Goal: Task Accomplishment & Management: Complete application form

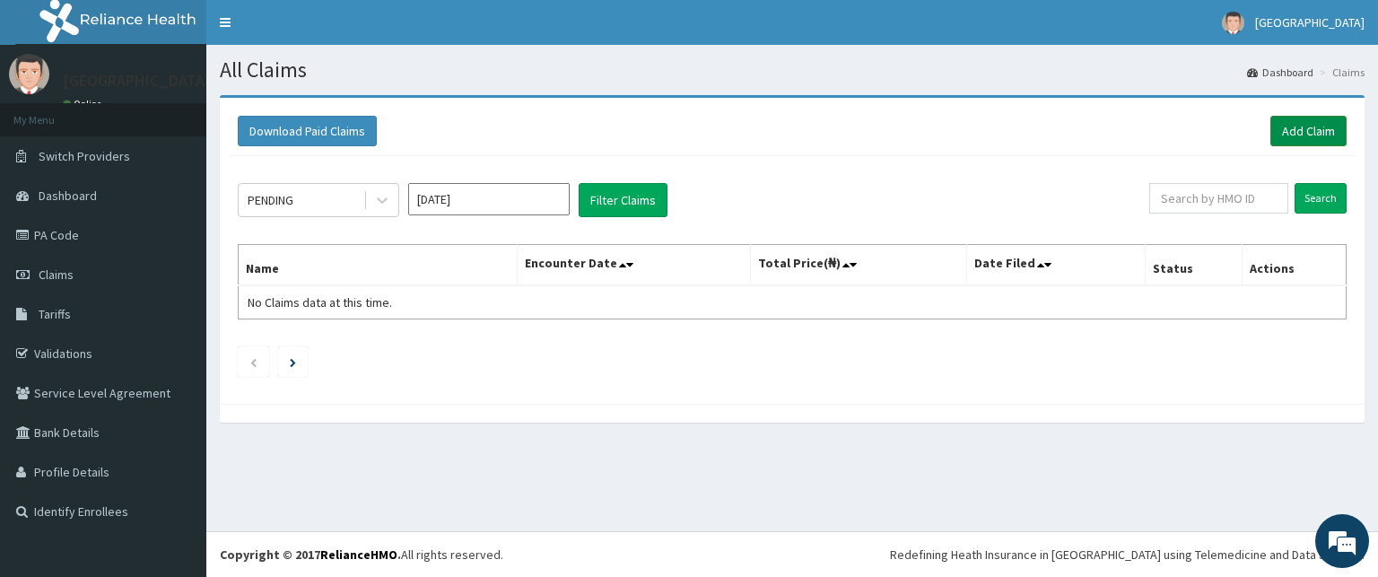
click at [1296, 132] on link "Add Claim" at bounding box center [1309, 131] width 76 height 31
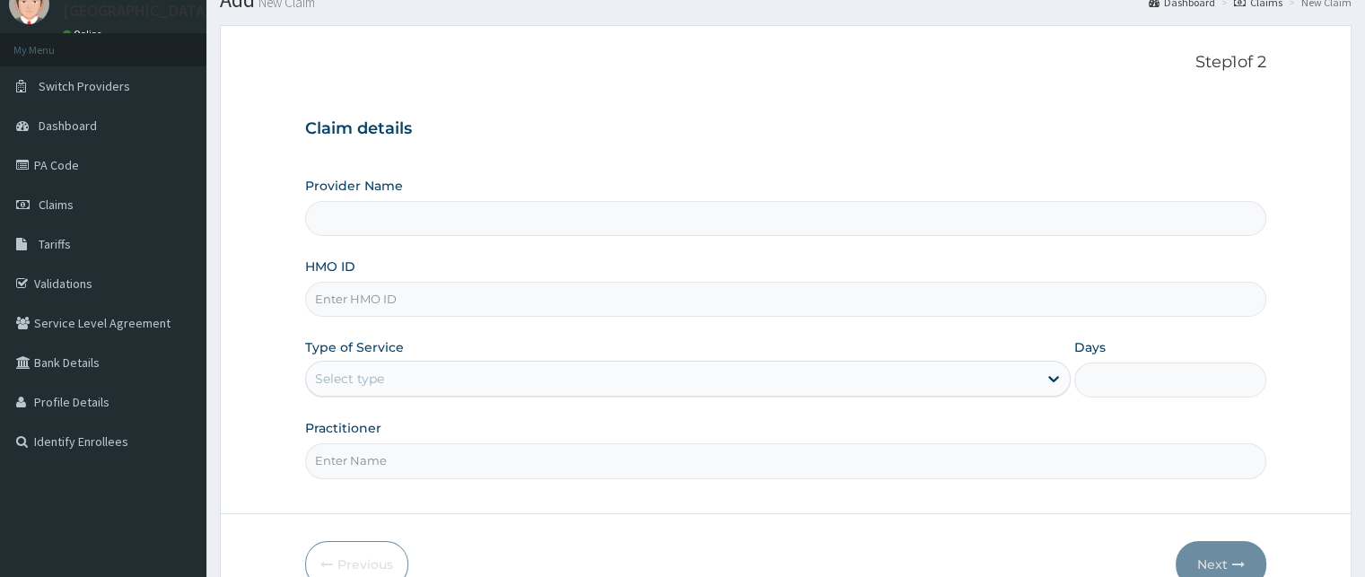
scroll to position [90, 0]
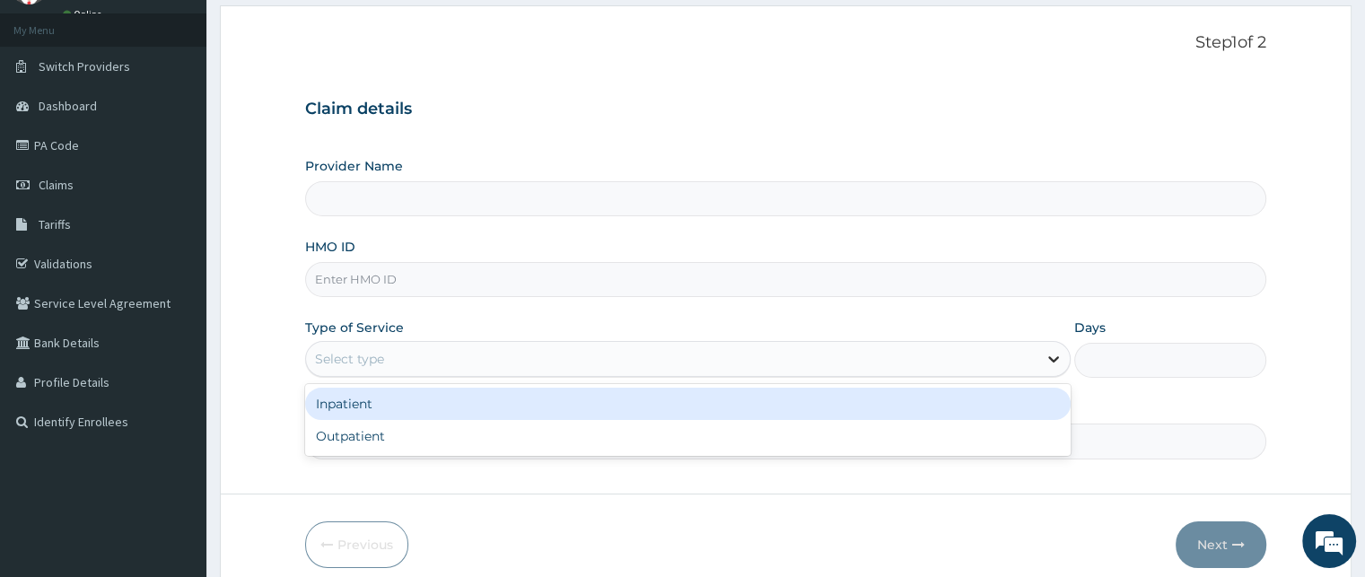
click at [1046, 353] on icon at bounding box center [1053, 359] width 18 height 18
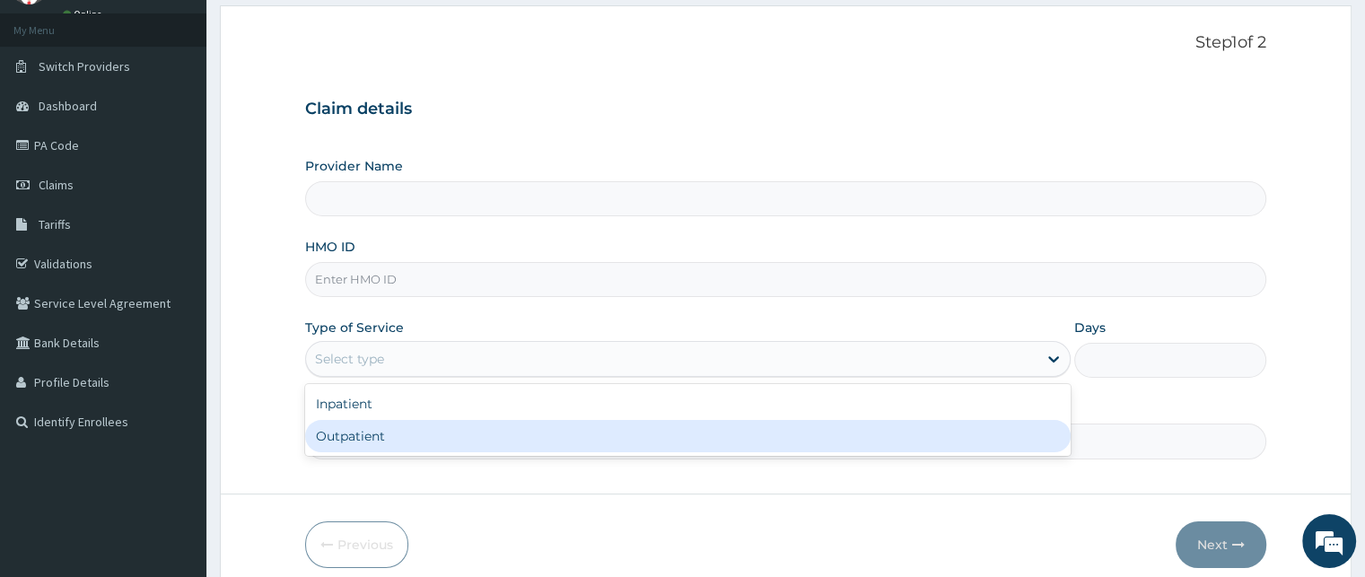
type input "LIVING STREAM HOSPITAL"
click at [377, 435] on div "Outpatient" at bounding box center [687, 436] width 765 height 32
type input "1"
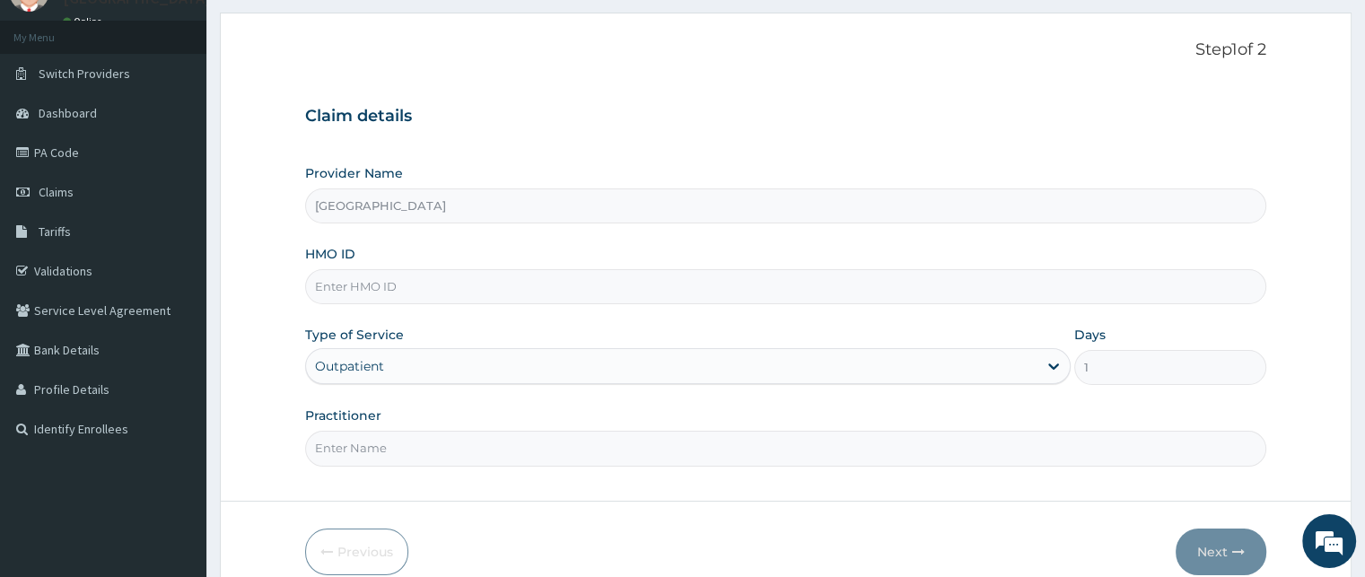
scroll to position [0, 0]
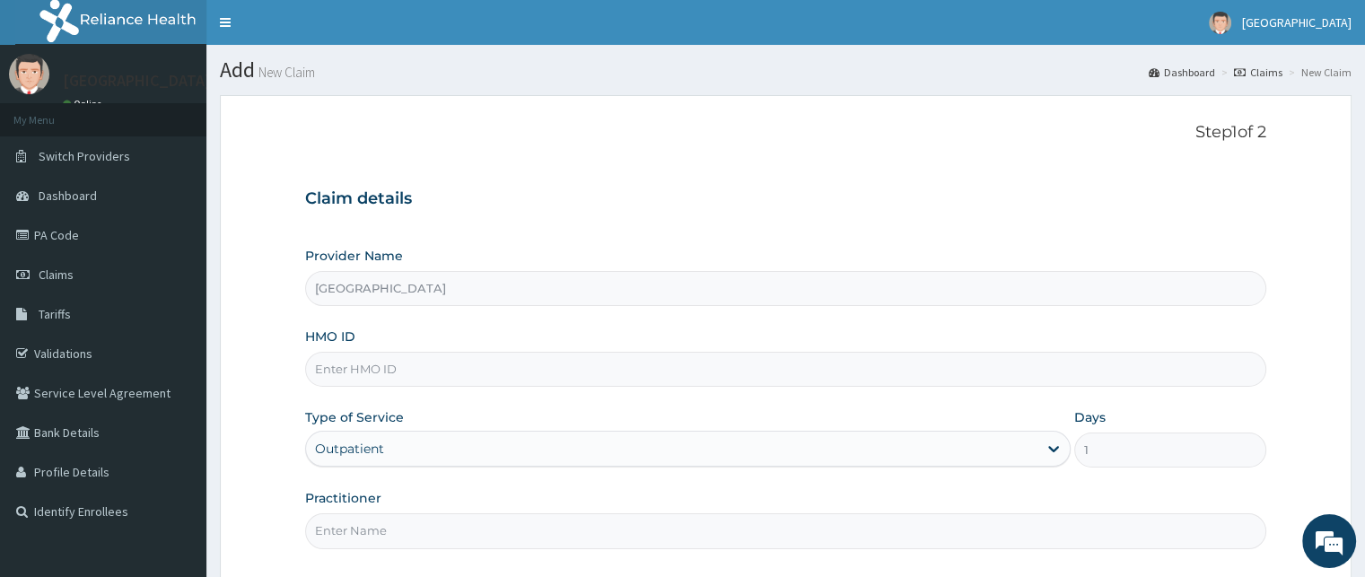
click at [406, 366] on input "HMO ID" at bounding box center [785, 369] width 960 height 35
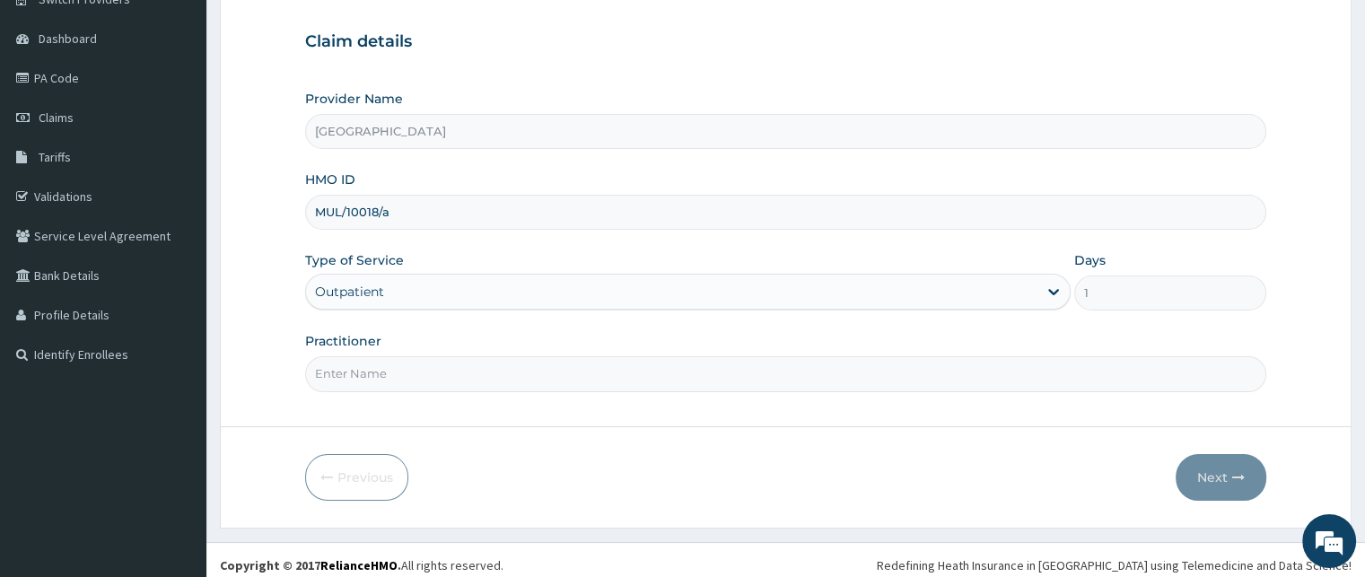
scroll to position [167, 0]
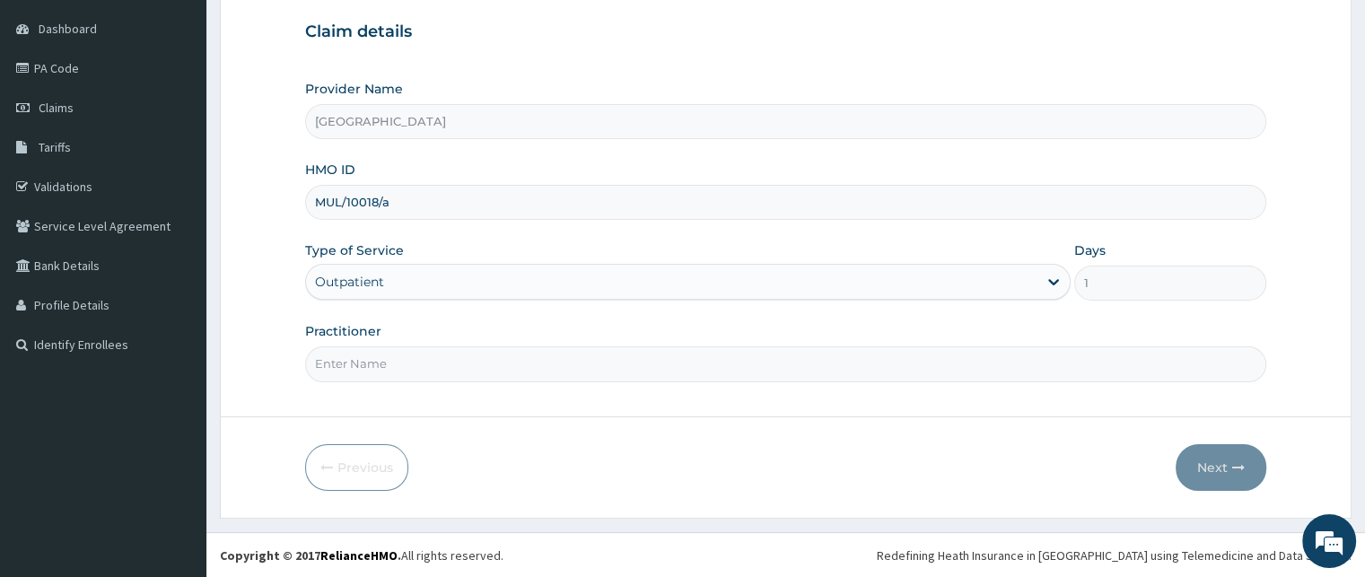
type input "MUL/10018/a"
click at [400, 351] on input "Practitioner" at bounding box center [785, 363] width 960 height 35
type input "dr Ladi Aliyu"
click at [1239, 465] on icon "button" at bounding box center [1238, 467] width 13 height 13
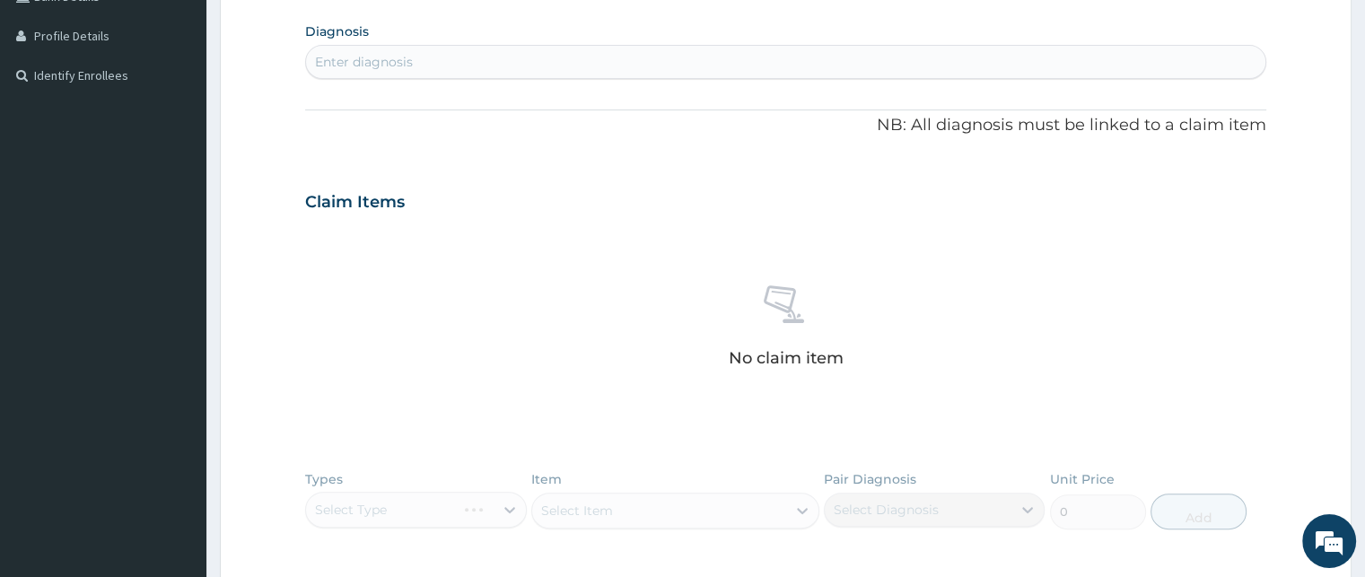
scroll to position [710, 0]
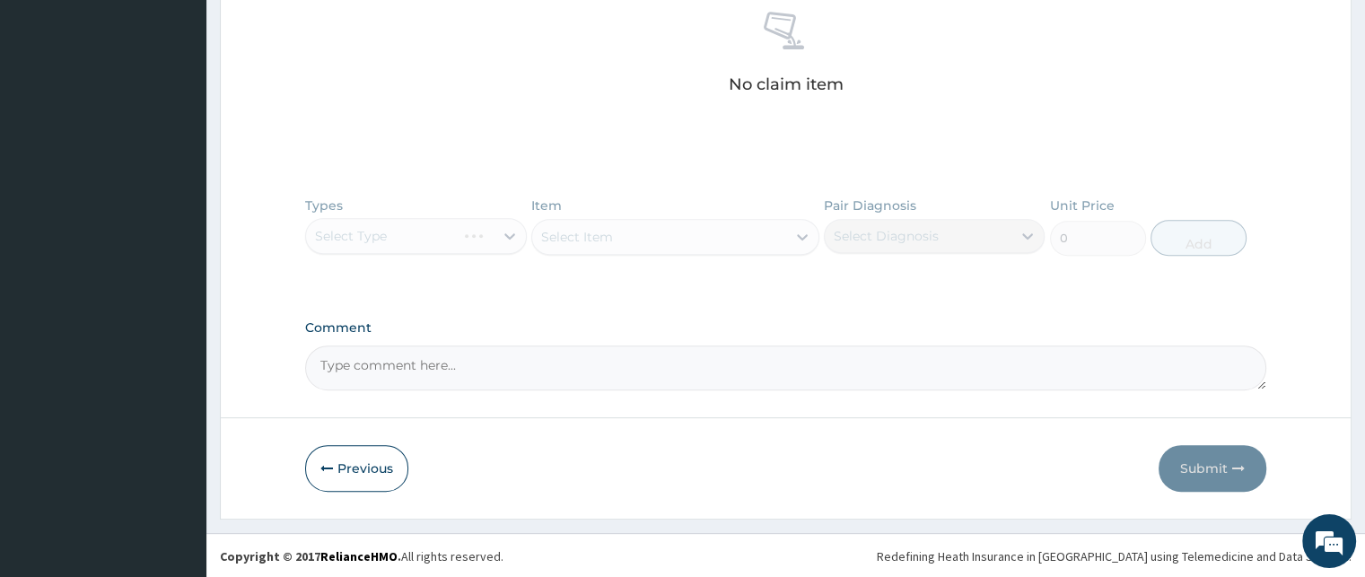
click at [479, 242] on div "Types Select Type Item Select Item Pair Diagnosis Select Diagnosis Unit Price 0…" at bounding box center [785, 240] width 960 height 104
click at [502, 235] on div "Types Select Type Item Select Item Pair Diagnosis Select Diagnosis Unit Price 0…" at bounding box center [785, 240] width 960 height 104
click at [464, 242] on div "Types Select Type Item Select Item Pair Diagnosis Select Diagnosis Unit Price 0…" at bounding box center [785, 240] width 960 height 104
click at [444, 244] on div "Types Select Type Item Select Item Pair Diagnosis Select Diagnosis Unit Price 0…" at bounding box center [785, 240] width 960 height 104
click at [768, 233] on div "Types Select Type Item Select Item Pair Diagnosis Select Diagnosis Unit Price 0…" at bounding box center [785, 240] width 960 height 104
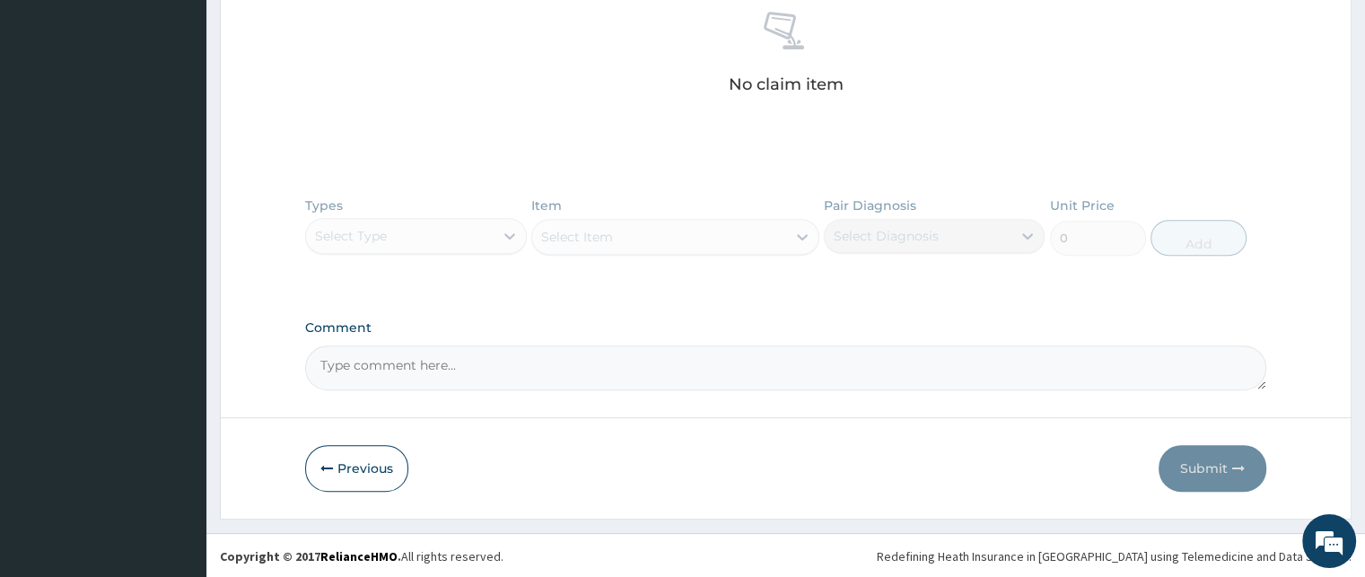
click at [771, 241] on div "Types Select Type Item Select Item Pair Diagnosis Select Diagnosis Unit Price 0…" at bounding box center [785, 240] width 960 height 104
click at [497, 231] on div "Types Select Type Item Select Item Pair Diagnosis Select Diagnosis Unit Price 0…" at bounding box center [785, 240] width 960 height 104
click at [509, 239] on div "Types Select Type Item Select Item Pair Diagnosis Select Diagnosis Unit Price 0…" at bounding box center [785, 240] width 960 height 104
click at [507, 232] on div "Types Select Type Item Select Item Pair Diagnosis Select Diagnosis Unit Price 0…" at bounding box center [785, 240] width 960 height 104
click at [508, 233] on div "Types Select Type Item Select Item Pair Diagnosis Select Diagnosis Unit Price 0…" at bounding box center [785, 240] width 960 height 104
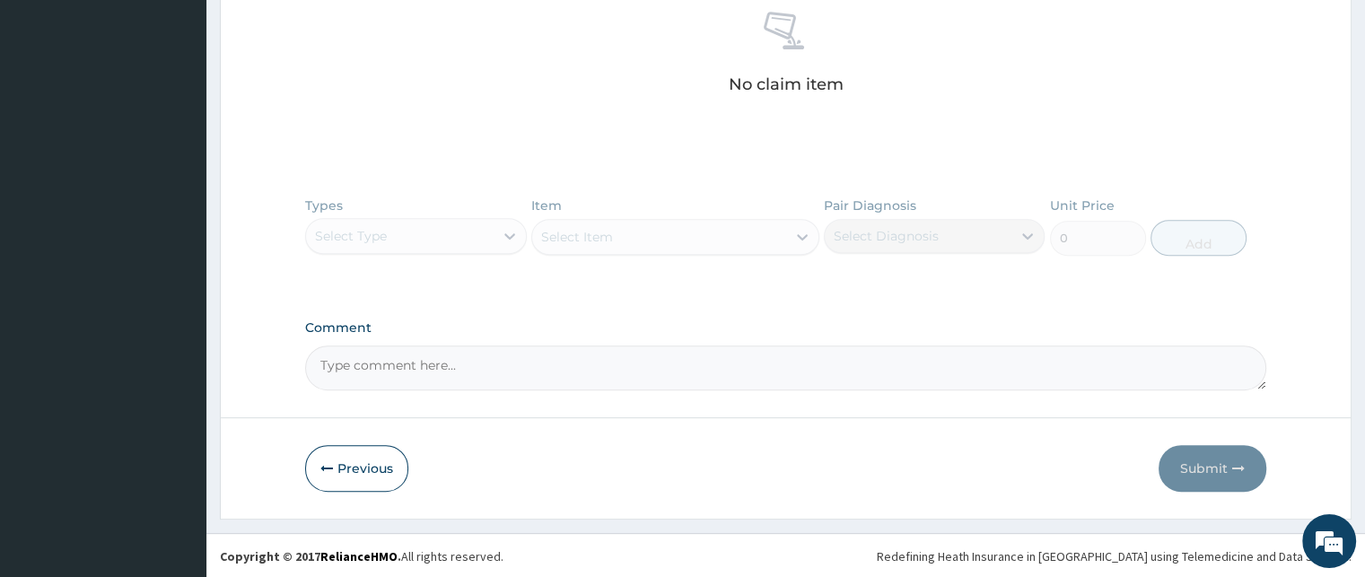
click at [508, 233] on div "Types Select Type Item Select Item Pair Diagnosis Select Diagnosis Unit Price 0…" at bounding box center [785, 240] width 960 height 104
click at [510, 232] on div "Types Select Type Item Select Item Pair Diagnosis Select Diagnosis Unit Price 0…" at bounding box center [785, 240] width 960 height 104
click at [493, 232] on div "Types Select Type Item Select Item Pair Diagnosis Select Diagnosis Unit Price 0…" at bounding box center [785, 240] width 960 height 104
click at [495, 233] on div "Types Select Type Item Select Item Pair Diagnosis Select Diagnosis Unit Price 0…" at bounding box center [785, 240] width 960 height 104
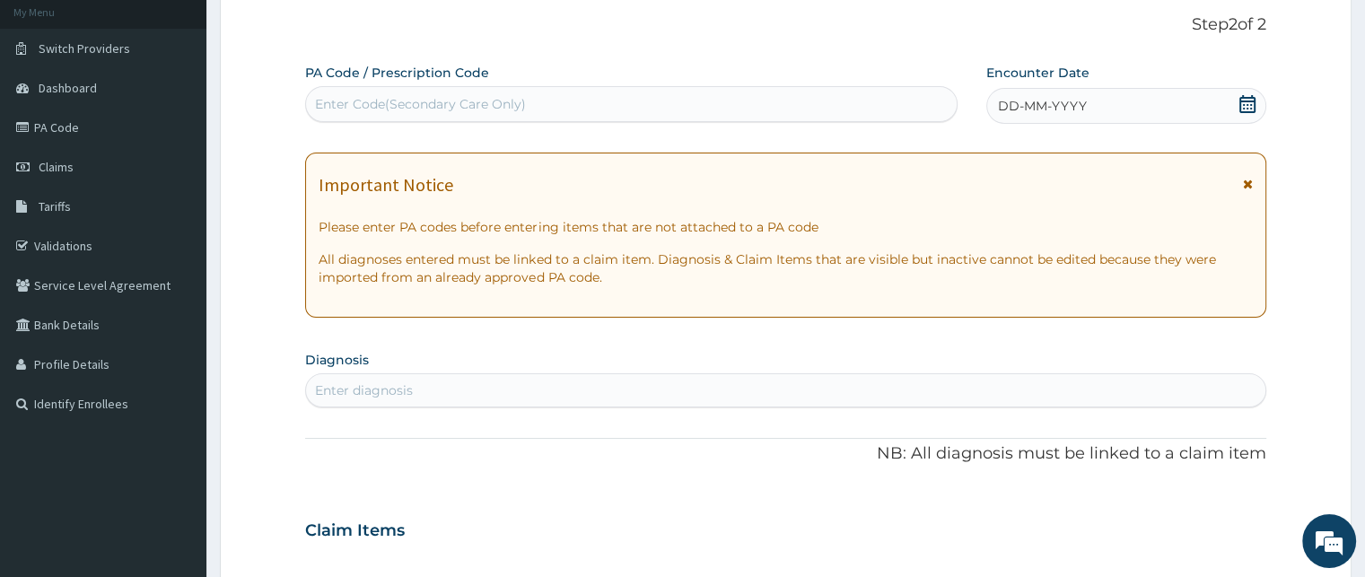
scroll to position [82, 0]
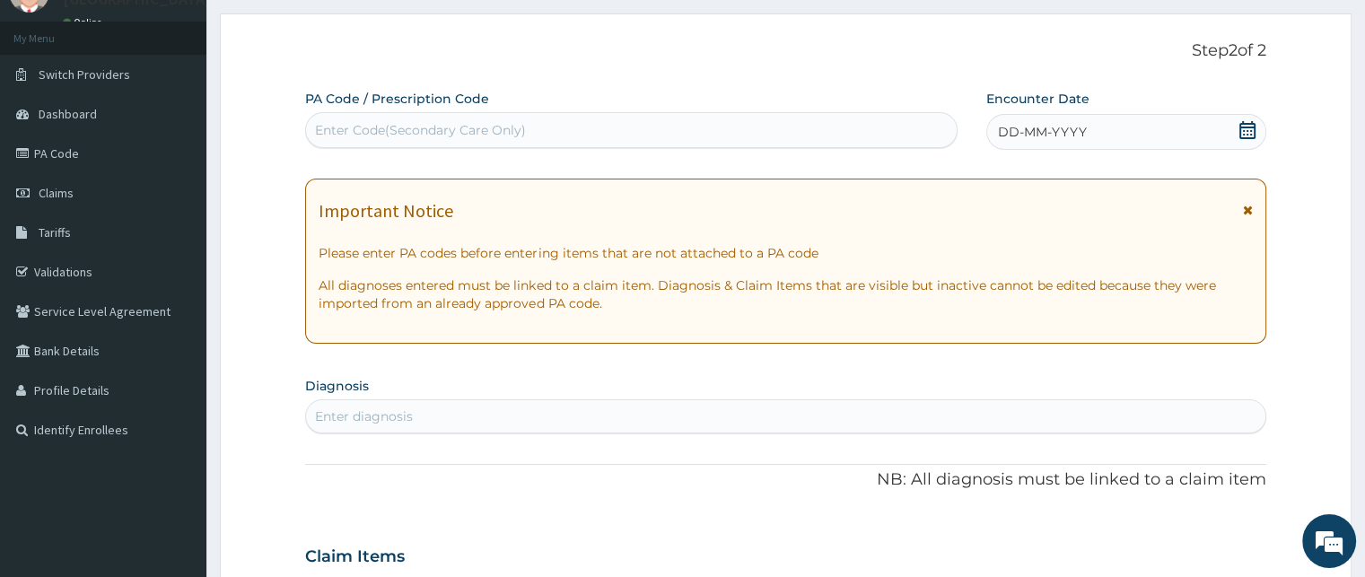
click at [456, 319] on div "Important Notice Please enter PA codes before entering items that are not attac…" at bounding box center [785, 261] width 960 height 165
click at [1244, 124] on icon at bounding box center [1247, 130] width 16 height 18
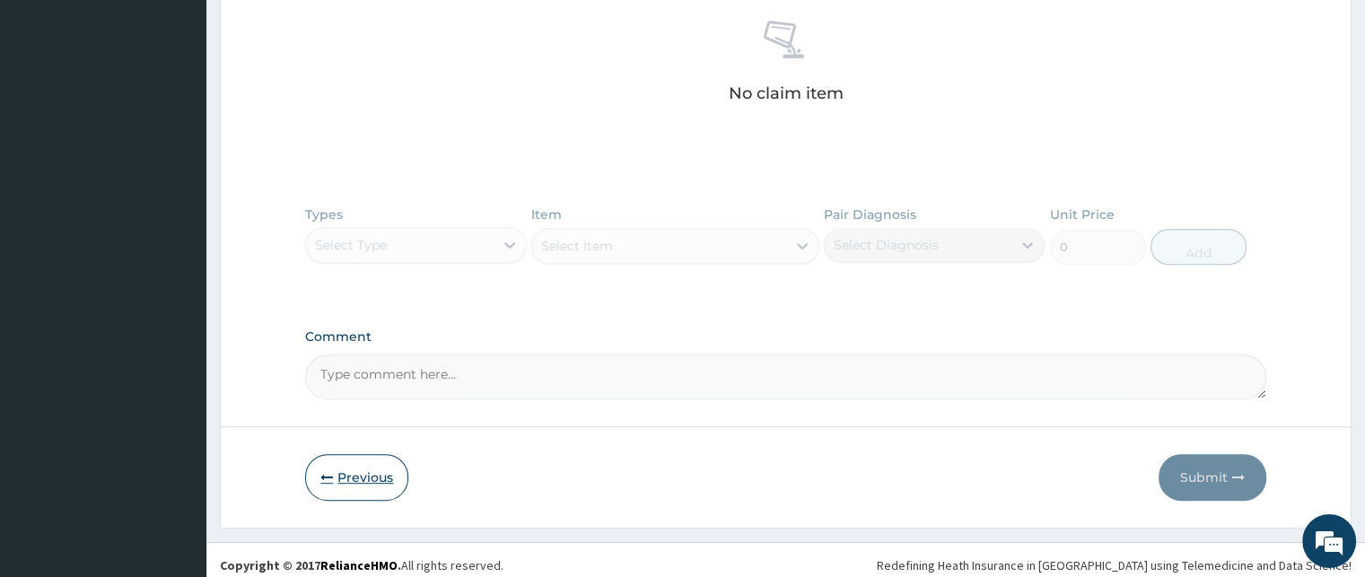
scroll to position [712, 0]
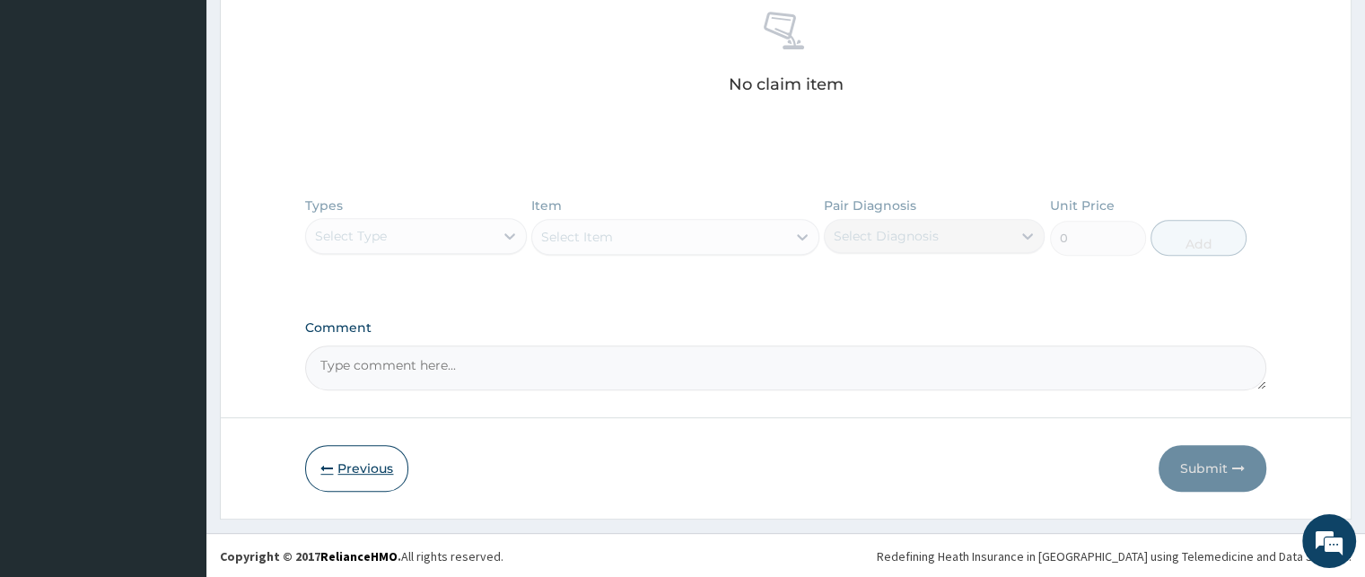
click at [337, 457] on button "Previous" at bounding box center [356, 468] width 103 height 47
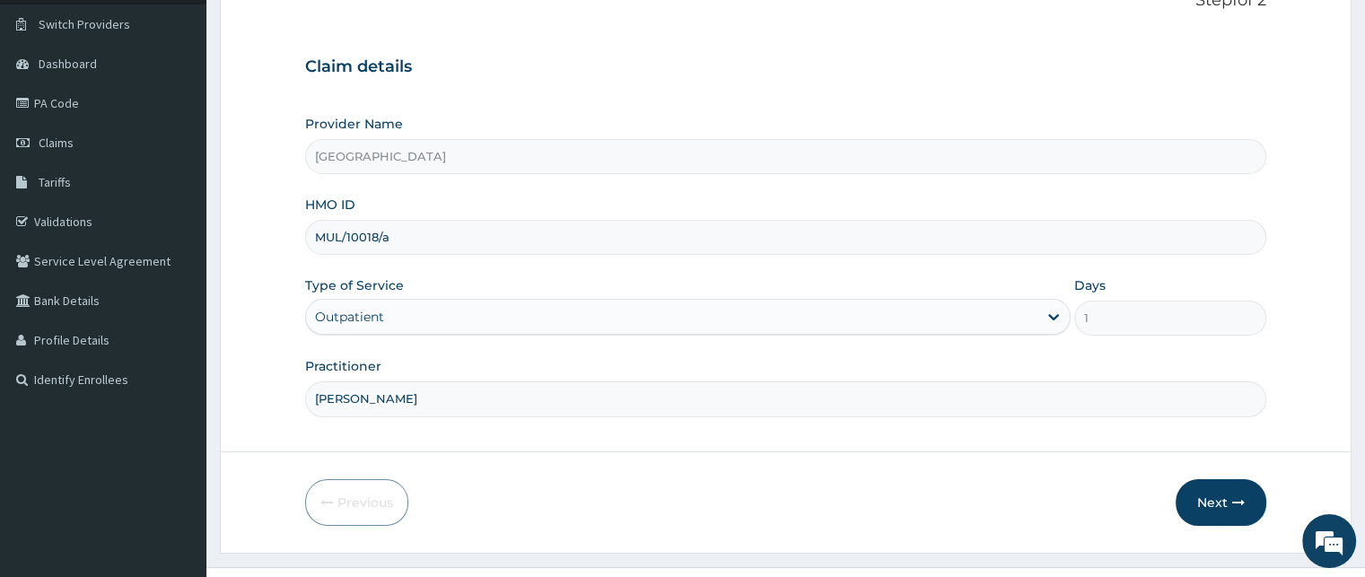
scroll to position [167, 0]
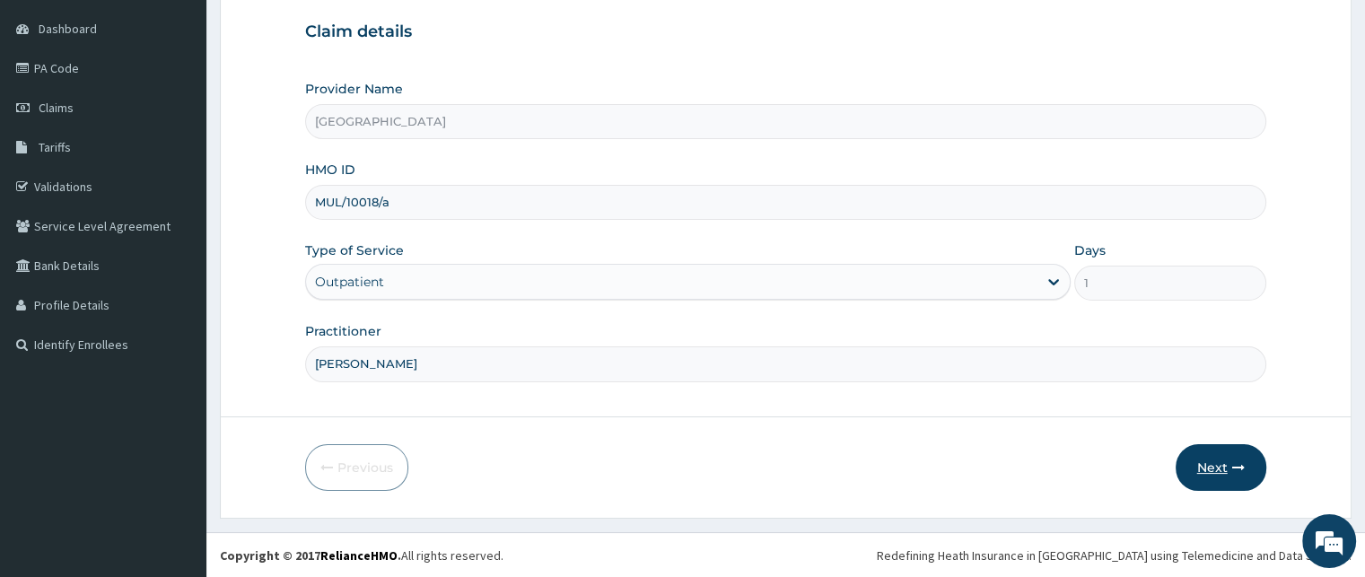
click at [1235, 468] on icon "button" at bounding box center [1238, 467] width 13 height 13
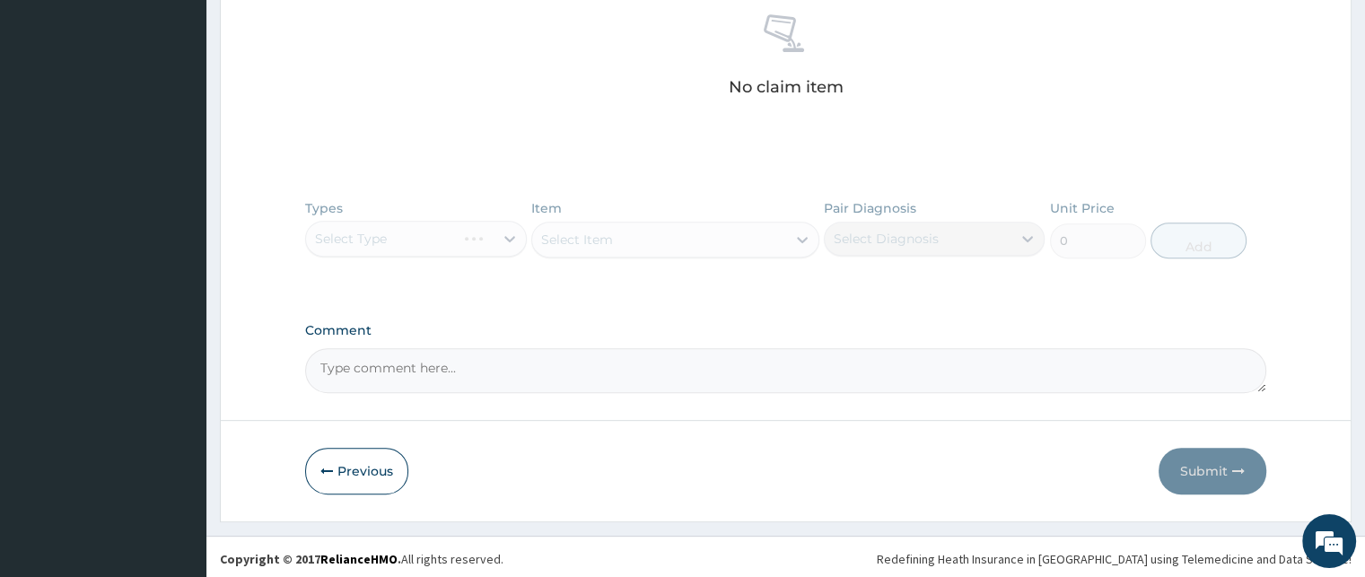
scroll to position [710, 0]
click at [348, 469] on button "Previous" at bounding box center [356, 468] width 103 height 47
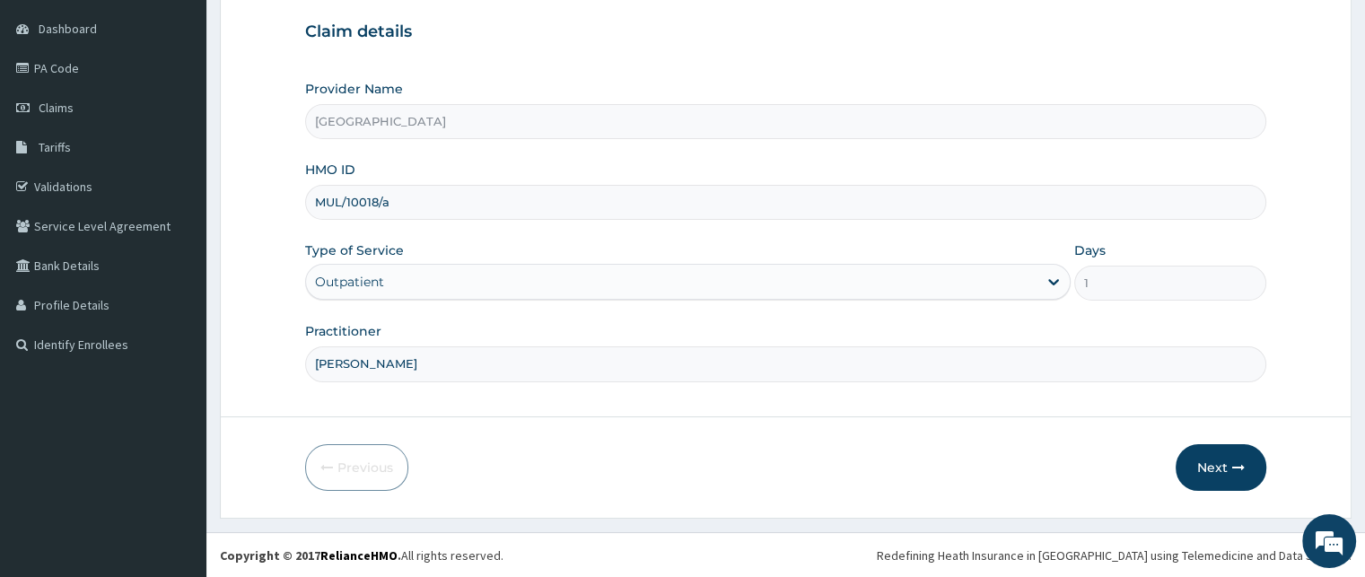
click at [377, 283] on div "Outpatient" at bounding box center [349, 282] width 69 height 18
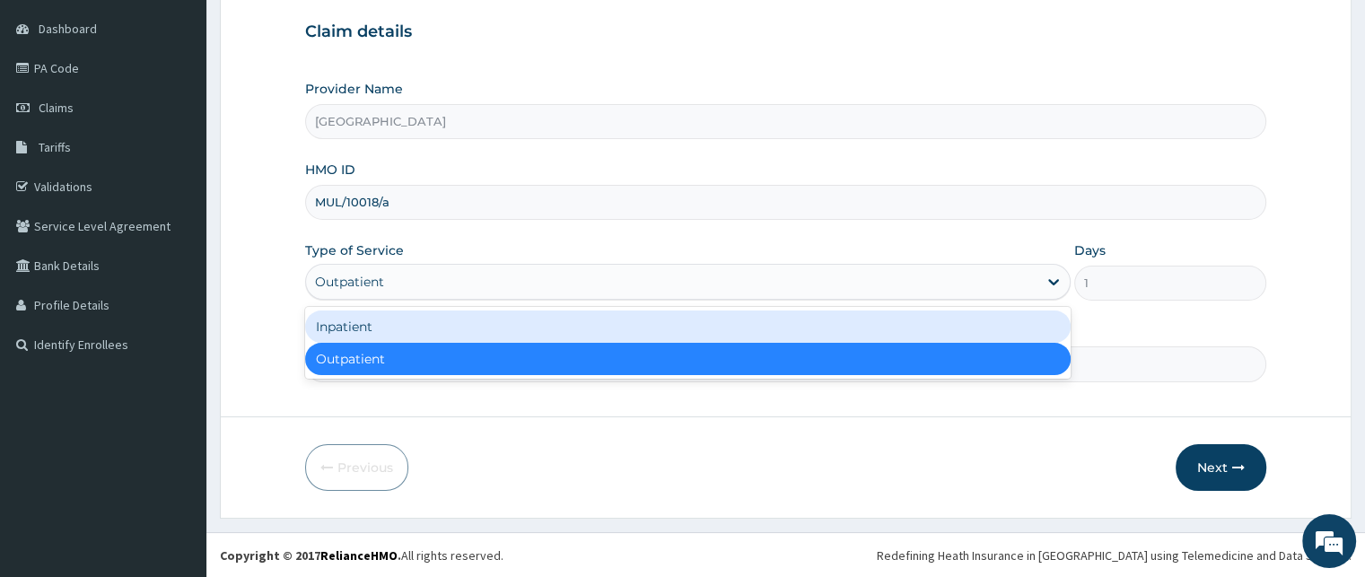
click at [359, 321] on div "Inpatient" at bounding box center [687, 326] width 765 height 32
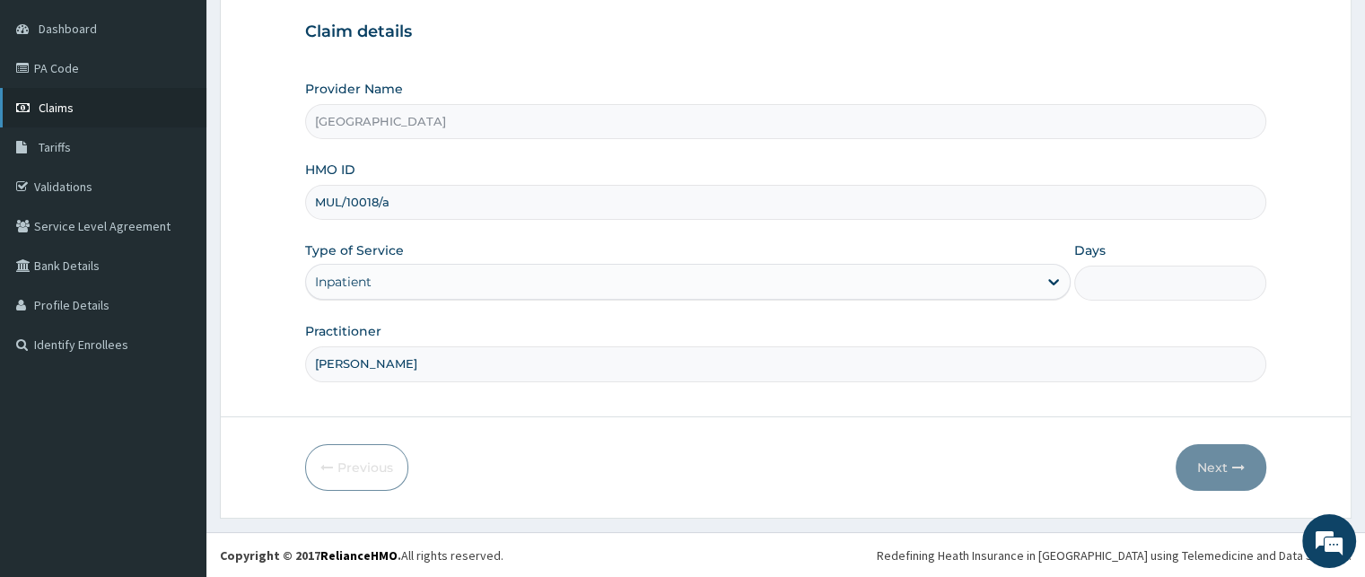
click at [48, 104] on span "Claims" at bounding box center [56, 108] width 35 height 16
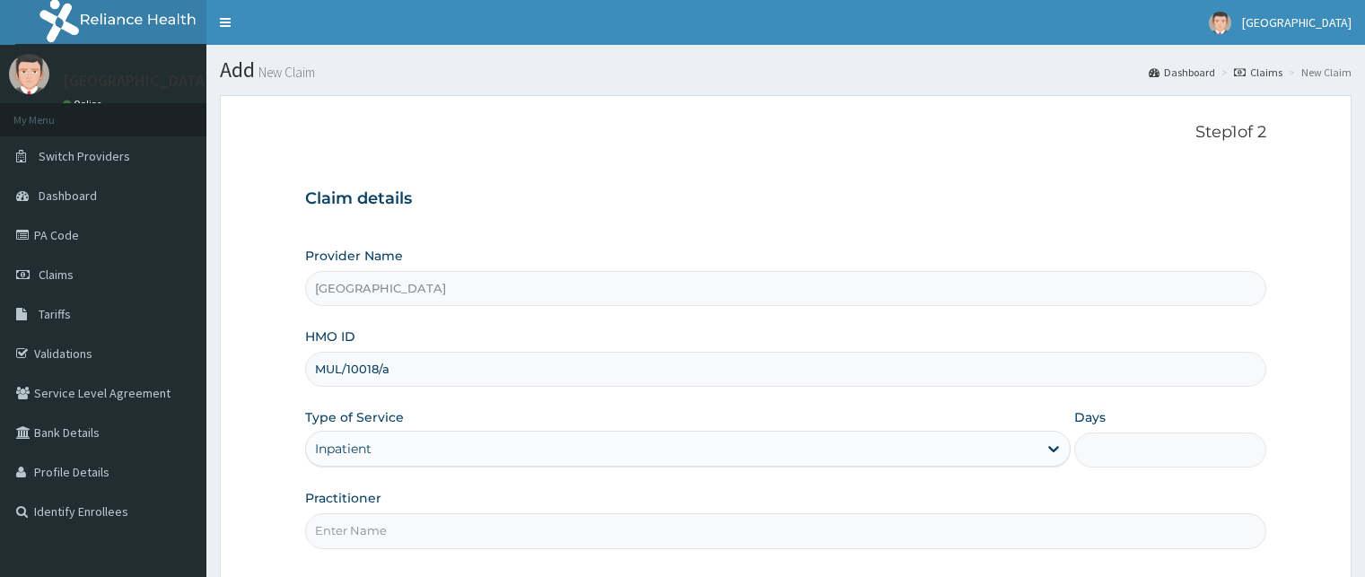
type input "[PERSON_NAME]"
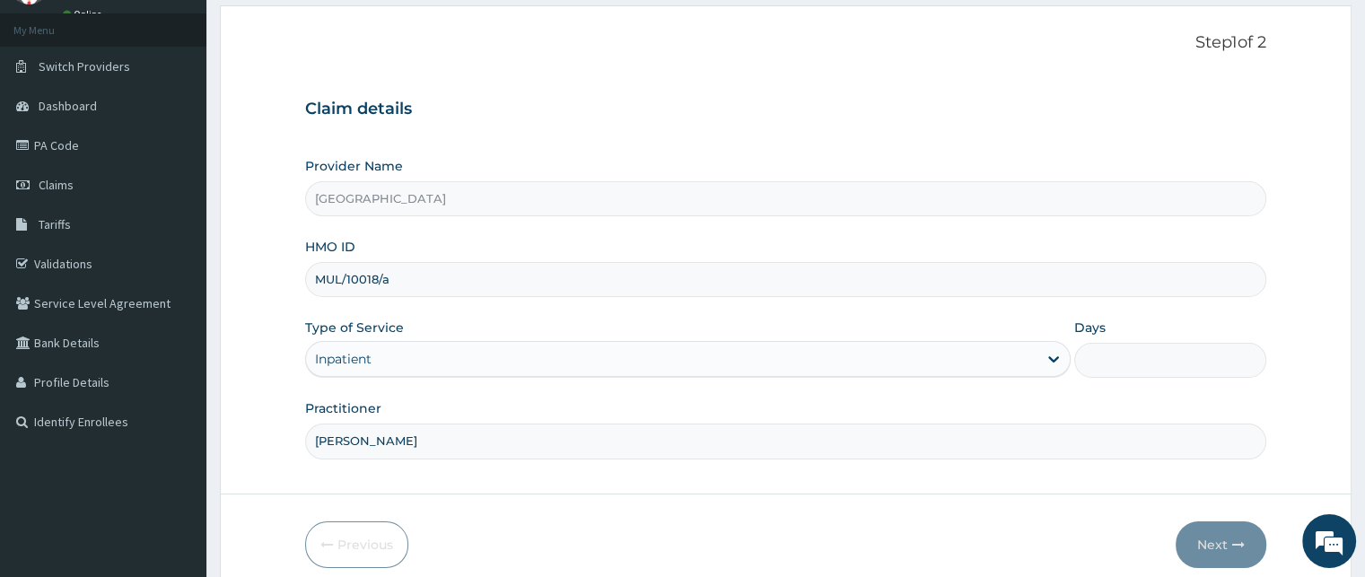
click at [1130, 364] on input "Days" at bounding box center [1169, 360] width 191 height 35
type input "2"
click at [1220, 544] on button "Next" at bounding box center [1220, 544] width 91 height 47
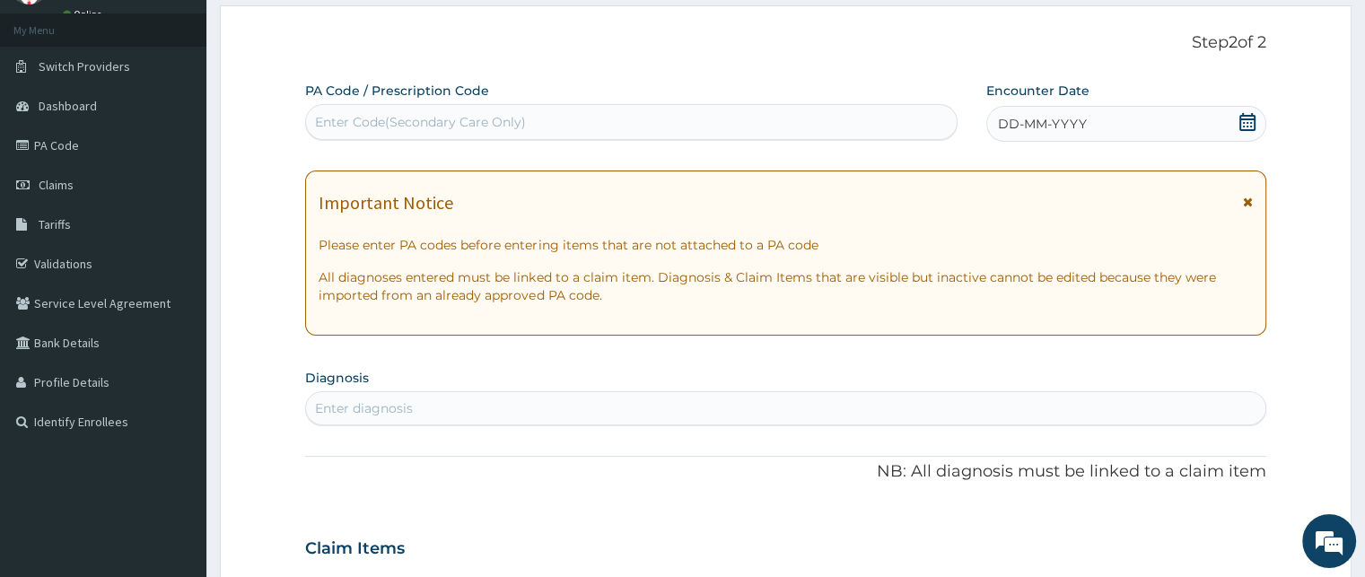
click at [359, 107] on div "Enter Code(Secondary Care Only)" at bounding box center [631, 122] width 652 height 36
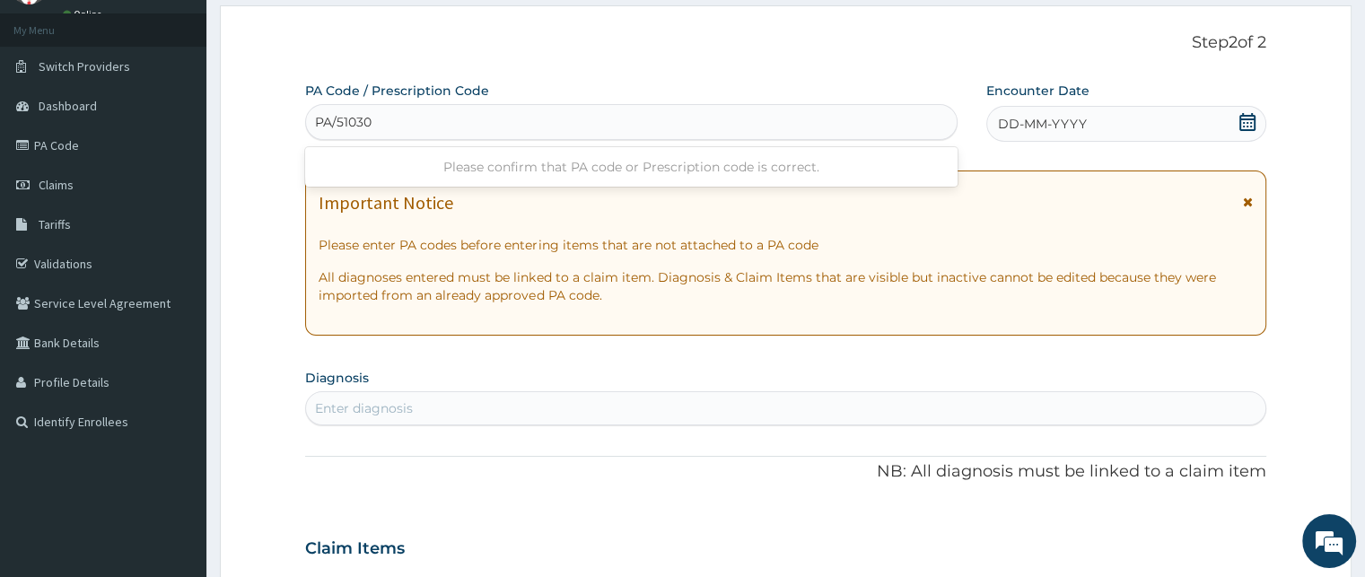
type input "PA/510306"
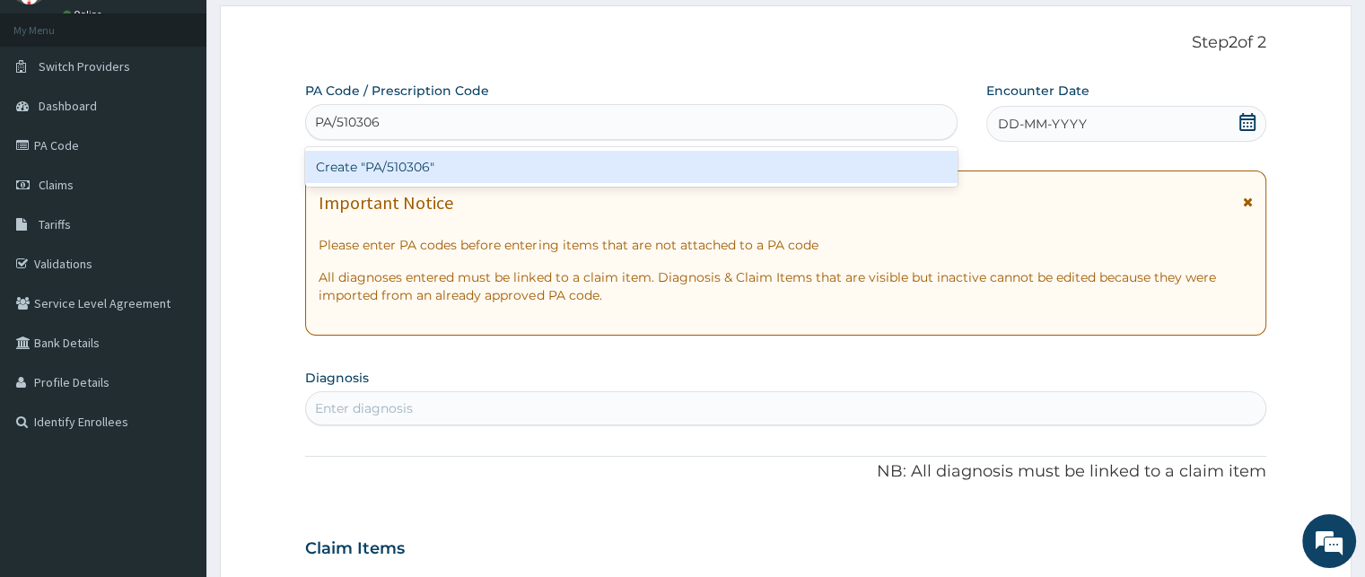
click at [397, 165] on div "Create "PA/510306"" at bounding box center [631, 167] width 652 height 32
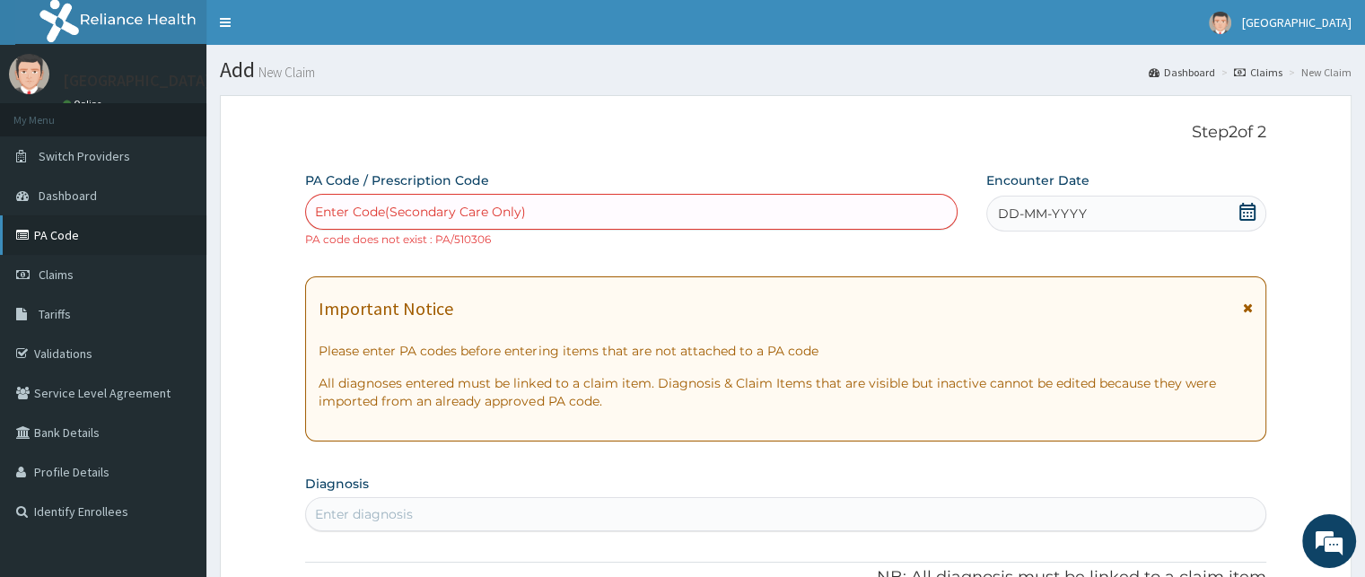
click at [61, 232] on link "PA Code" at bounding box center [103, 234] width 206 height 39
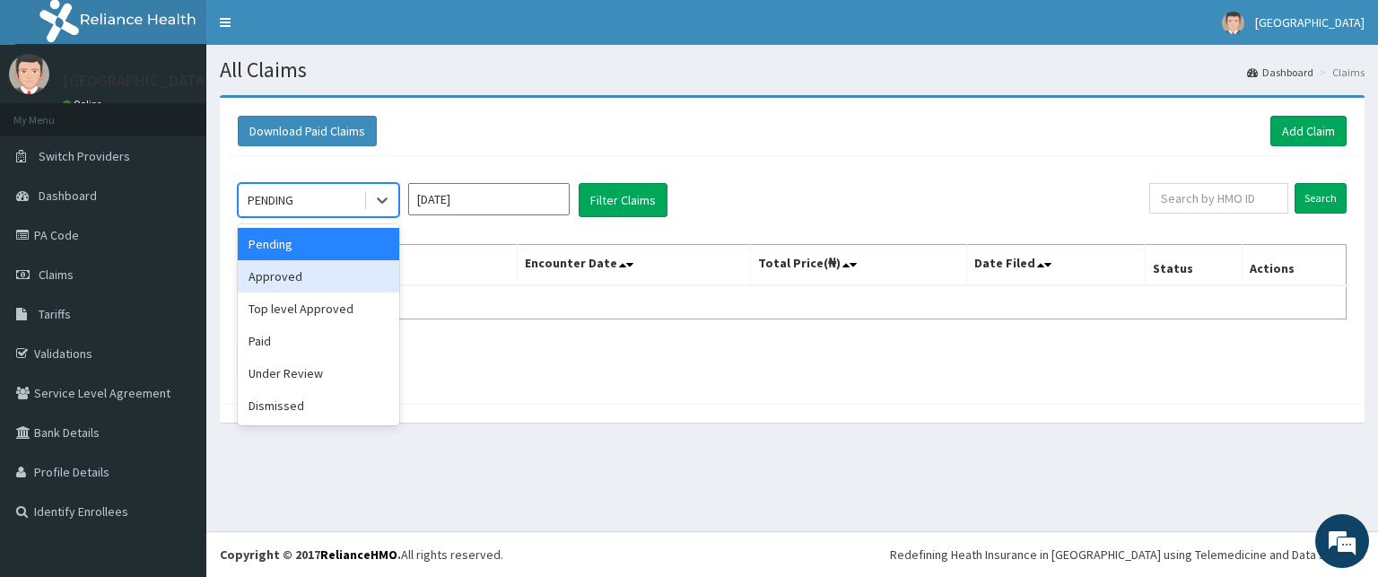
click at [291, 279] on div "Approved" at bounding box center [319, 276] width 162 height 32
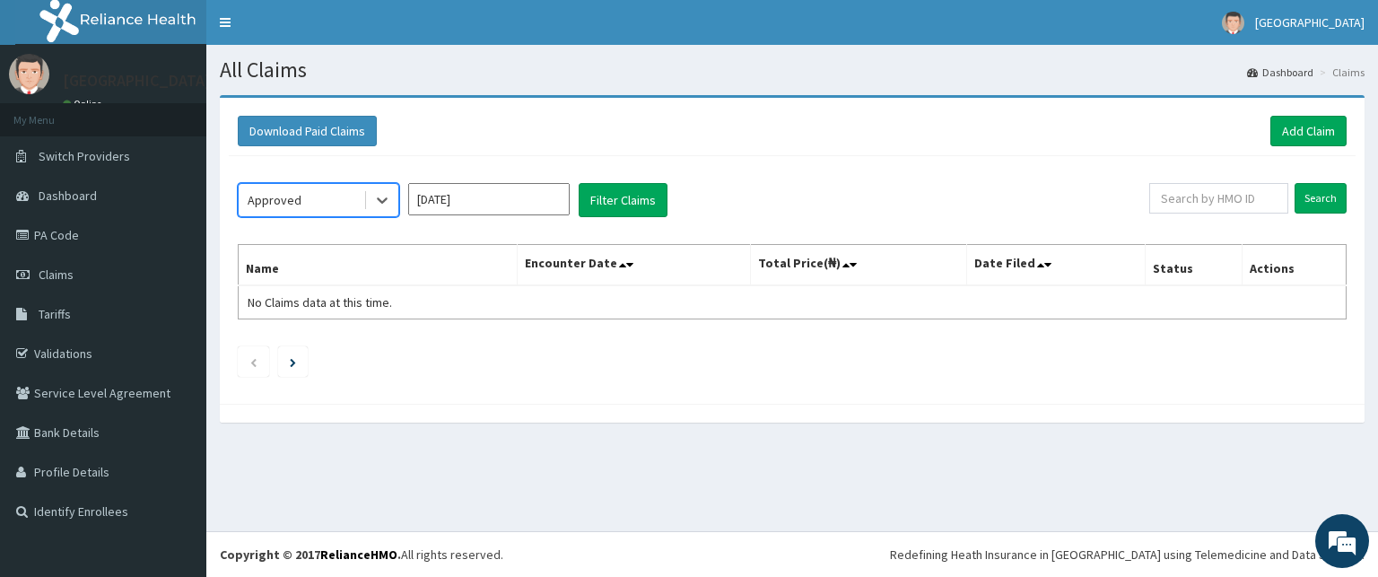
drag, startPoint x: 491, startPoint y: 202, endPoint x: 481, endPoint y: 211, distance: 13.3
click at [490, 202] on input "[DATE]" at bounding box center [489, 199] width 162 height 32
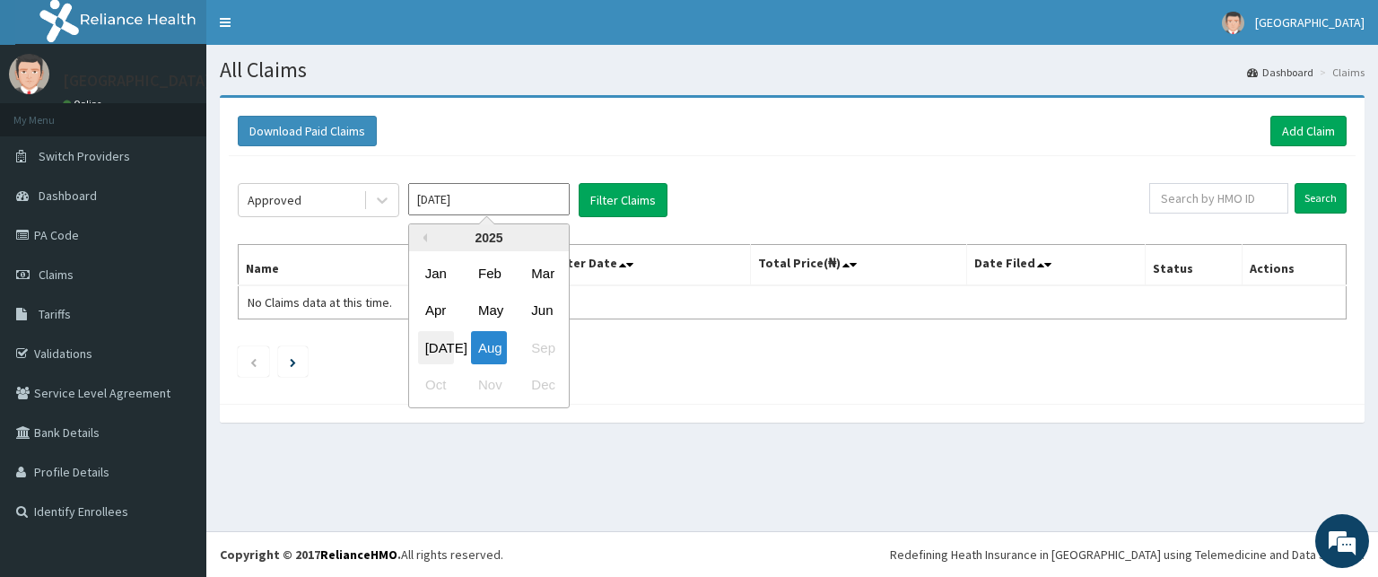
click at [434, 344] on div "Jul" at bounding box center [436, 347] width 36 height 33
click at [472, 206] on input "Jul 2025" at bounding box center [489, 199] width 162 height 32
click at [539, 307] on div "Jun" at bounding box center [542, 310] width 36 height 33
type input "Jun 2025"
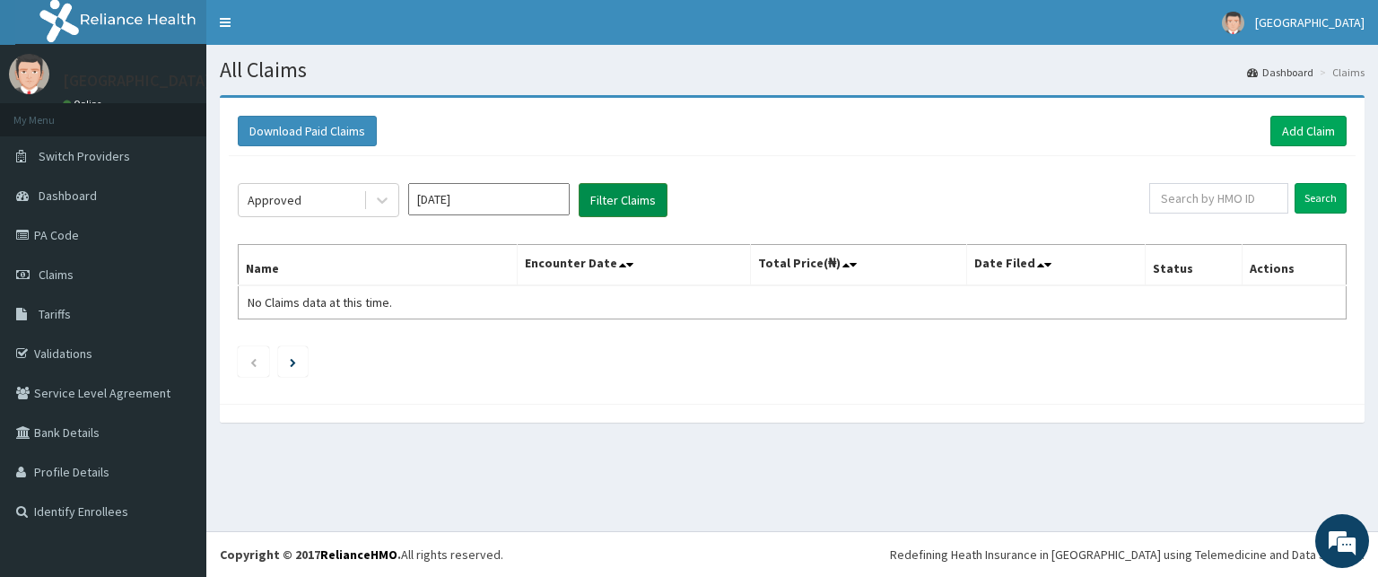
click at [611, 202] on button "Filter Claims" at bounding box center [623, 200] width 89 height 34
click at [616, 196] on button "Filter Claims" at bounding box center [623, 200] width 89 height 34
click at [624, 201] on button "Filter Claims" at bounding box center [623, 200] width 89 height 34
click at [1220, 198] on input "text" at bounding box center [1218, 198] width 139 height 31
type input "mul/10018/a"
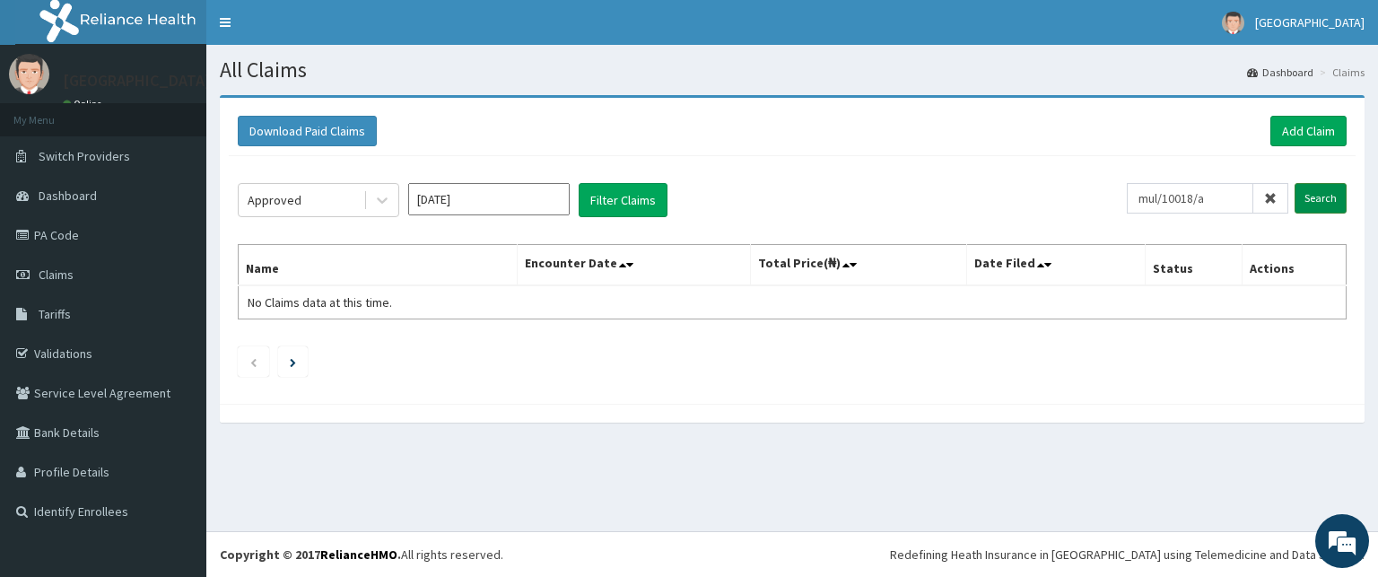
click at [1323, 193] on input "Search" at bounding box center [1321, 198] width 52 height 31
click at [1307, 196] on input "Search" at bounding box center [1321, 198] width 52 height 31
click at [604, 194] on button "Filter Claims" at bounding box center [623, 200] width 89 height 34
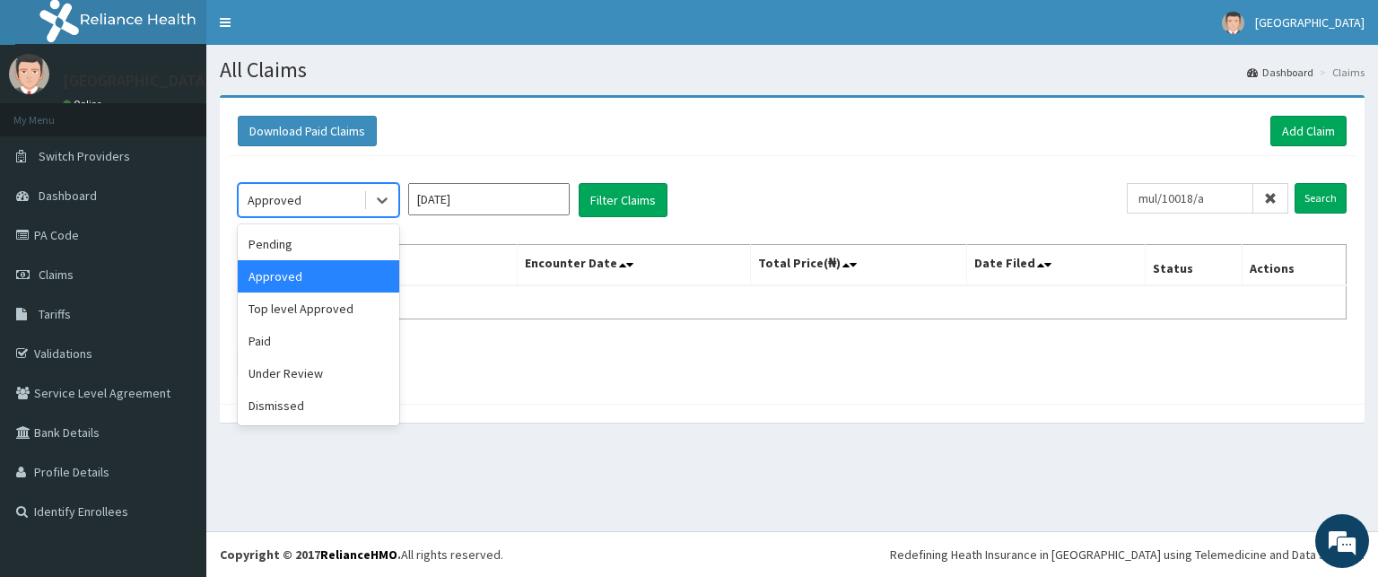
click at [324, 188] on div "Approved" at bounding box center [301, 200] width 125 height 29
click at [286, 249] on div "Pending" at bounding box center [319, 244] width 162 height 32
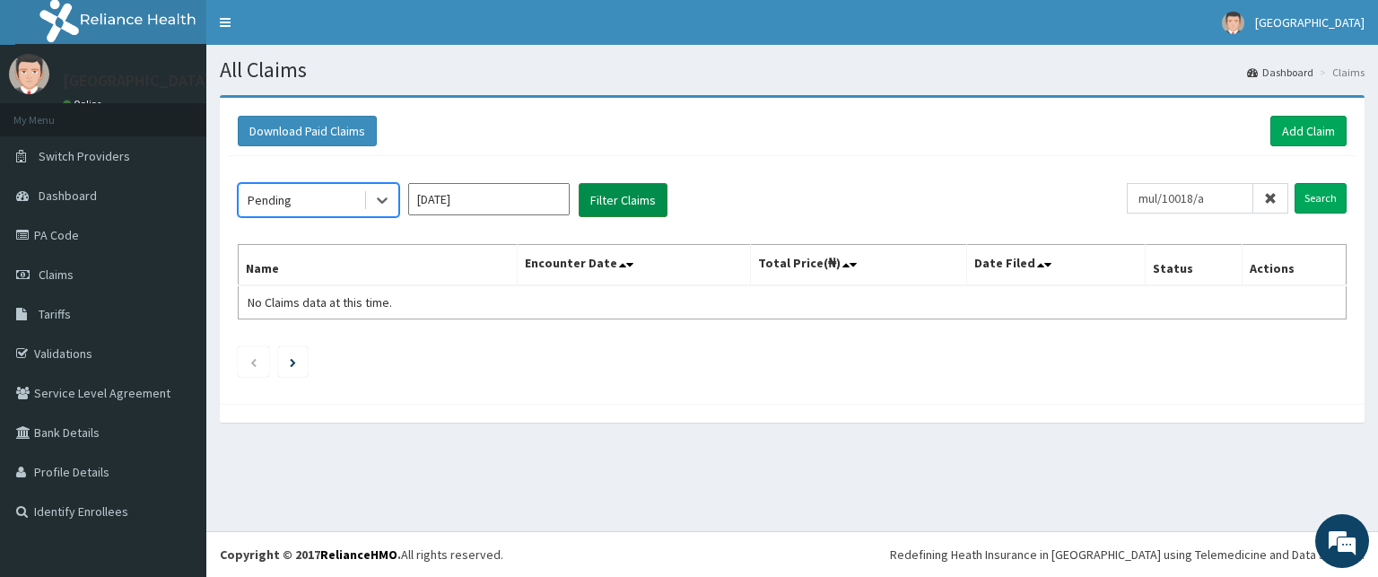
click at [599, 190] on button "Filter Claims" at bounding box center [623, 200] width 89 height 34
click at [620, 206] on button "Filter Claims" at bounding box center [623, 200] width 89 height 34
click at [26, 274] on icon at bounding box center [25, 274] width 18 height 13
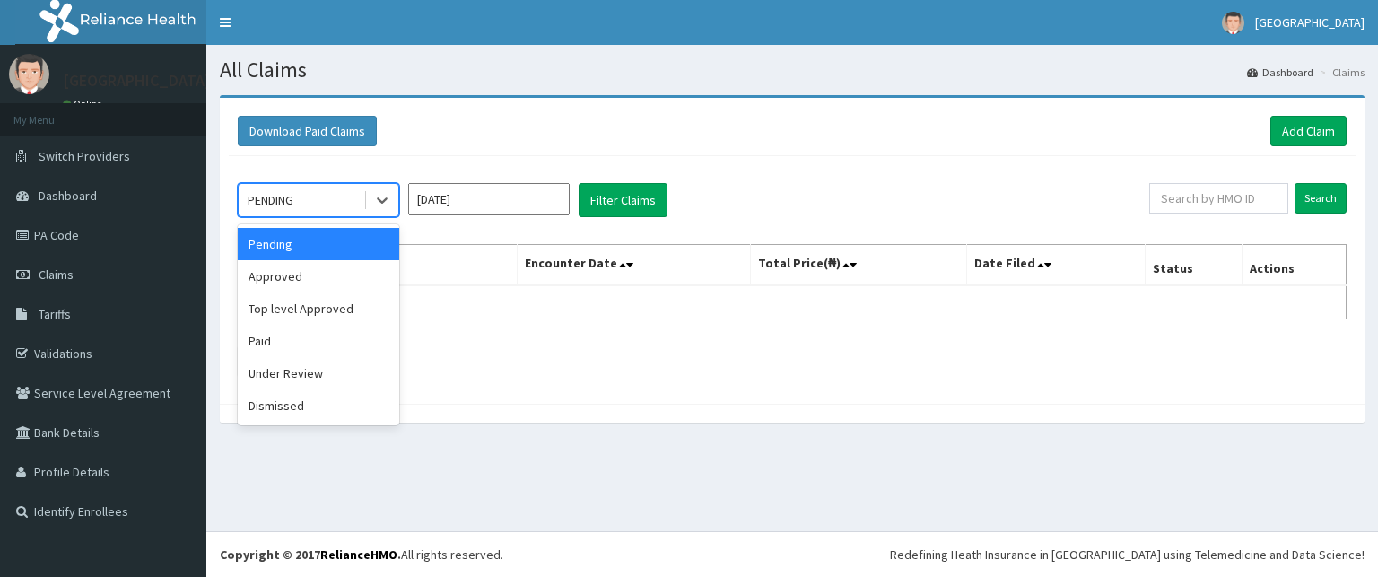
click at [347, 196] on div "PENDING" at bounding box center [301, 200] width 125 height 29
click at [310, 367] on div "Under Review" at bounding box center [319, 373] width 162 height 32
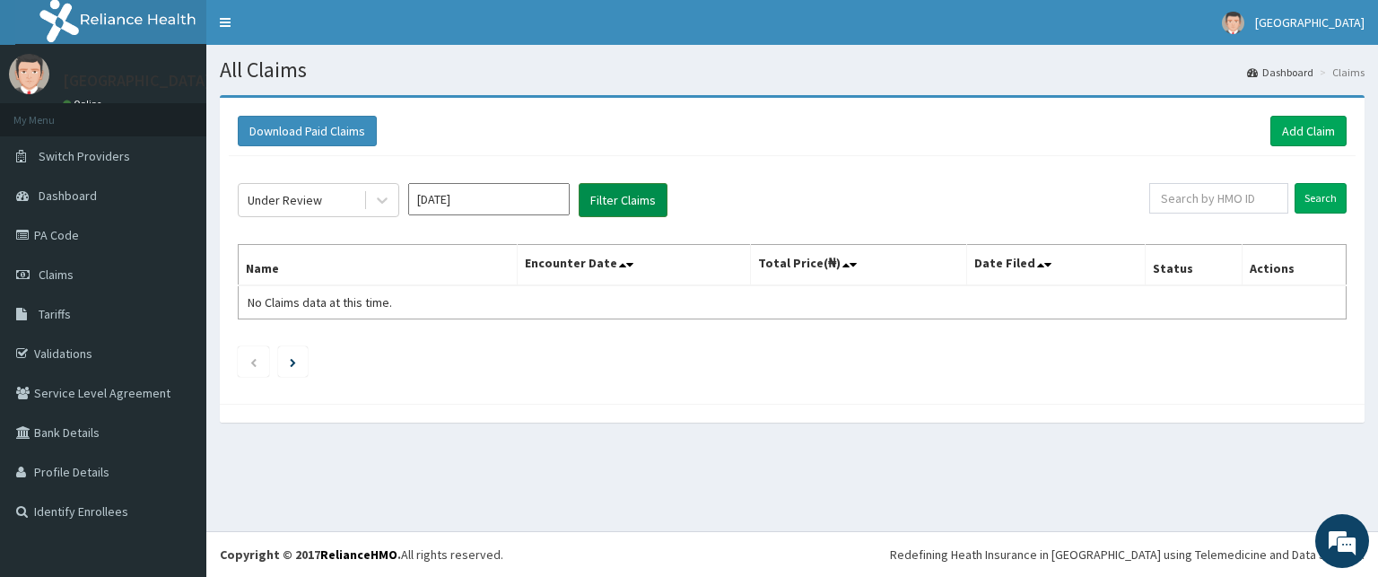
click at [601, 192] on button "Filter Claims" at bounding box center [623, 200] width 89 height 34
click at [62, 226] on link "PA Code" at bounding box center [103, 234] width 206 height 39
click at [1303, 126] on link "Add Claim" at bounding box center [1309, 131] width 76 height 31
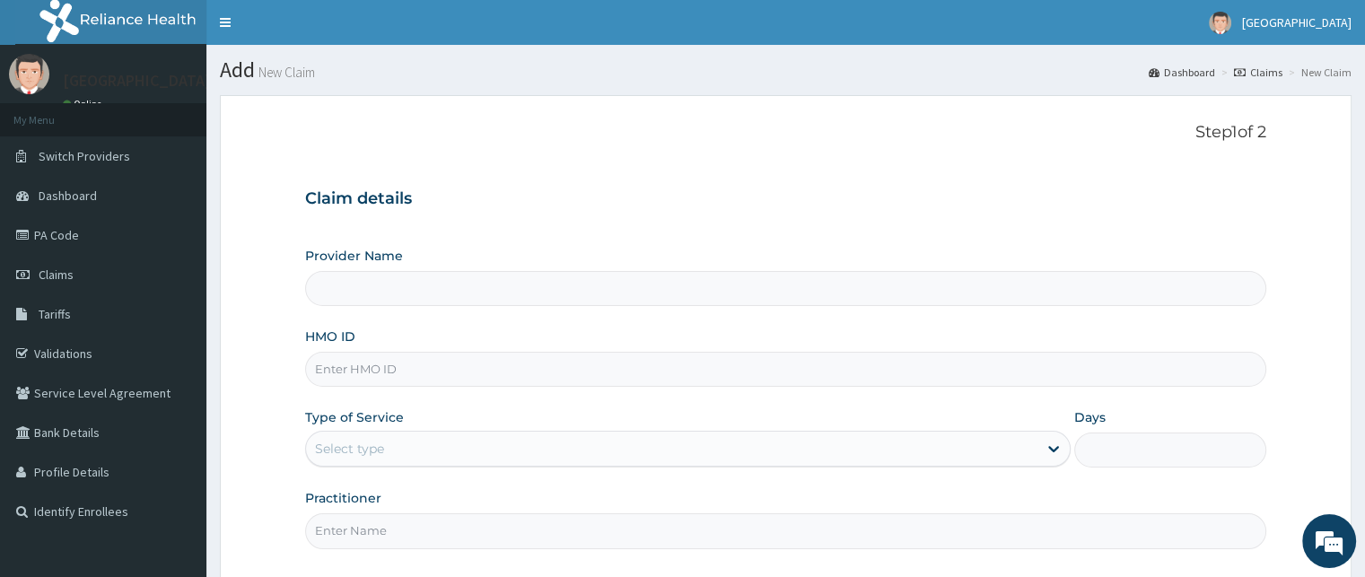
type input "[GEOGRAPHIC_DATA]"
click at [354, 371] on input "HMO ID" at bounding box center [785, 369] width 960 height 35
type input "MUL/10018/a"
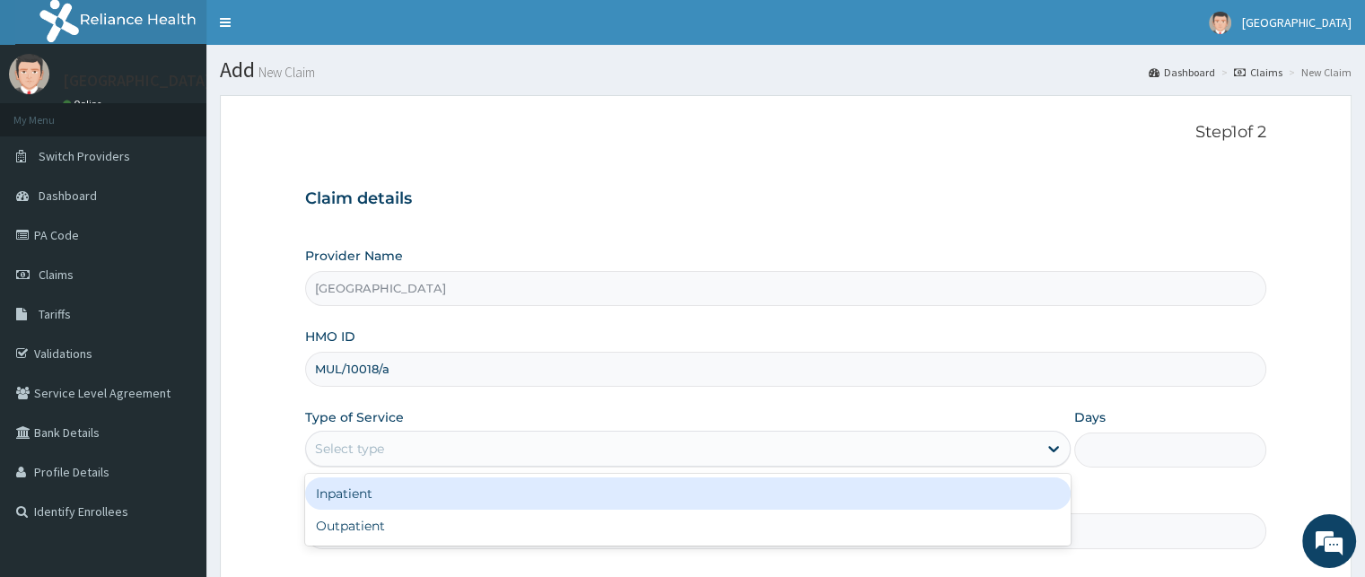
click at [614, 452] on div "Select type" at bounding box center [671, 448] width 731 height 29
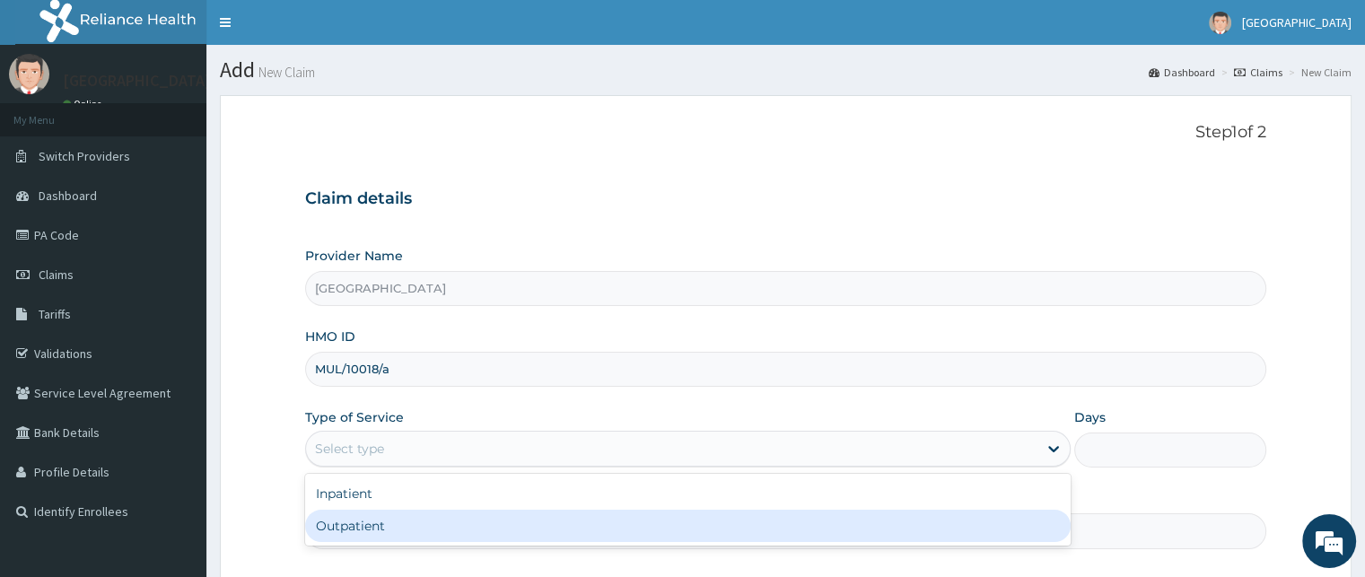
click at [370, 527] on div "Outpatient" at bounding box center [687, 526] width 765 height 32
type input "1"
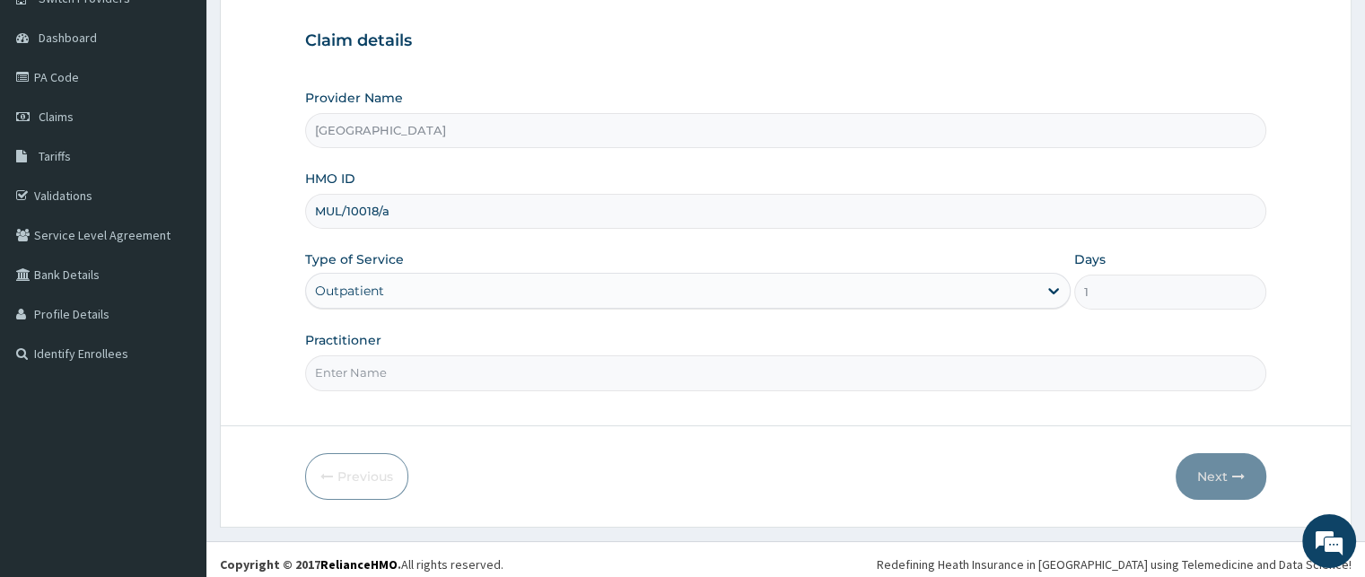
scroll to position [167, 0]
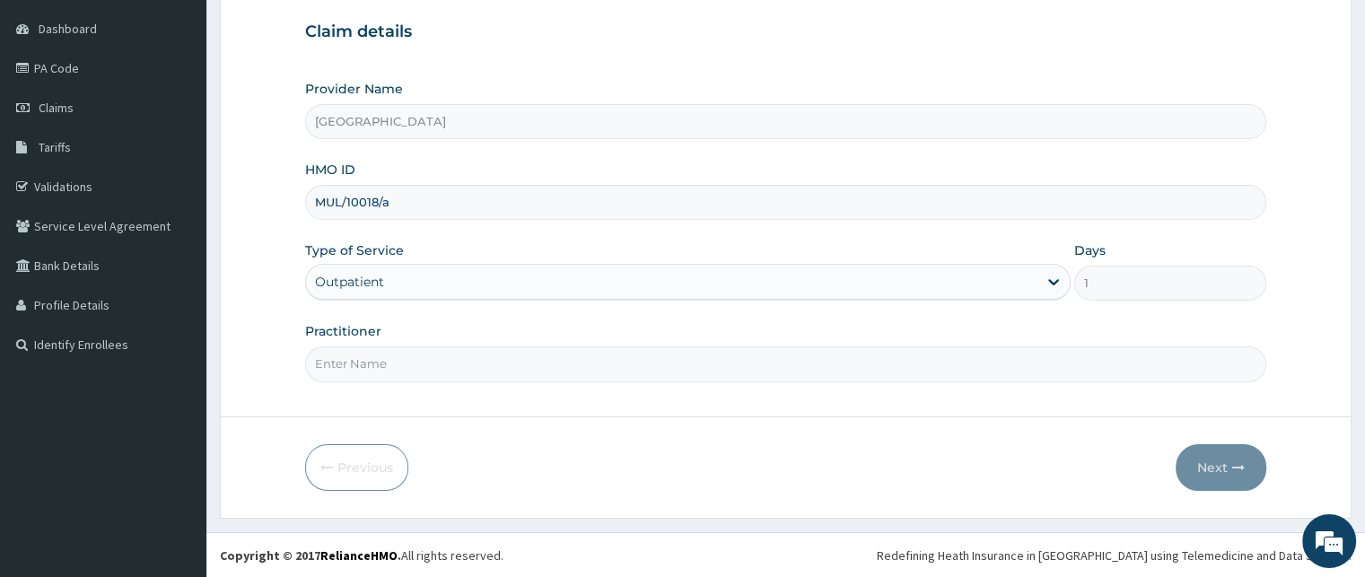
click at [374, 362] on input "Practitioner" at bounding box center [785, 363] width 960 height 35
type input "[PERSON_NAME]"
click at [1233, 457] on button "Next" at bounding box center [1220, 467] width 91 height 47
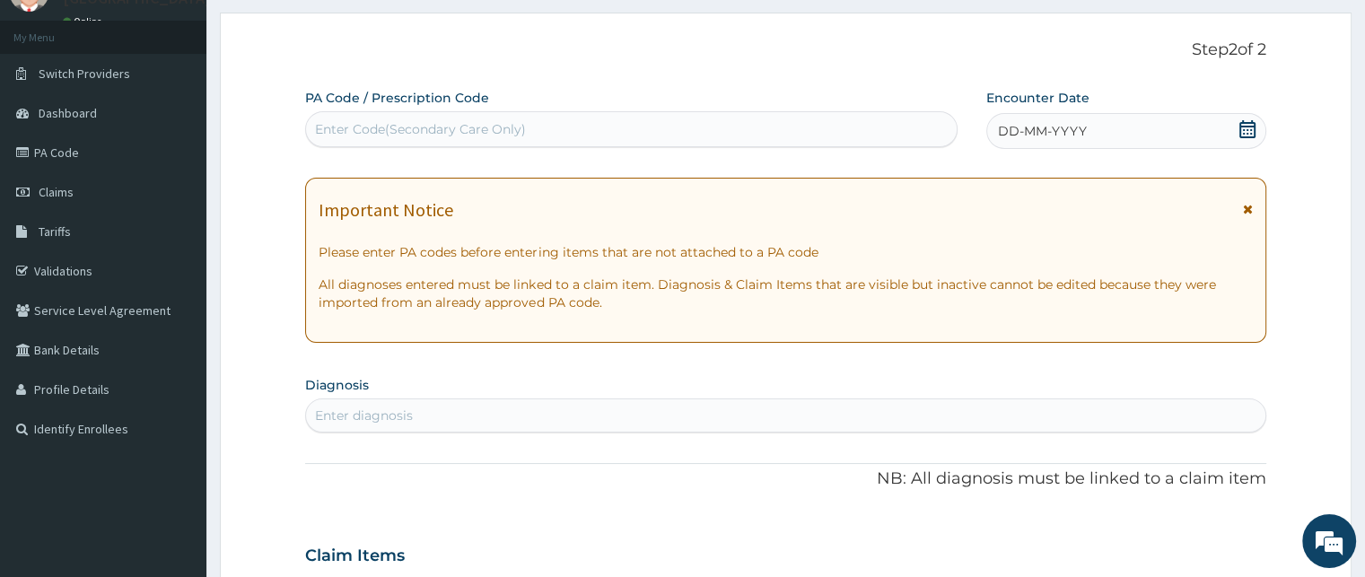
scroll to position [0, 0]
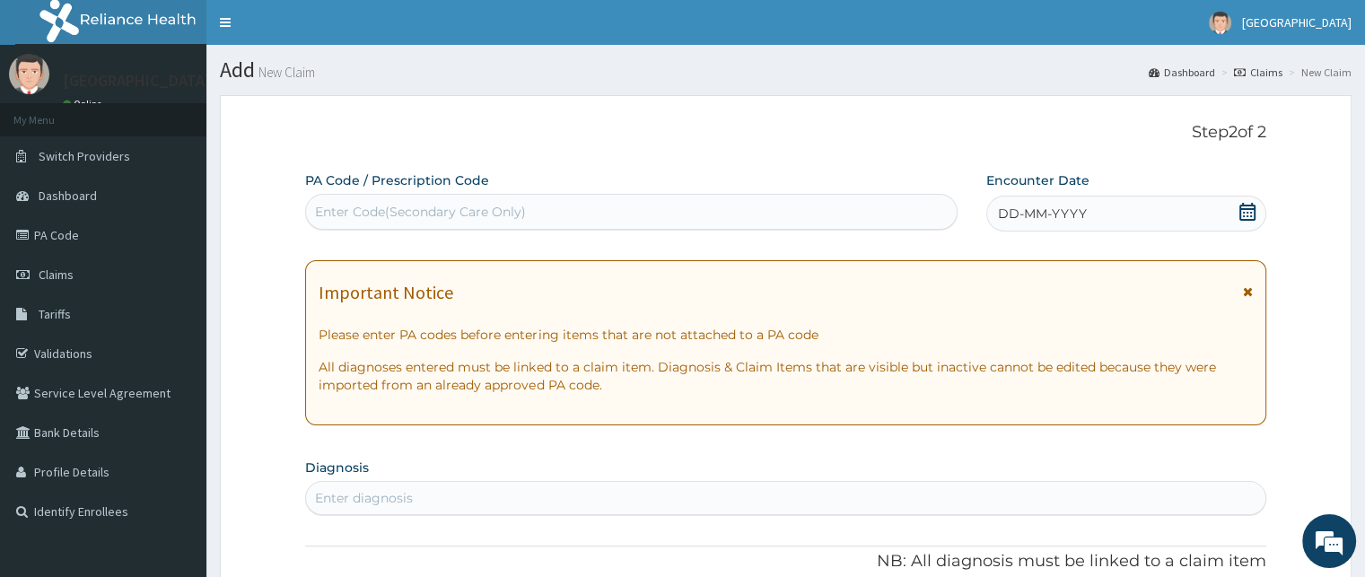
click at [319, 209] on div "Enter Code(Secondary Care Only)" at bounding box center [420, 212] width 211 height 18
drag, startPoint x: 319, startPoint y: 209, endPoint x: 825, endPoint y: 276, distance: 510.5
click at [825, 276] on div "Important Notice Please enter PA codes before entering items that are not attac…" at bounding box center [785, 342] width 960 height 165
click at [336, 214] on div "Enter Code(Secondary Care Only)" at bounding box center [420, 212] width 211 height 18
paste input "PA/BC87F4"
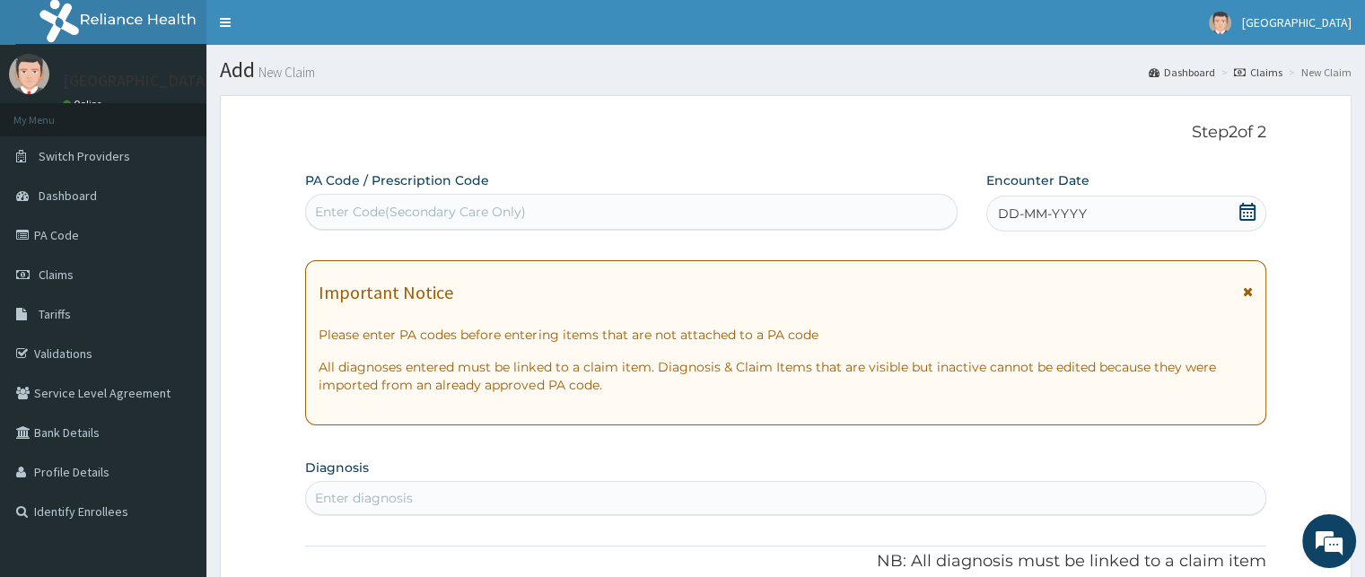
type input "PA/BC87F4"
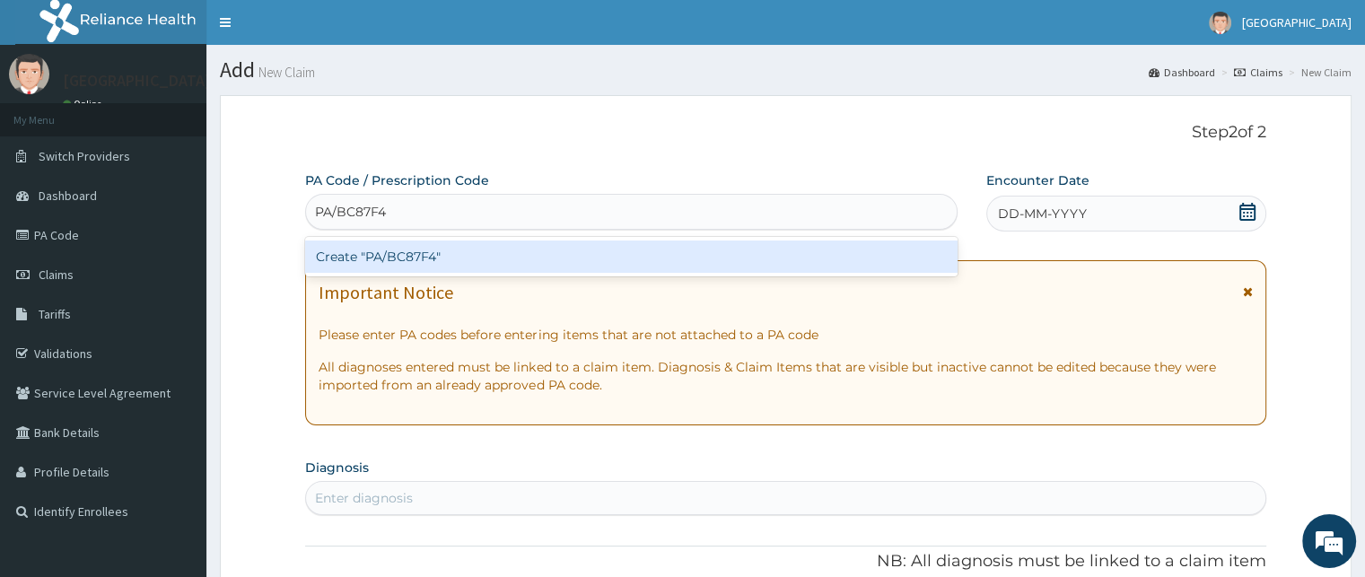
click at [389, 250] on div "Create "PA/BC87F4"" at bounding box center [631, 256] width 652 height 32
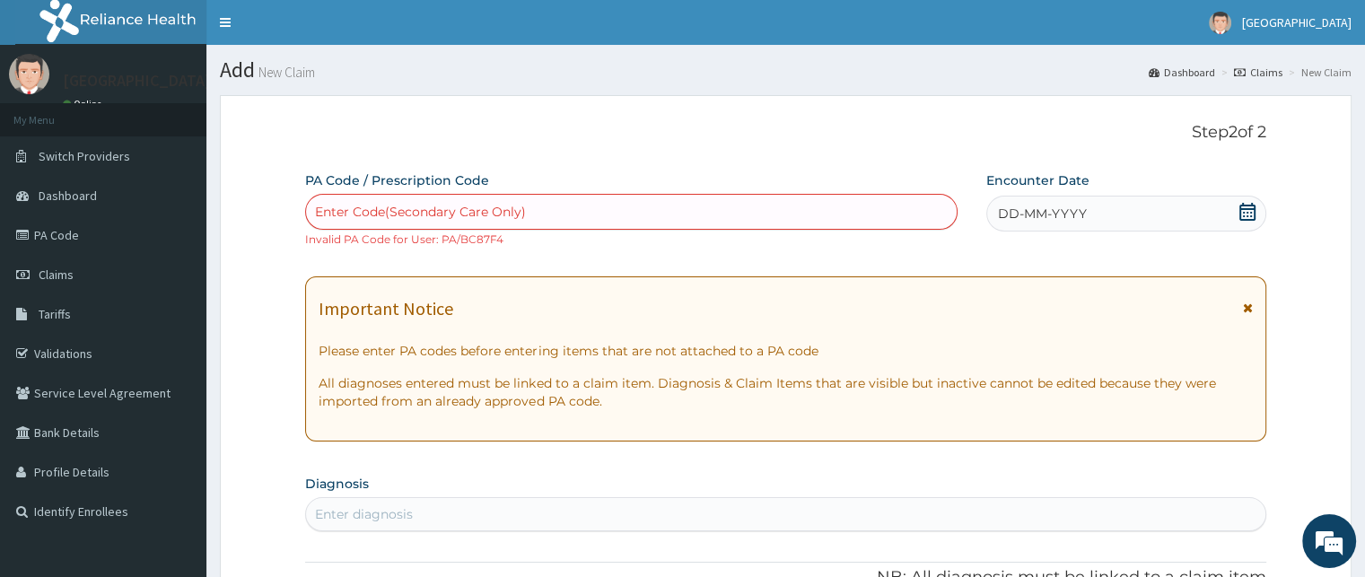
click at [597, 217] on div "Enter Code(Secondary Care Only)" at bounding box center [631, 211] width 651 height 29
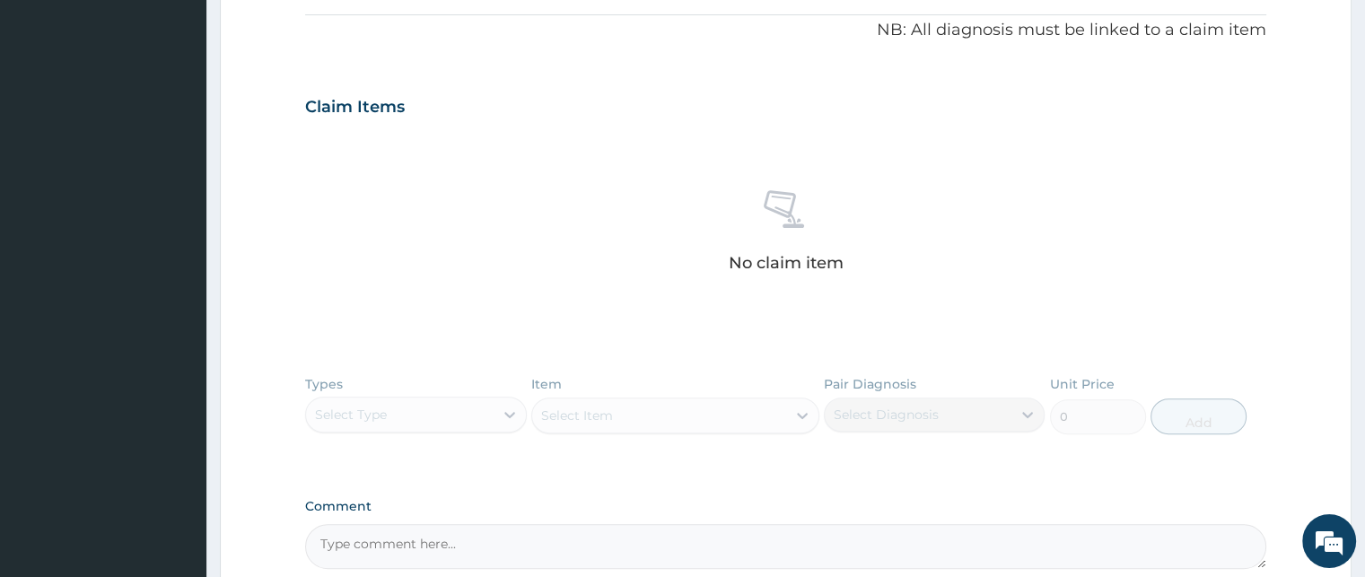
scroll to position [628, 0]
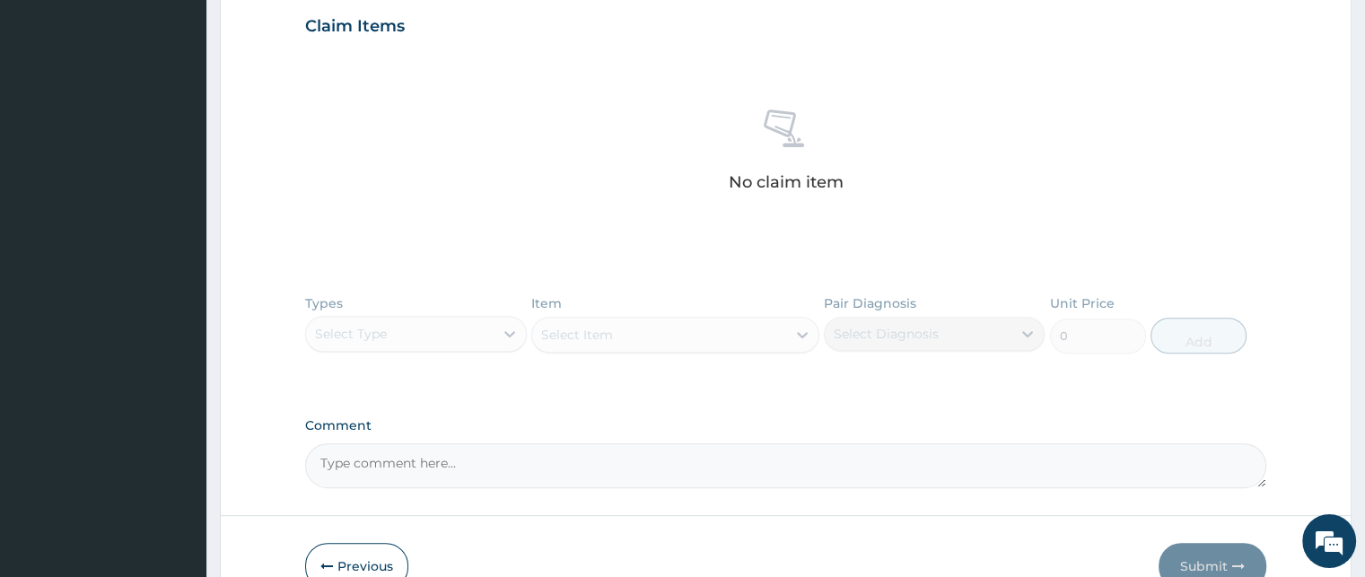
click at [339, 560] on button "Previous" at bounding box center [356, 566] width 103 height 47
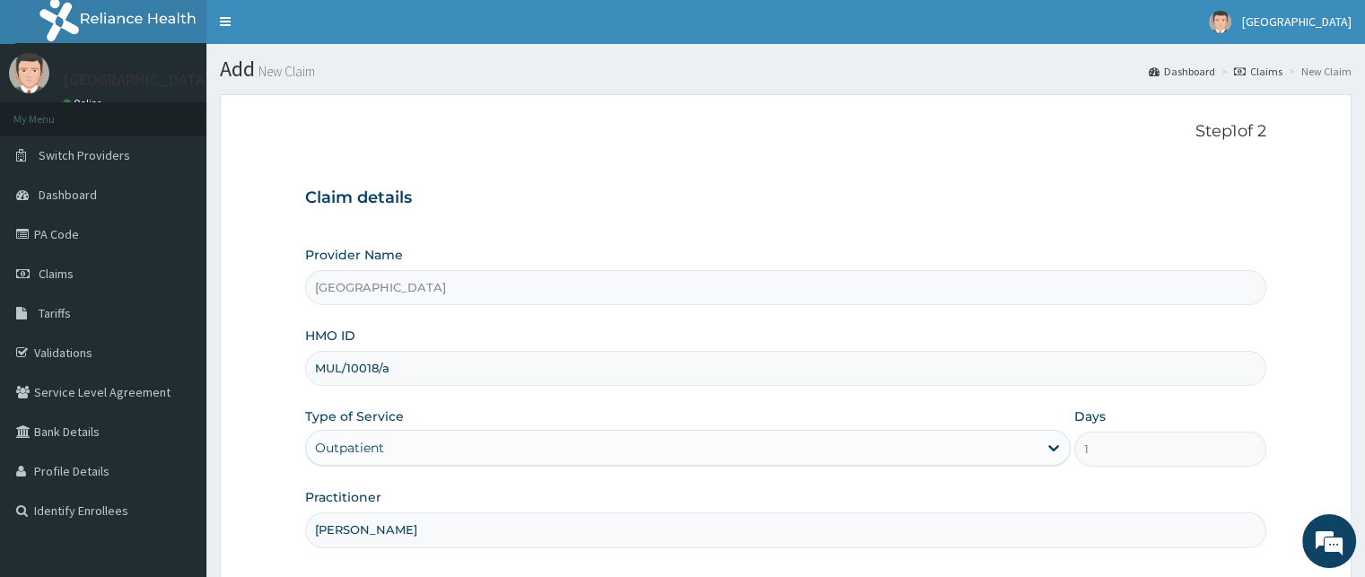
scroll to position [0, 0]
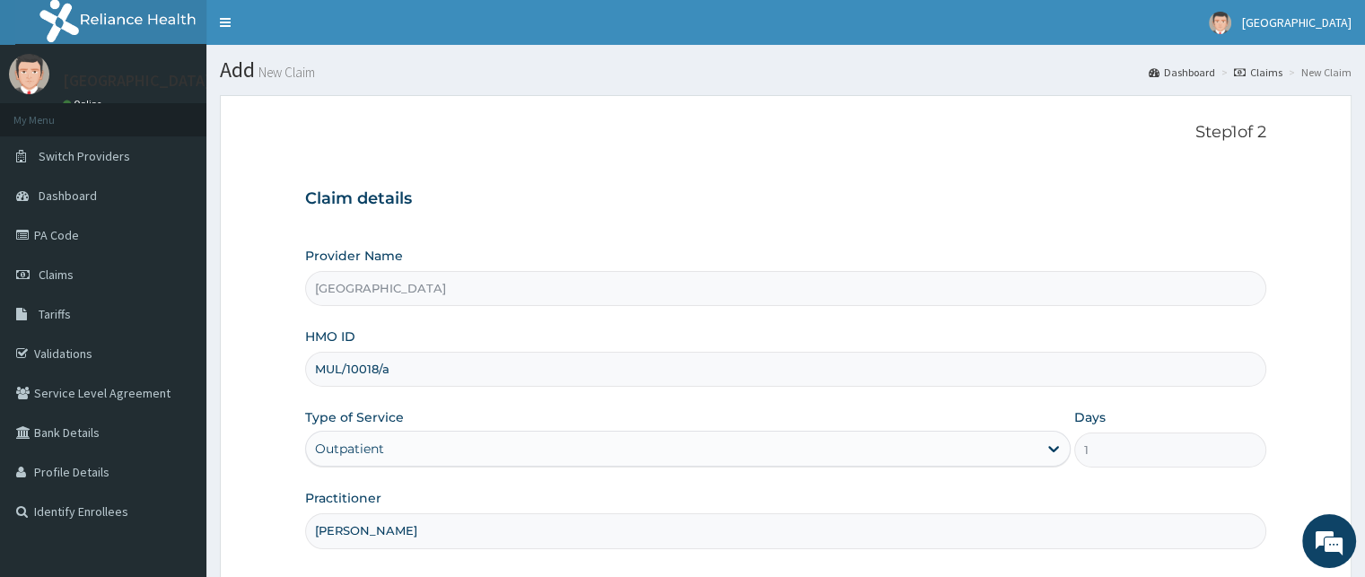
click at [402, 371] on input "MUL/10018/a" at bounding box center [785, 369] width 960 height 35
type input "M"
click at [57, 231] on link "PA Code" at bounding box center [103, 234] width 206 height 39
click at [389, 284] on input "Provider Name" at bounding box center [785, 288] width 960 height 35
type input "[GEOGRAPHIC_DATA]"
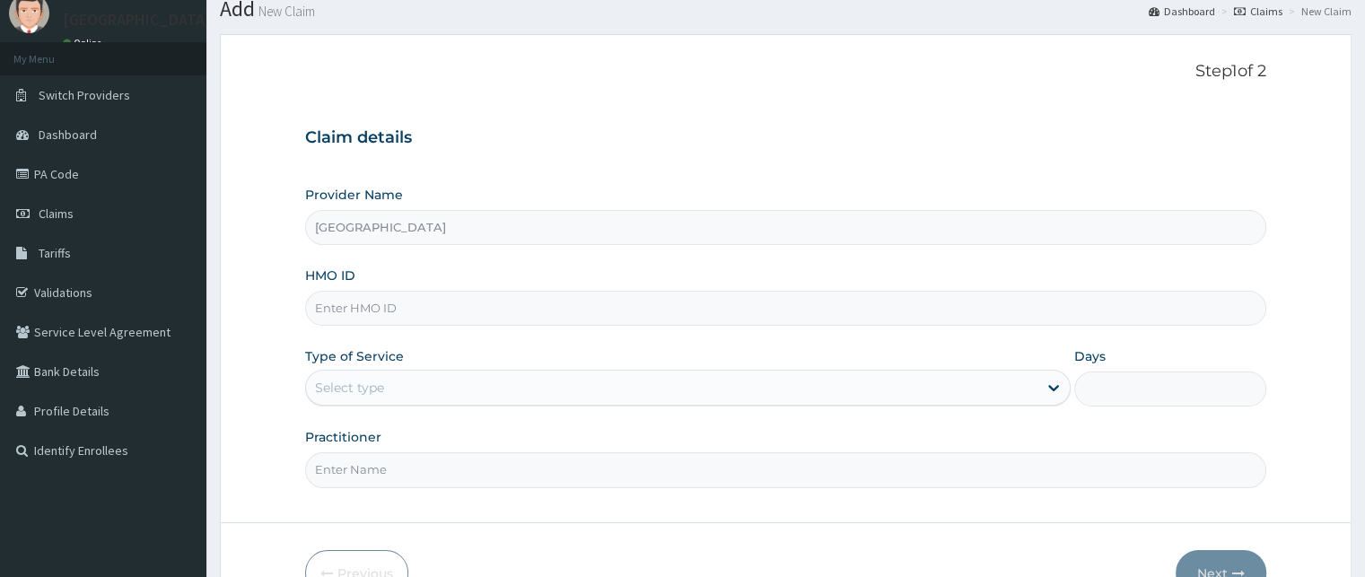
scroll to position [167, 0]
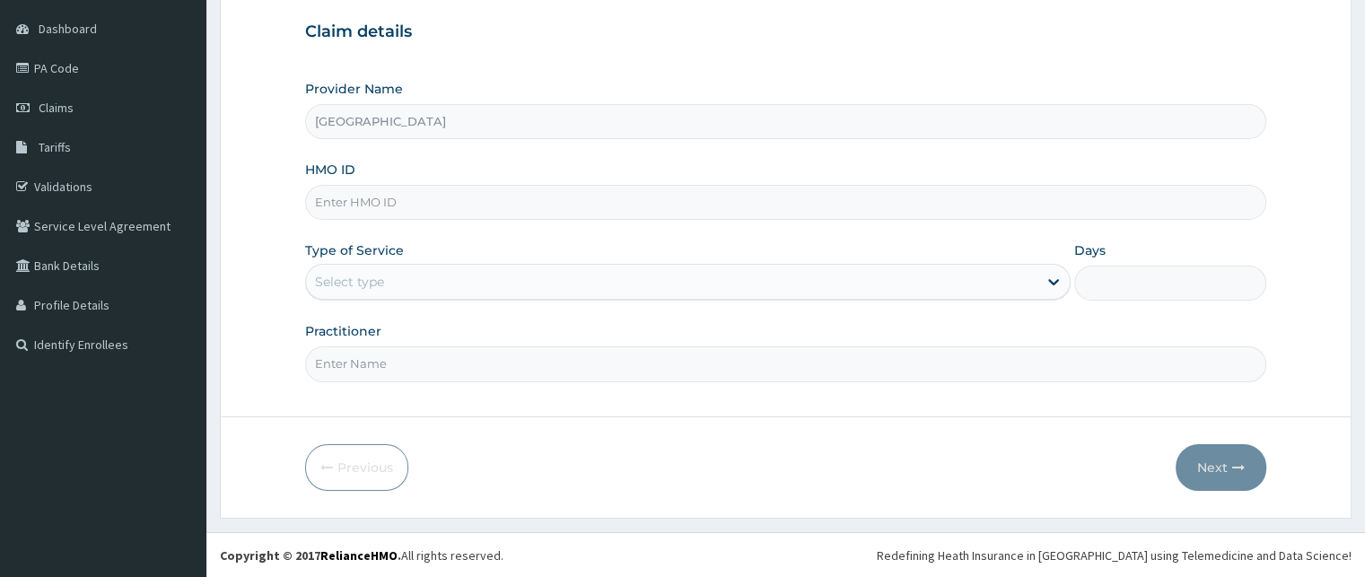
click at [373, 199] on input "HMO ID" at bounding box center [785, 202] width 960 height 35
type input "ubp/10250/a"
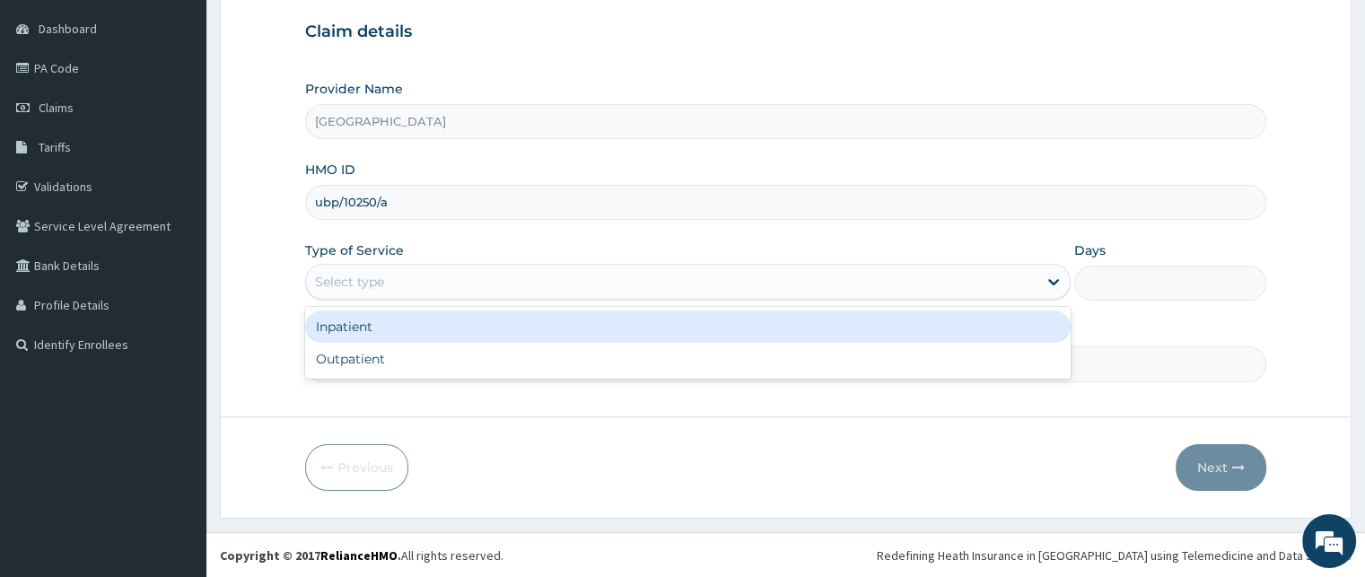
click at [403, 274] on div "Select type" at bounding box center [671, 281] width 731 height 29
click at [356, 328] on div "Inpatient" at bounding box center [687, 326] width 765 height 32
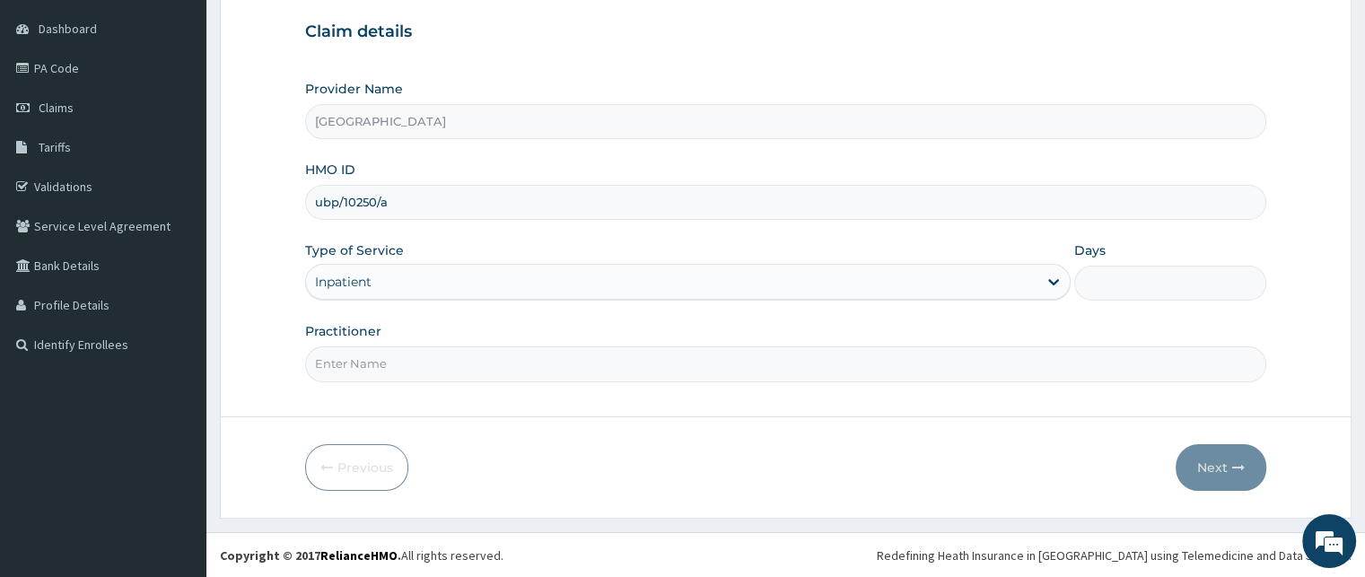
click at [367, 365] on input "Practitioner" at bounding box center [785, 363] width 960 height 35
type input "[PERSON_NAME]"
drag, startPoint x: 1102, startPoint y: 267, endPoint x: 1103, endPoint y: 277, distance: 9.9
click at [1103, 277] on div "Days" at bounding box center [1169, 270] width 191 height 59
click at [1103, 277] on input "Days" at bounding box center [1169, 283] width 191 height 35
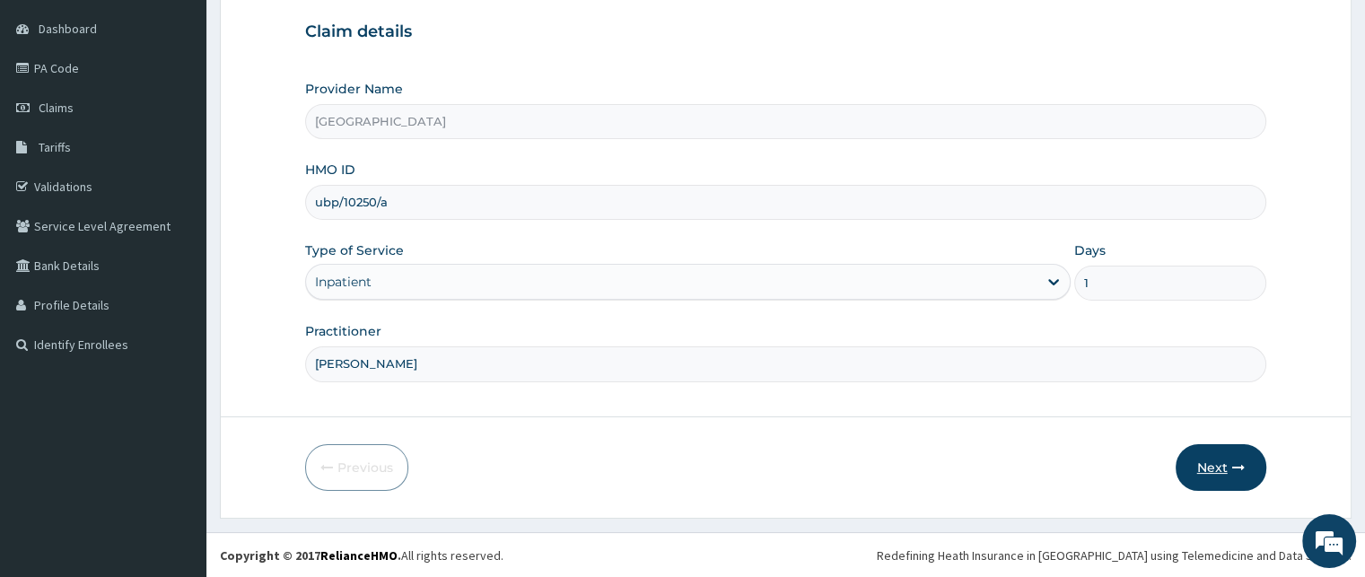
type input "1"
click at [1241, 465] on icon "button" at bounding box center [1238, 467] width 13 height 13
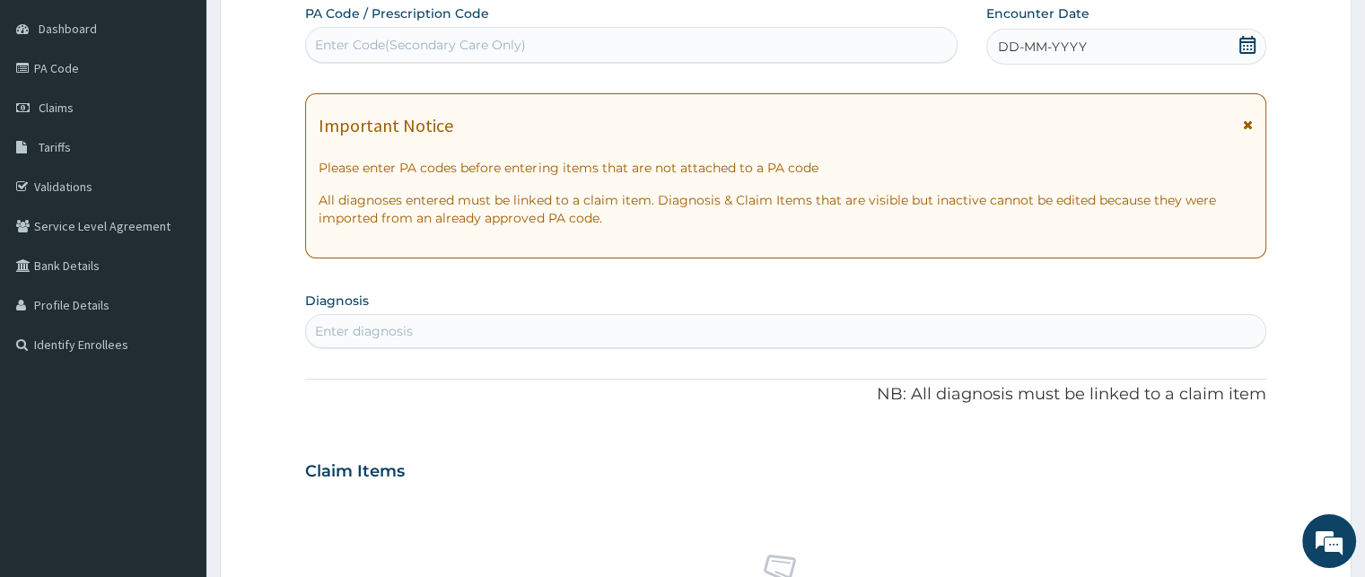
click at [331, 46] on div "Enter Code(Secondary Care Only)" at bounding box center [420, 45] width 211 height 18
paste input "PA/DD0B5A"
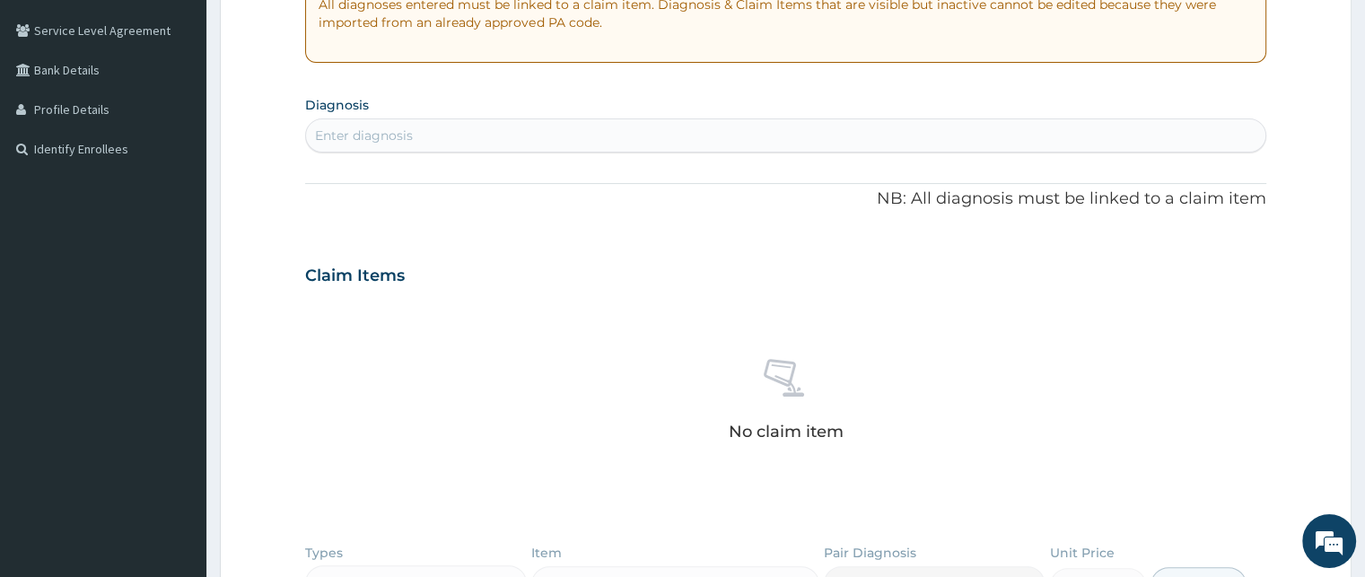
scroll to position [257, 0]
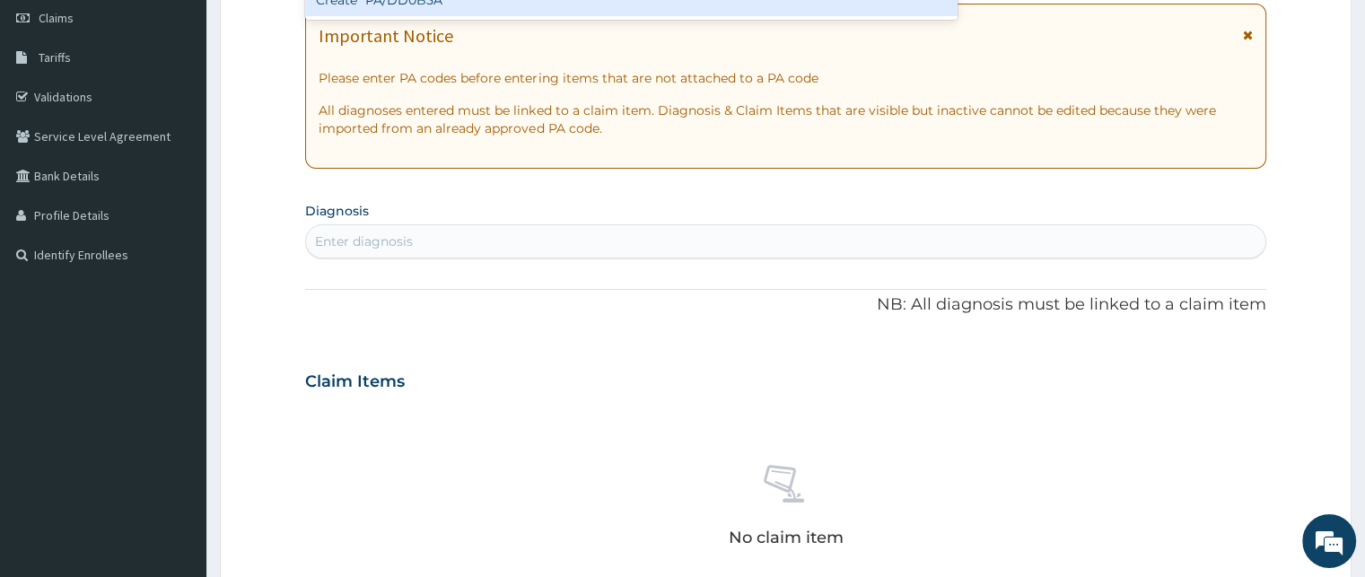
type input "PA/DD0B5A"
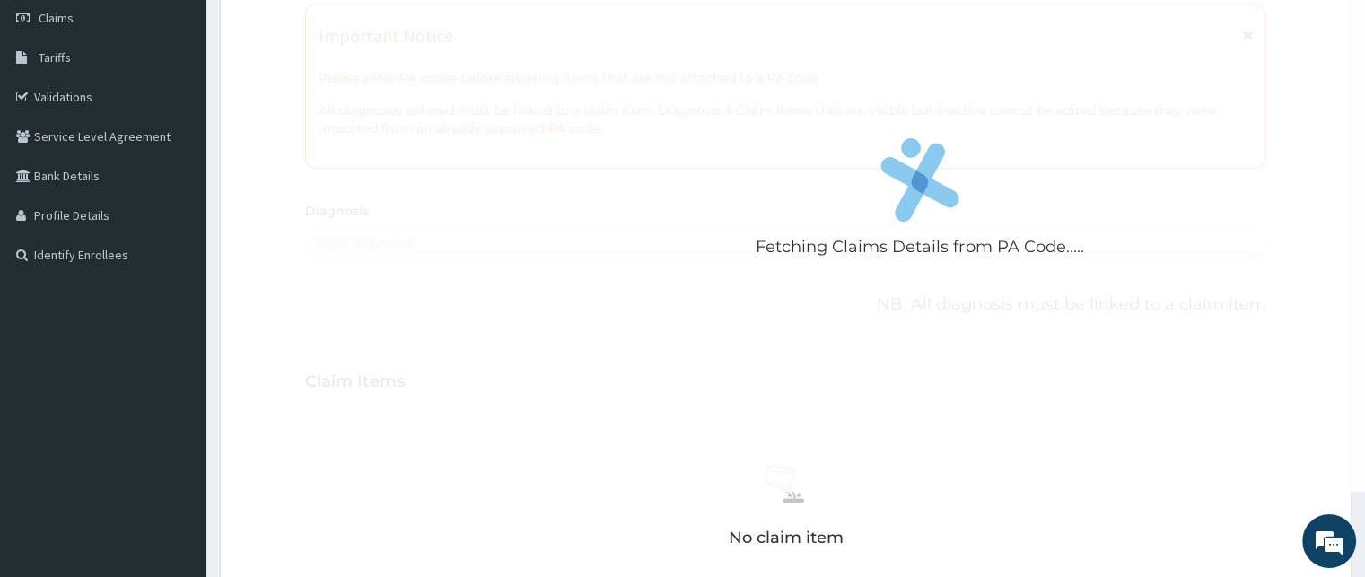
click at [456, 239] on div "Fetching Claims Details from PA Code..... PA Code / Prescription Code Enter Cod…" at bounding box center [785, 379] width 960 height 929
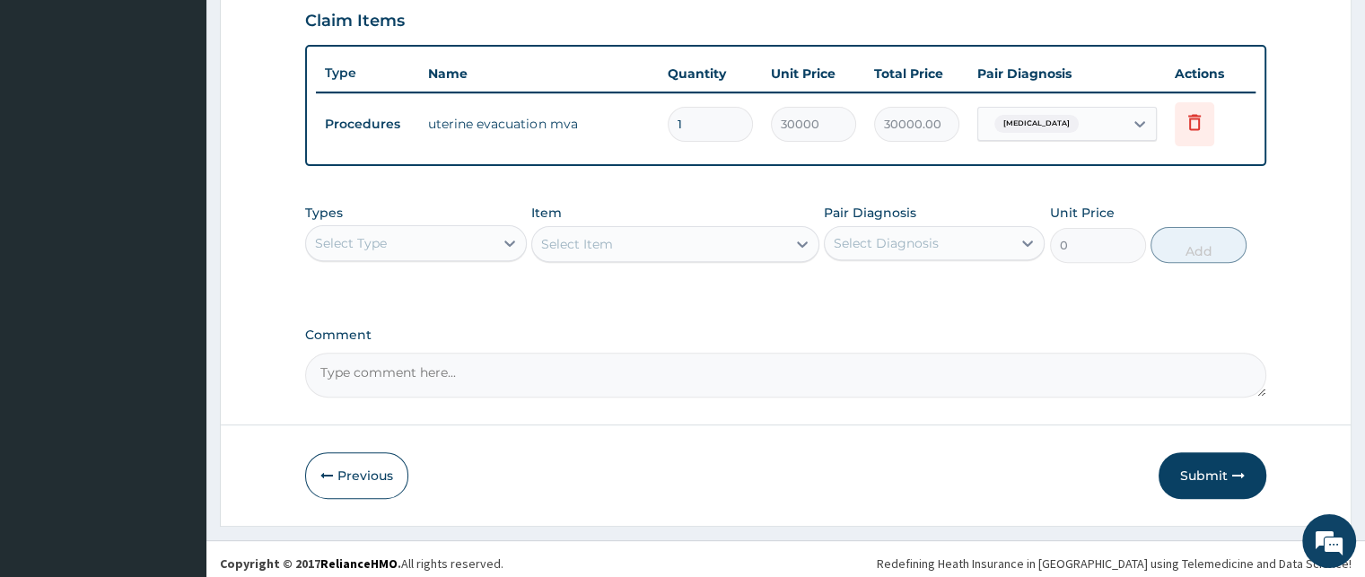
scroll to position [628, 0]
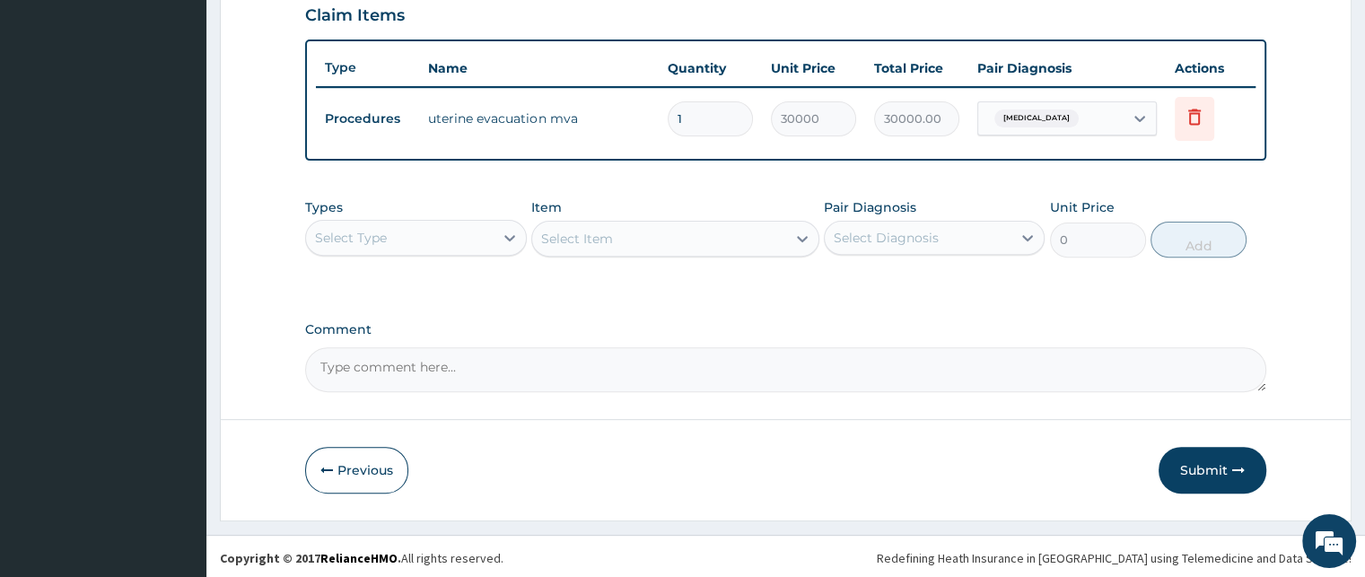
click at [430, 234] on div "Select Type" at bounding box center [399, 237] width 187 height 29
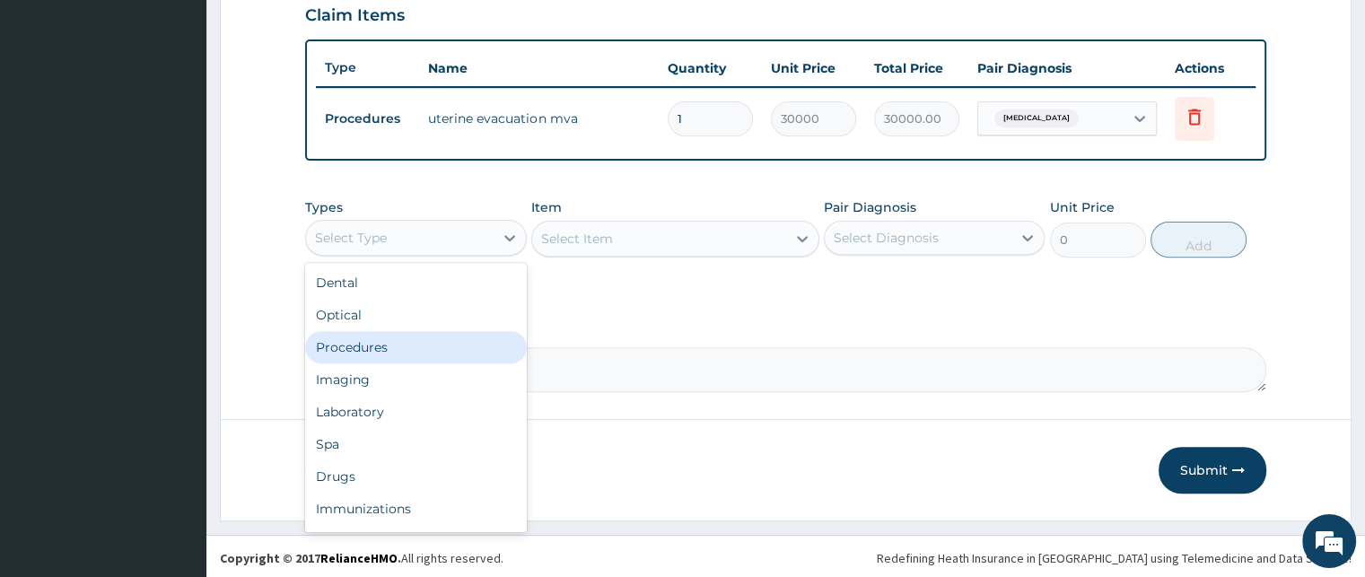
click at [363, 346] on div "Procedures" at bounding box center [415, 347] width 221 height 32
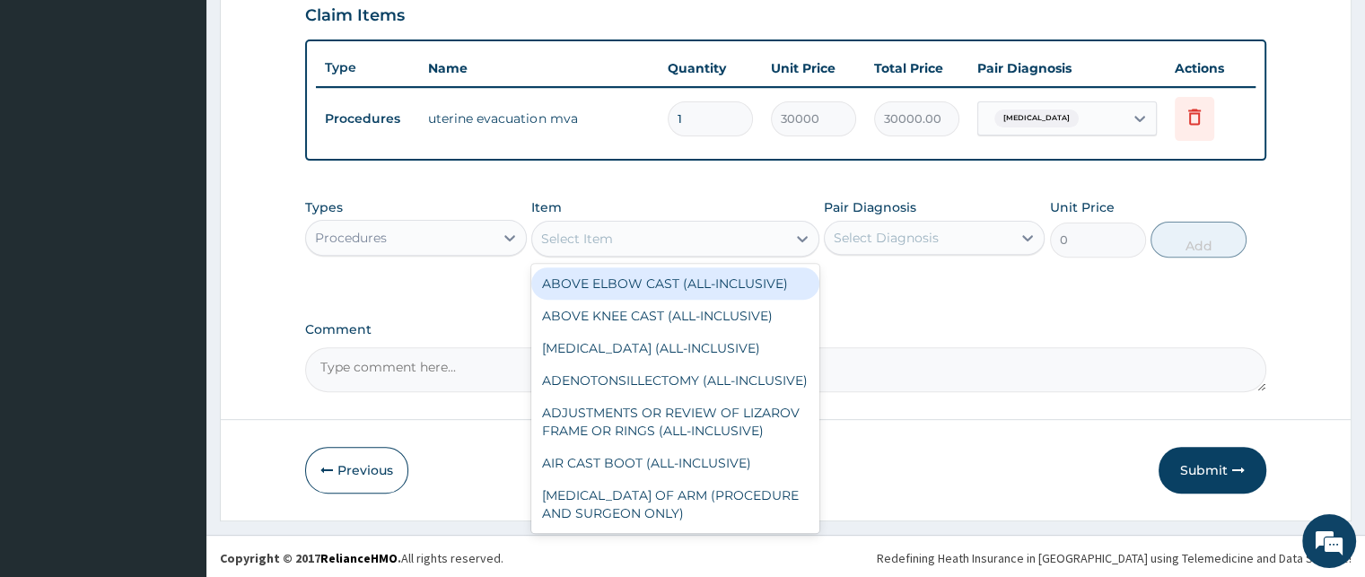
click at [742, 234] on div "Select Item" at bounding box center [659, 238] width 254 height 29
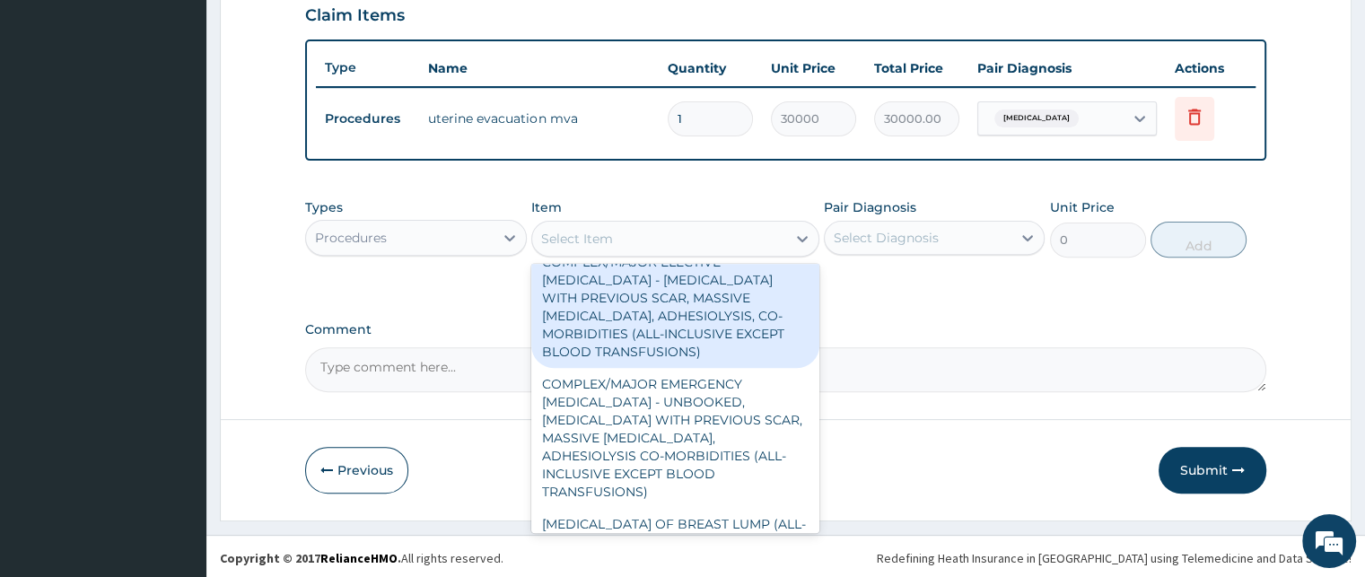
scroll to position [3051, 0]
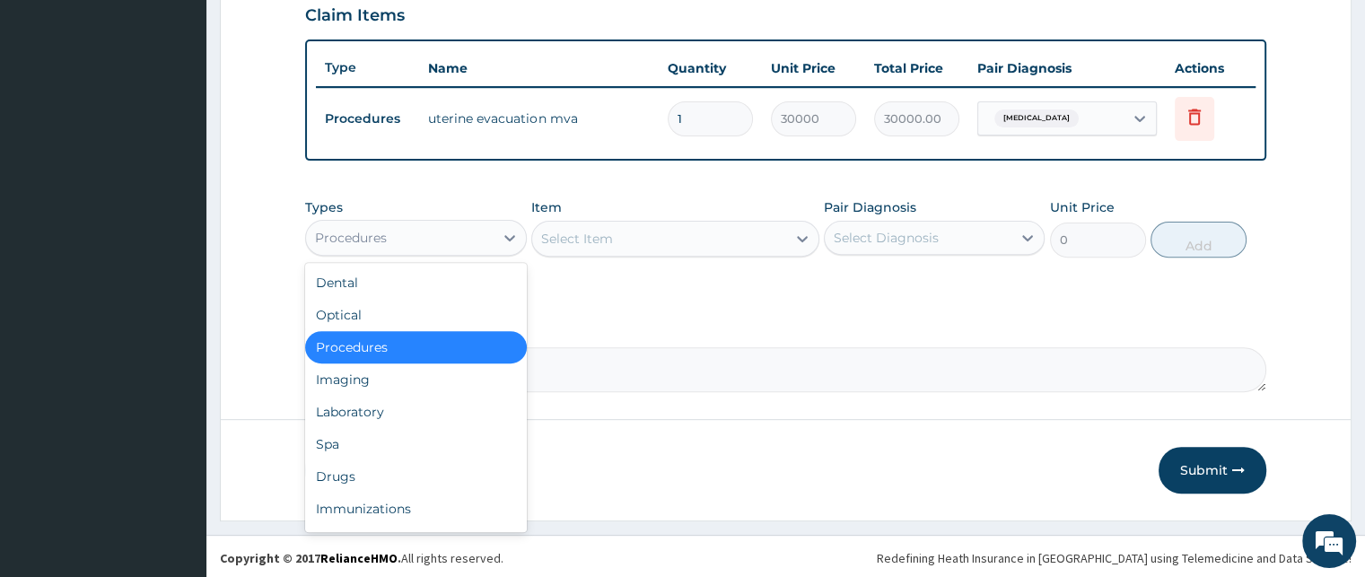
click at [469, 225] on div "Procedures" at bounding box center [399, 237] width 187 height 29
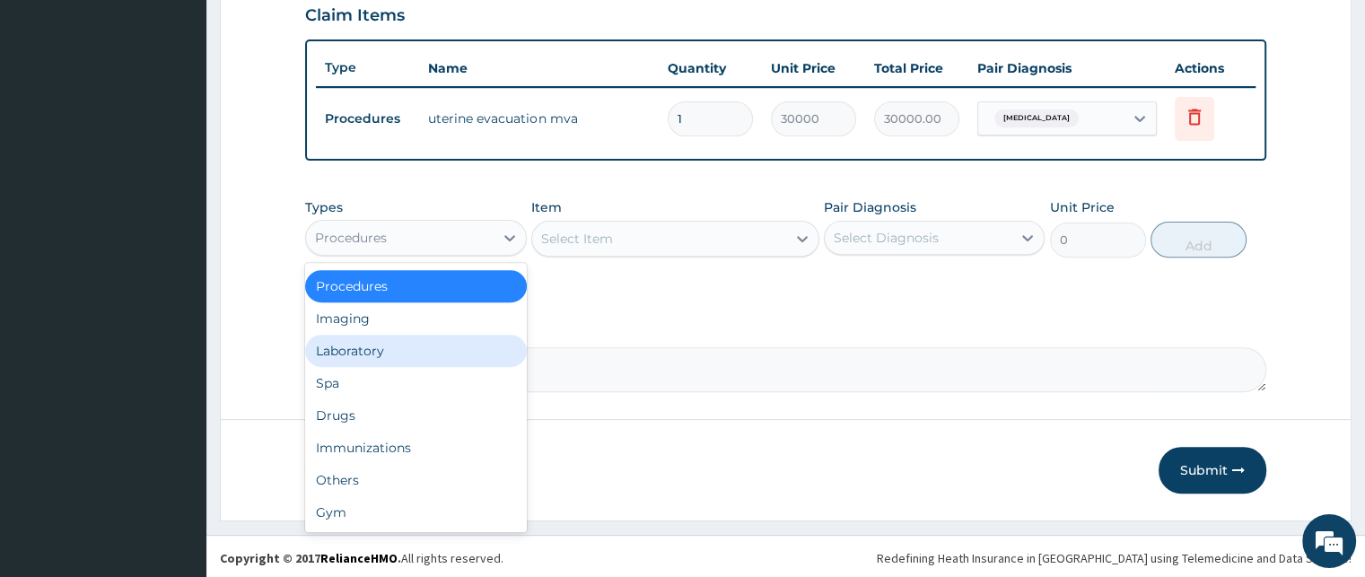
scroll to position [0, 0]
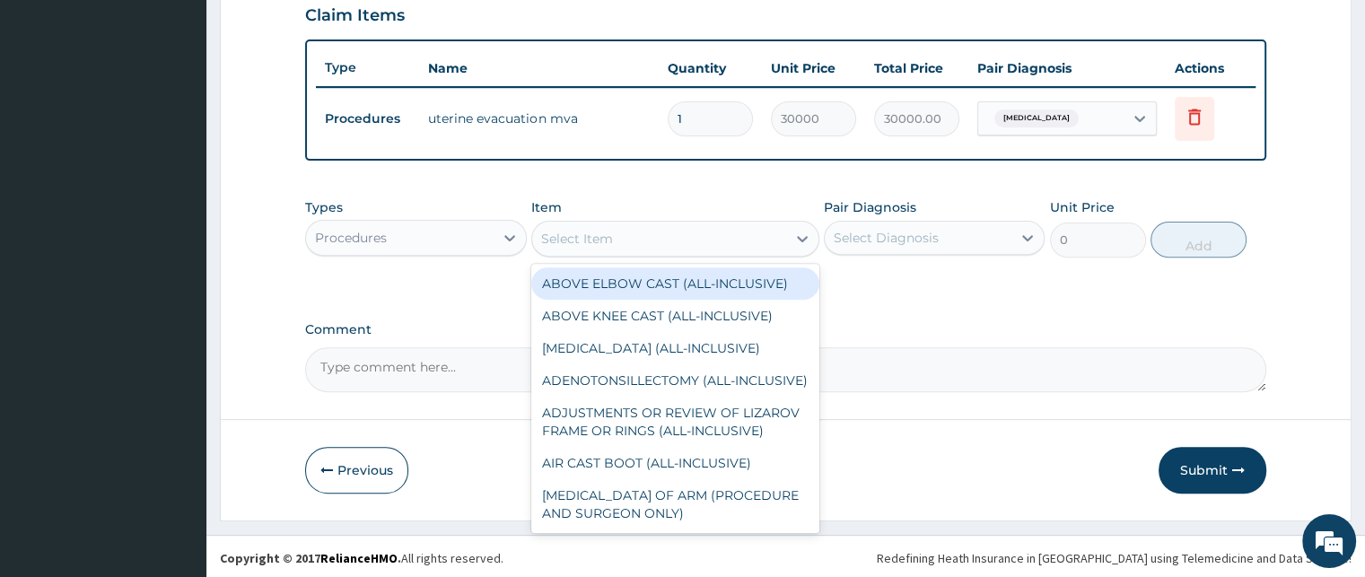
click at [617, 240] on div "Select Item" at bounding box center [659, 238] width 254 height 29
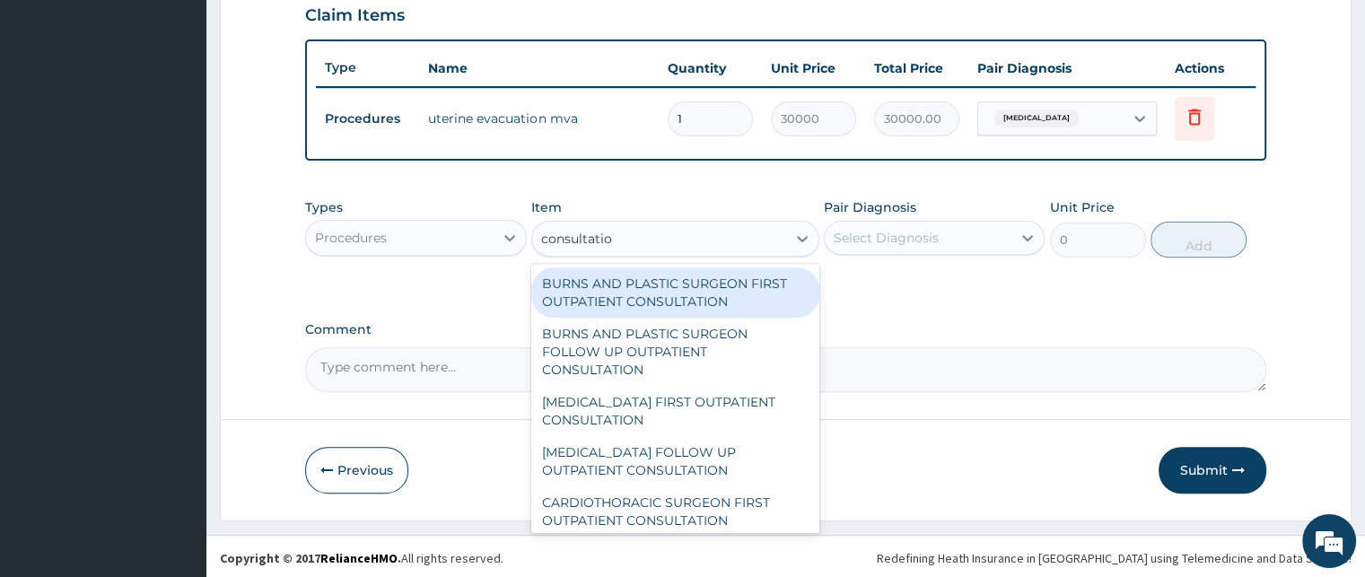
type input "consultation"
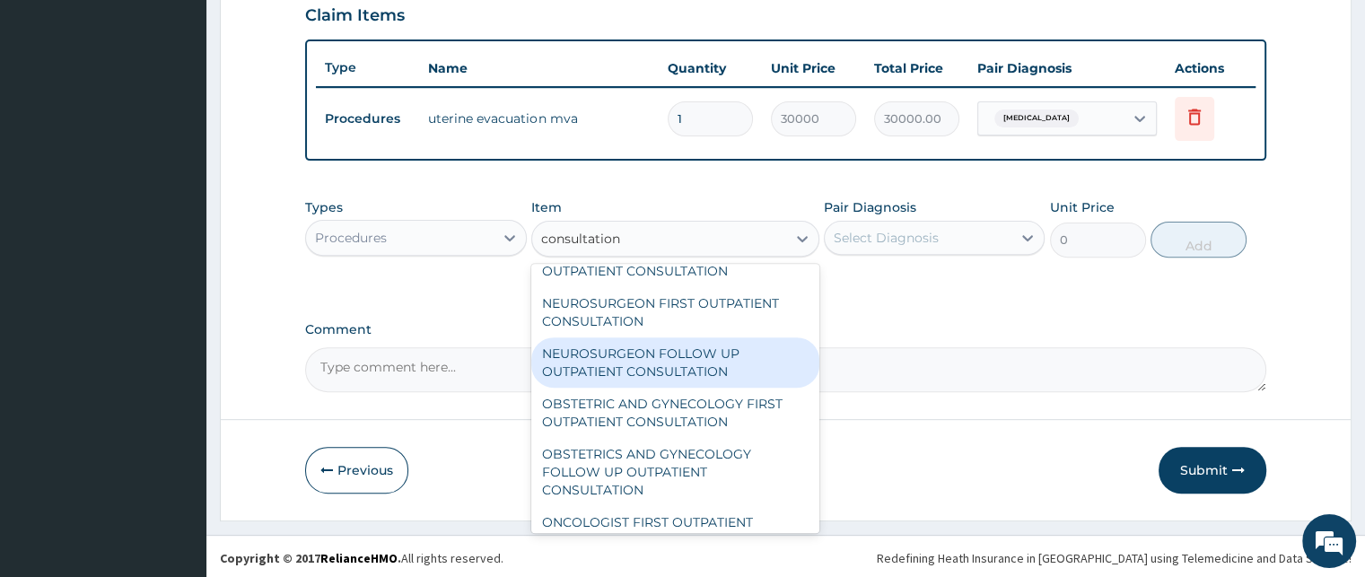
scroll to position [1525, 0]
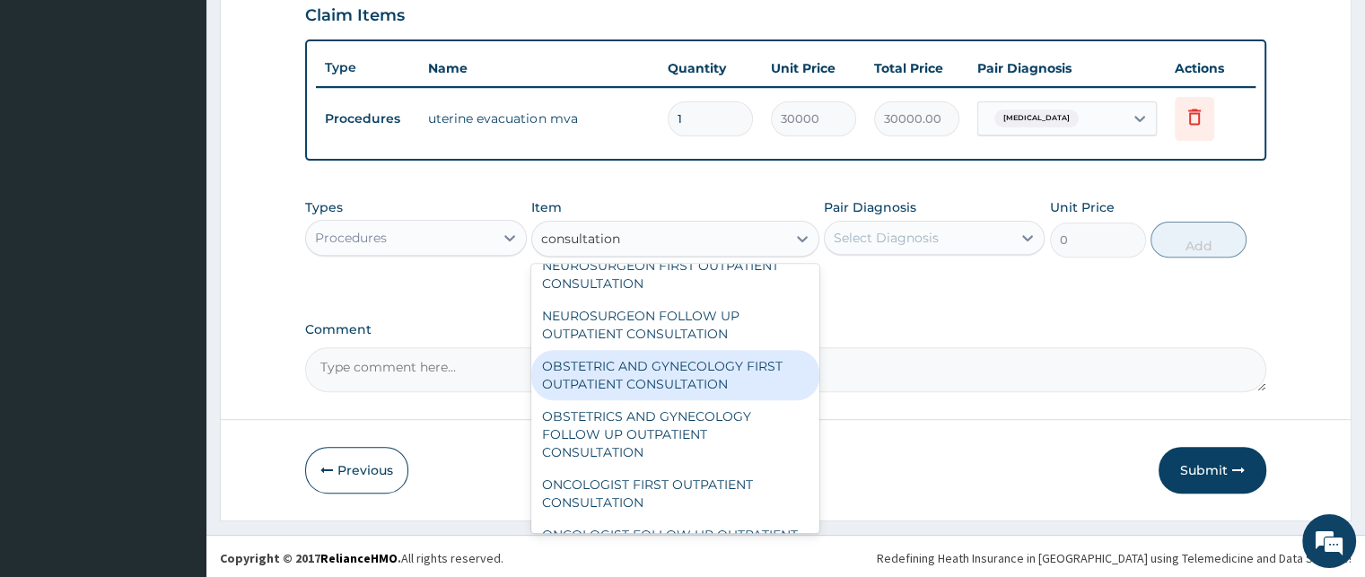
click at [634, 400] on div "OBSTETRIC AND GYNECOLOGY FIRST OUTPATIENT CONSULTATION" at bounding box center [675, 375] width 288 height 50
type input "27000"
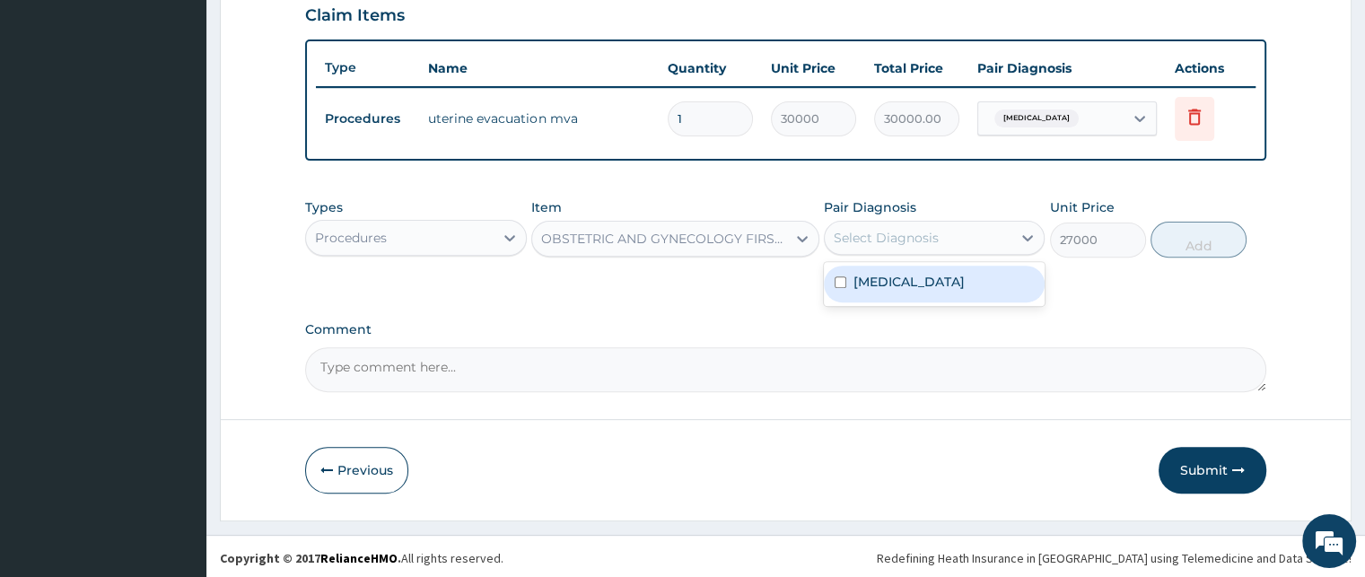
click at [970, 243] on div "Select Diagnosis" at bounding box center [918, 237] width 187 height 29
click at [834, 280] on input "checkbox" at bounding box center [840, 282] width 12 height 12
checkbox input "true"
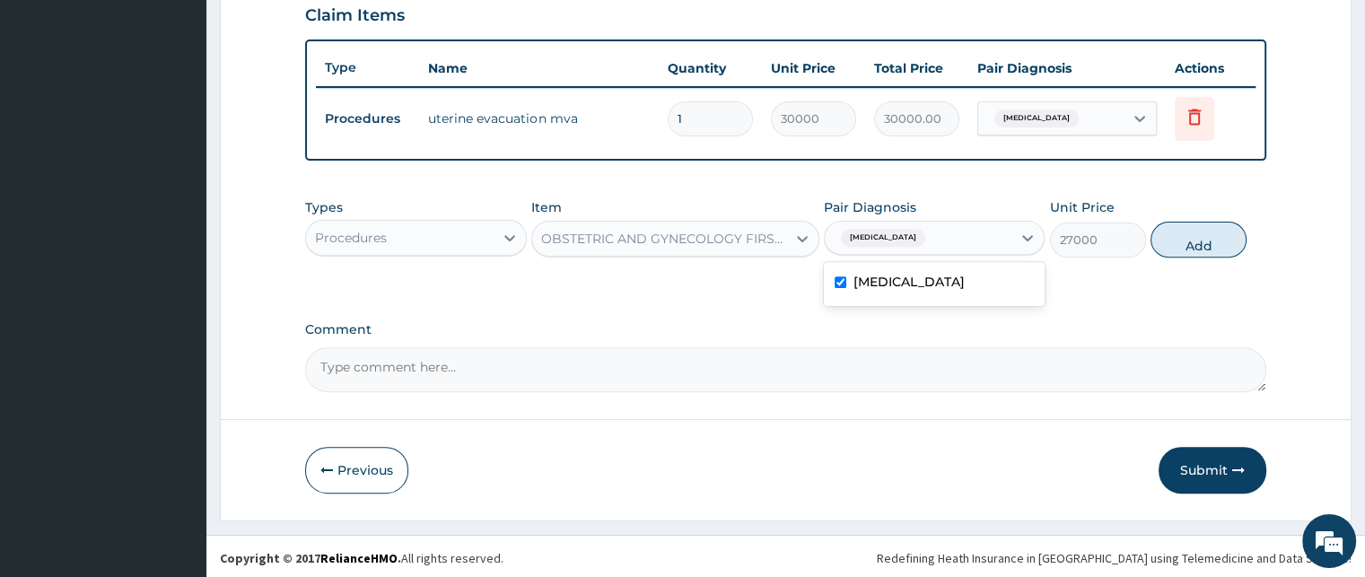
click at [781, 230] on div "OBSTETRIC AND GYNECOLOGY FIRST OUTPATIENT CONSULTATION" at bounding box center [664, 239] width 247 height 18
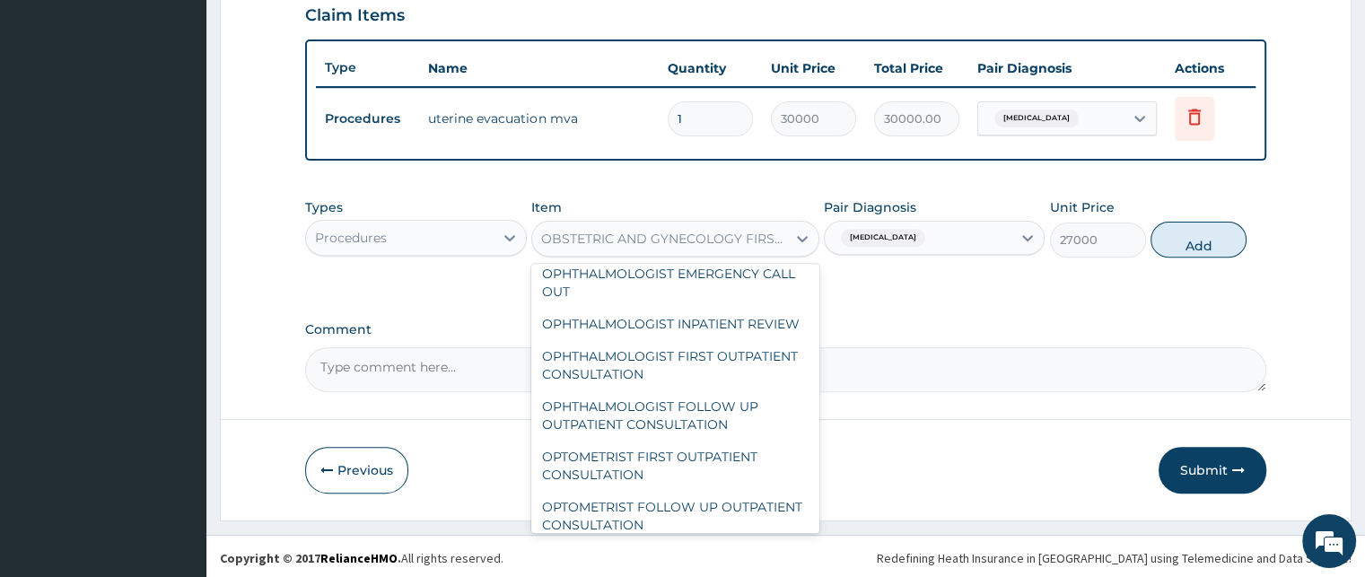
scroll to position [19892, 0]
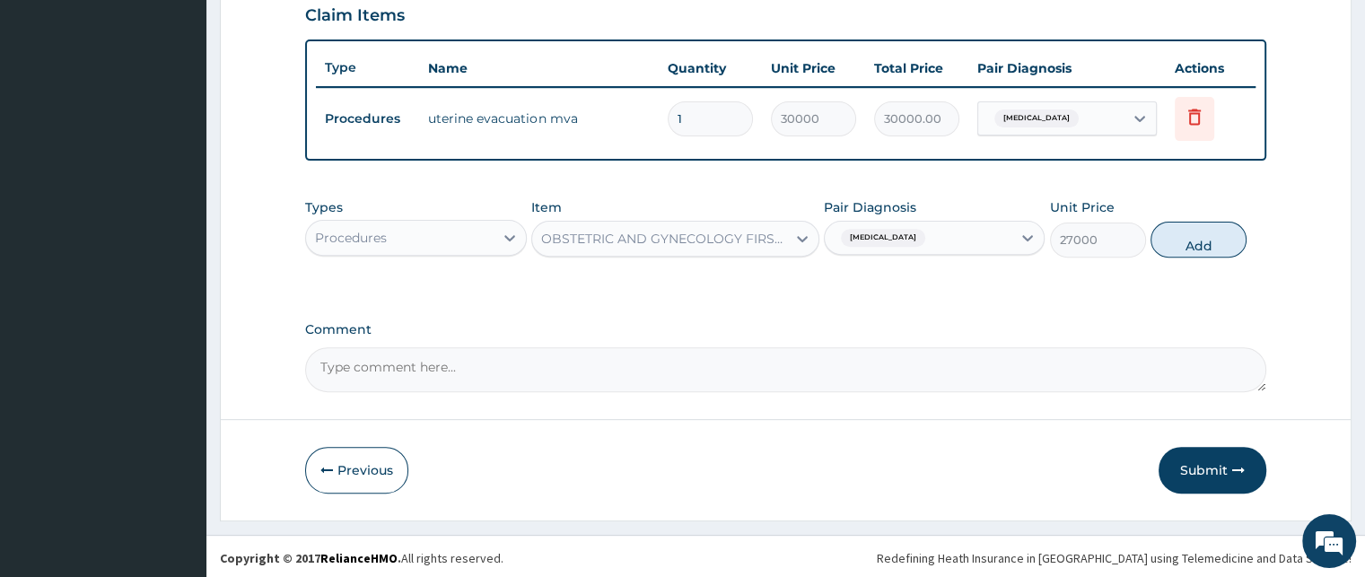
click at [917, 251] on div "Pair Diagnosis Miscarriage" at bounding box center [934, 227] width 221 height 59
click at [1206, 238] on button "Add" at bounding box center [1198, 240] width 96 height 36
type input "0"
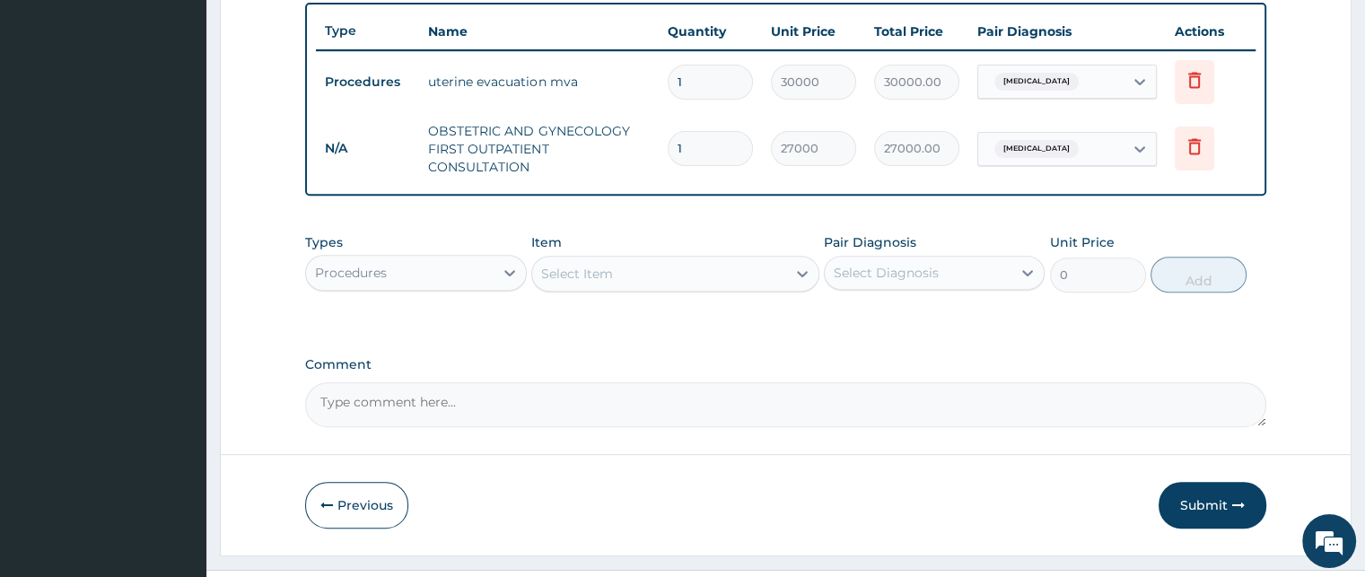
scroll to position [700, 0]
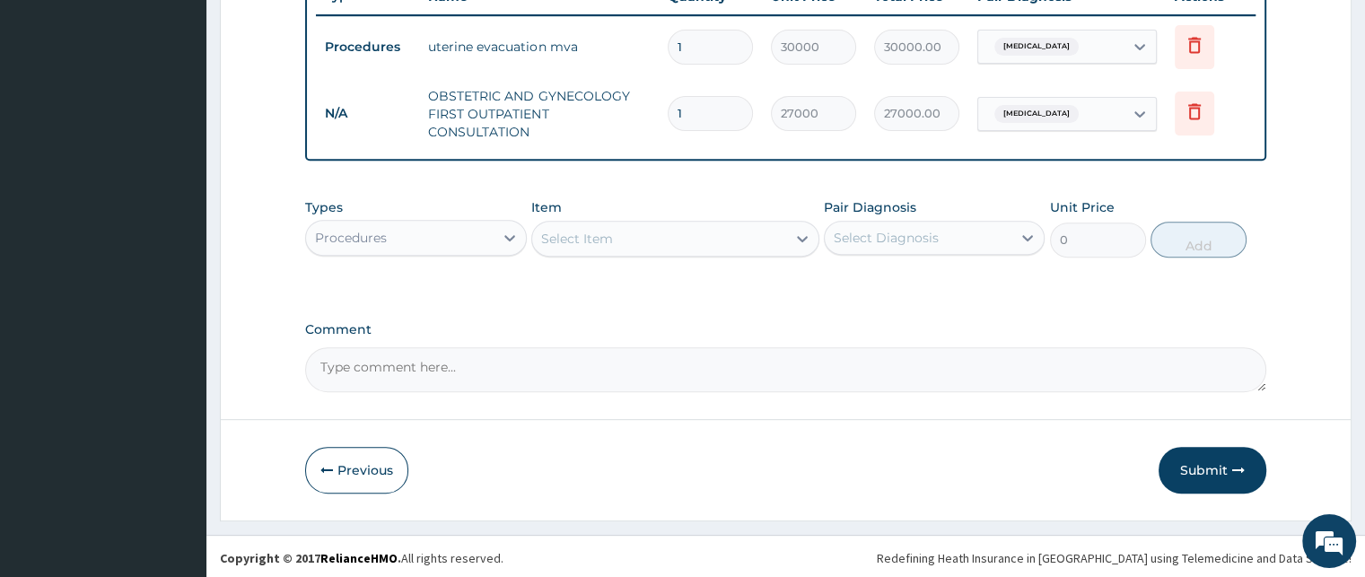
click at [633, 239] on div "Select Item" at bounding box center [659, 238] width 254 height 29
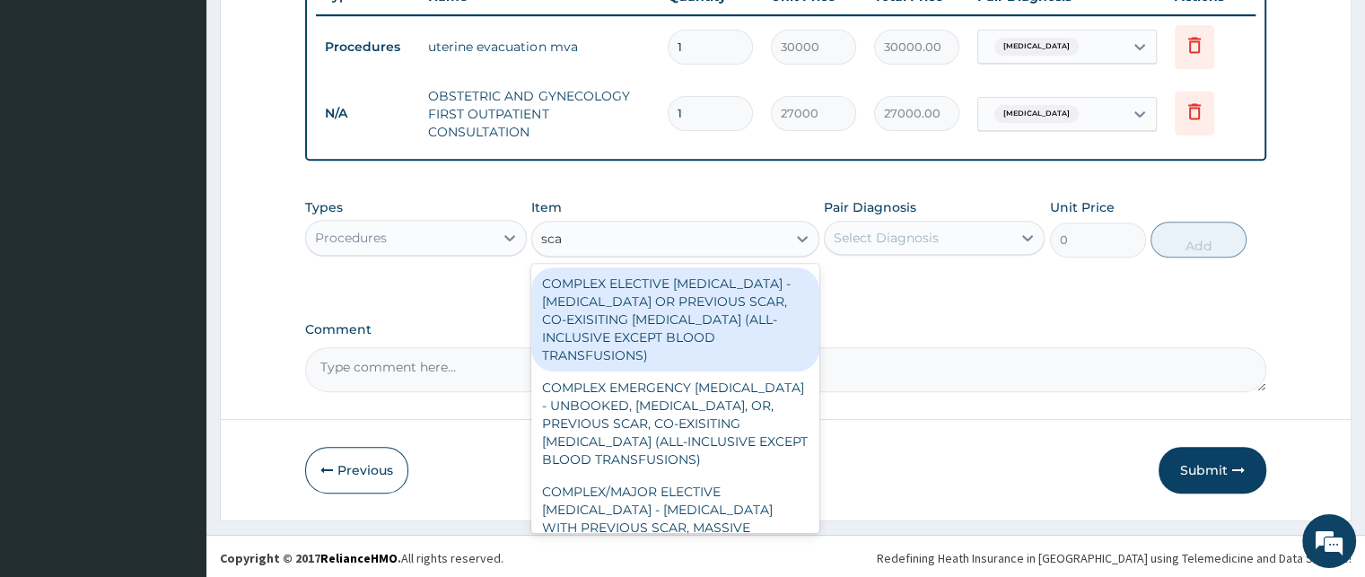
type input "scan"
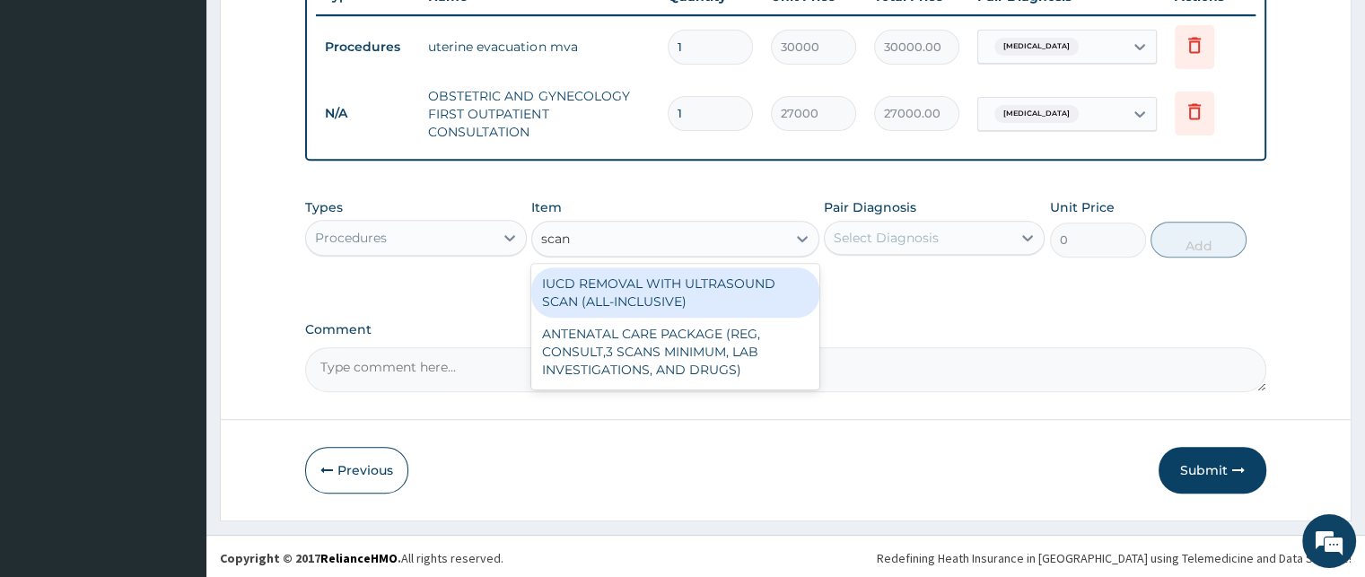
click at [691, 302] on div "IUCD REMOVAL WITH ULTRASOUND SCAN (ALL-INCLUSIVE)" at bounding box center [675, 292] width 288 height 50
type input "22500"
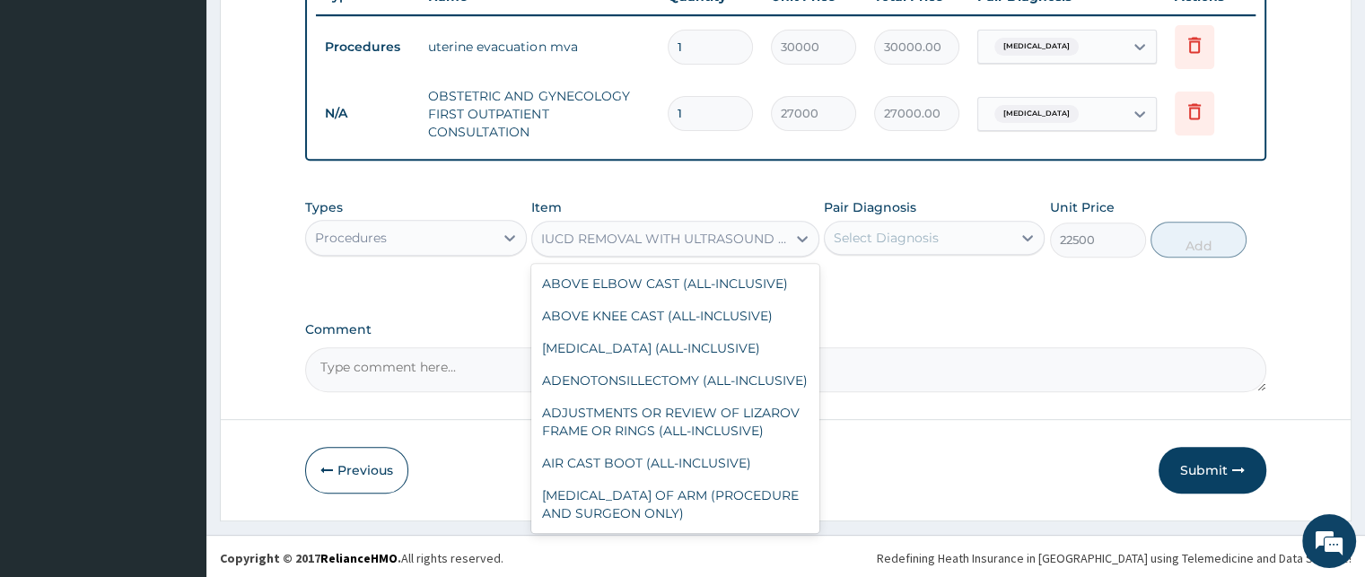
click at [773, 238] on div "IUCD REMOVAL WITH ULTRASOUND SCAN (ALL-INCLUSIVE)" at bounding box center [664, 239] width 247 height 18
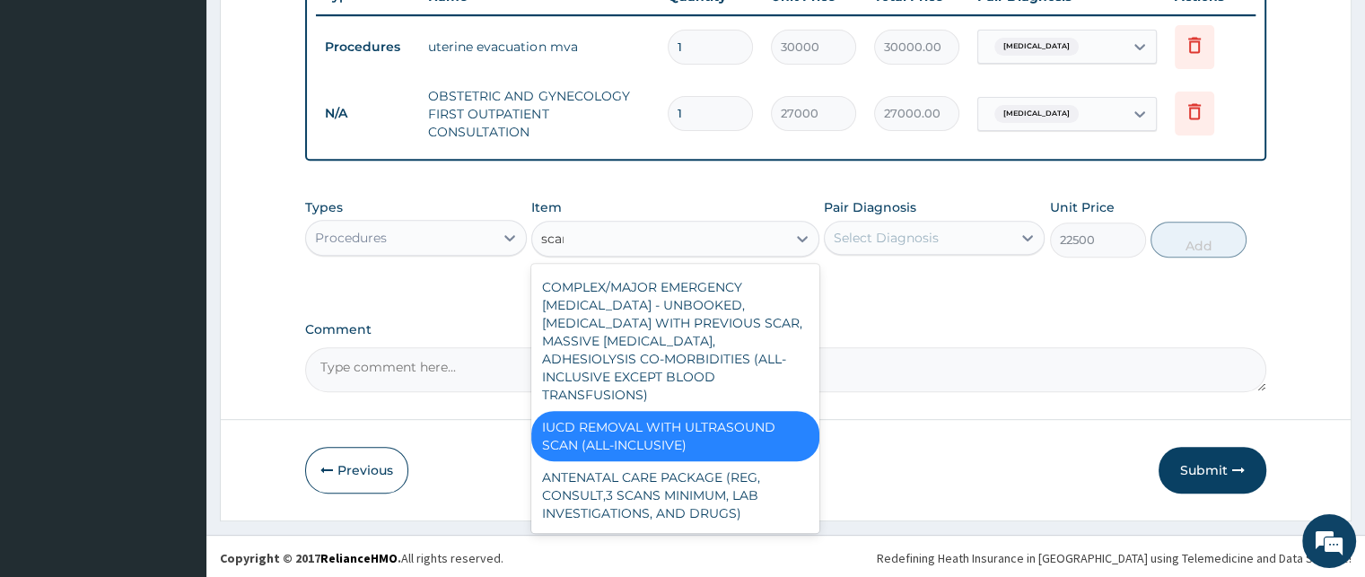
scroll to position [0, 0]
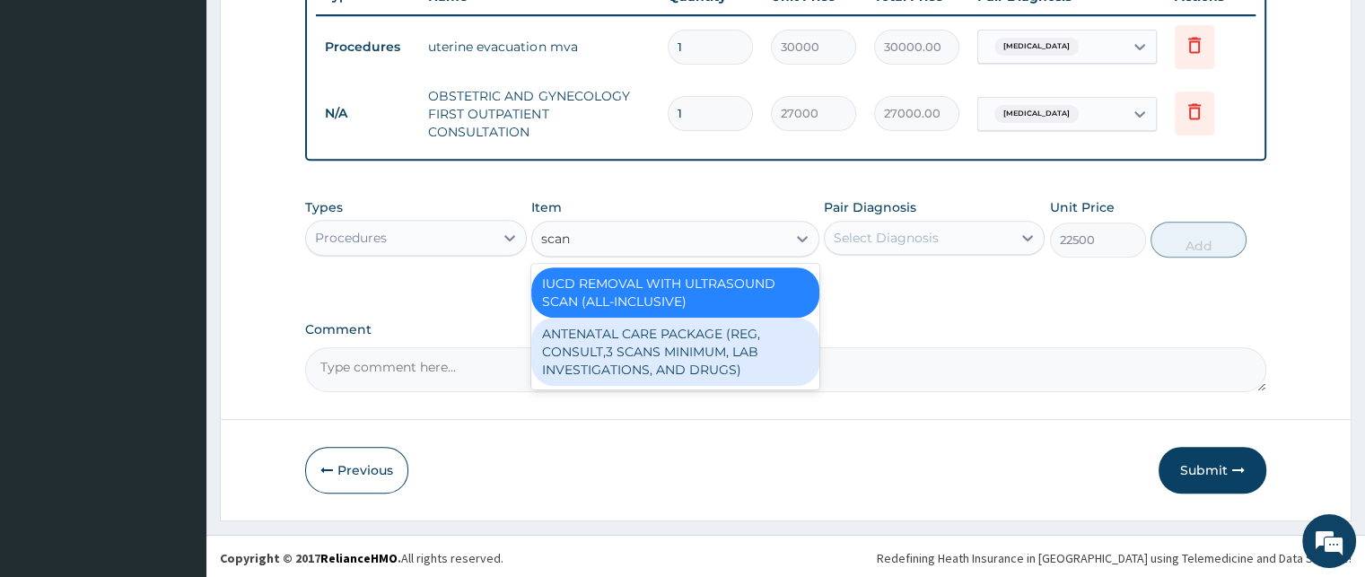
type input "scan"
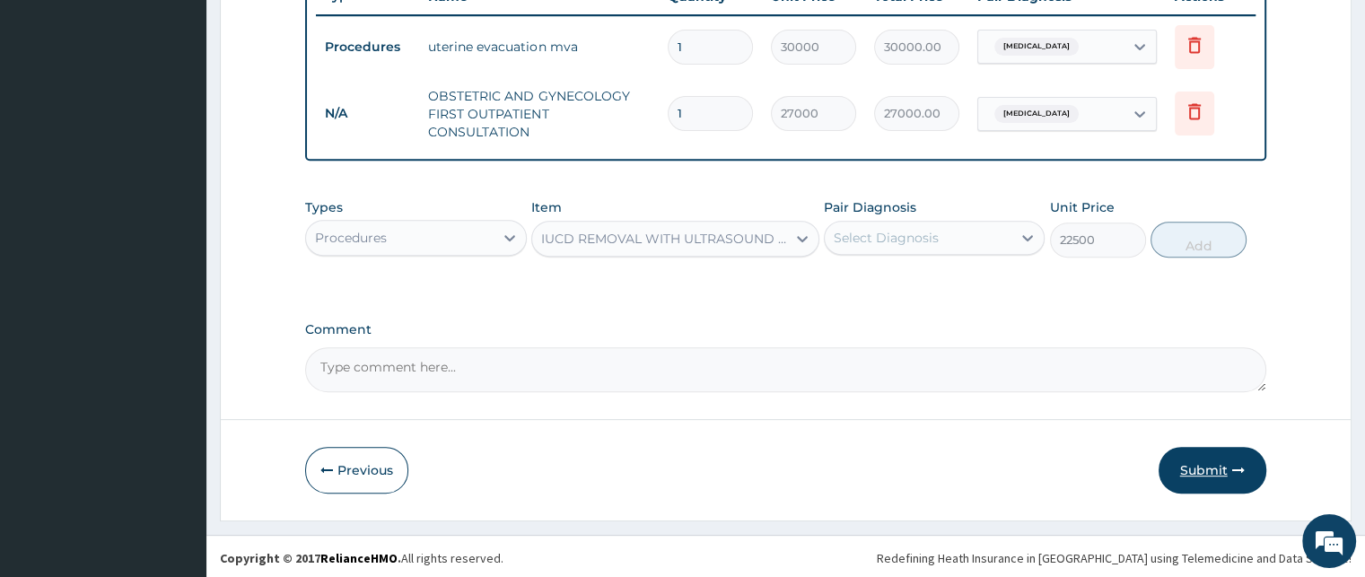
click at [1223, 470] on button "Submit" at bounding box center [1212, 470] width 108 height 47
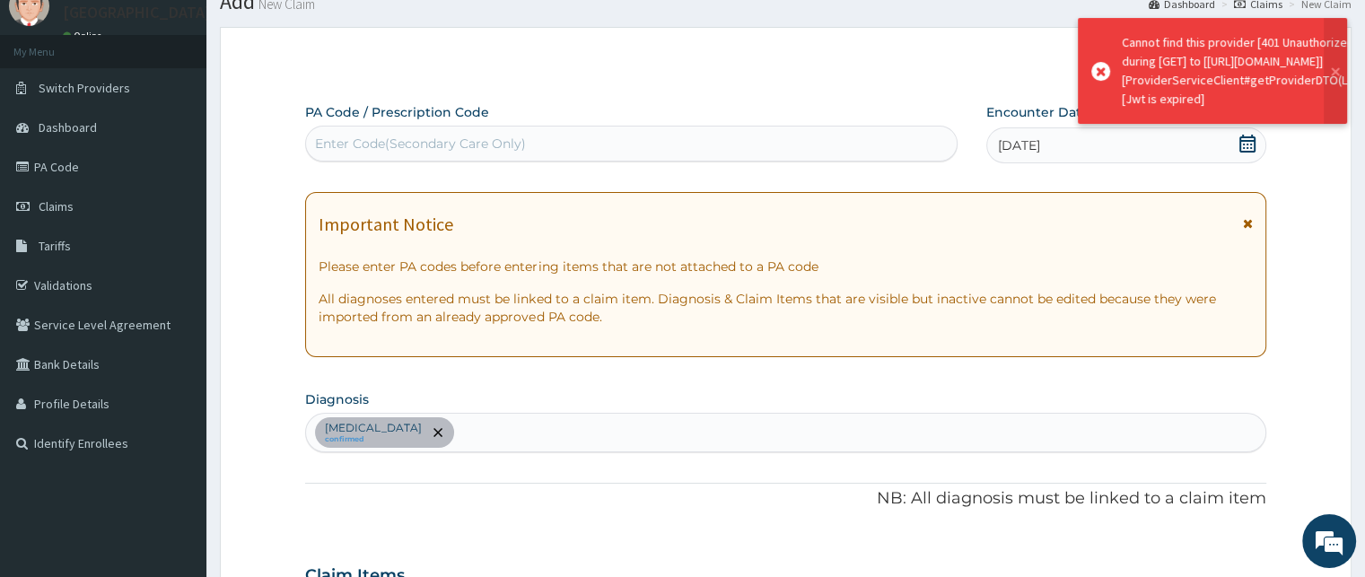
scroll to position [700, 0]
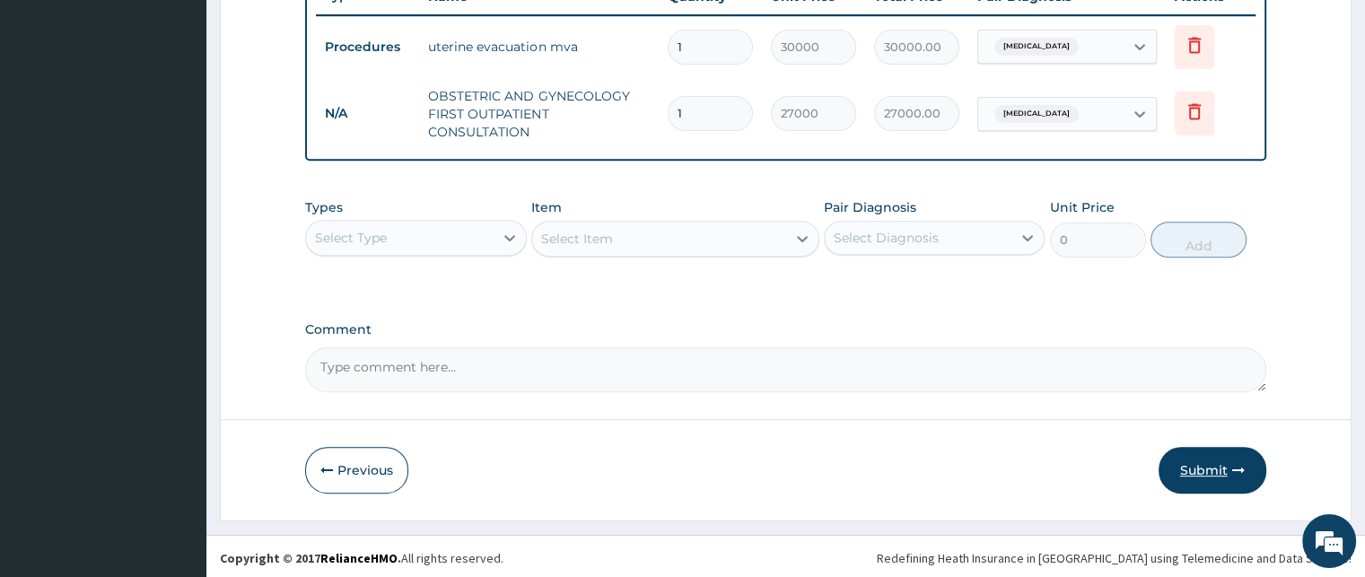
click at [1219, 466] on button "Submit" at bounding box center [1212, 470] width 108 height 47
click at [1193, 104] on icon at bounding box center [1194, 112] width 13 height 16
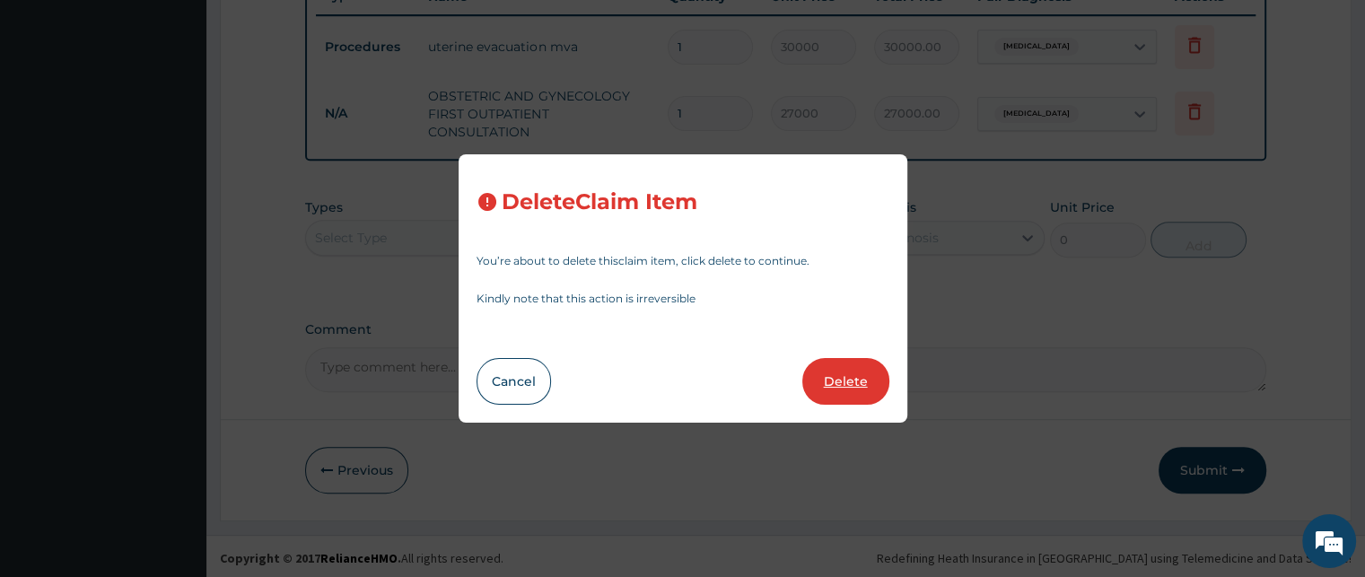
click at [866, 390] on button "Delete" at bounding box center [845, 381] width 87 height 47
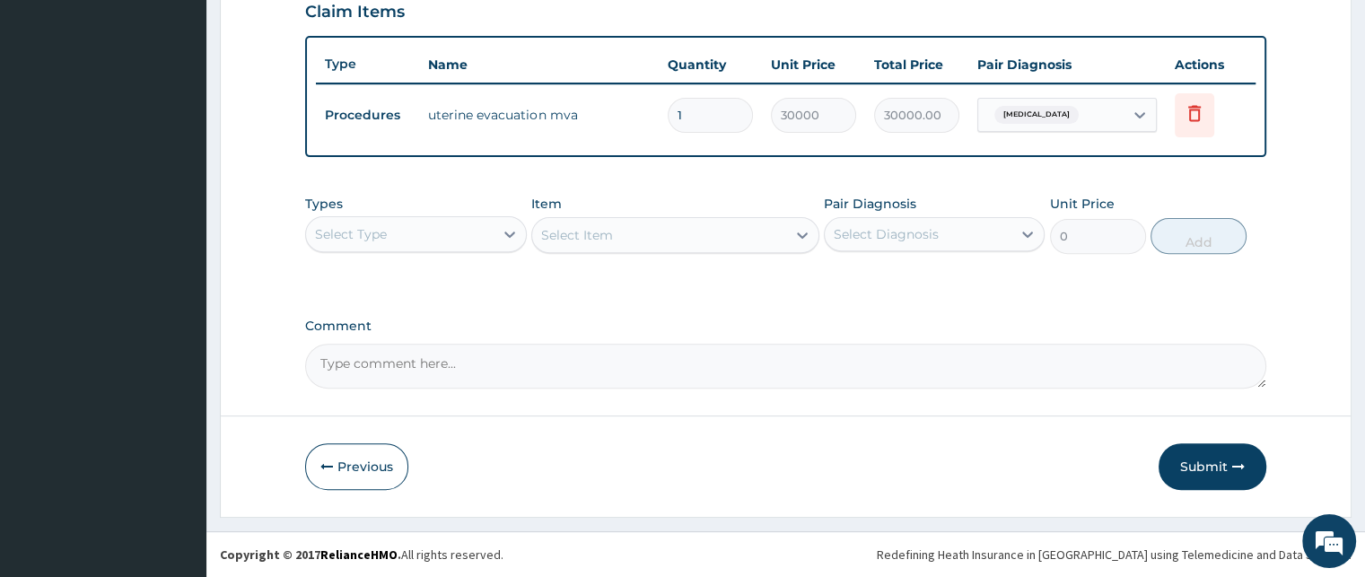
scroll to position [628, 0]
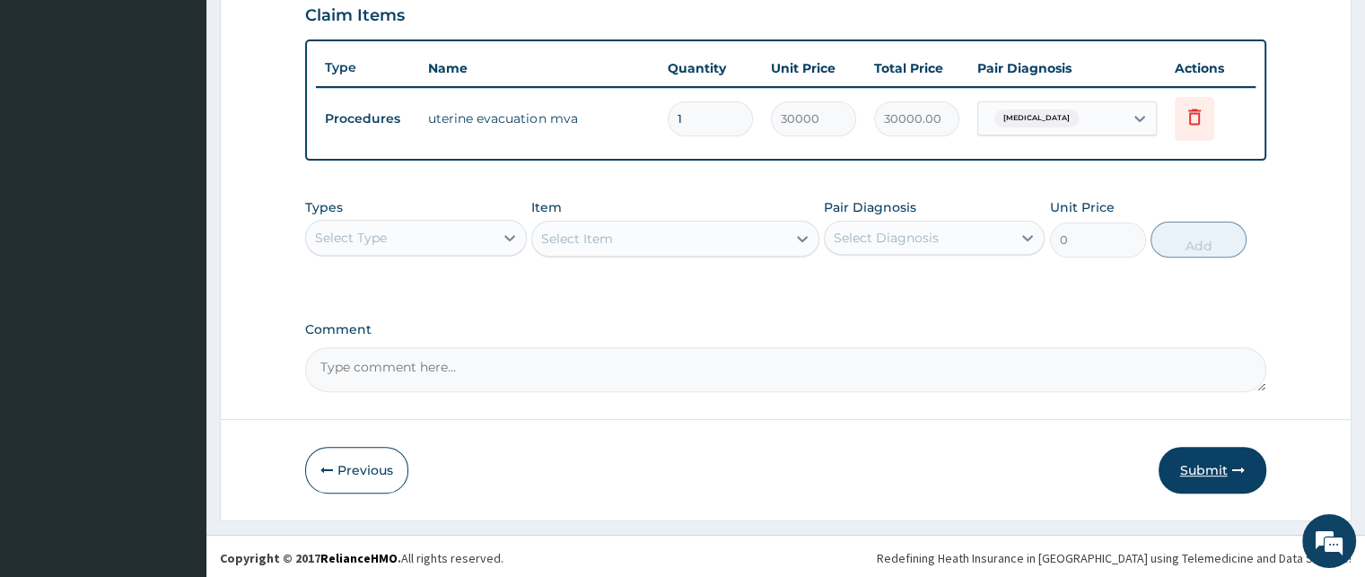
click at [1202, 462] on button "Submit" at bounding box center [1212, 470] width 108 height 47
click at [1203, 464] on button "Submit" at bounding box center [1212, 470] width 108 height 47
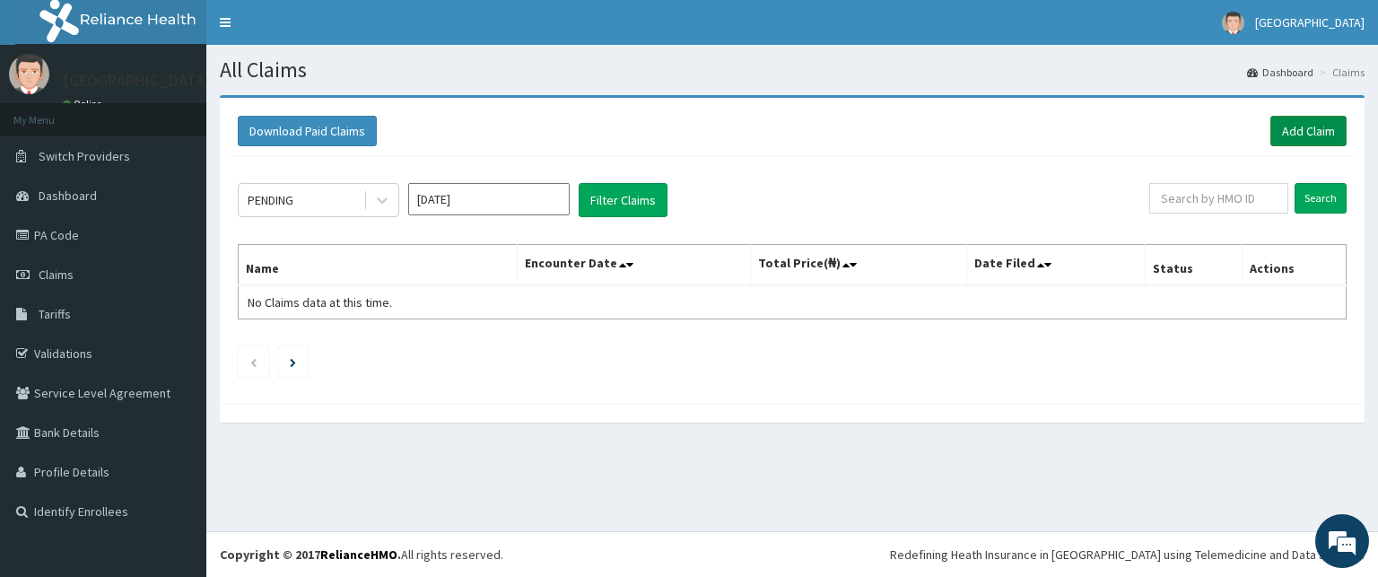
click at [1314, 126] on link "Add Claim" at bounding box center [1309, 131] width 76 height 31
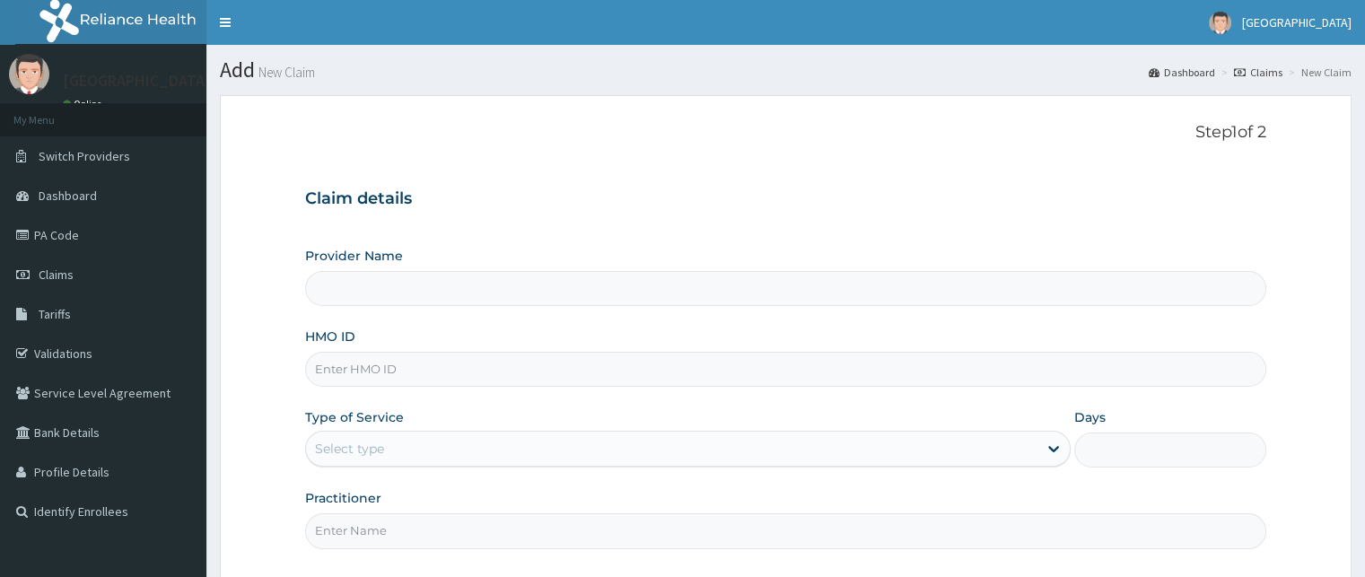
type input "LIVING STREAM HOSPITAL"
click at [39, 236] on link "PA Code" at bounding box center [103, 234] width 206 height 39
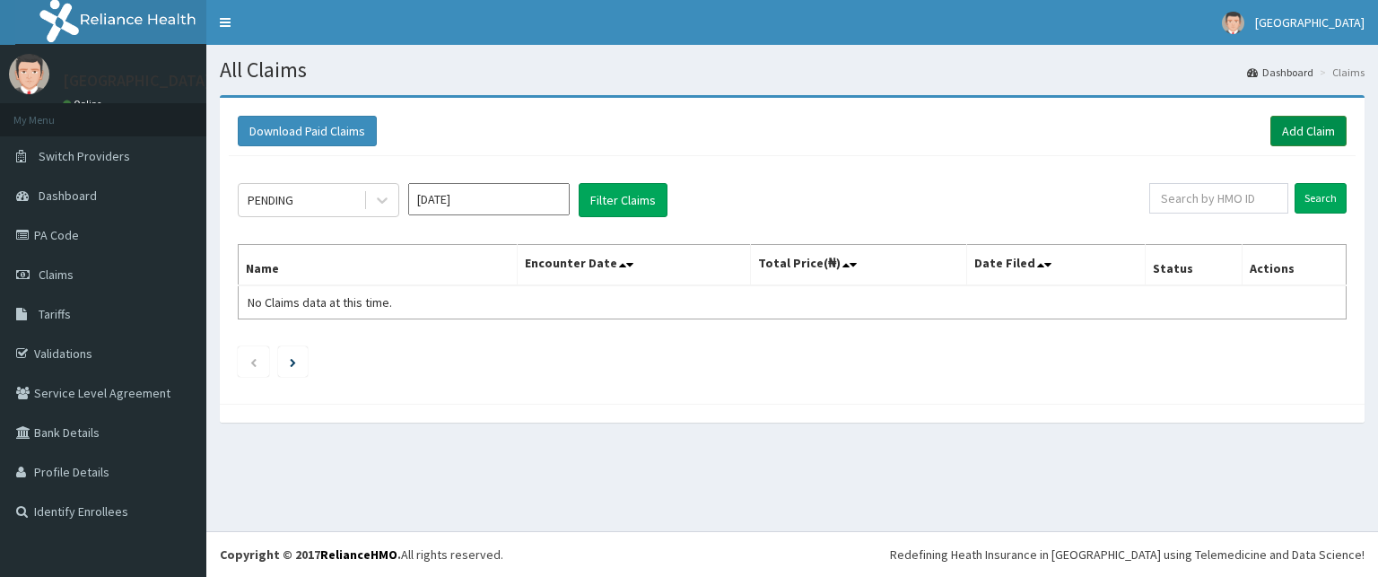
click at [1295, 133] on link "Add Claim" at bounding box center [1309, 131] width 76 height 31
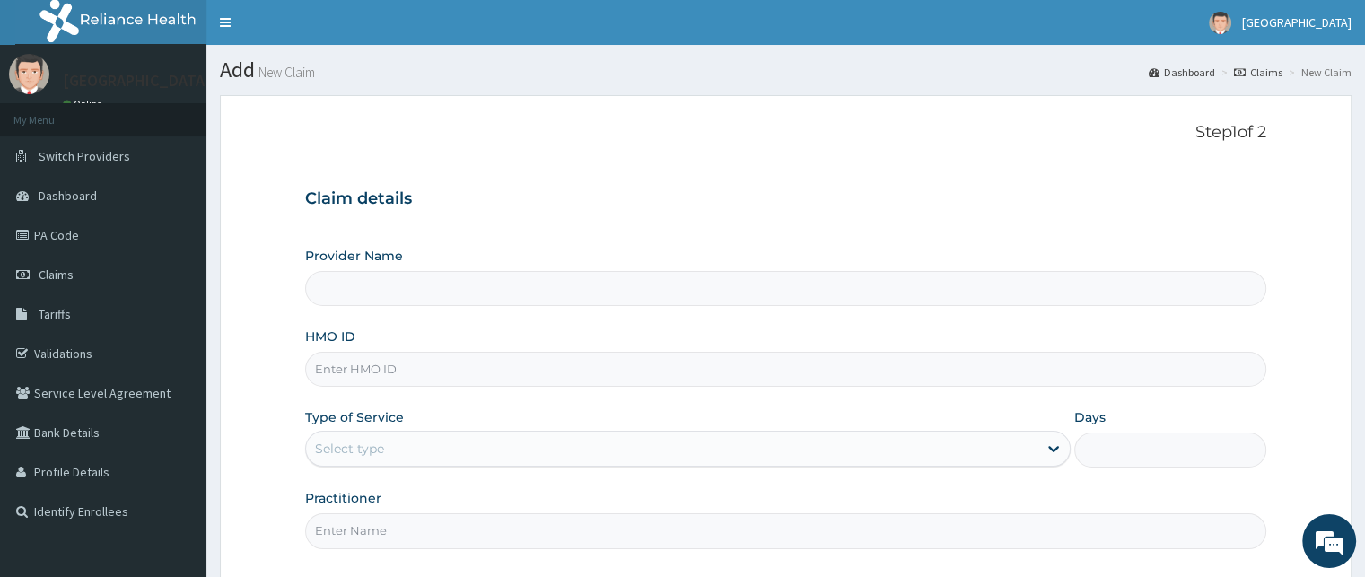
type input "[GEOGRAPHIC_DATA]"
click at [366, 370] on input "HMO ID" at bounding box center [785, 369] width 960 height 35
type input "ubp/10250/a"
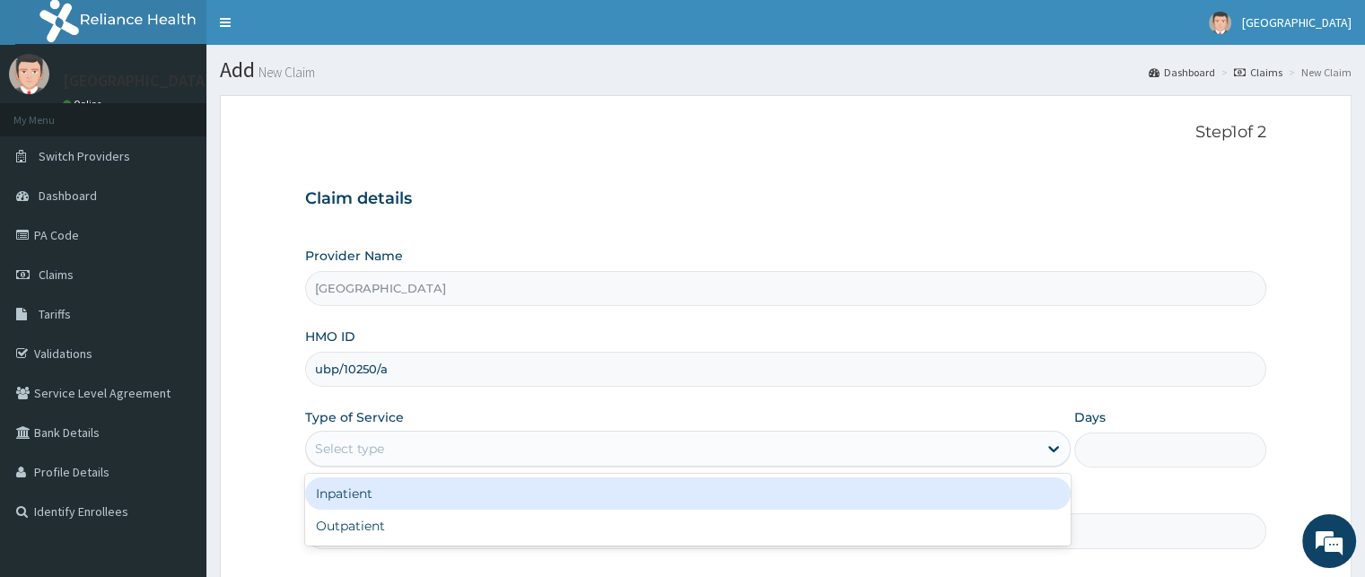
click at [417, 452] on div "Select type" at bounding box center [671, 448] width 731 height 29
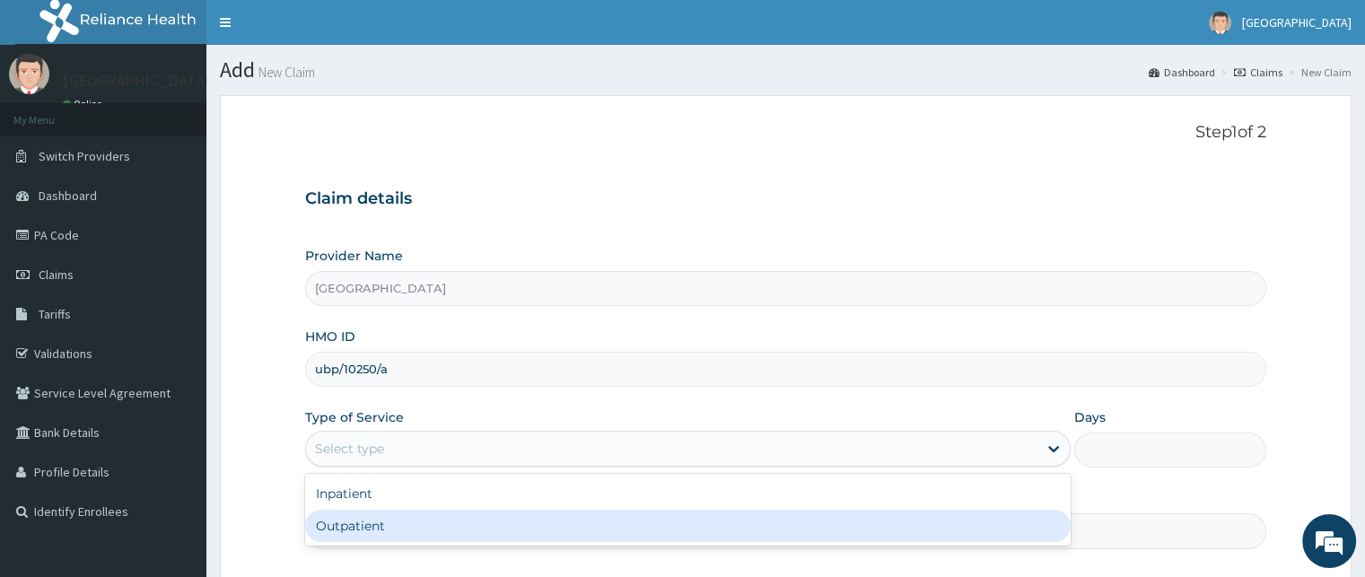
click at [371, 529] on div "Outpatient" at bounding box center [687, 526] width 765 height 32
type input "1"
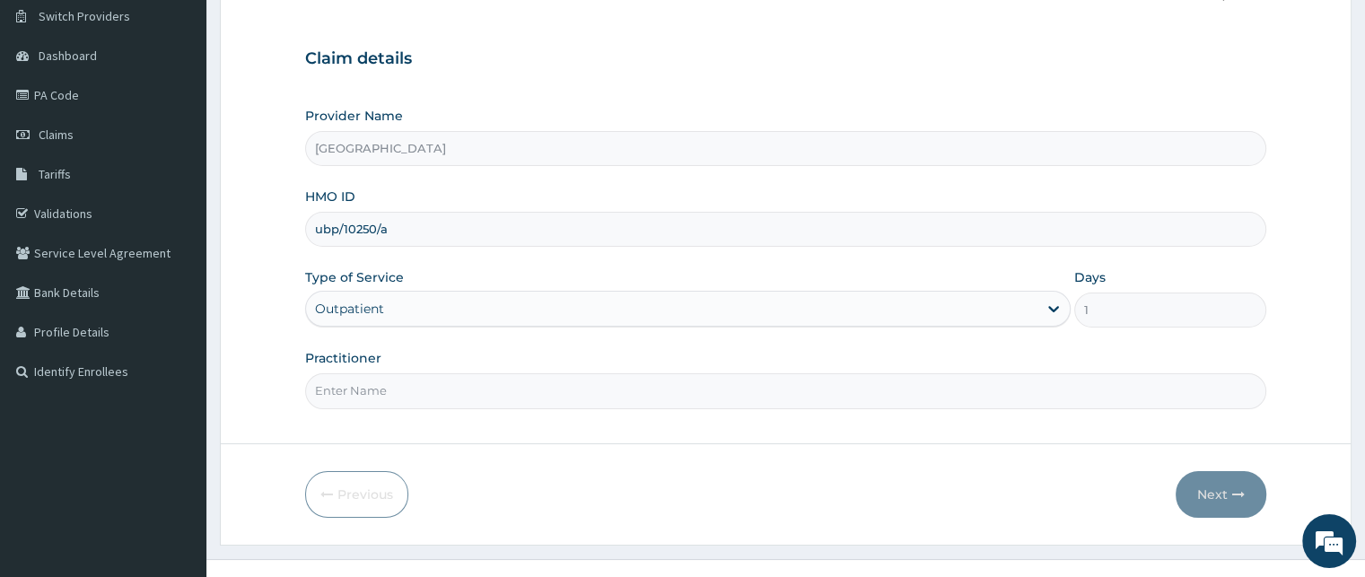
scroll to position [167, 0]
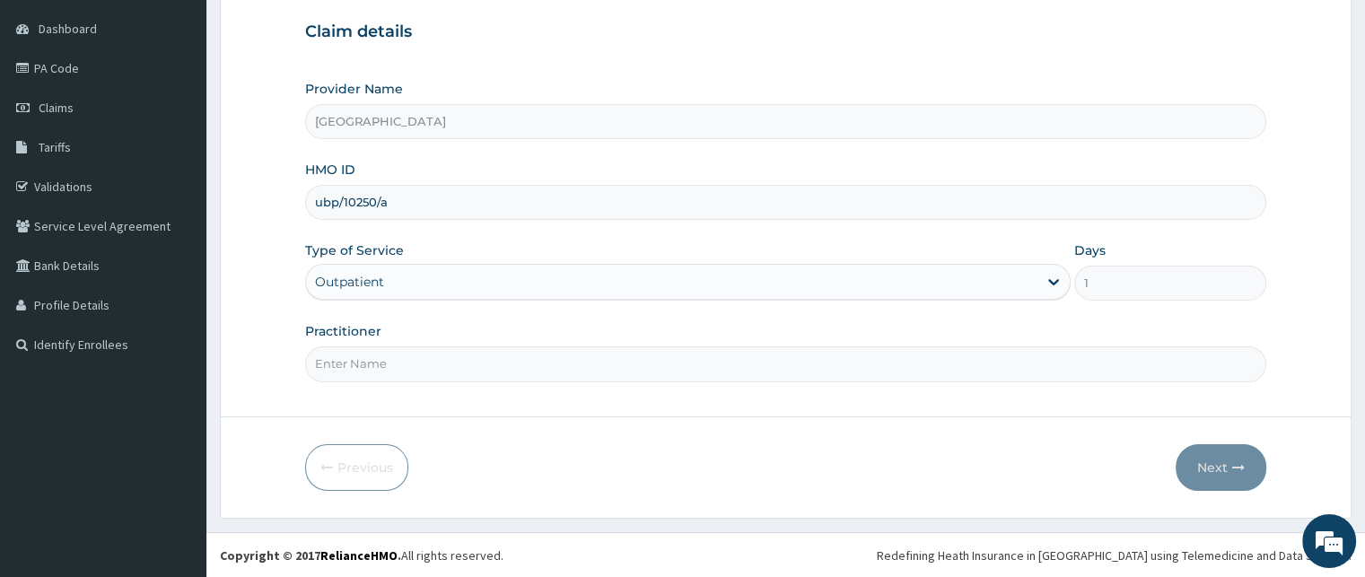
click at [365, 367] on input "Practitioner" at bounding box center [785, 363] width 960 height 35
type input "DR OFFIONG"
click at [575, 358] on input "DR OFFIONG" at bounding box center [785, 363] width 960 height 35
click at [1227, 464] on button "Next" at bounding box center [1220, 467] width 91 height 47
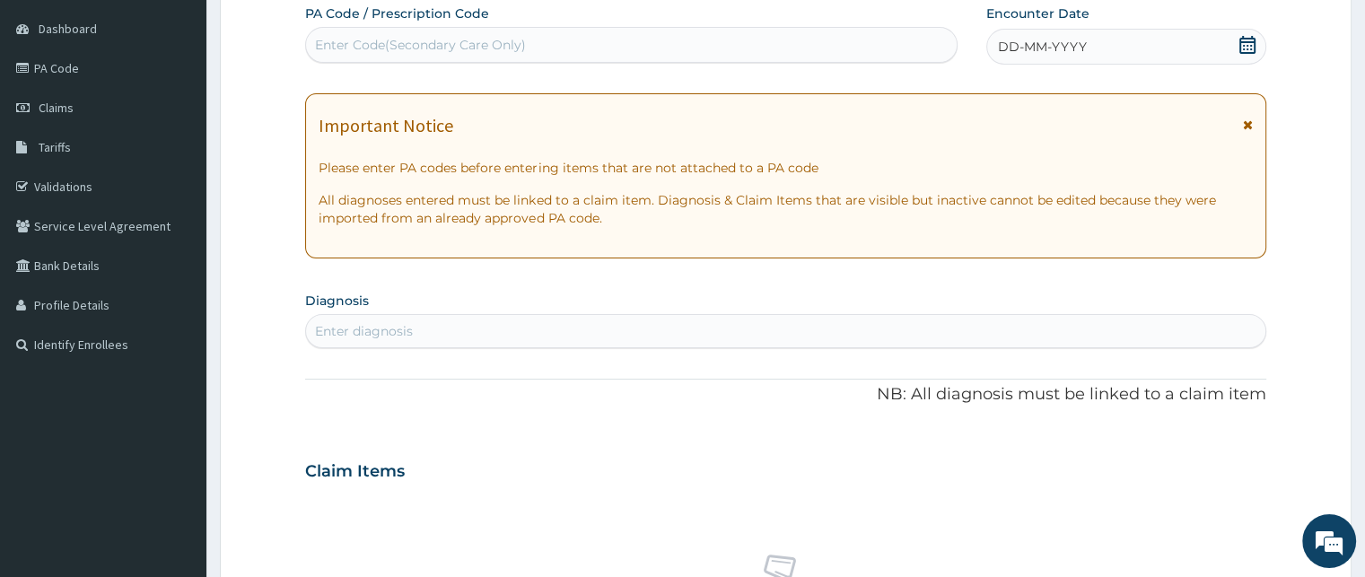
click at [327, 39] on div "Enter Code(Secondary Care Only)" at bounding box center [420, 45] width 211 height 18
click at [336, 42] on div "Enter Code(Secondary Care Only)" at bounding box center [420, 45] width 211 height 18
paste input "PA/ABD6D3"
type input "PA/ABD6D3"
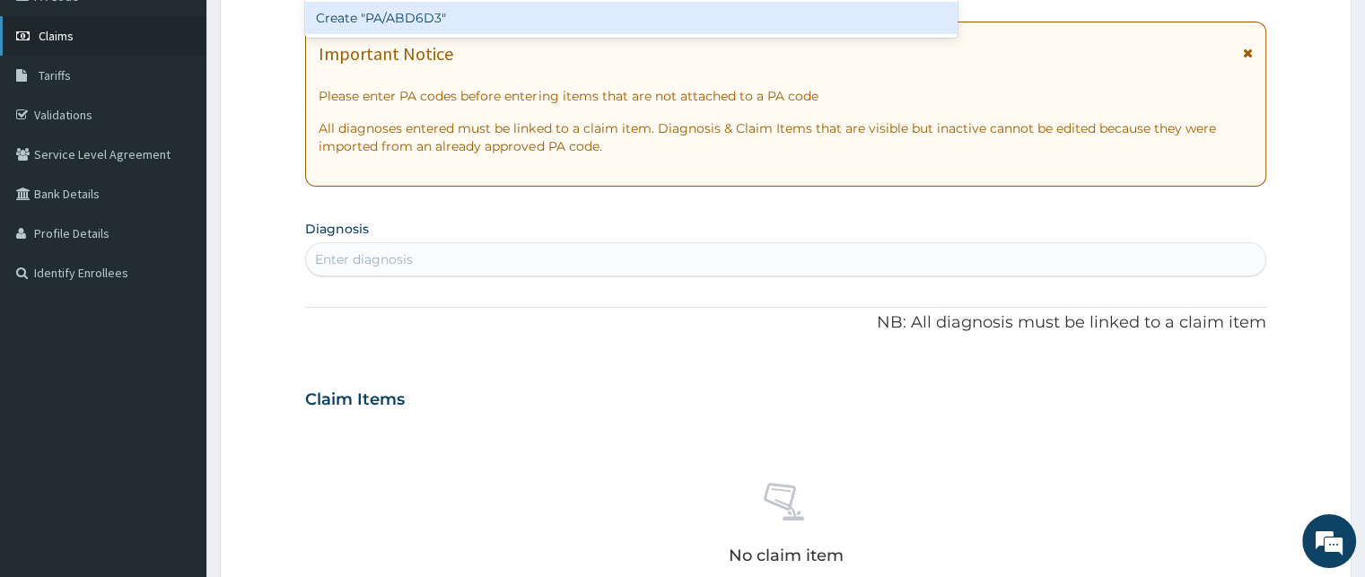
scroll to position [171, 0]
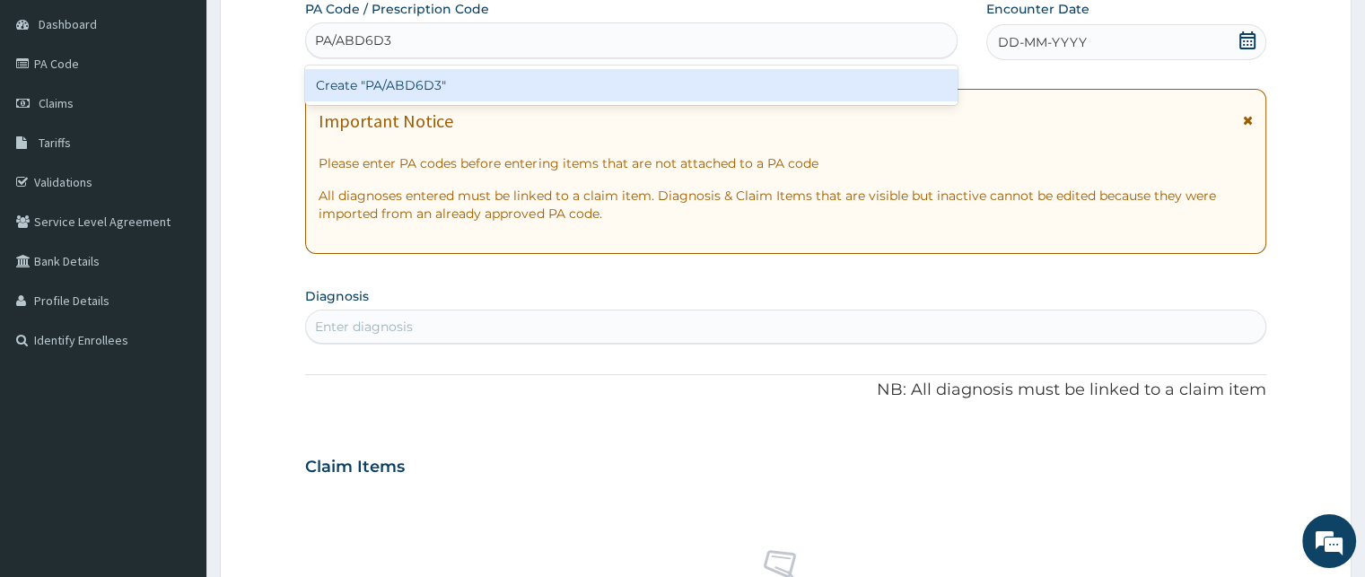
click at [355, 78] on div "Create "PA/ABD6D3"" at bounding box center [631, 85] width 652 height 32
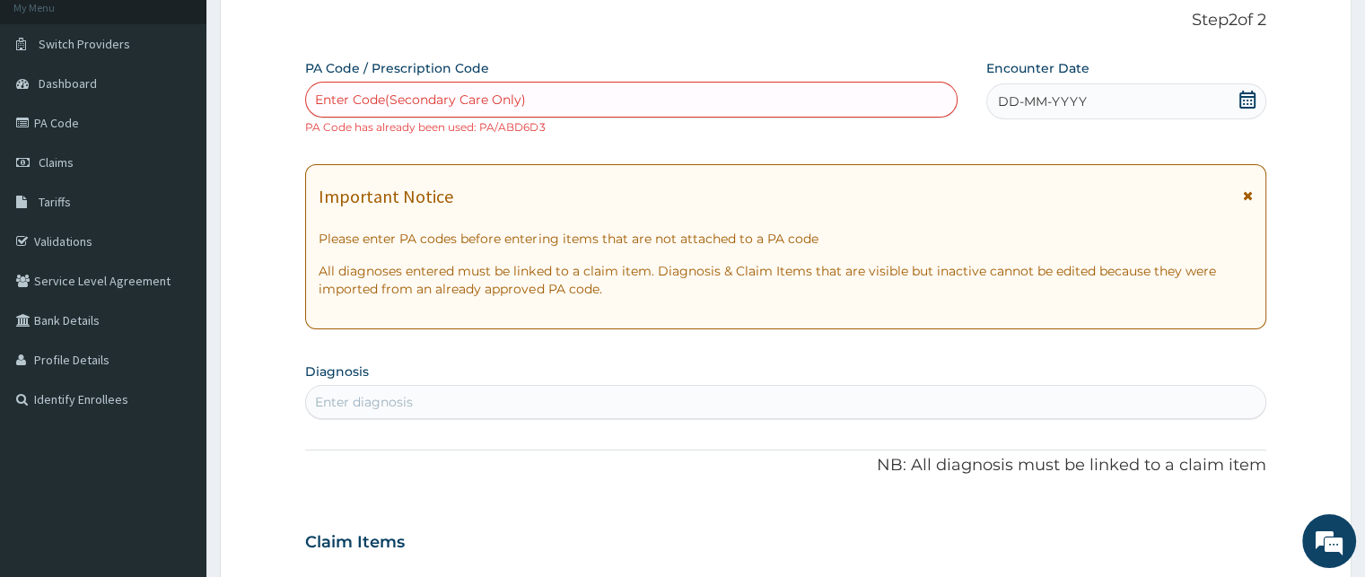
scroll to position [82, 0]
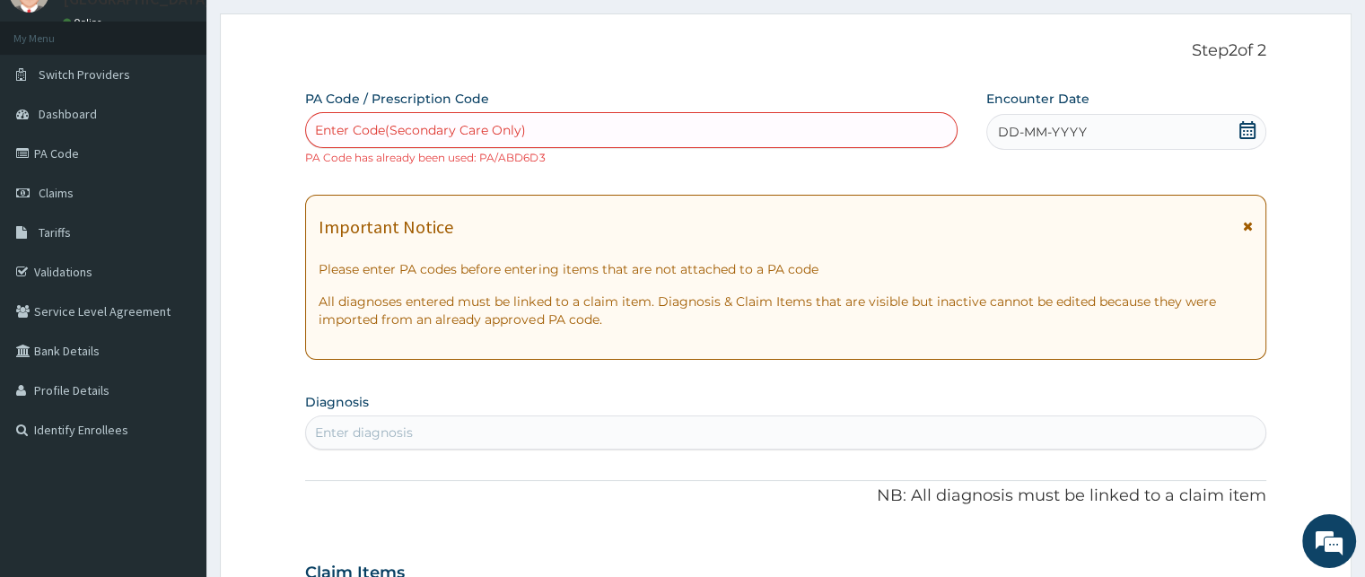
click at [317, 123] on div "Enter Code(Secondary Care Only)" at bounding box center [420, 130] width 211 height 18
click at [316, 127] on div "Enter Code(Secondary Care Only)" at bounding box center [420, 130] width 211 height 18
paste input "PA/ABD6D3"
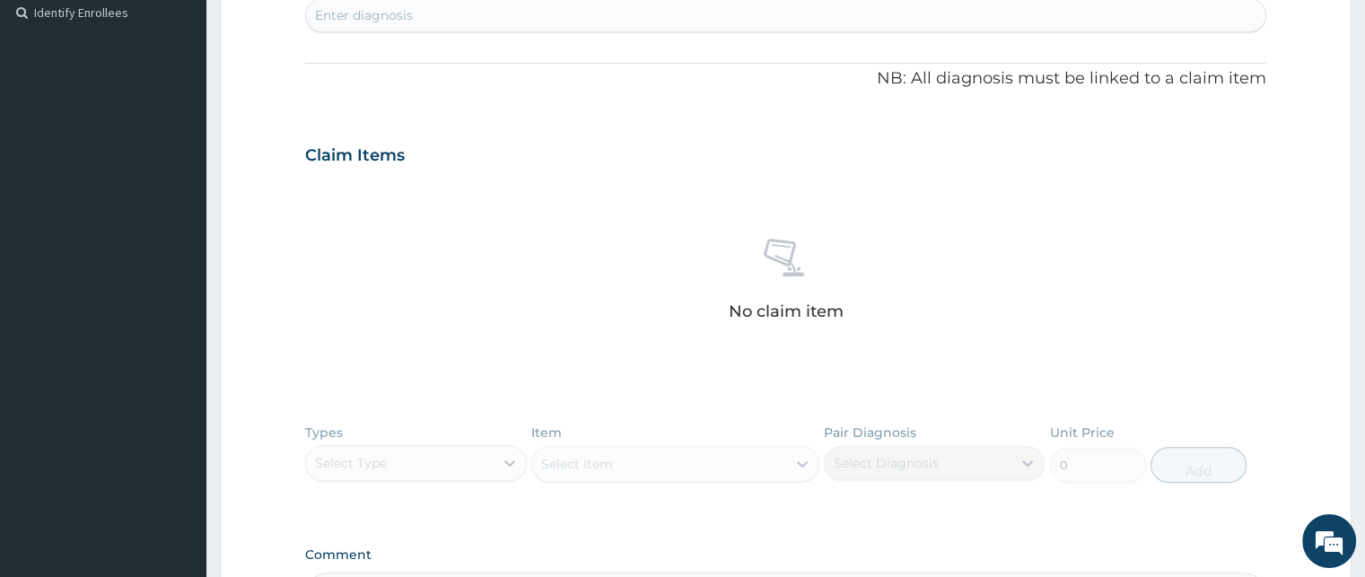
scroll to position [710, 0]
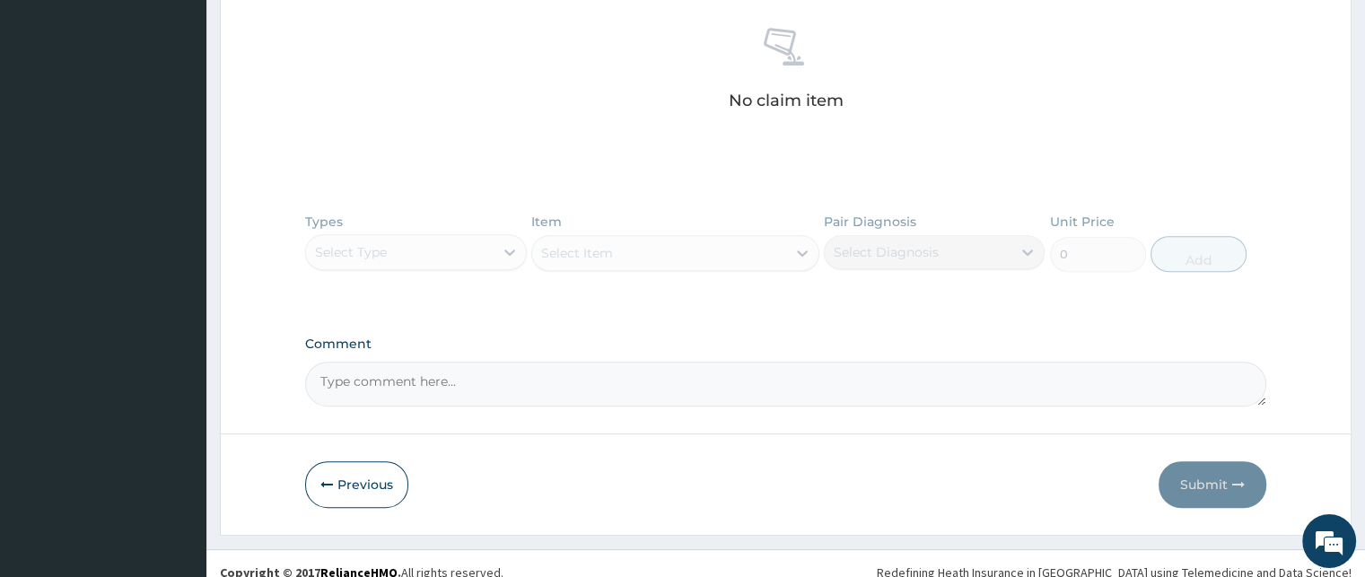
type input "PA/ABD6D3"
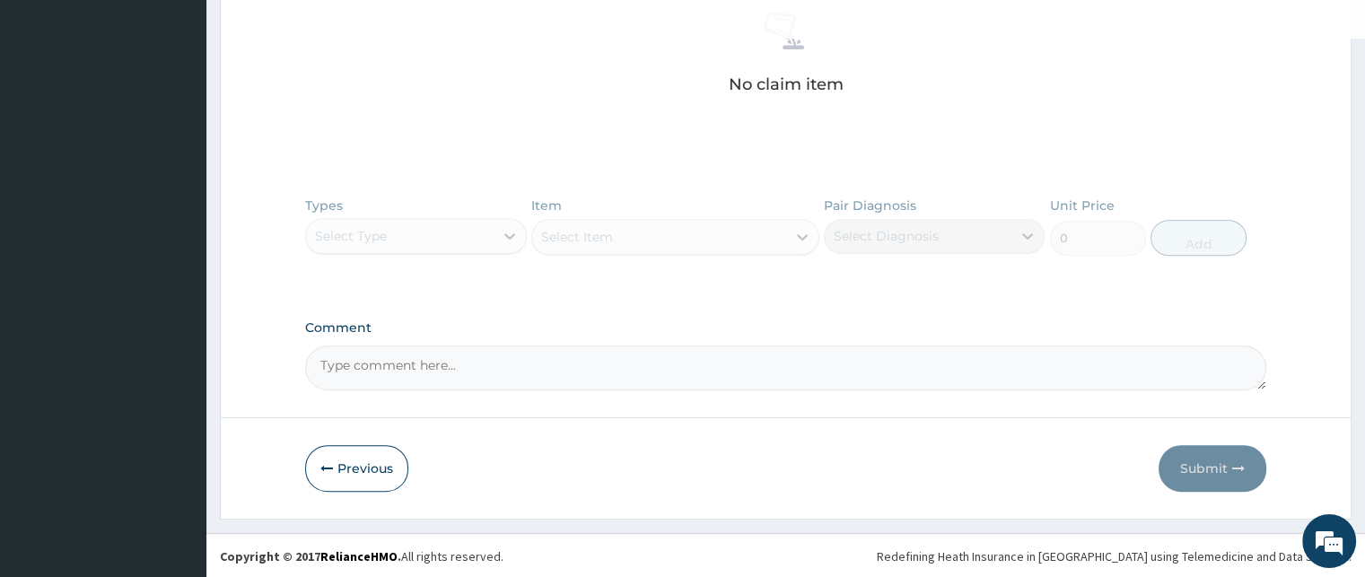
click at [476, 258] on div "Types Select Type Item Select Item Pair Diagnosis Select Diagnosis Unit Price 0…" at bounding box center [785, 240] width 960 height 104
click at [462, 224] on div "Types Select Type Item Select Item Pair Diagnosis Select Diagnosis Unit Price 0…" at bounding box center [785, 240] width 960 height 104
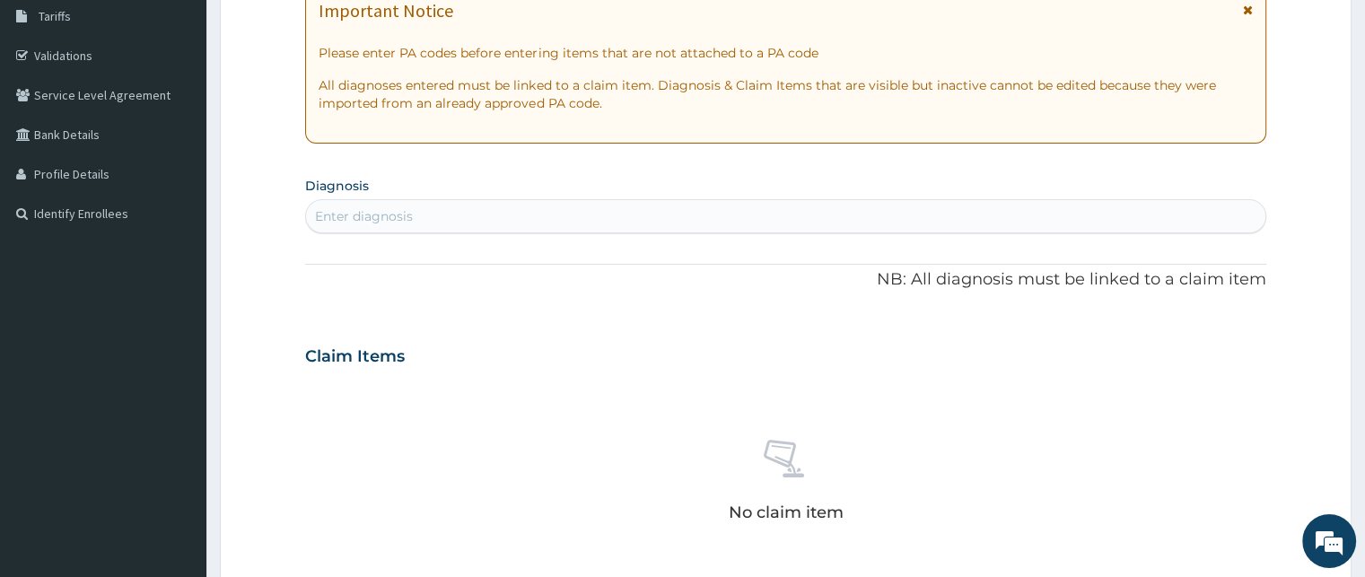
scroll to position [277, 0]
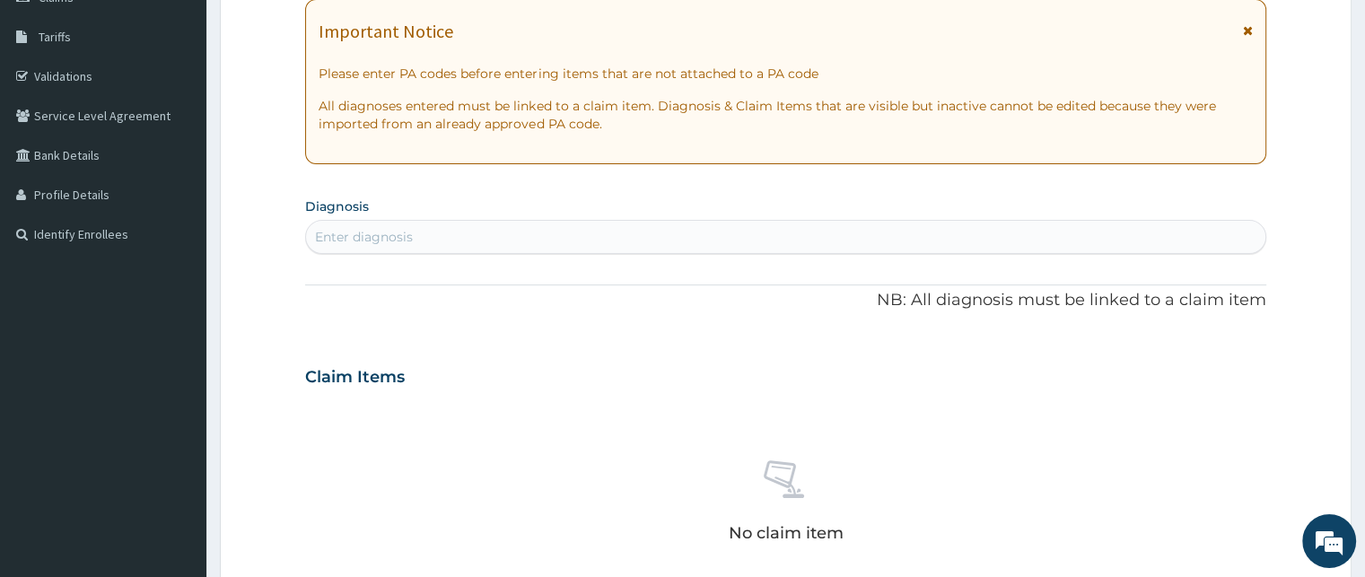
click at [381, 220] on div "Enter diagnosis" at bounding box center [785, 237] width 960 height 34
click at [379, 248] on div "Enter diagnosis" at bounding box center [785, 237] width 958 height 29
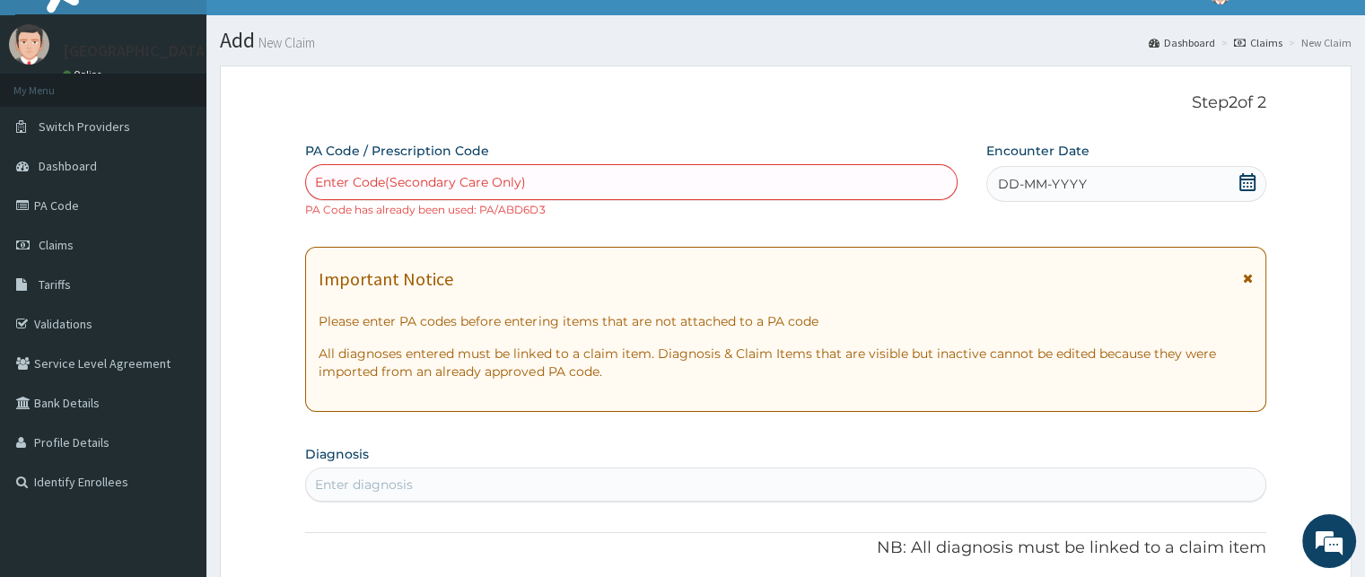
scroll to position [0, 0]
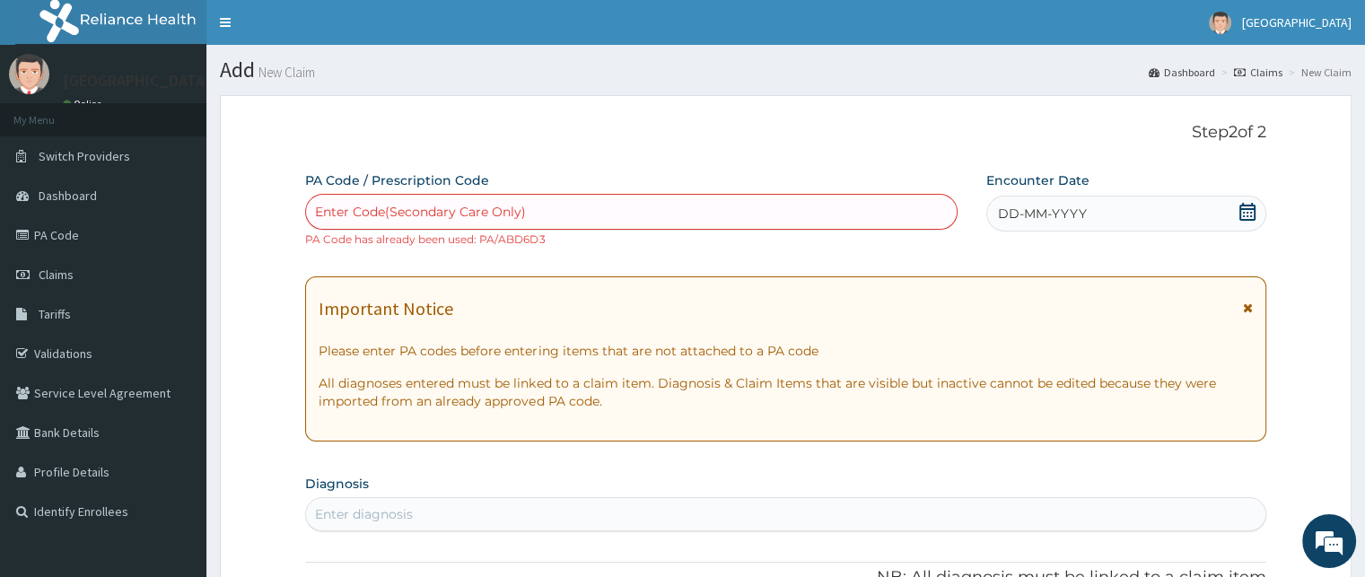
click at [317, 208] on div "Enter Code(Secondary Care Only)" at bounding box center [420, 212] width 211 height 18
click at [319, 210] on div "Enter Code(Secondary Care Only)" at bounding box center [420, 212] width 211 height 18
paste input "PA/ABD6D3"
type input "PA/ABD6D3"
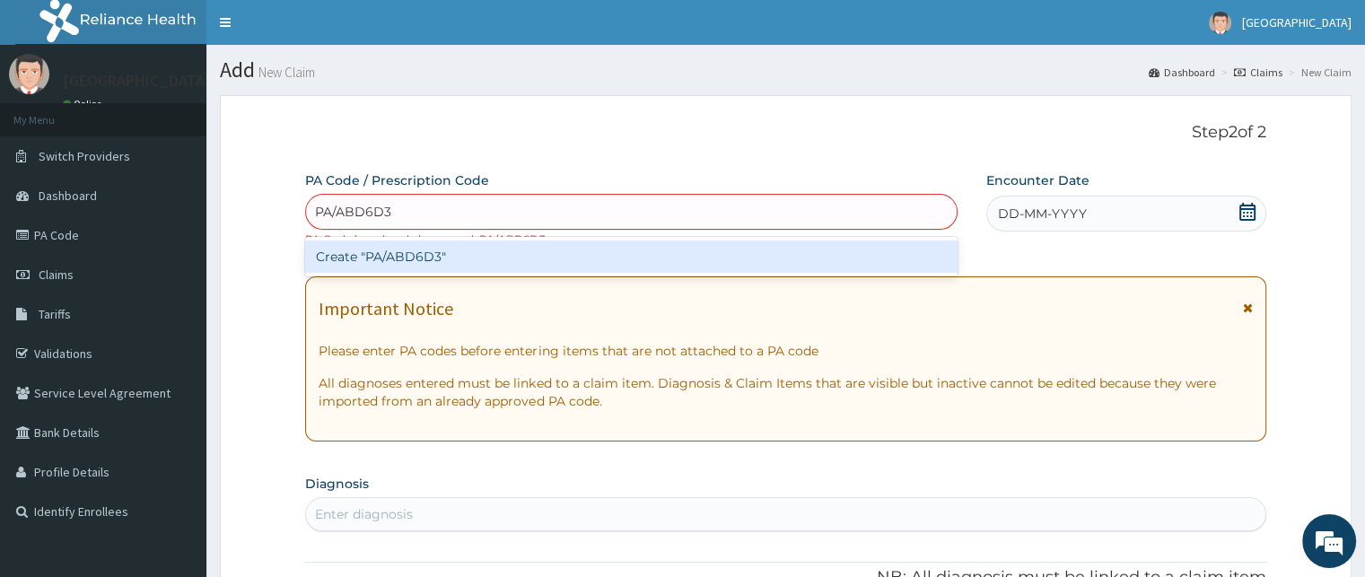
click at [394, 258] on div "Create "PA/ABD6D3"" at bounding box center [631, 256] width 652 height 32
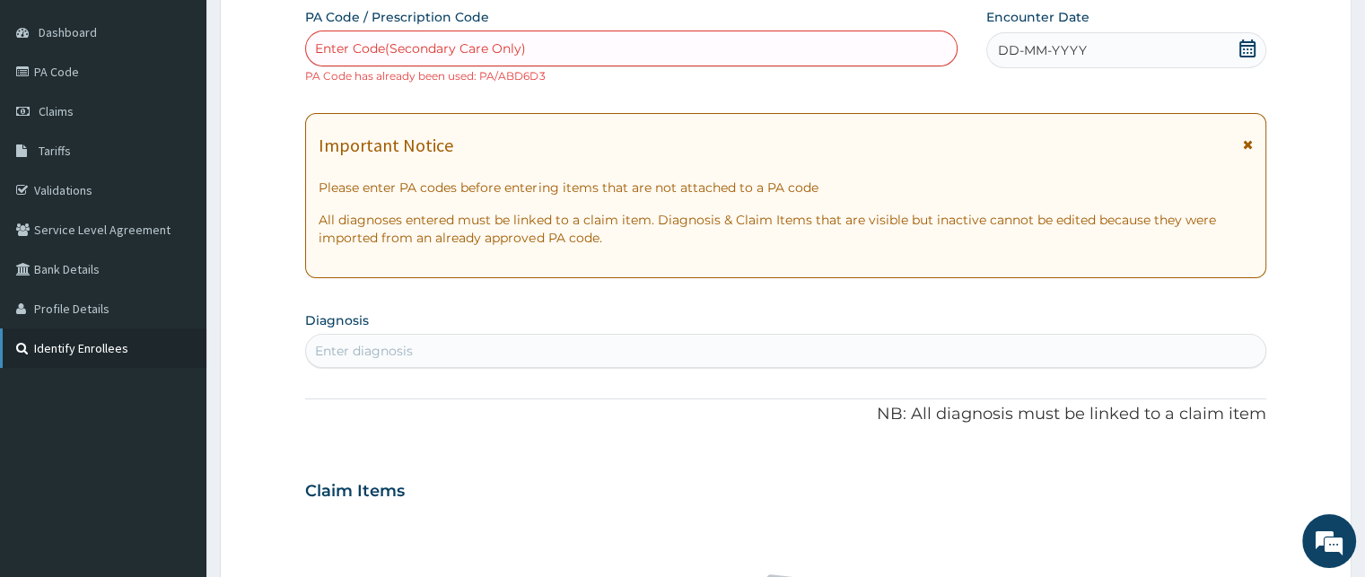
scroll to position [179, 0]
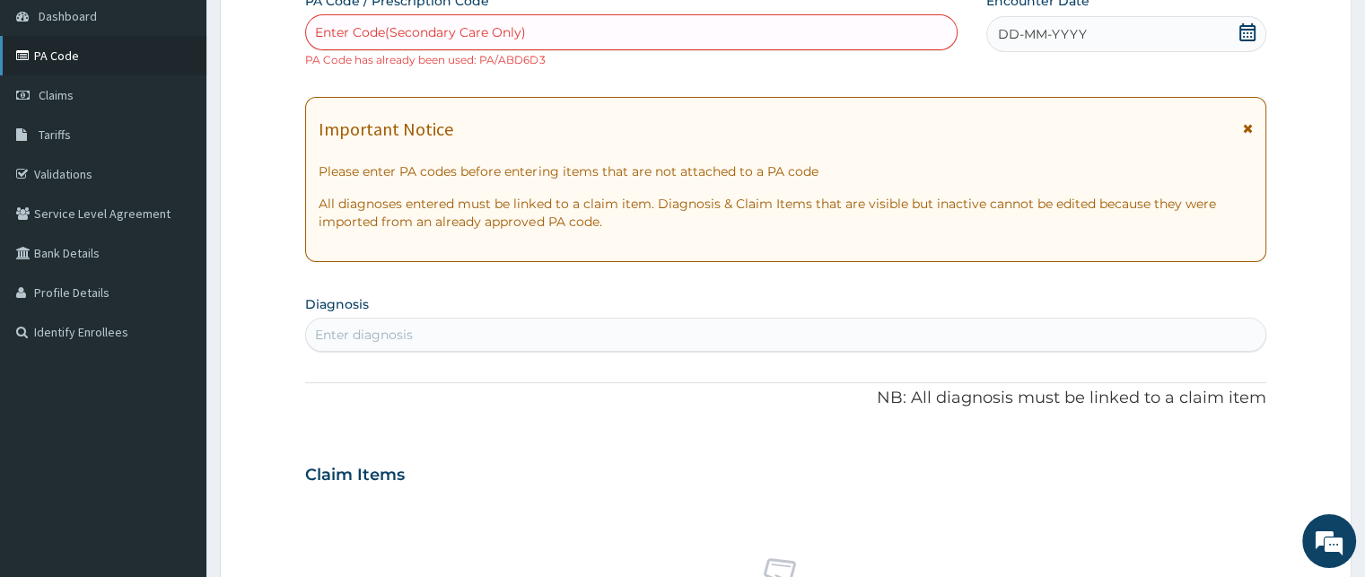
click at [38, 52] on link "PA Code" at bounding box center [103, 55] width 206 height 39
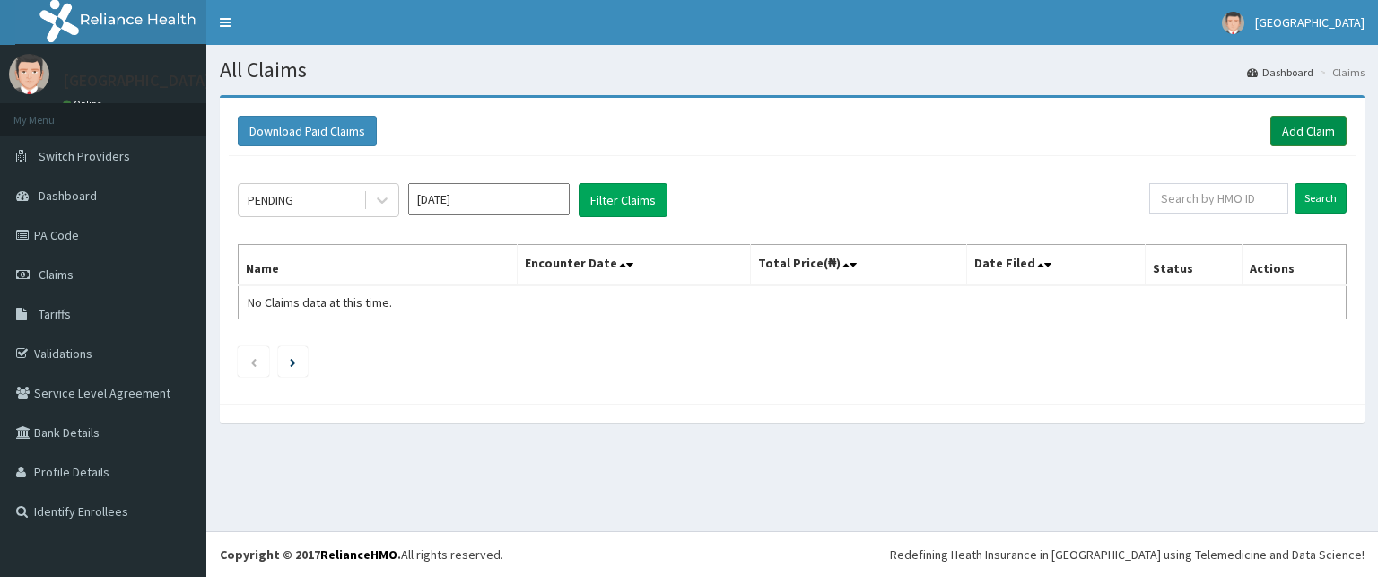
click at [1304, 127] on link "Add Claim" at bounding box center [1309, 131] width 76 height 31
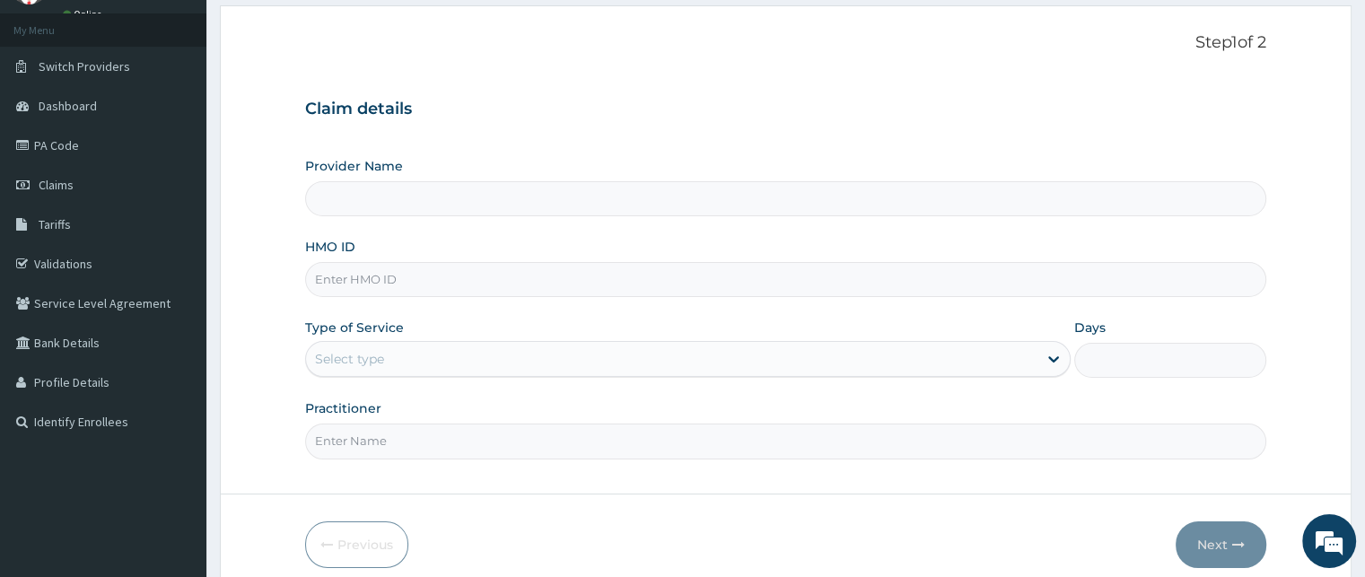
type input "LIVING STREAM HOSPITAL"
click at [364, 286] on input "HMO ID" at bounding box center [785, 279] width 960 height 35
type input "ubp/10250/a"
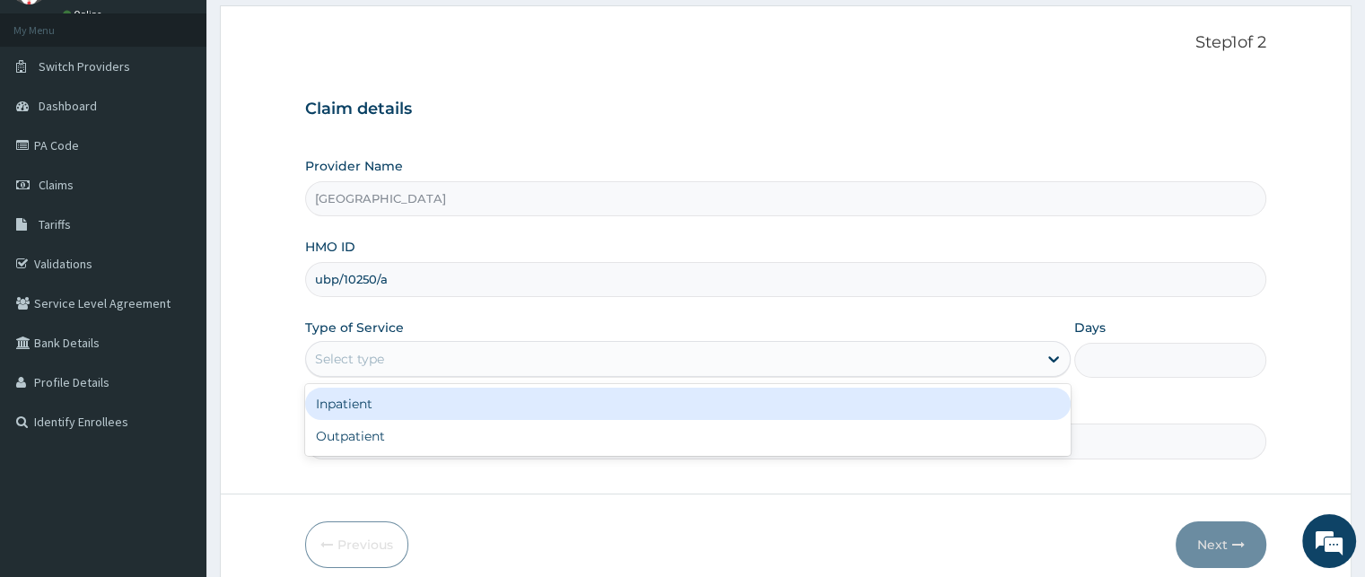
click at [434, 353] on div "Select type" at bounding box center [671, 359] width 731 height 29
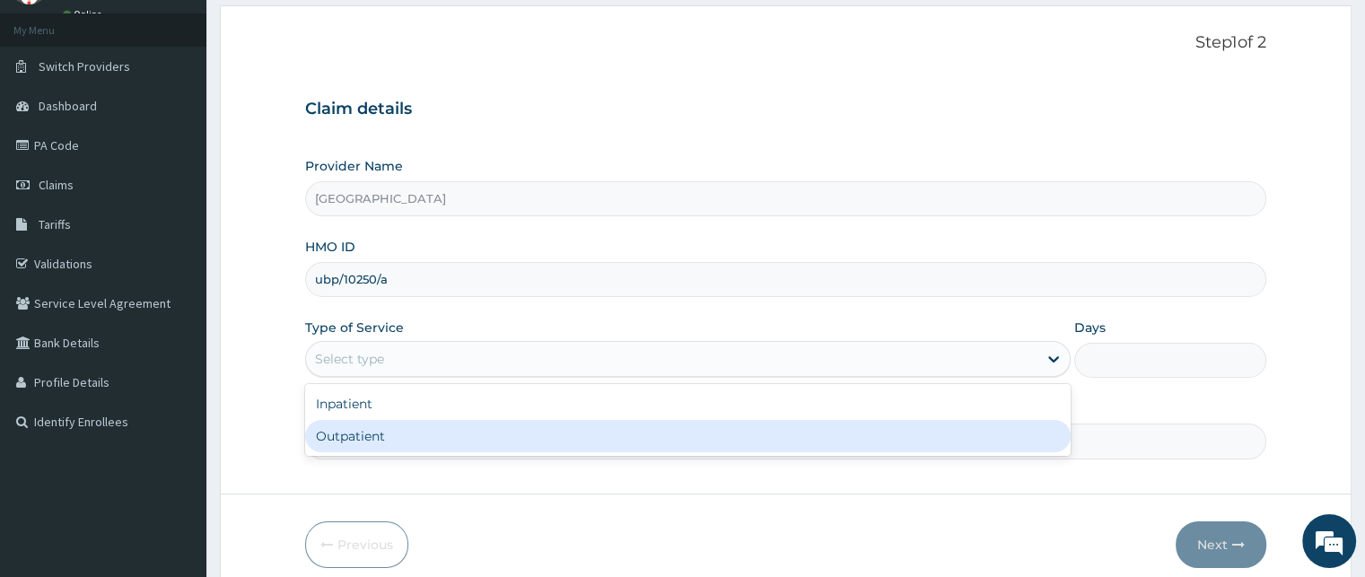
click at [370, 431] on div "Outpatient" at bounding box center [687, 436] width 765 height 32
type input "1"
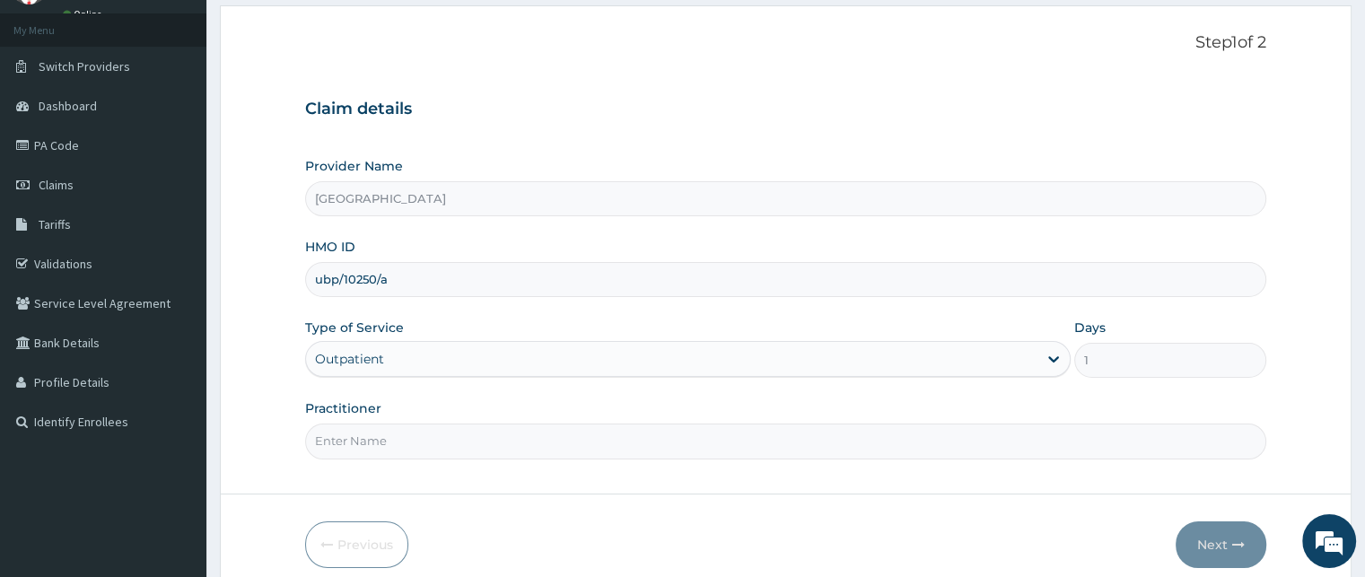
click at [425, 441] on input "Practitioner" at bounding box center [785, 441] width 960 height 35
type input "dr Ladi Aliyu"
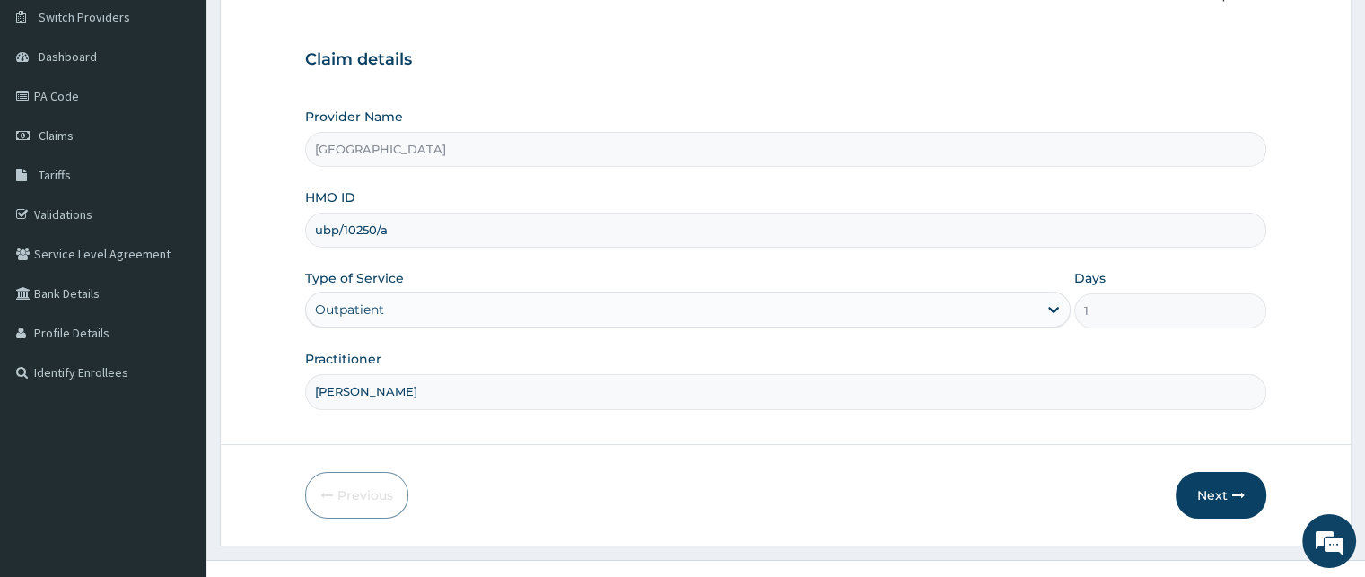
scroll to position [167, 0]
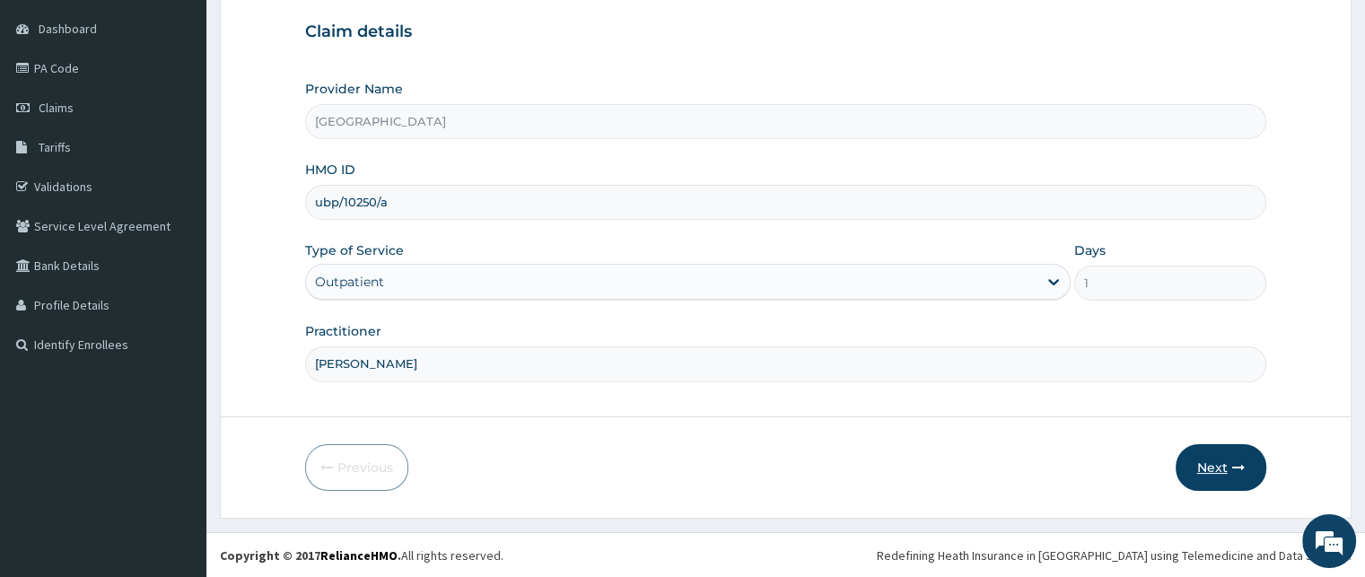
click at [1215, 467] on button "Next" at bounding box center [1220, 467] width 91 height 47
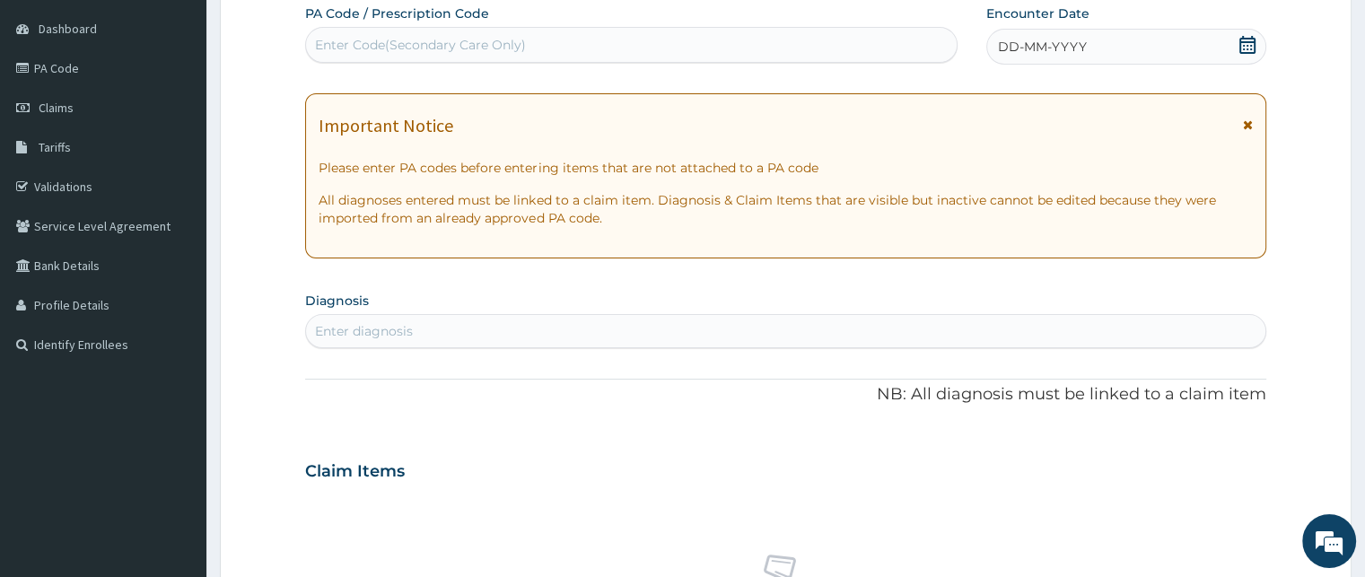
click at [334, 39] on div "Enter Code(Secondary Care Only)" at bounding box center [420, 45] width 211 height 18
paste input "PA/ABD6D3"
type input "PA/ABD6D3"
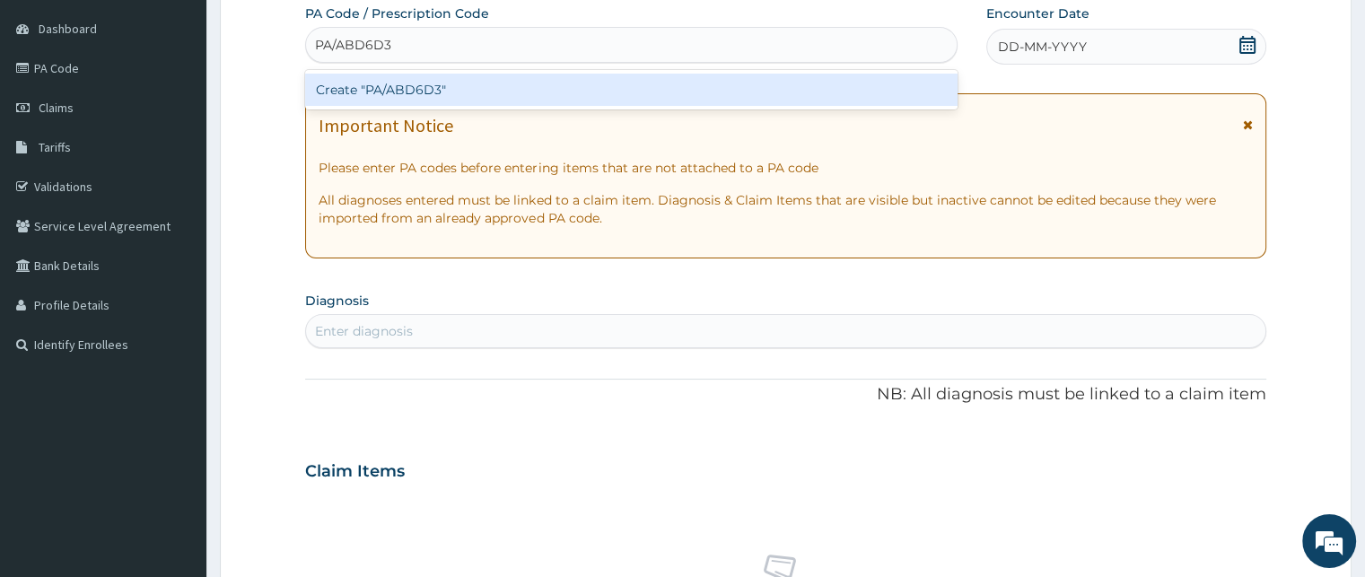
click at [431, 92] on div "Create "PA/ABD6D3"" at bounding box center [631, 90] width 652 height 32
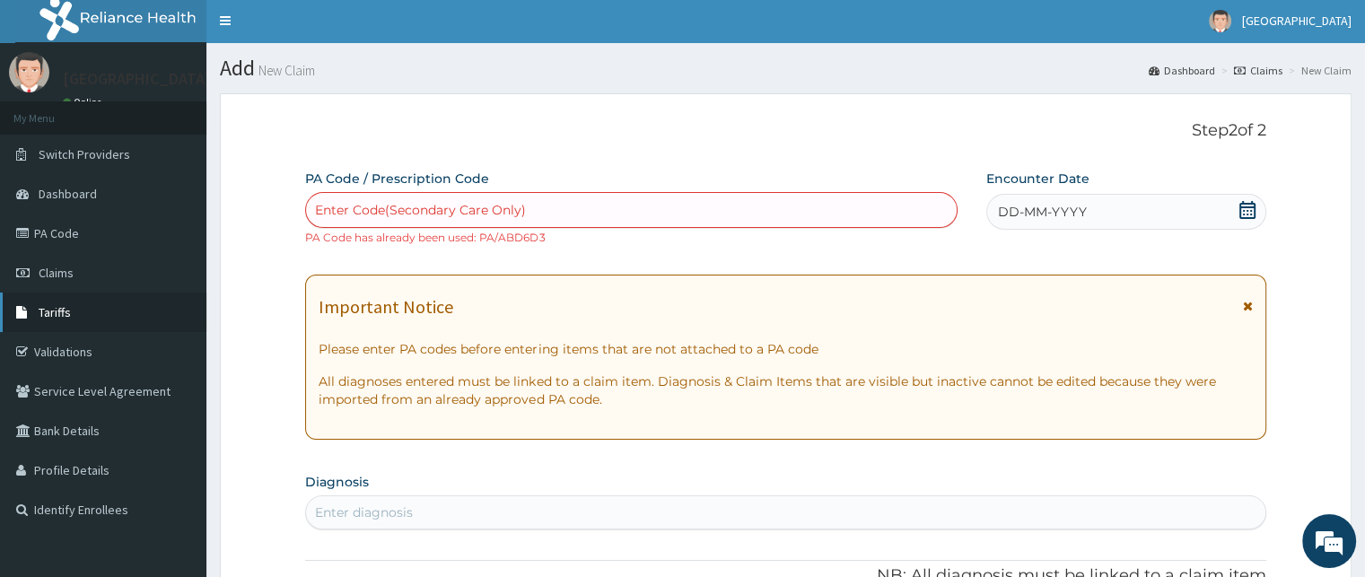
scroll to position [0, 0]
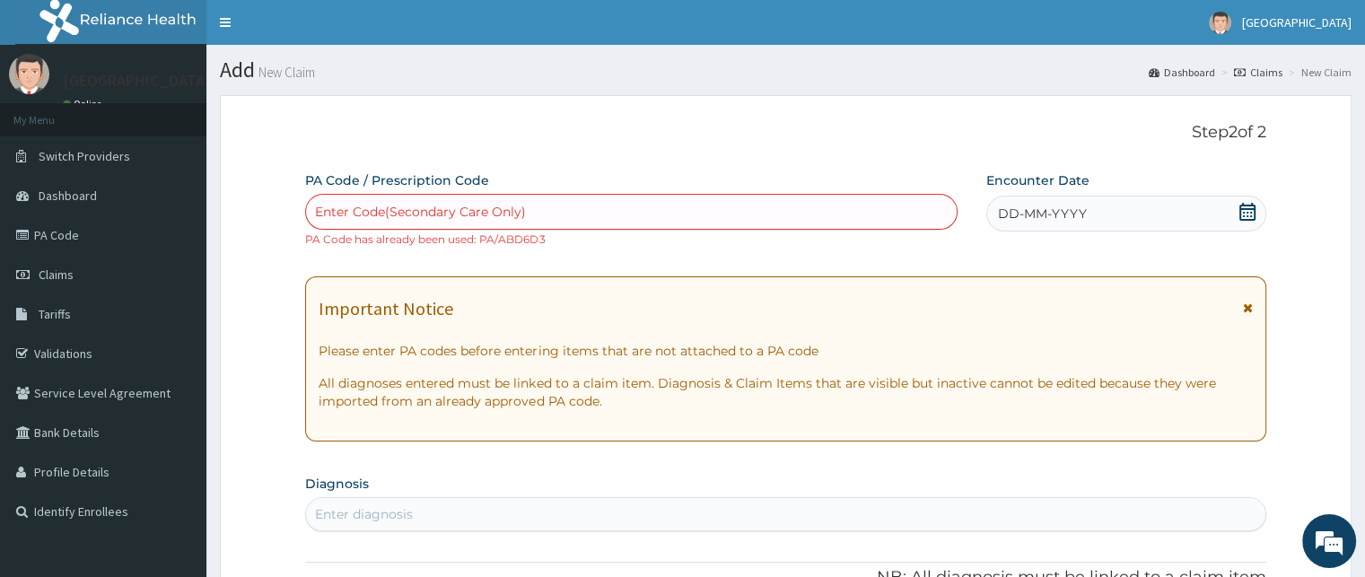
click at [1087, 211] on div "DD-MM-YYYY" at bounding box center [1125, 214] width 279 height 36
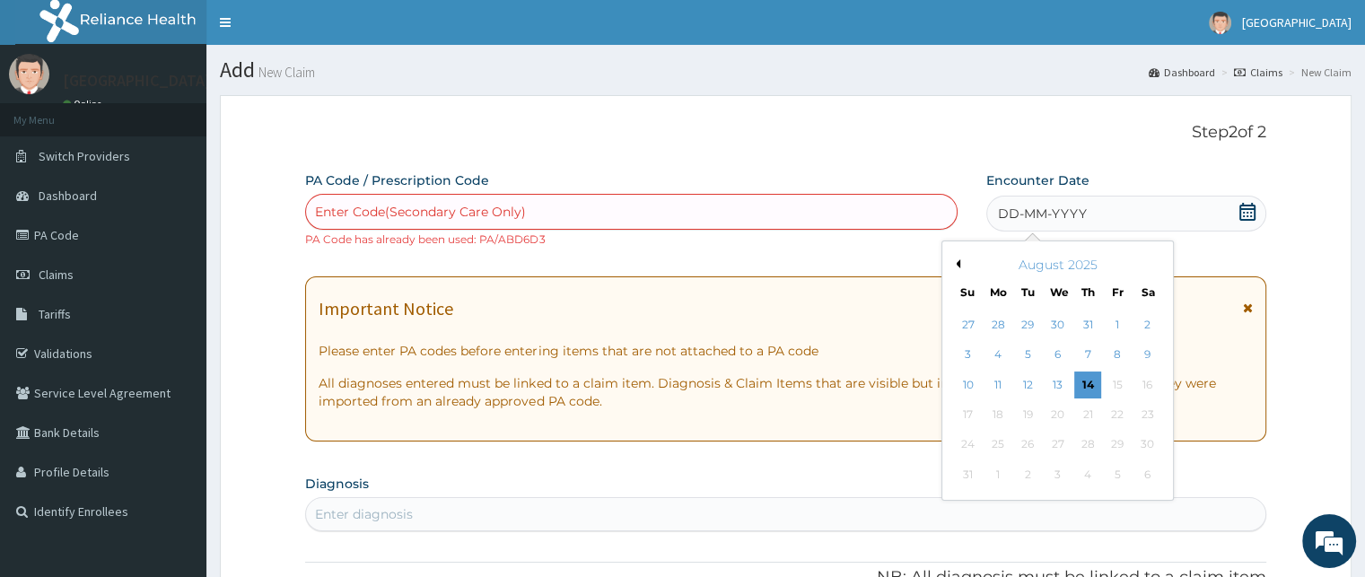
click at [956, 262] on button "Previous Month" at bounding box center [955, 263] width 9 height 9
click at [1087, 328] on div "3" at bounding box center [1087, 324] width 27 height 27
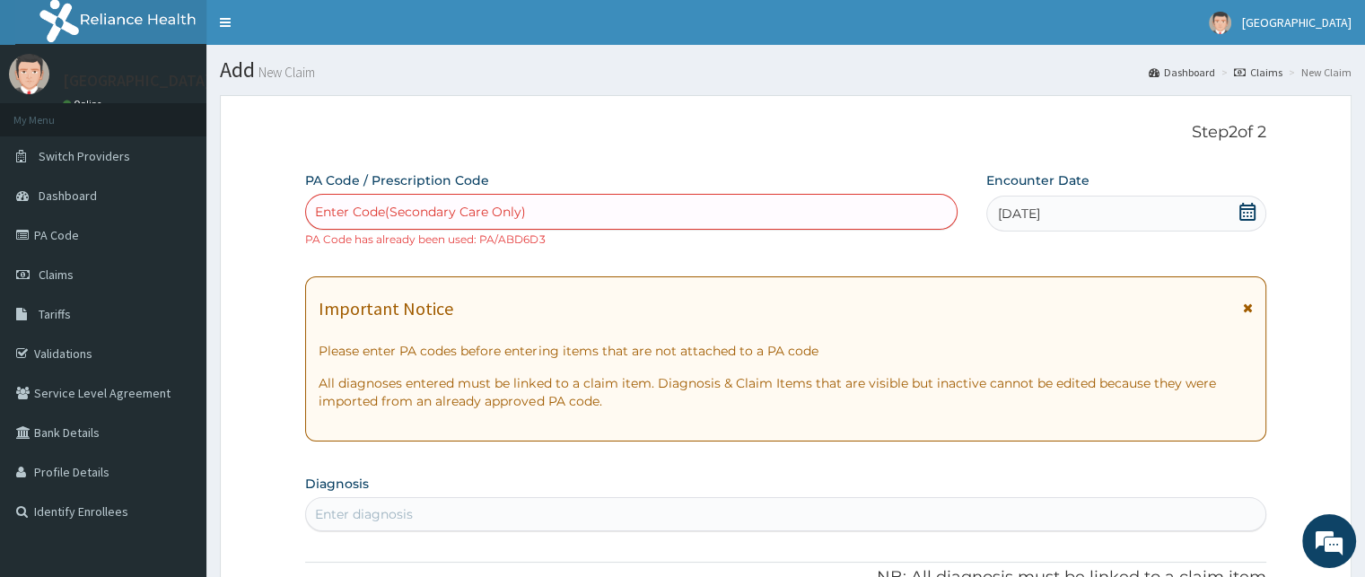
click at [370, 509] on div "Enter diagnosis" at bounding box center [364, 514] width 98 height 18
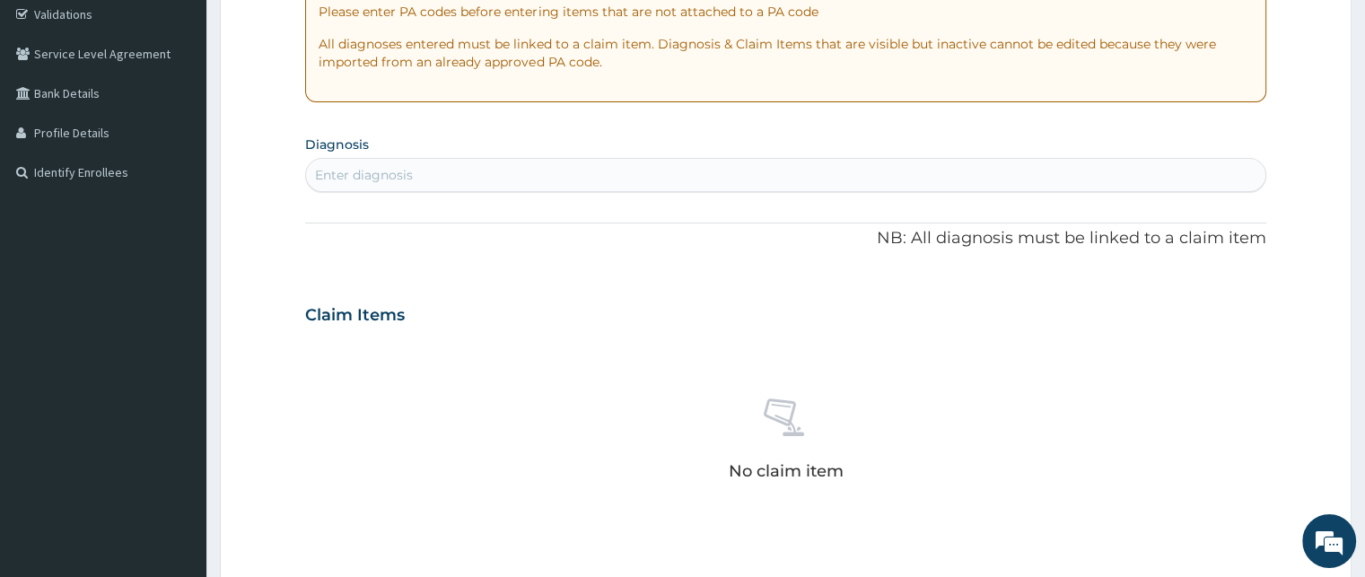
scroll to position [359, 0]
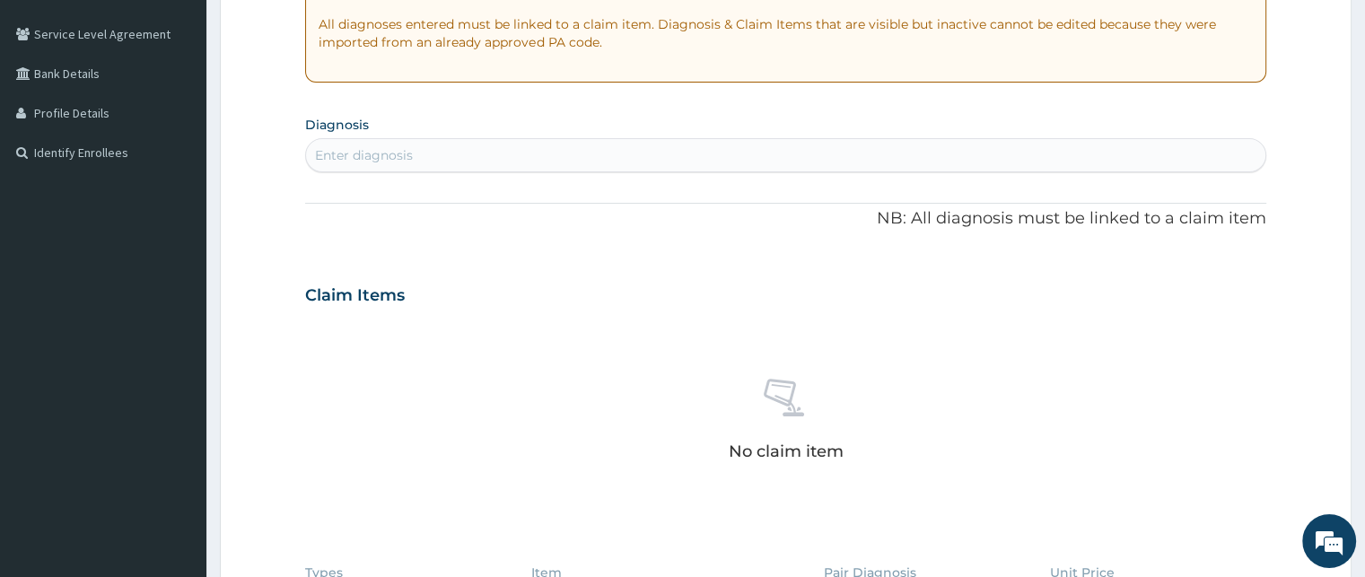
click at [348, 153] on div "Enter diagnosis" at bounding box center [364, 155] width 98 height 18
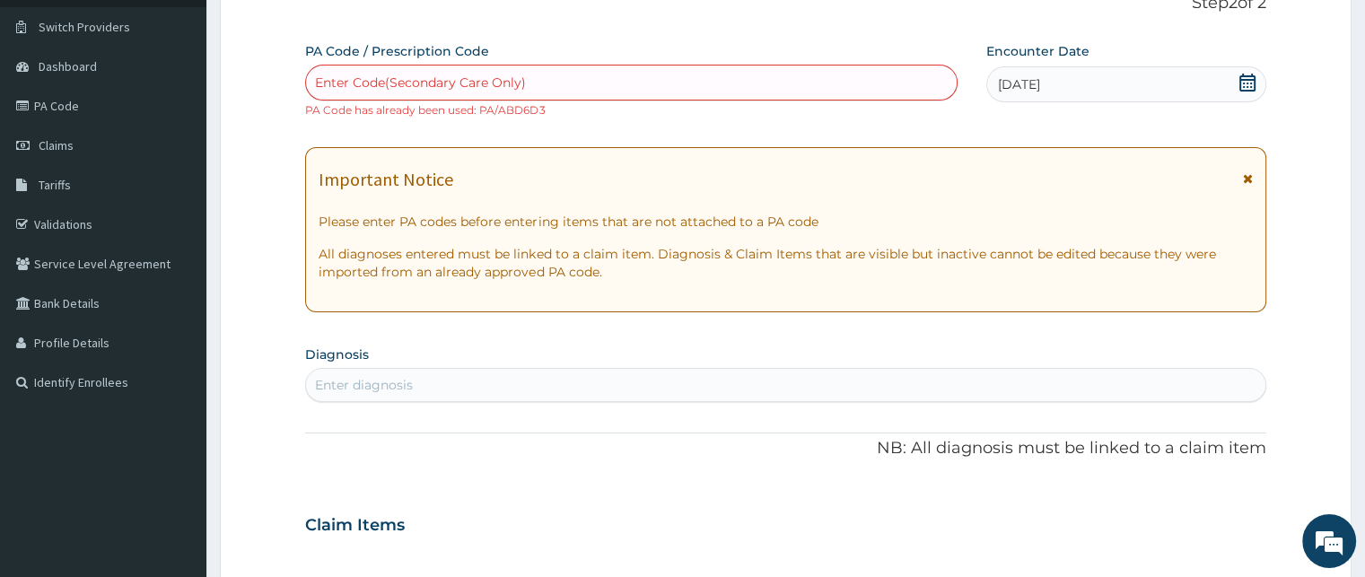
scroll to position [98, 0]
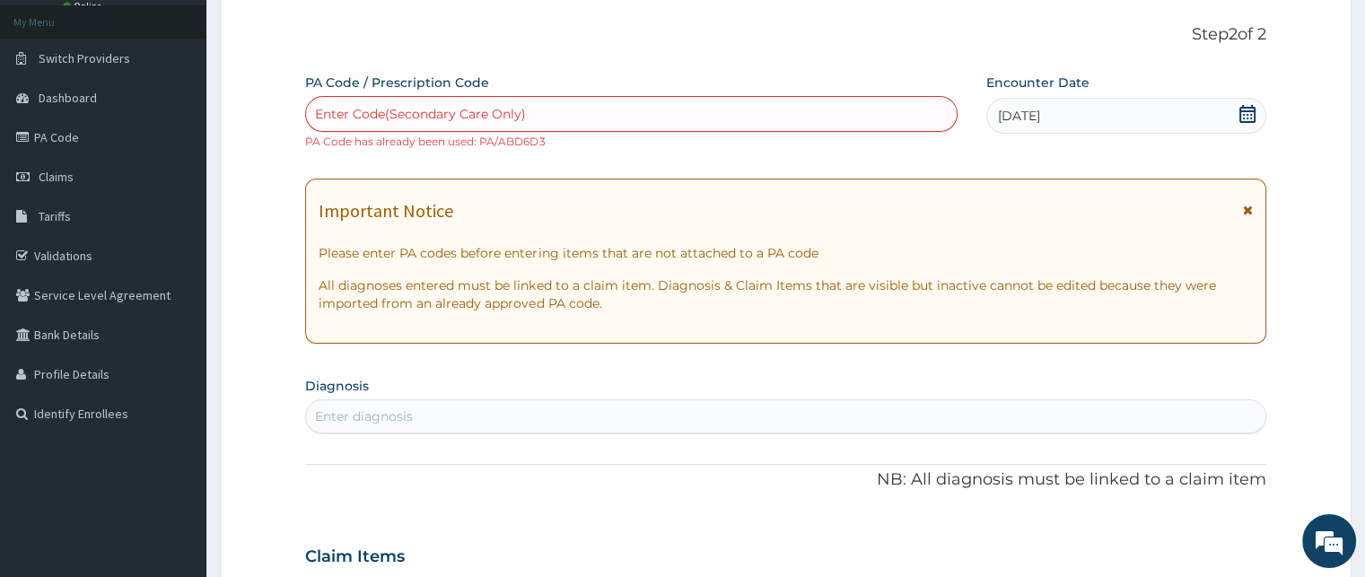
click at [345, 405] on div "Enter diagnosis" at bounding box center [785, 416] width 958 height 29
type input "f"
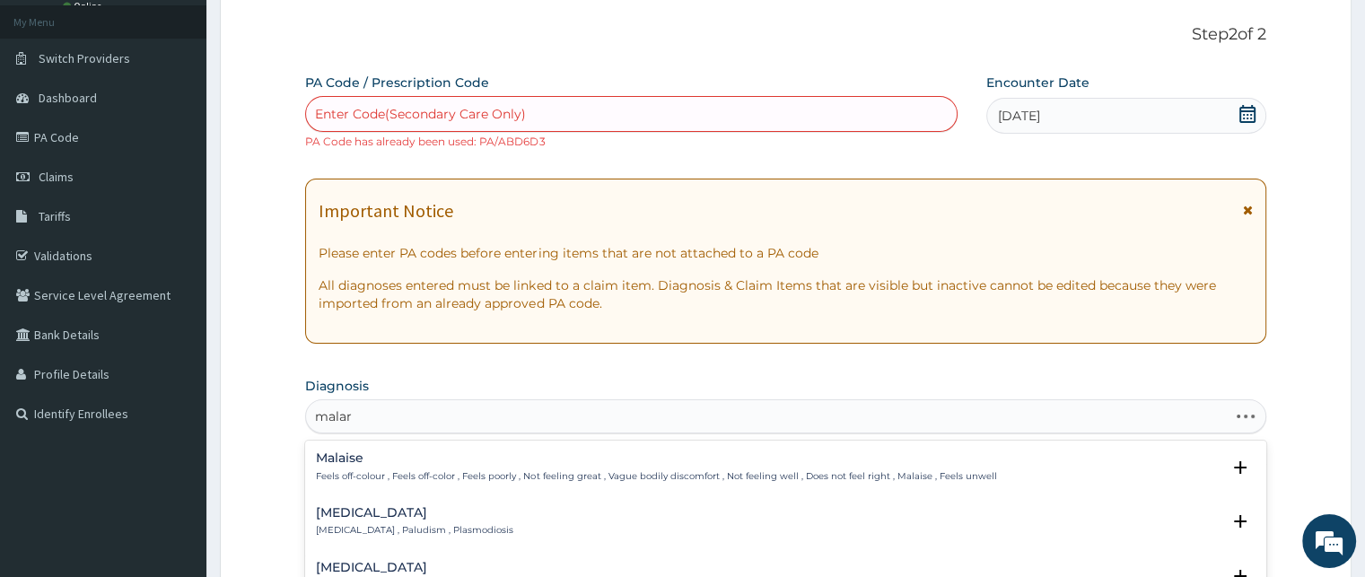
type input "malari"
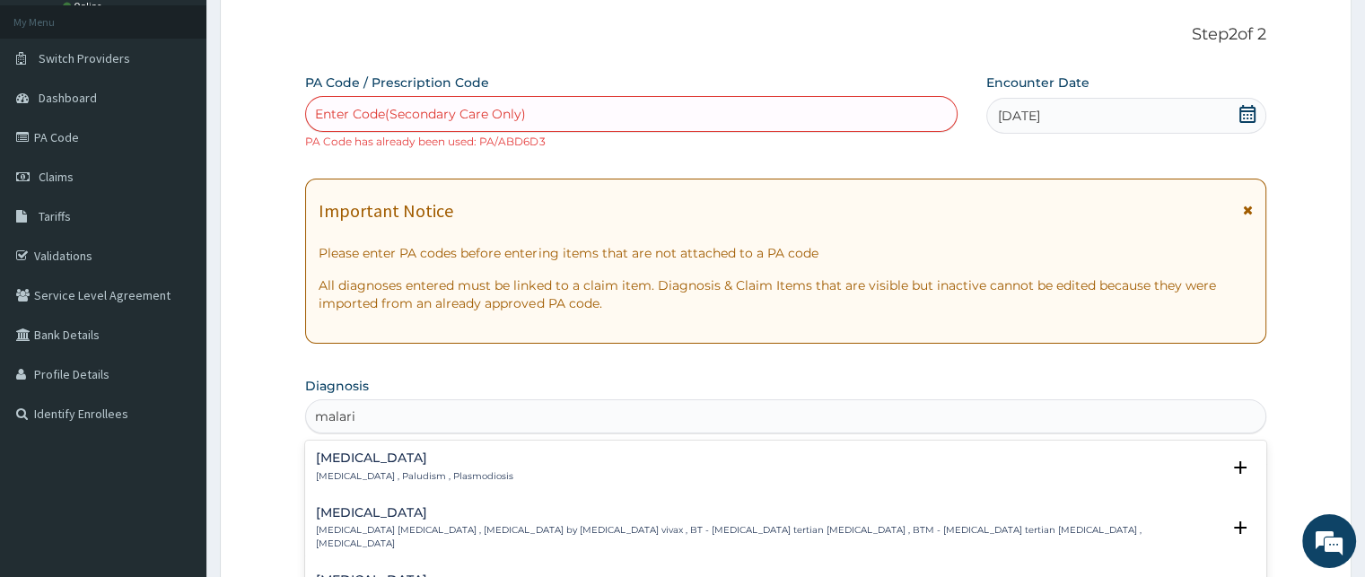
click at [375, 475] on p "Malaria , Paludism , Plasmodiosis" at bounding box center [414, 476] width 197 height 13
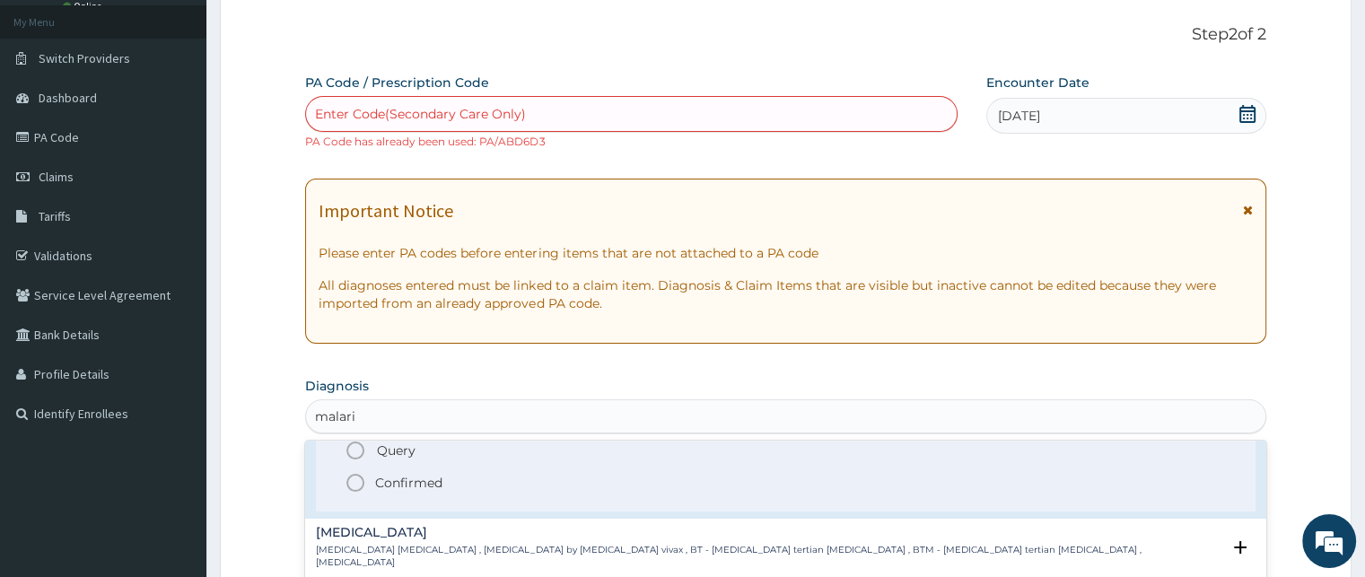
scroll to position [0, 0]
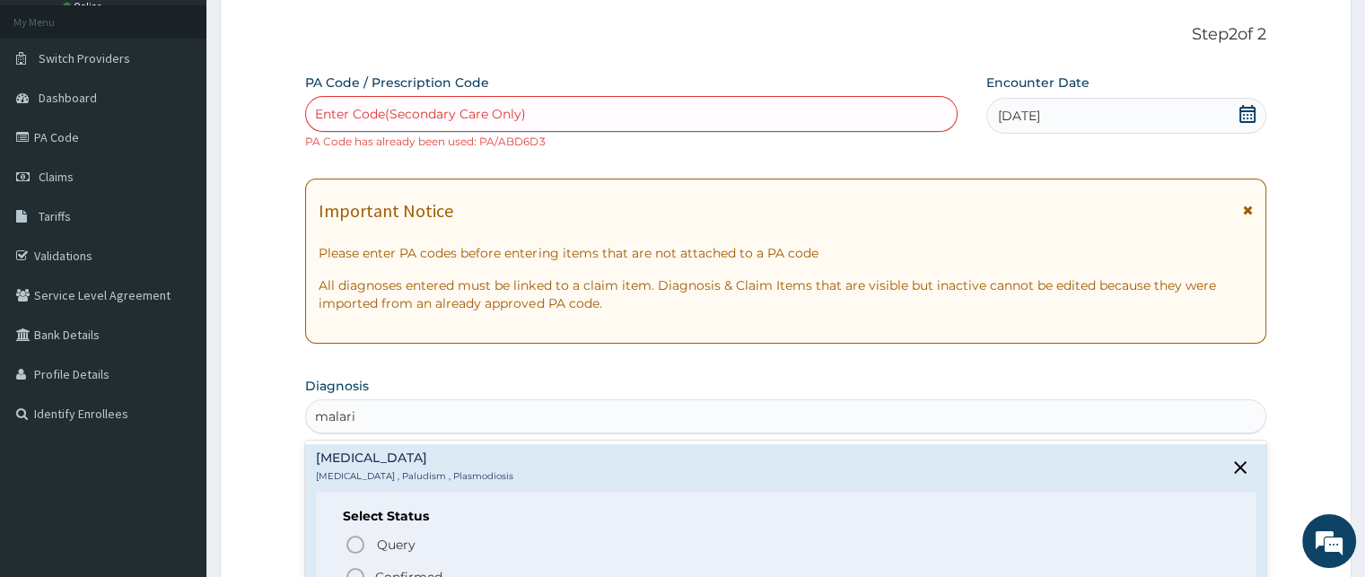
click at [356, 571] on icon "status option filled" at bounding box center [356, 577] width 22 height 22
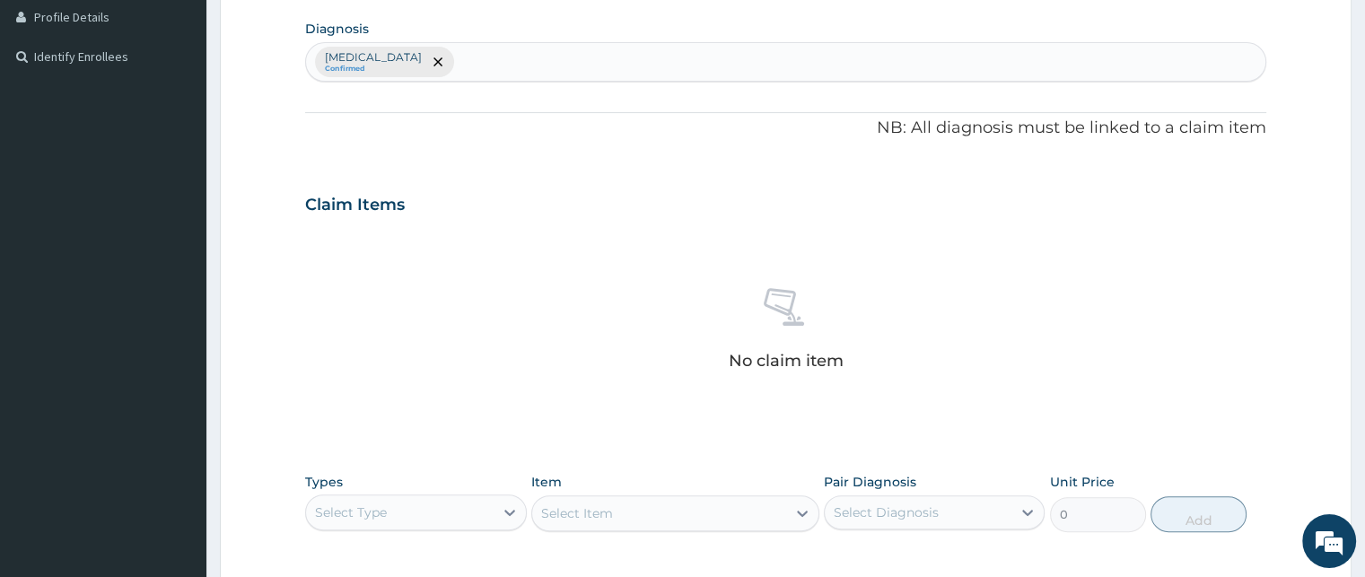
scroll to position [457, 0]
click at [427, 500] on div "Select Type" at bounding box center [399, 510] width 187 height 29
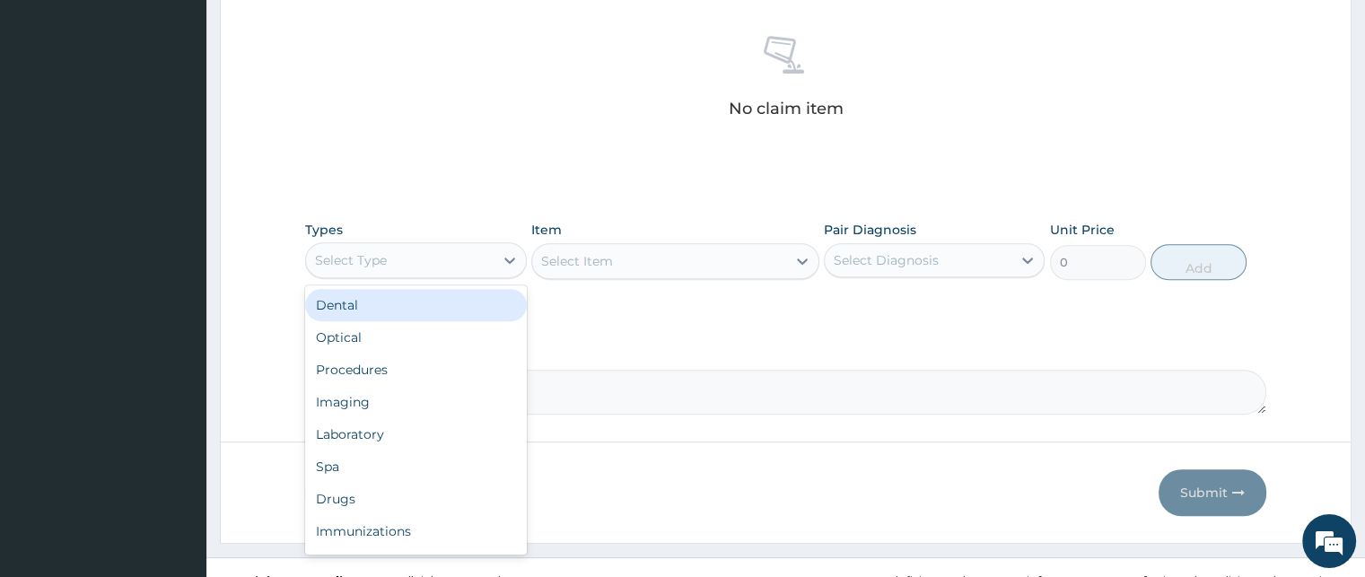
scroll to position [731, 0]
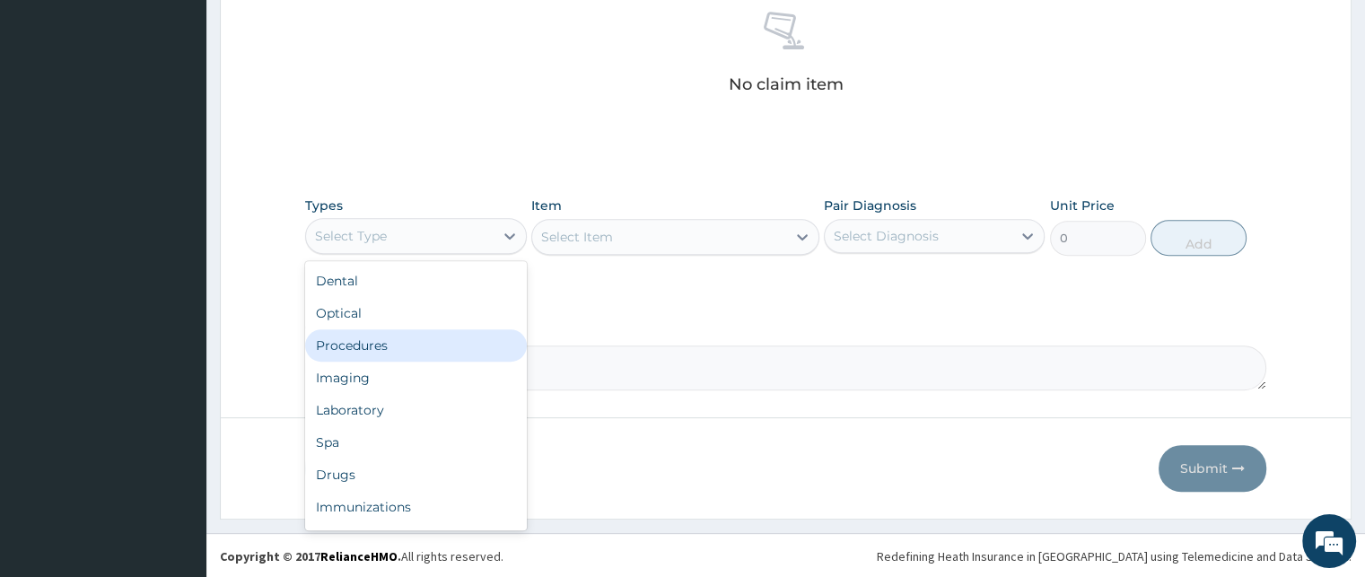
click at [378, 349] on div "Procedures" at bounding box center [415, 345] width 221 height 32
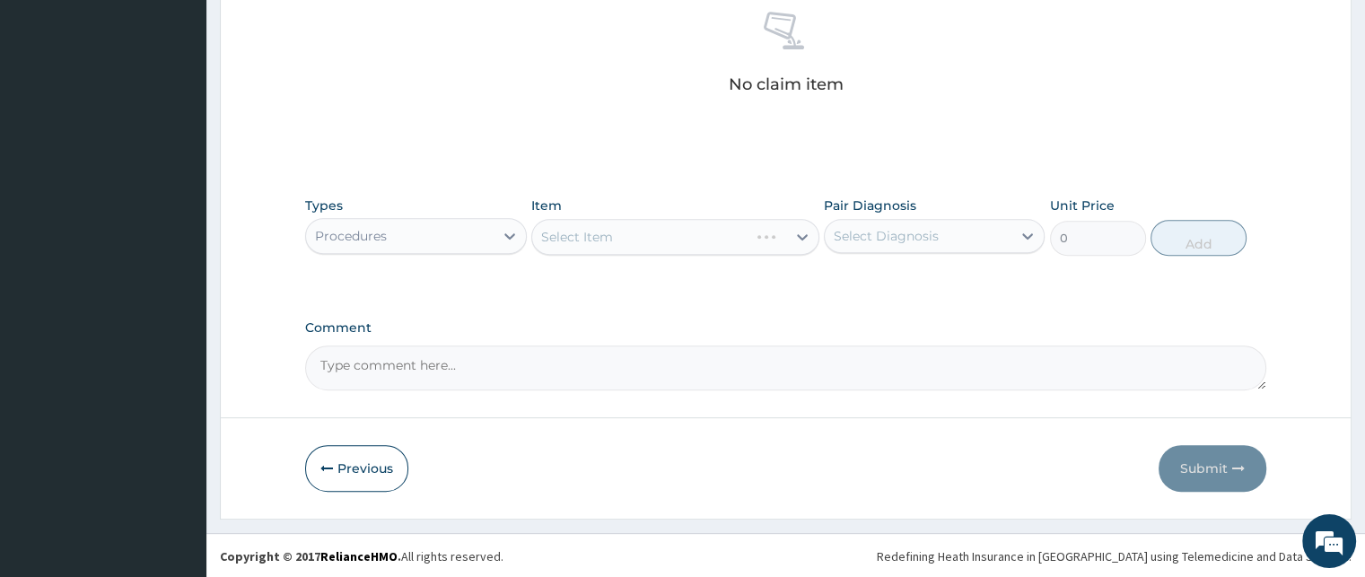
click at [639, 232] on div "Select Item" at bounding box center [675, 237] width 288 height 36
click at [621, 244] on div "Select Item" at bounding box center [675, 237] width 288 height 36
click at [621, 235] on div "Select Item" at bounding box center [675, 237] width 288 height 36
click at [623, 240] on div "Select Item" at bounding box center [675, 237] width 288 height 36
click at [620, 235] on div "Select Item" at bounding box center [675, 237] width 288 height 36
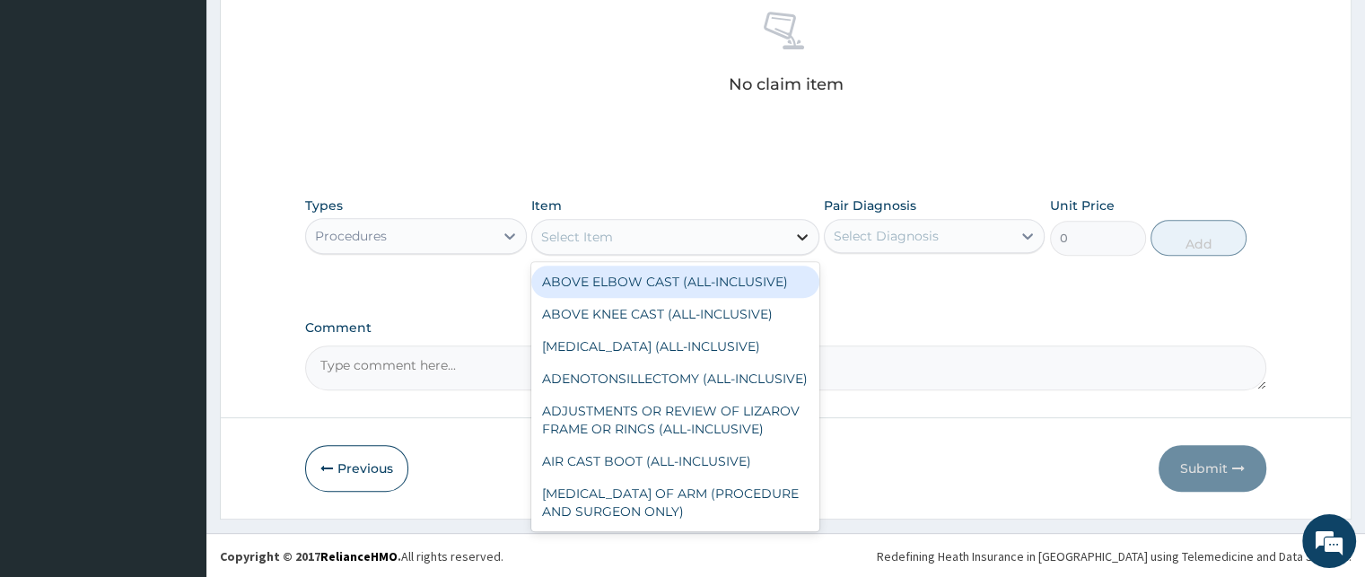
click at [795, 234] on icon at bounding box center [802, 237] width 18 height 18
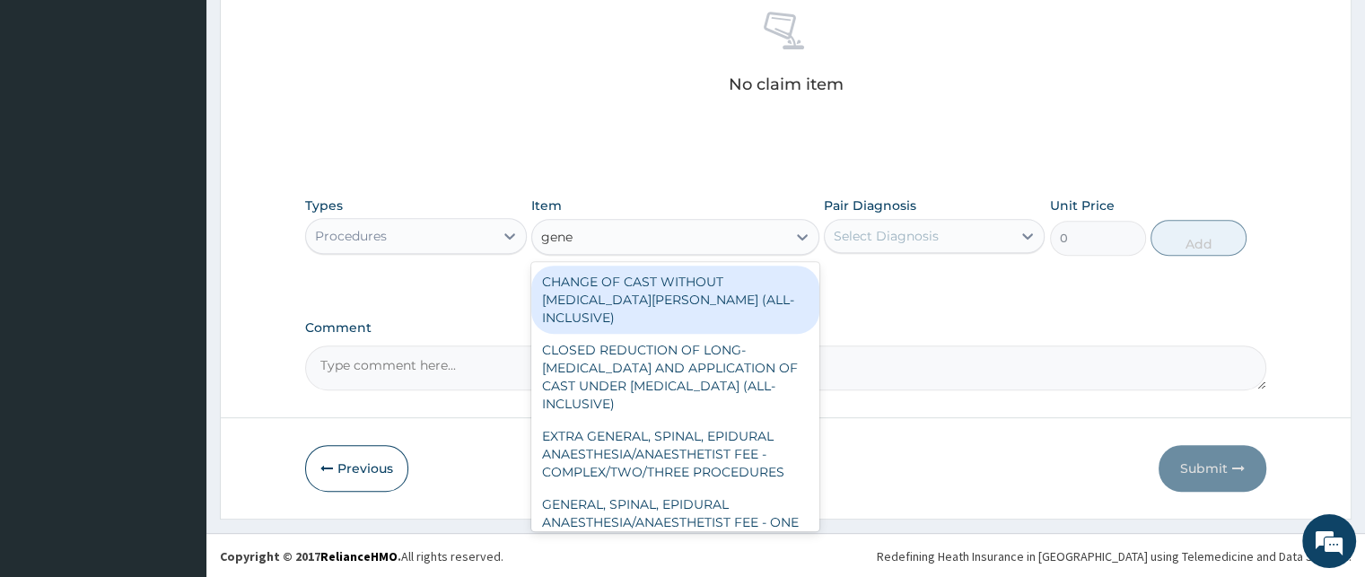
type input "gener"
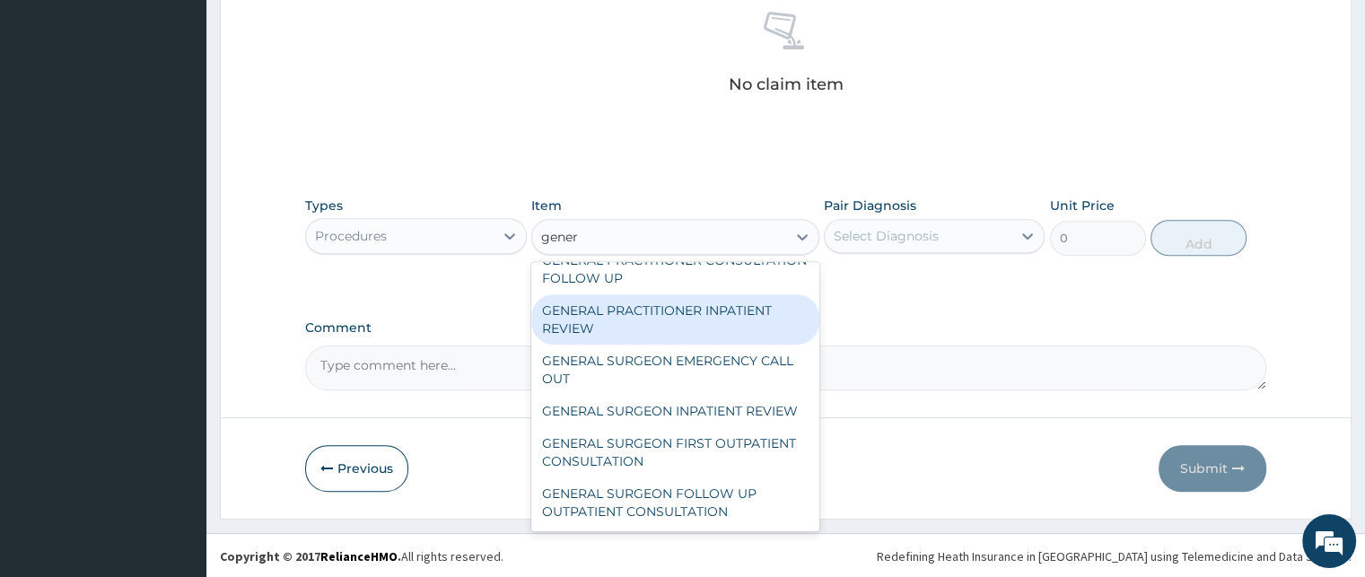
scroll to position [323, 0]
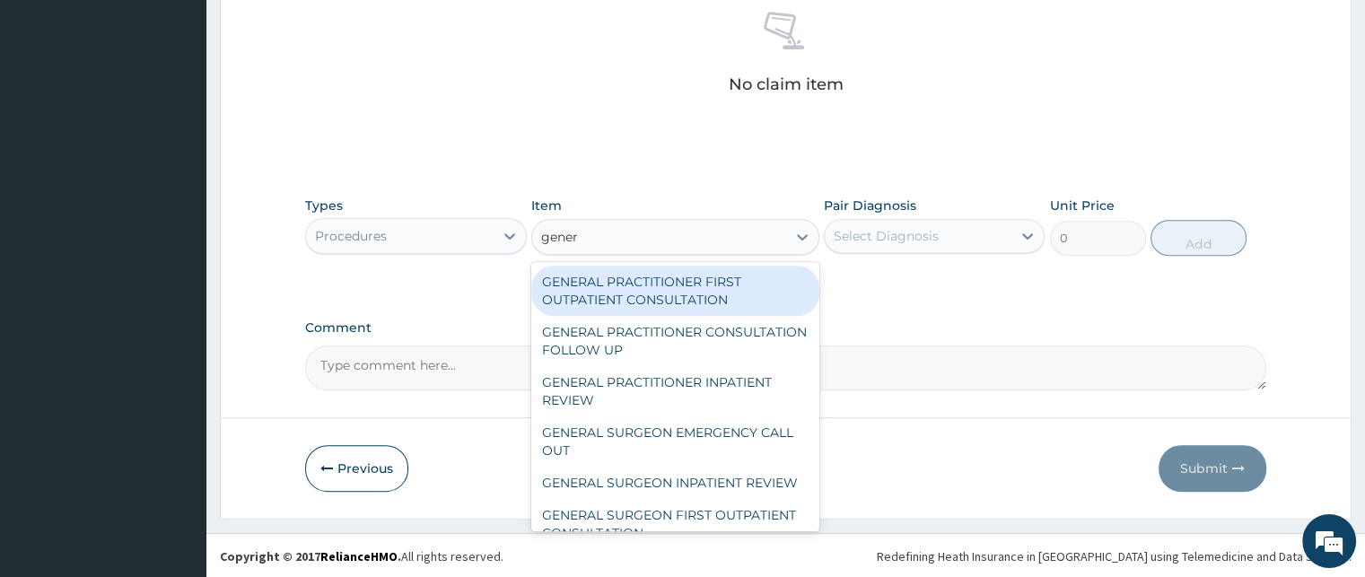
click at [689, 284] on div "GENERAL PRACTITIONER FIRST OUTPATIENT CONSULTATION" at bounding box center [675, 291] width 288 height 50
type input "4500"
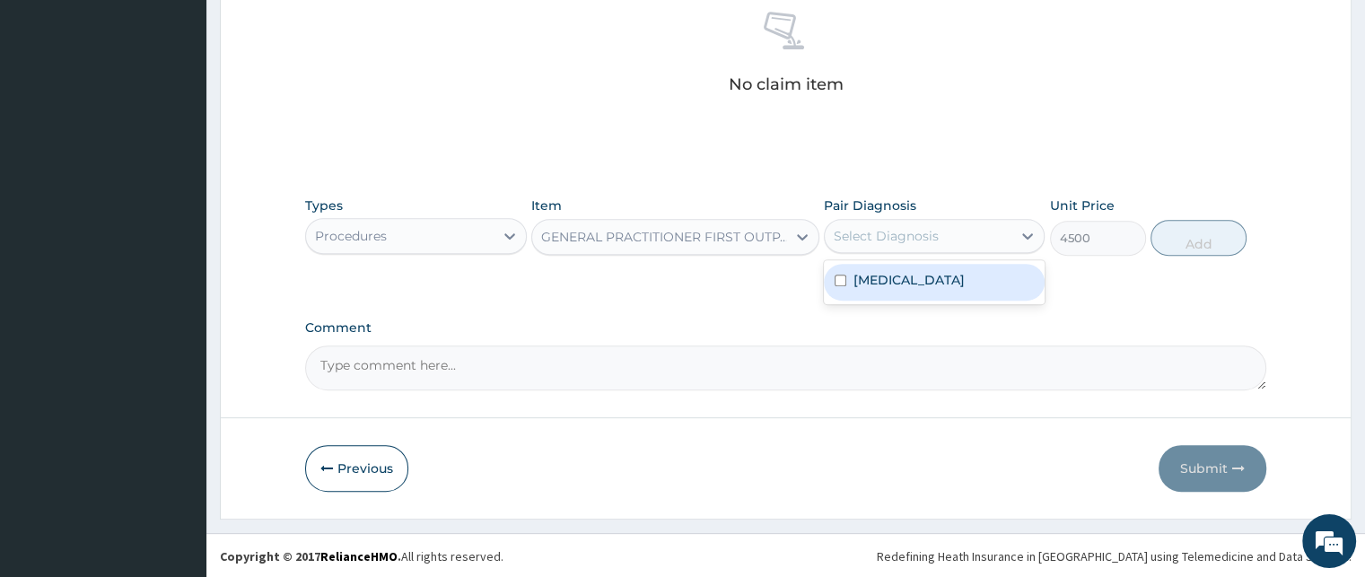
click at [887, 236] on div "Select Diagnosis" at bounding box center [886, 236] width 105 height 18
click at [843, 279] on input "checkbox" at bounding box center [840, 281] width 12 height 12
checkbox input "true"
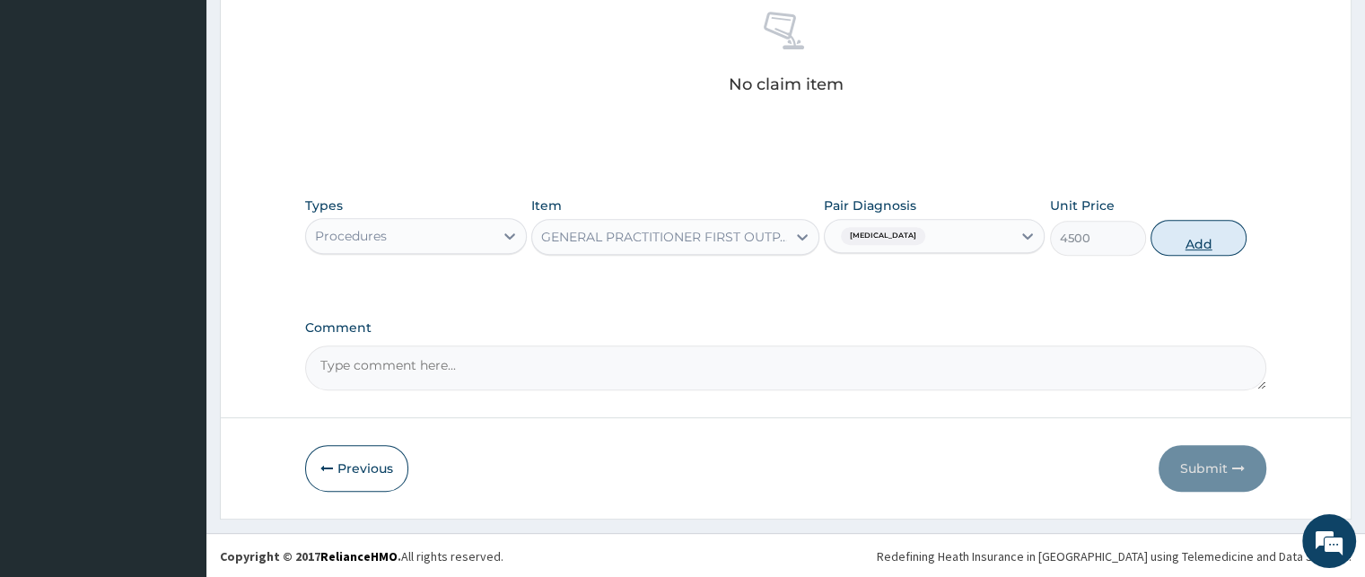
click at [1177, 236] on button "Add" at bounding box center [1198, 238] width 96 height 36
type input "0"
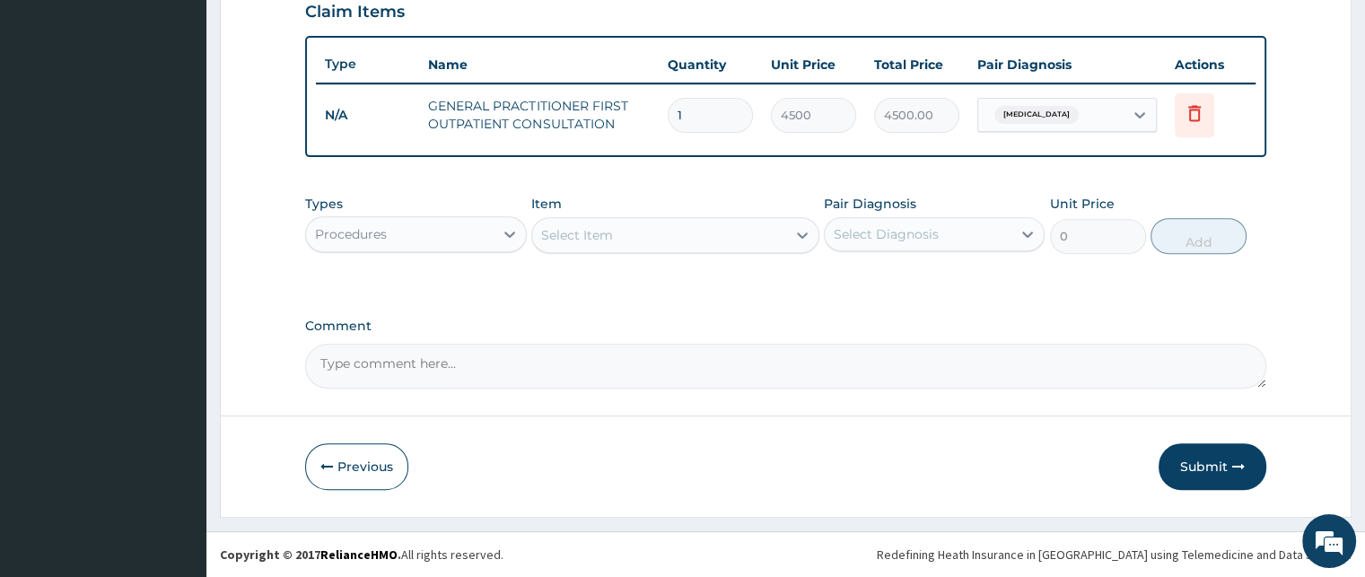
scroll to position [644, 0]
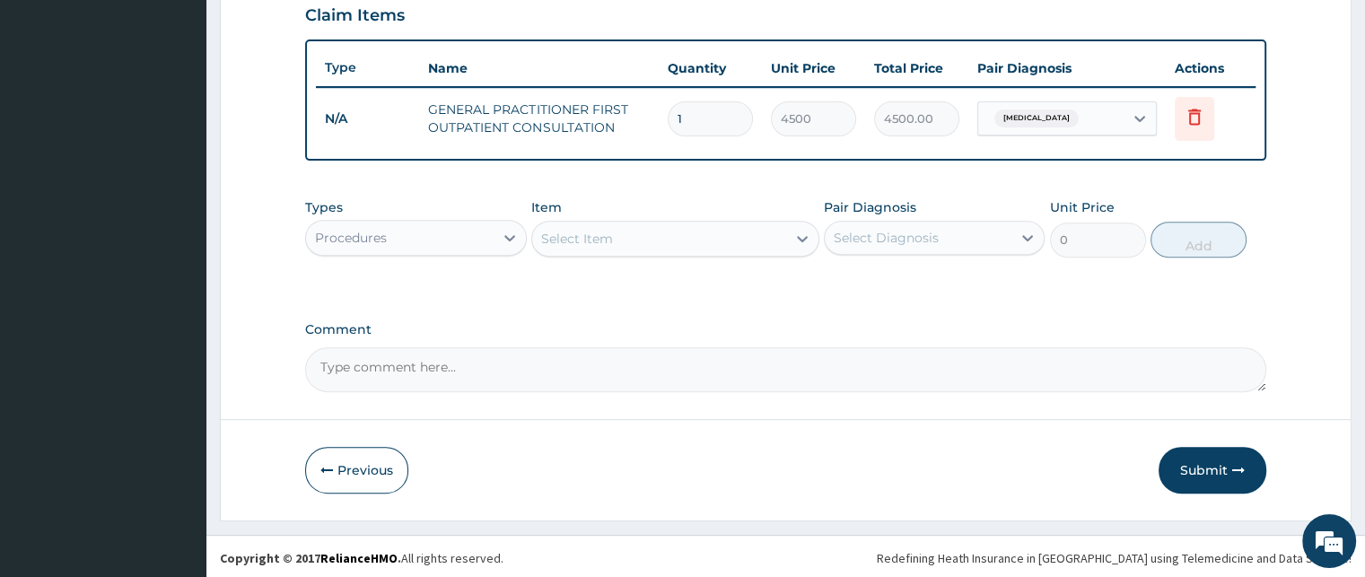
click at [381, 364] on textarea "Comment" at bounding box center [785, 369] width 960 height 45
type textarea "s"
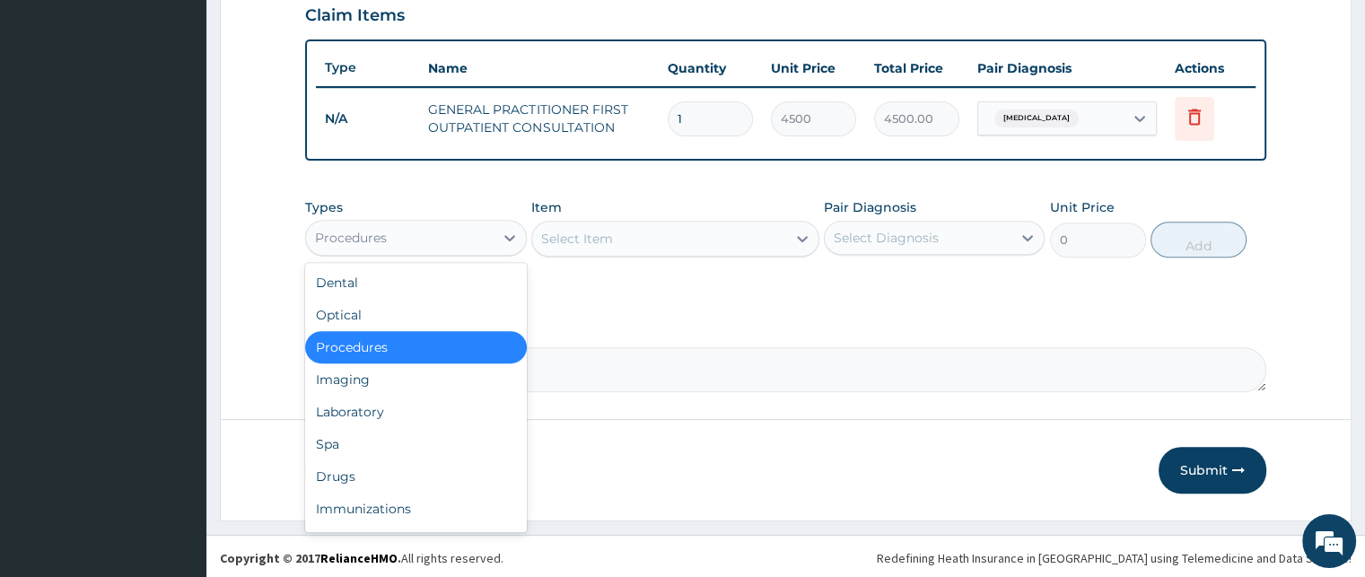
click at [459, 238] on div "Procedures" at bounding box center [399, 237] width 187 height 29
click at [380, 403] on div "Laboratory" at bounding box center [415, 412] width 221 height 32
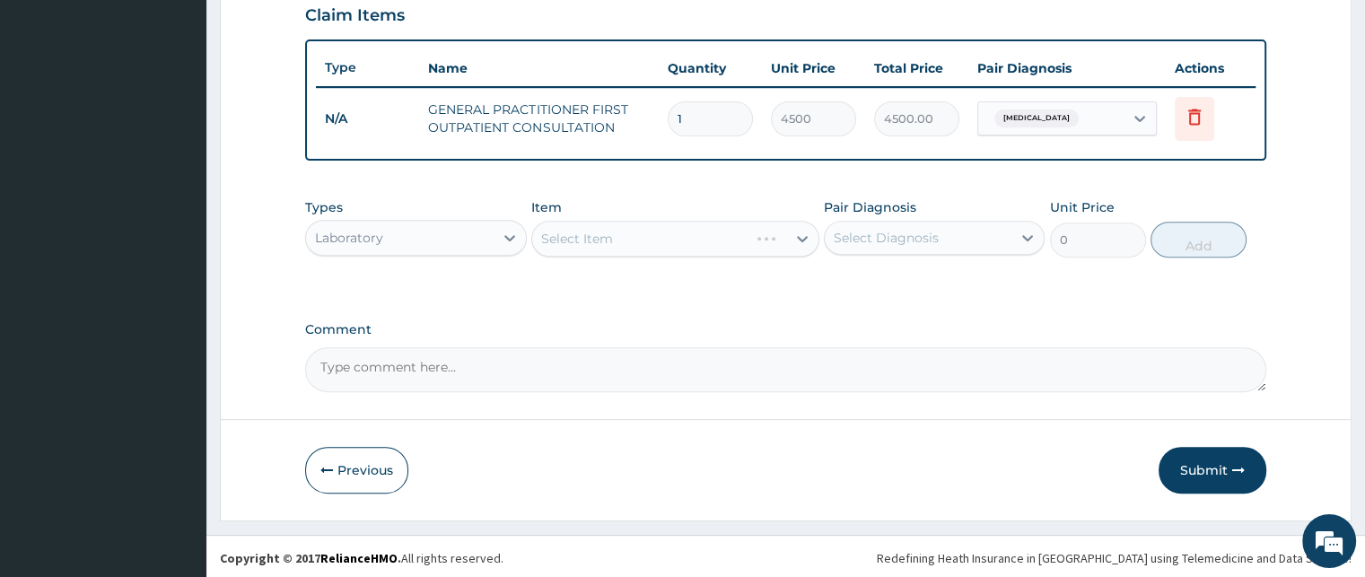
click at [627, 243] on div "Select Item" at bounding box center [675, 239] width 288 height 36
click at [621, 237] on div "Select Item" at bounding box center [675, 239] width 288 height 36
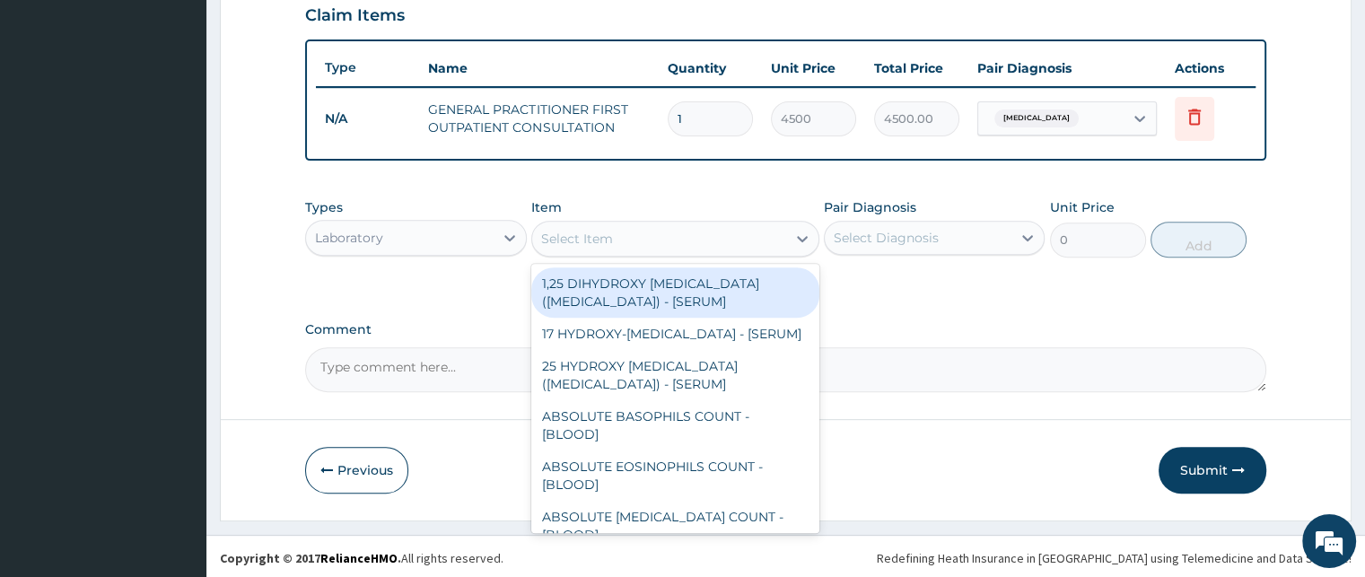
click at [629, 233] on div "Select Item" at bounding box center [659, 238] width 254 height 29
type input "p"
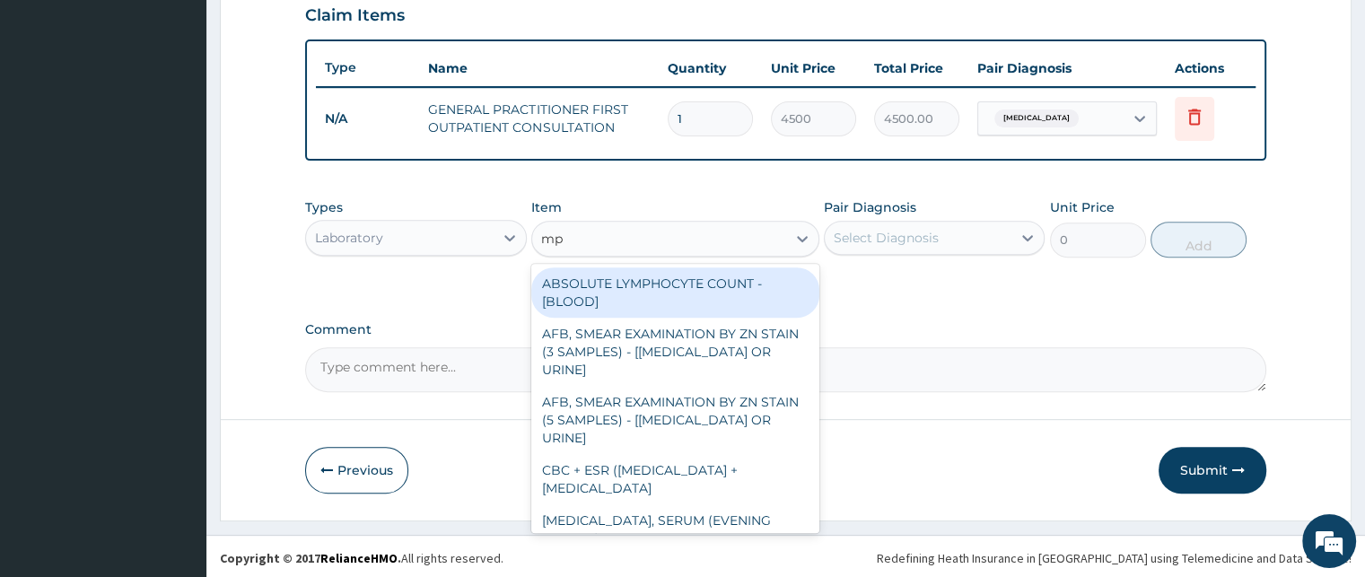
type input "m"
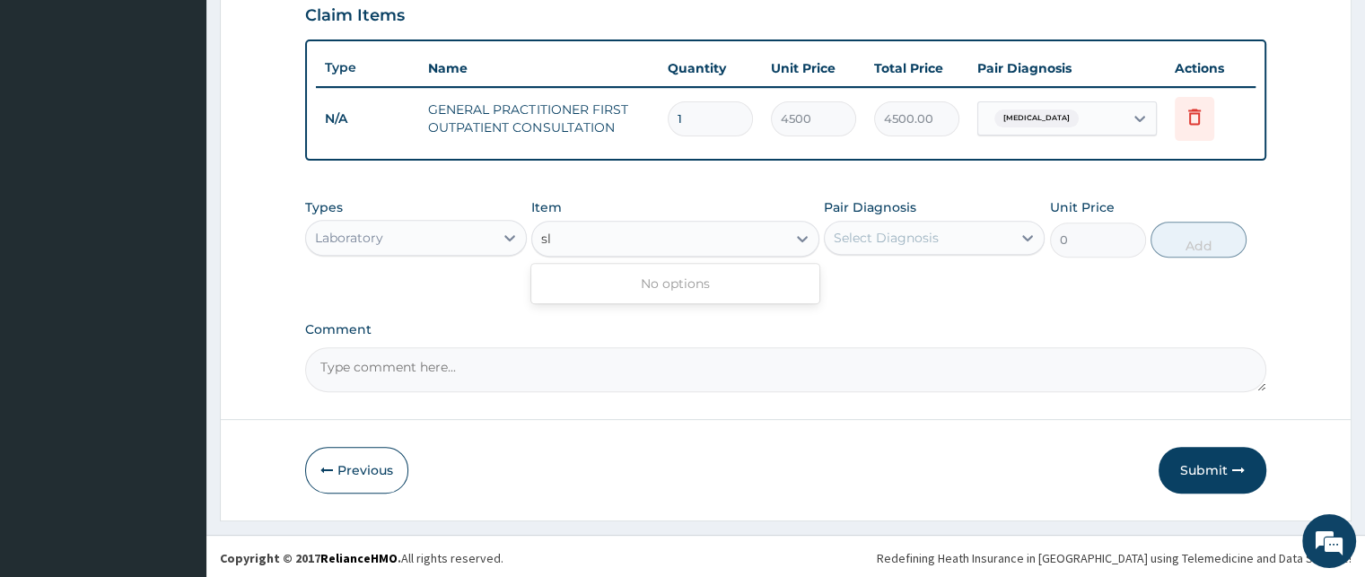
type input "s"
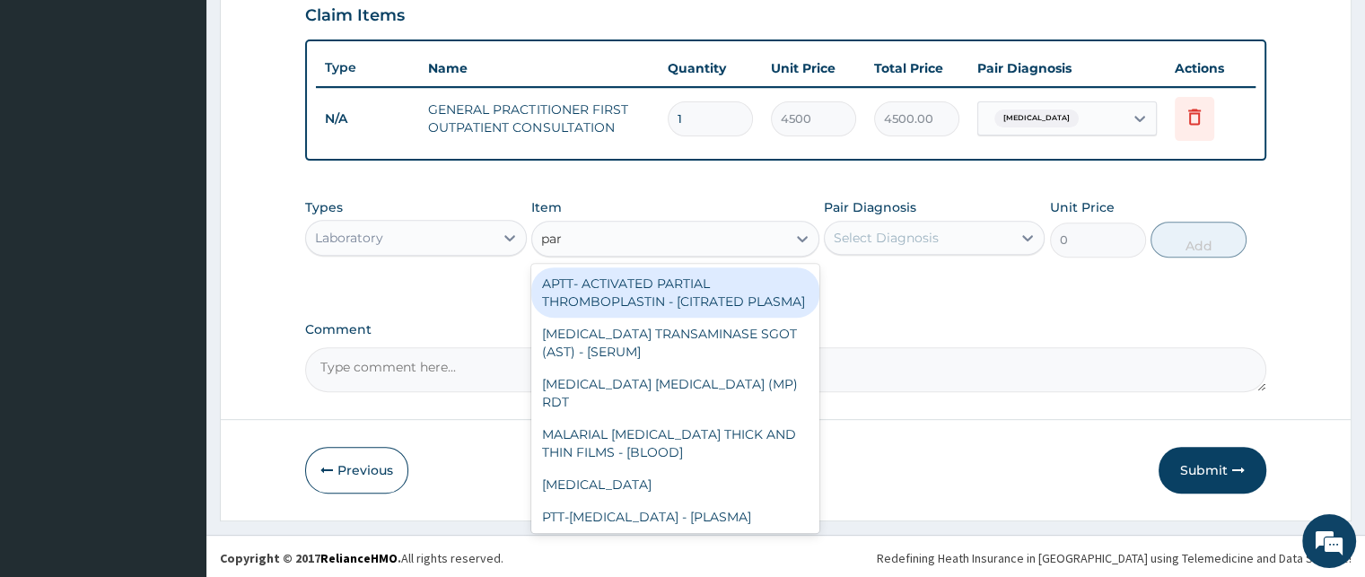
type input "para"
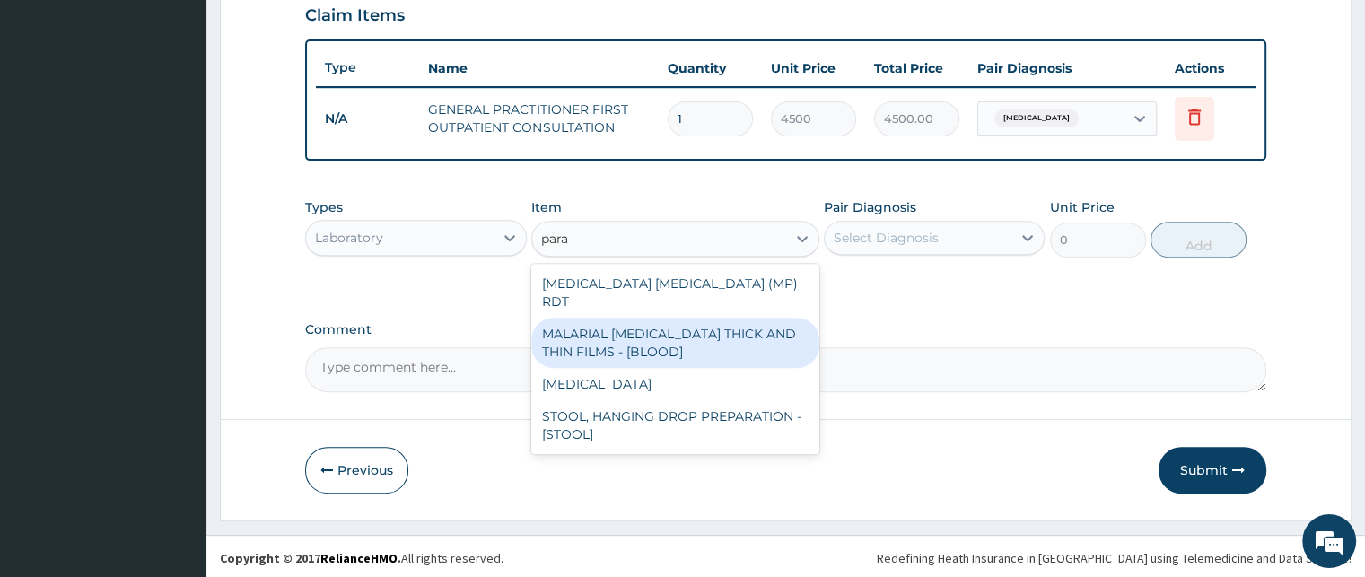
click at [589, 319] on div "MALARIAL PARASITE THICK AND THIN FILMS - [BLOOD]" at bounding box center [675, 343] width 288 height 50
type input "2625"
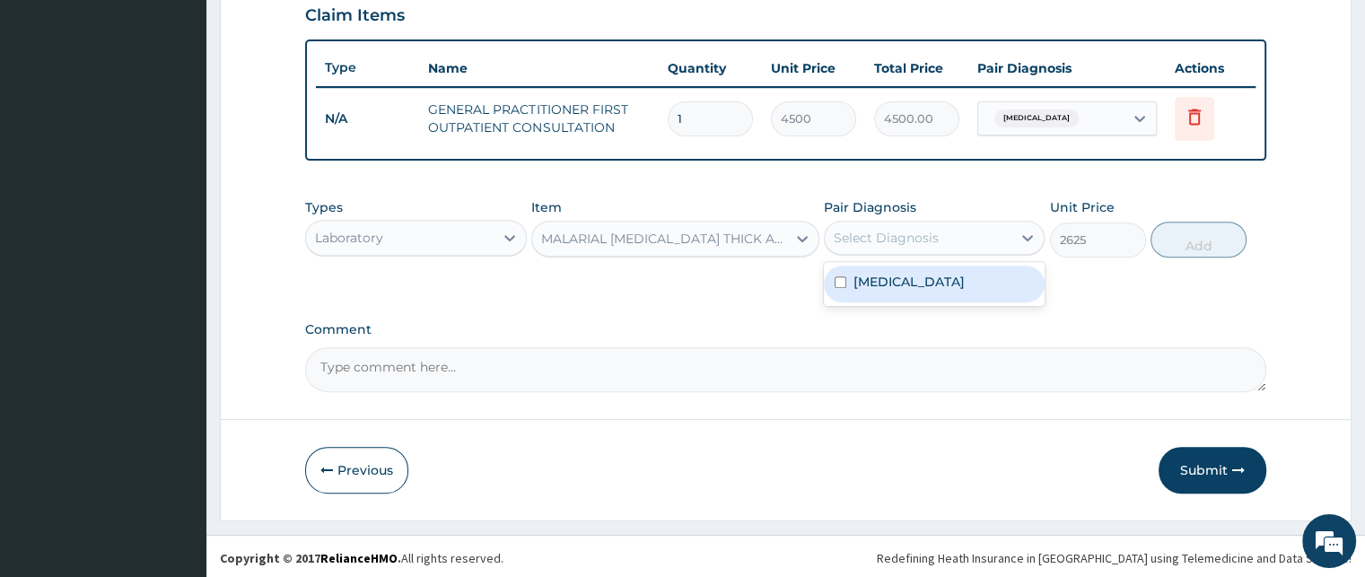
click at [911, 230] on div "Select Diagnosis" at bounding box center [886, 238] width 105 height 18
click at [834, 279] on input "checkbox" at bounding box center [840, 282] width 12 height 12
checkbox input "true"
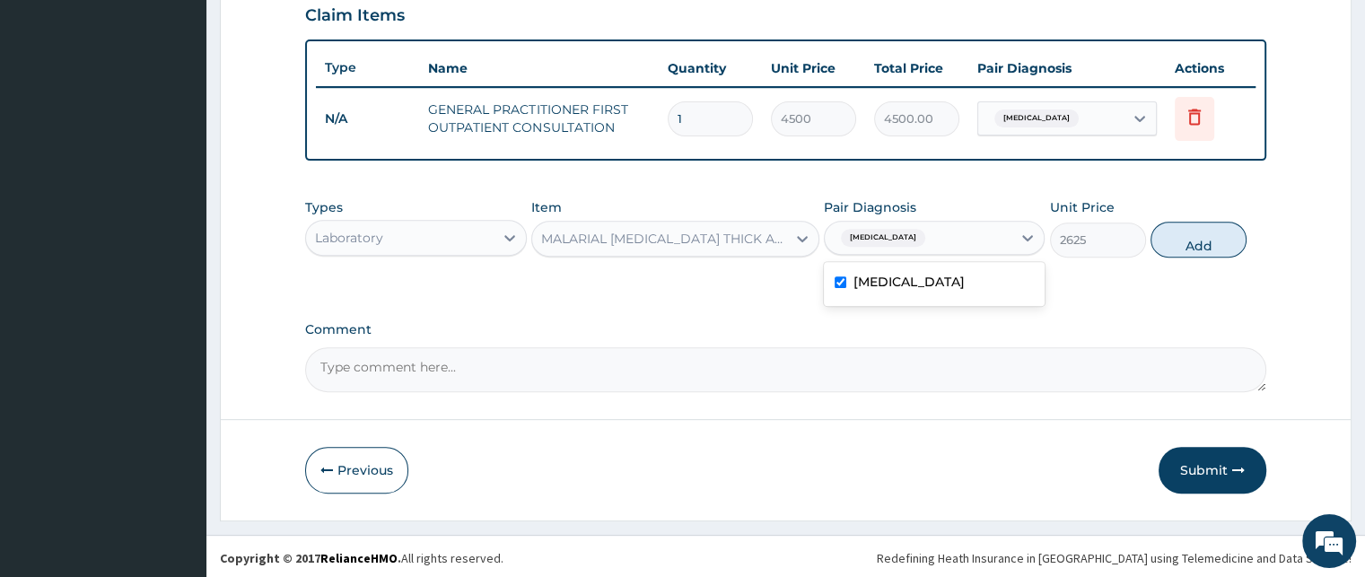
click at [1205, 236] on button "Add" at bounding box center [1198, 240] width 96 height 36
type input "0"
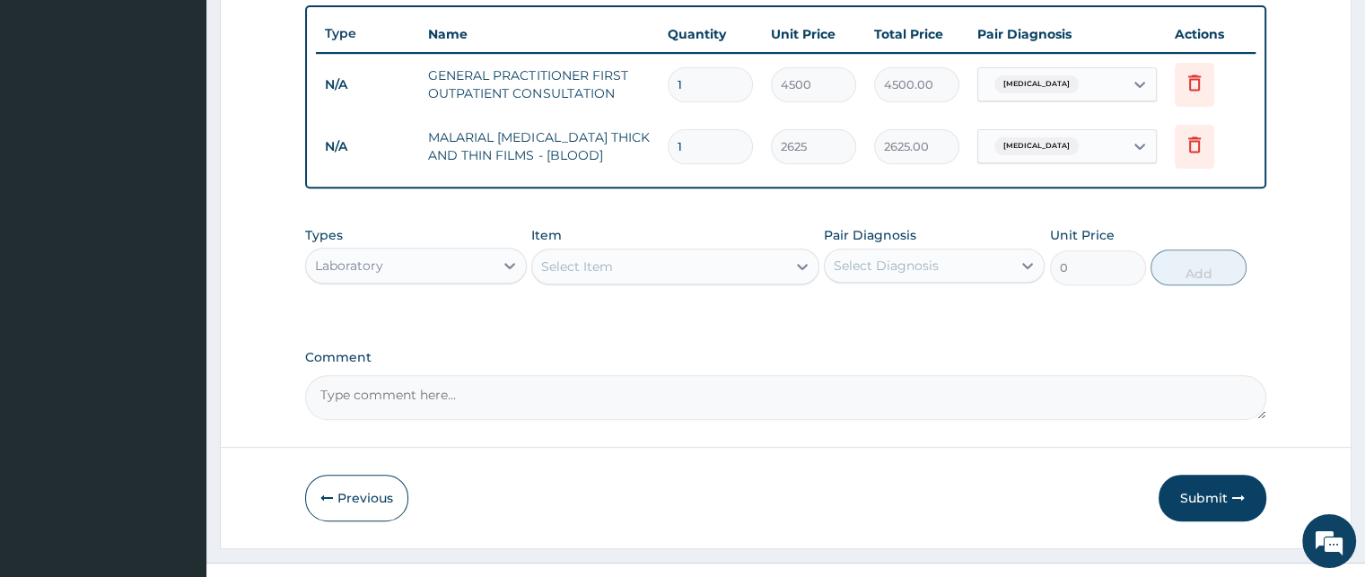
scroll to position [706, 0]
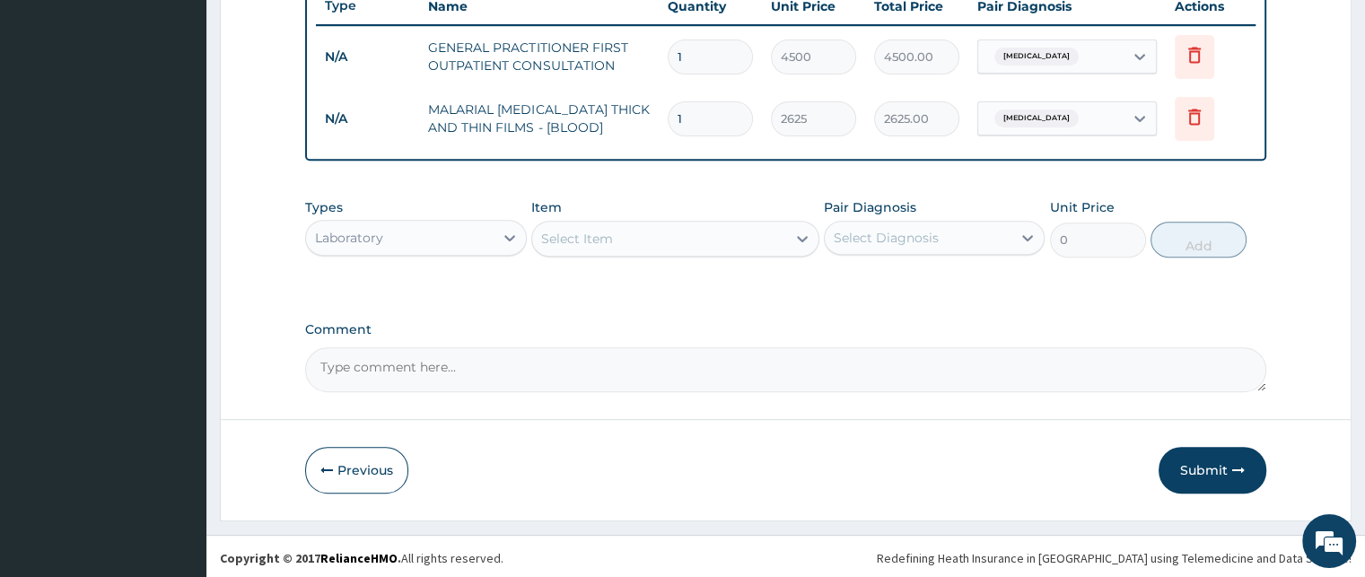
click at [477, 224] on div "Laboratory" at bounding box center [399, 237] width 187 height 29
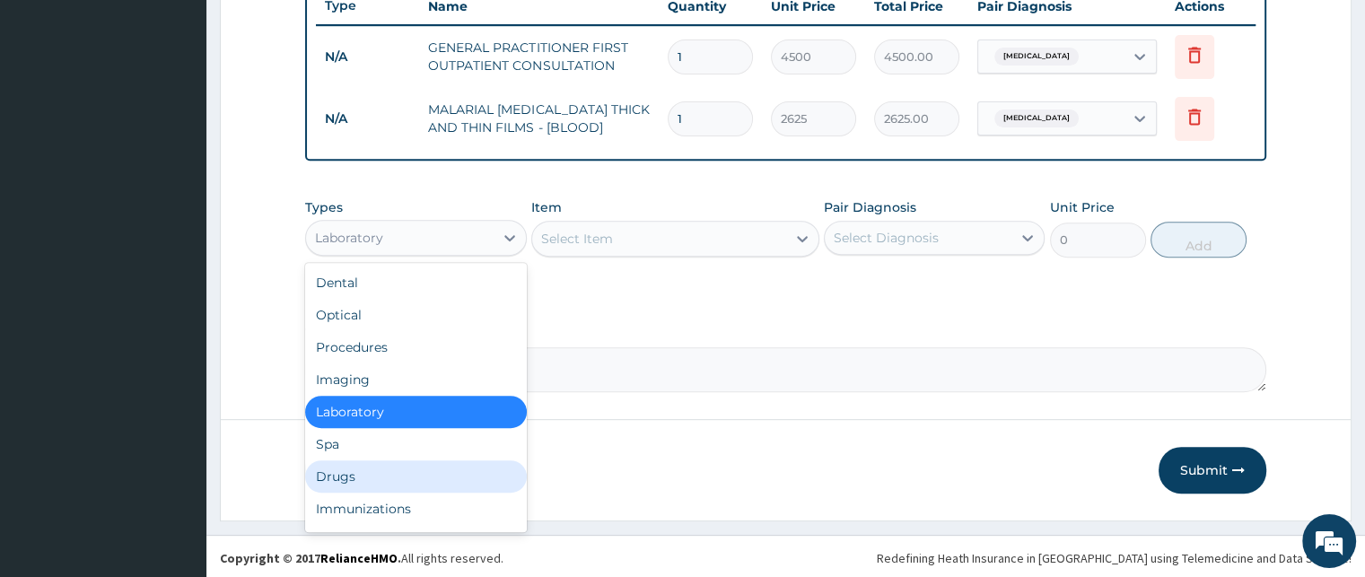
scroll to position [61, 0]
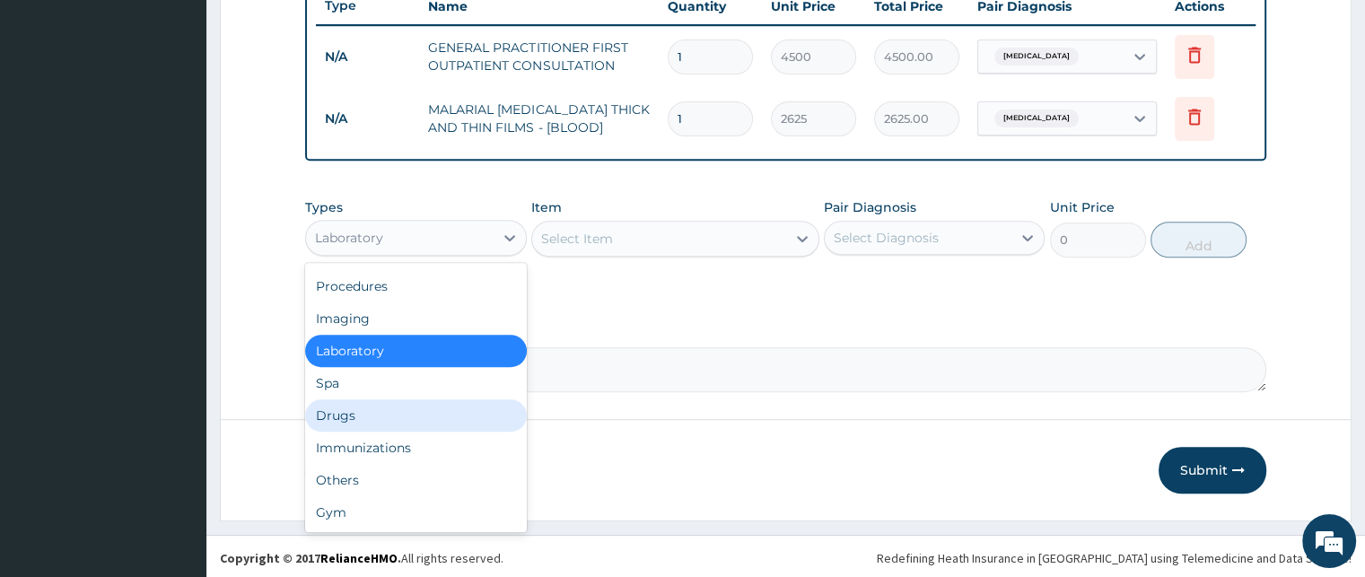
click at [355, 407] on div "Drugs" at bounding box center [415, 415] width 221 height 32
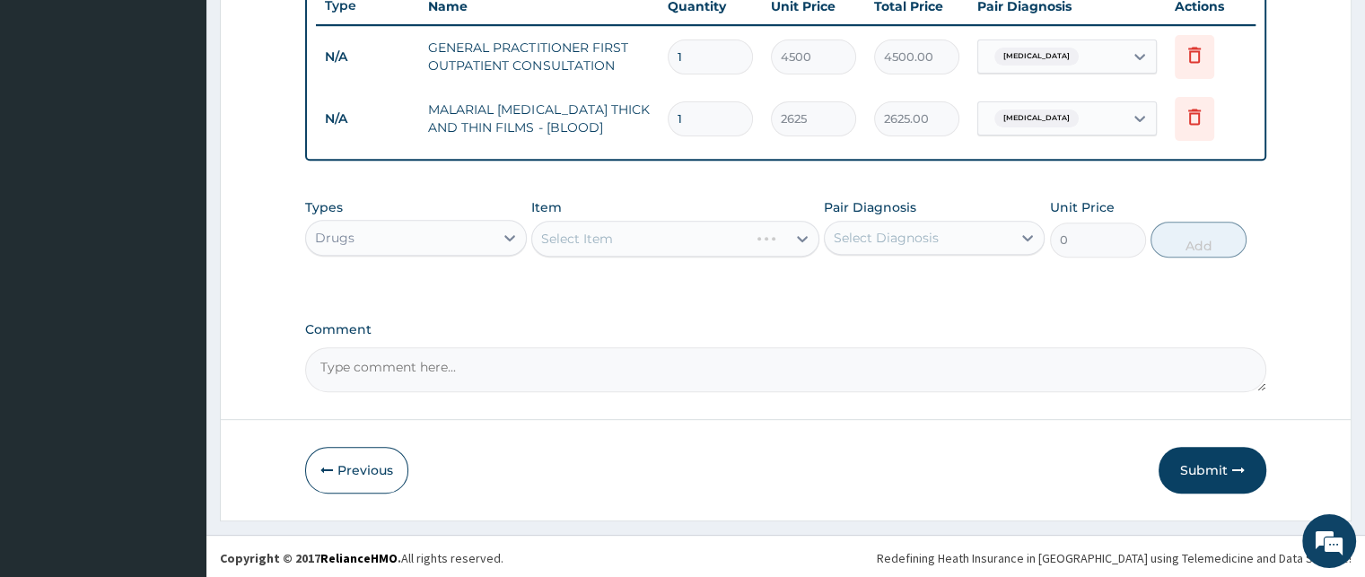
click at [657, 236] on div "Select Item" at bounding box center [675, 239] width 288 height 36
click at [639, 247] on div "Select Item" at bounding box center [675, 239] width 288 height 36
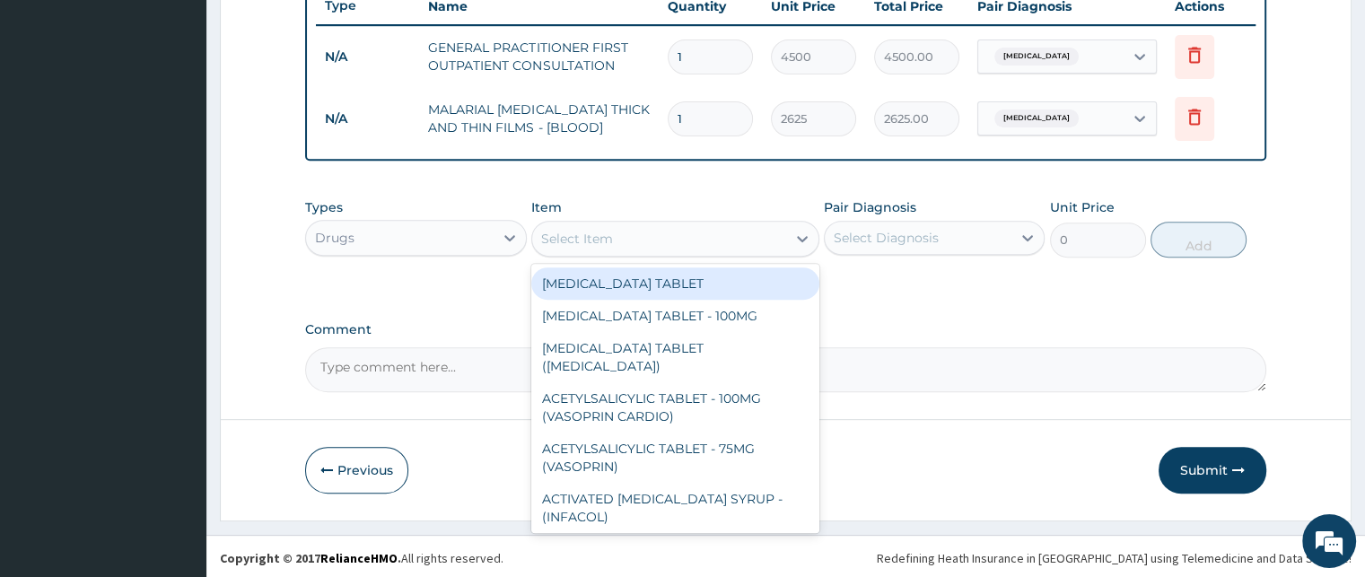
click at [635, 235] on div "Select Item" at bounding box center [659, 238] width 254 height 29
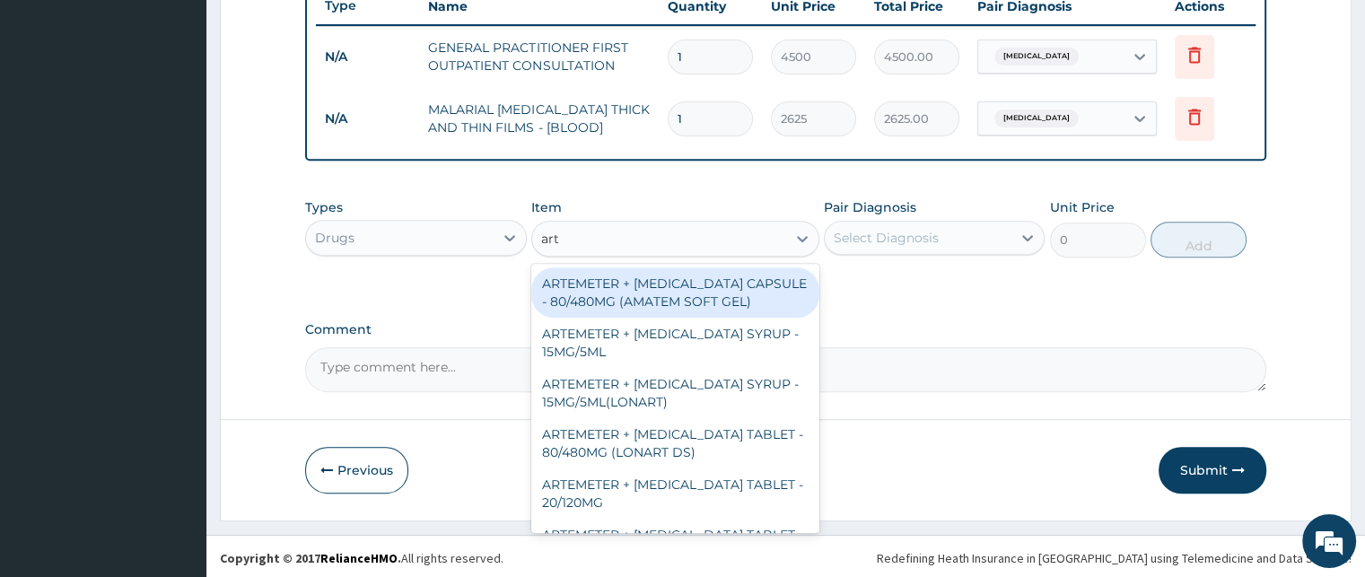
type input "arte"
click at [585, 293] on div "ARTEMETER + LUMEFANTRINE CAPSULE - 80/480MG (AMATEM SOFT GEL)" at bounding box center [675, 292] width 288 height 50
type input "480"
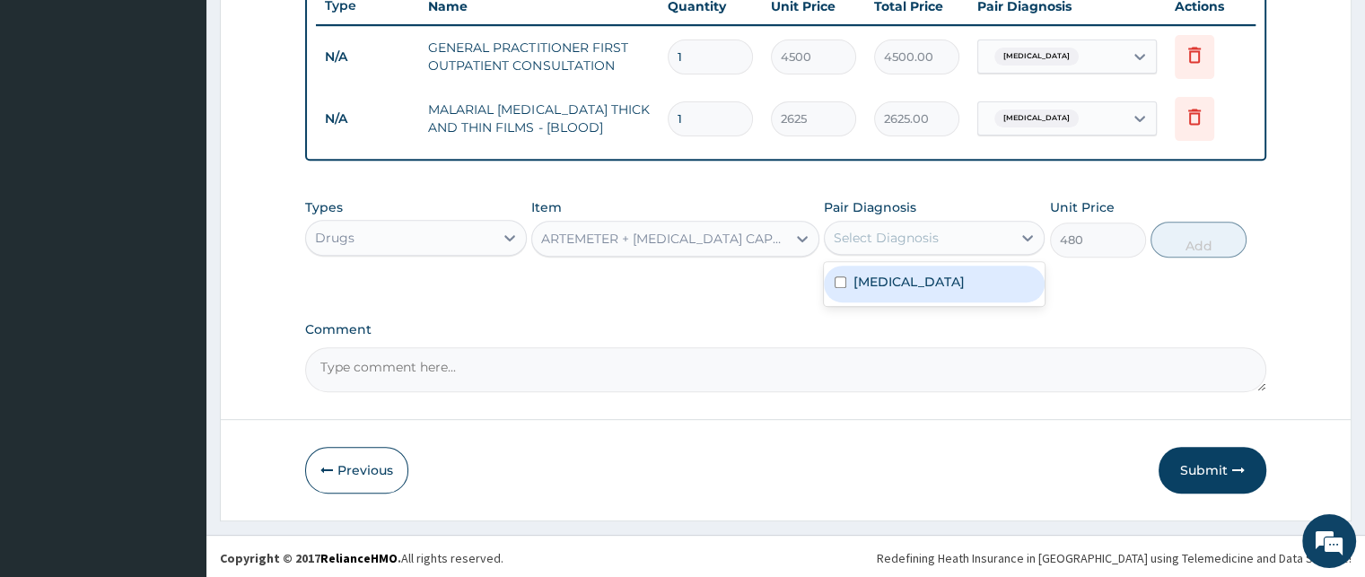
click at [888, 229] on div "Select Diagnosis" at bounding box center [886, 238] width 105 height 18
type input "24"
click at [904, 240] on div "Select Diagnosis" at bounding box center [918, 237] width 187 height 29
click at [858, 229] on div "Select Diagnosis" at bounding box center [886, 238] width 105 height 18
click at [839, 276] on input "checkbox" at bounding box center [840, 282] width 12 height 12
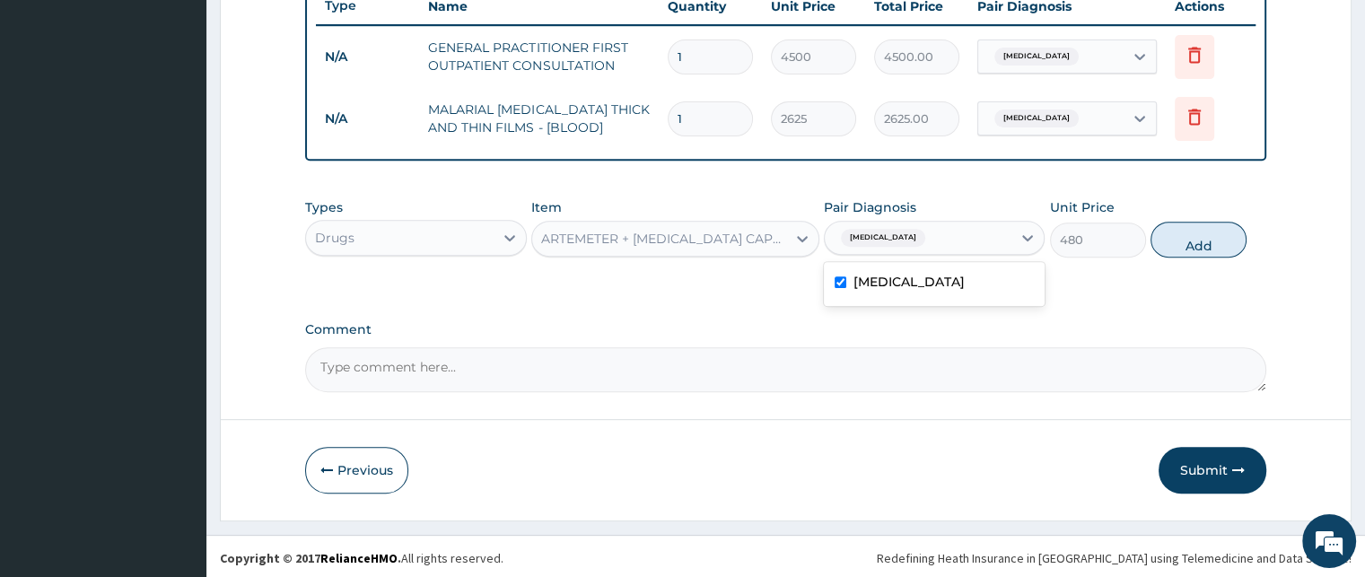
click at [908, 286] on div "Malaria" at bounding box center [934, 284] width 221 height 37
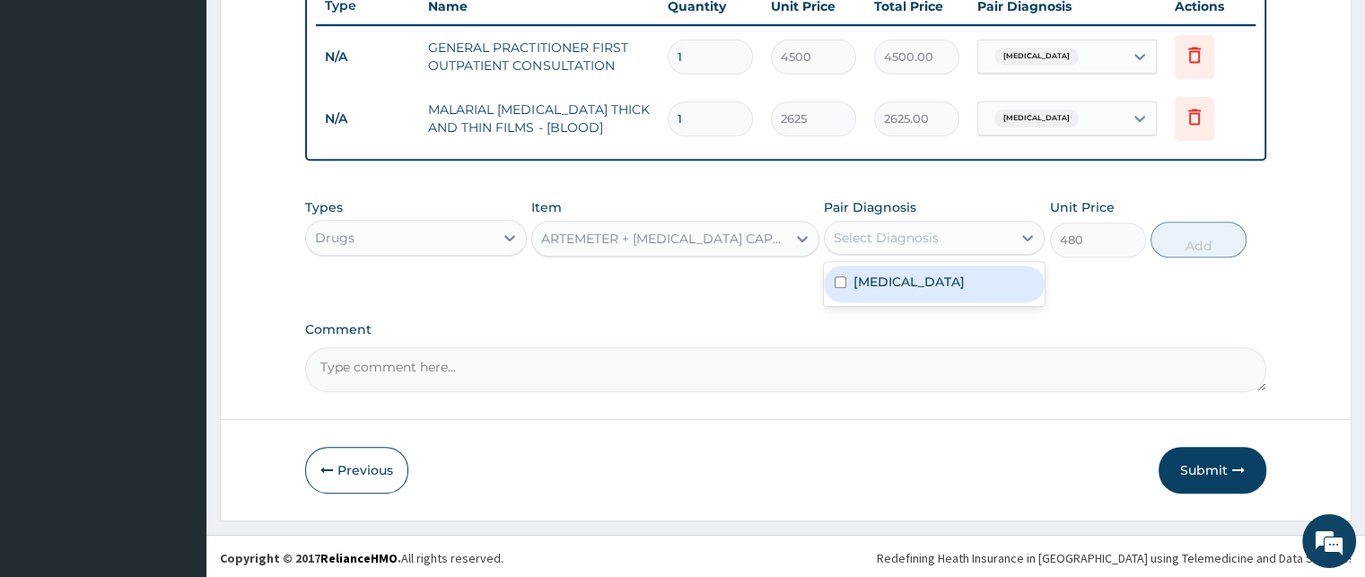
click at [855, 275] on label "Malaria" at bounding box center [908, 282] width 111 height 18
checkbox input "true"
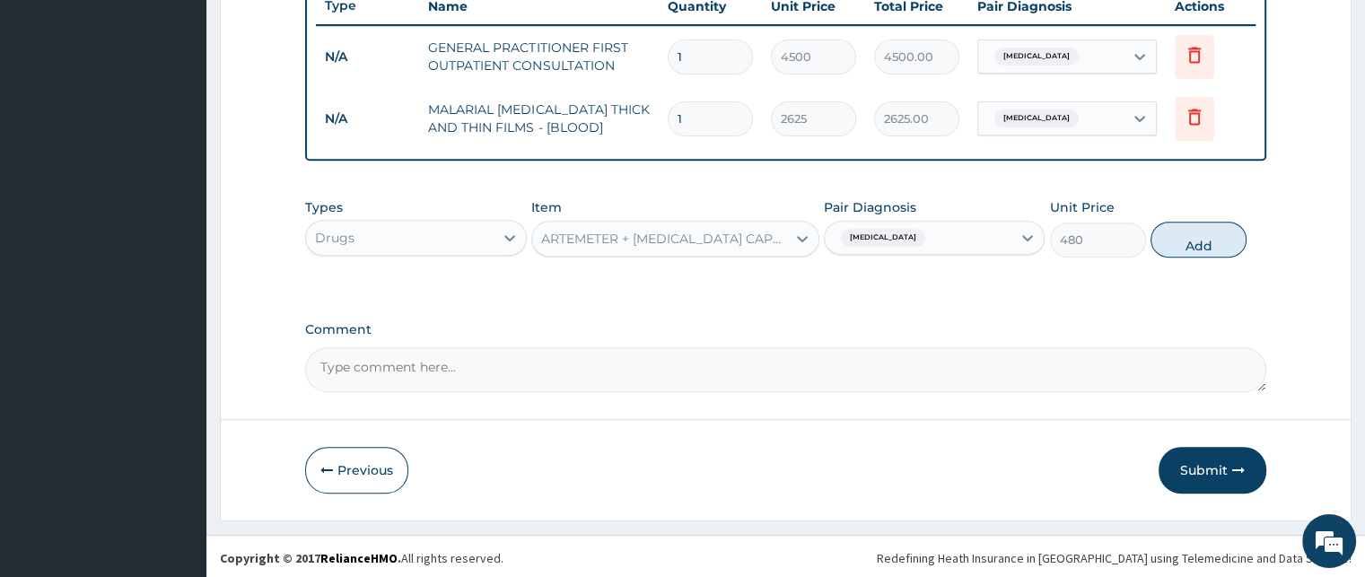
click at [909, 223] on div "Malaria" at bounding box center [918, 238] width 187 height 31
click at [909, 230] on div "Malaria" at bounding box center [918, 238] width 187 height 31
click at [1026, 234] on icon at bounding box center [1027, 238] width 18 height 18
click at [1026, 233] on icon at bounding box center [1027, 238] width 18 height 18
click at [1174, 229] on button "Add" at bounding box center [1198, 240] width 96 height 36
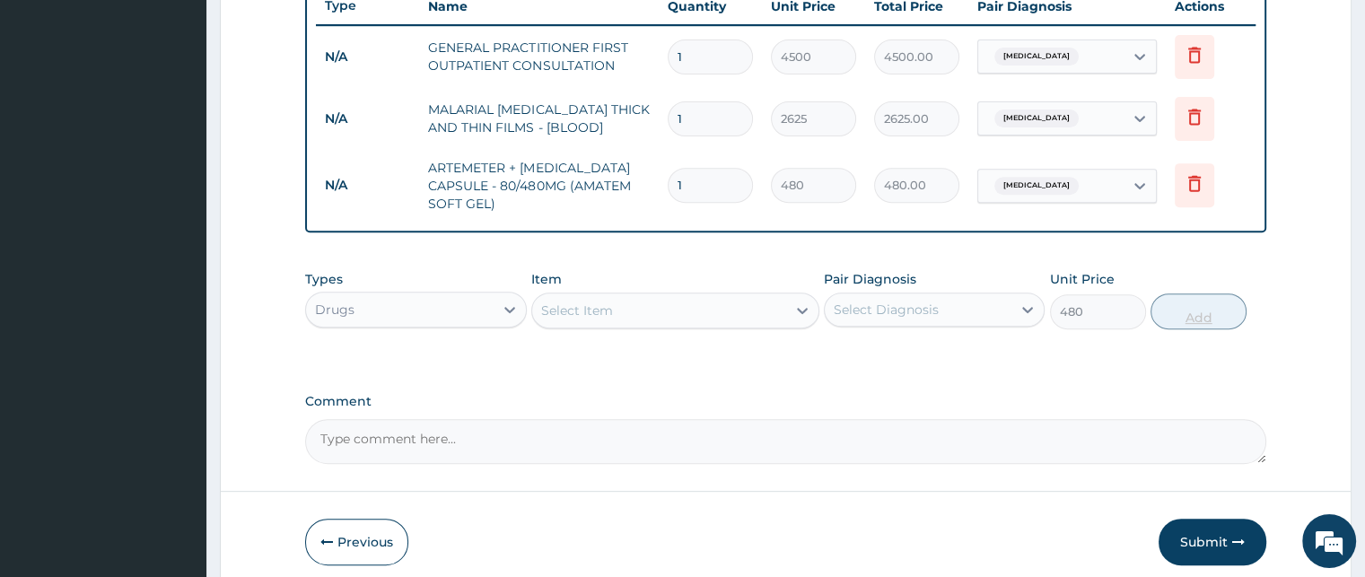
type input "0"
drag, startPoint x: 707, startPoint y: 190, endPoint x: 719, endPoint y: 181, distance: 14.7
click at [707, 189] on input "1" at bounding box center [710, 185] width 85 height 35
type input "0.00"
type input "2"
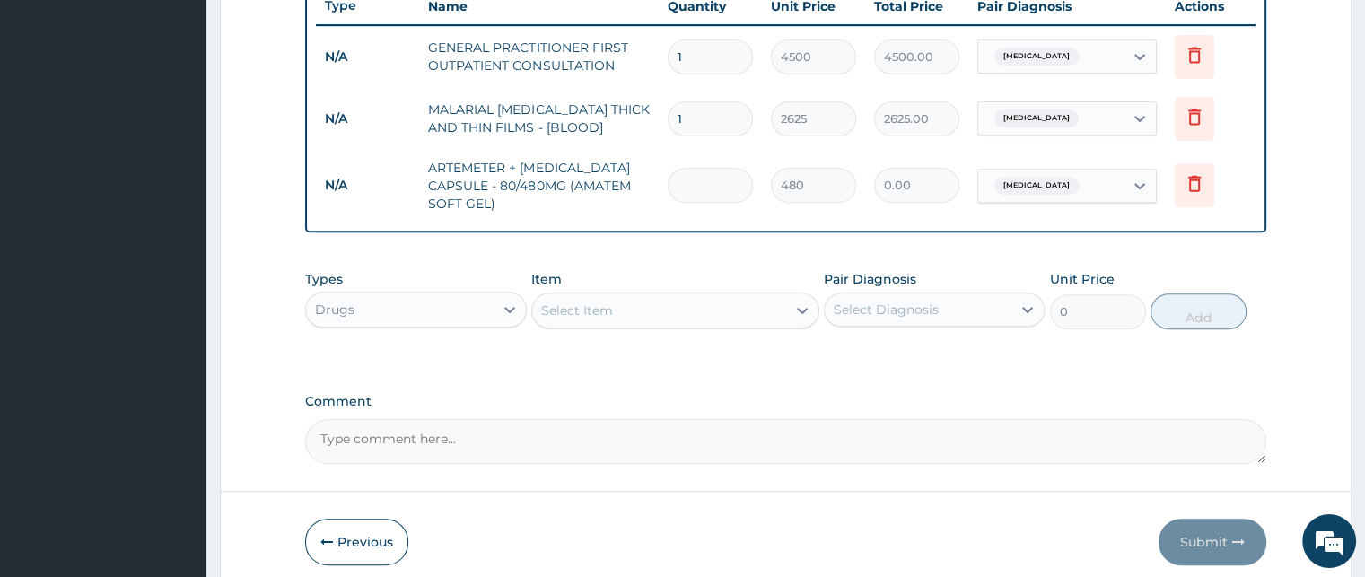
type input "960.00"
type input "24"
type input "11520.00"
click at [711, 182] on input "24" at bounding box center [710, 185] width 85 height 35
type input "2"
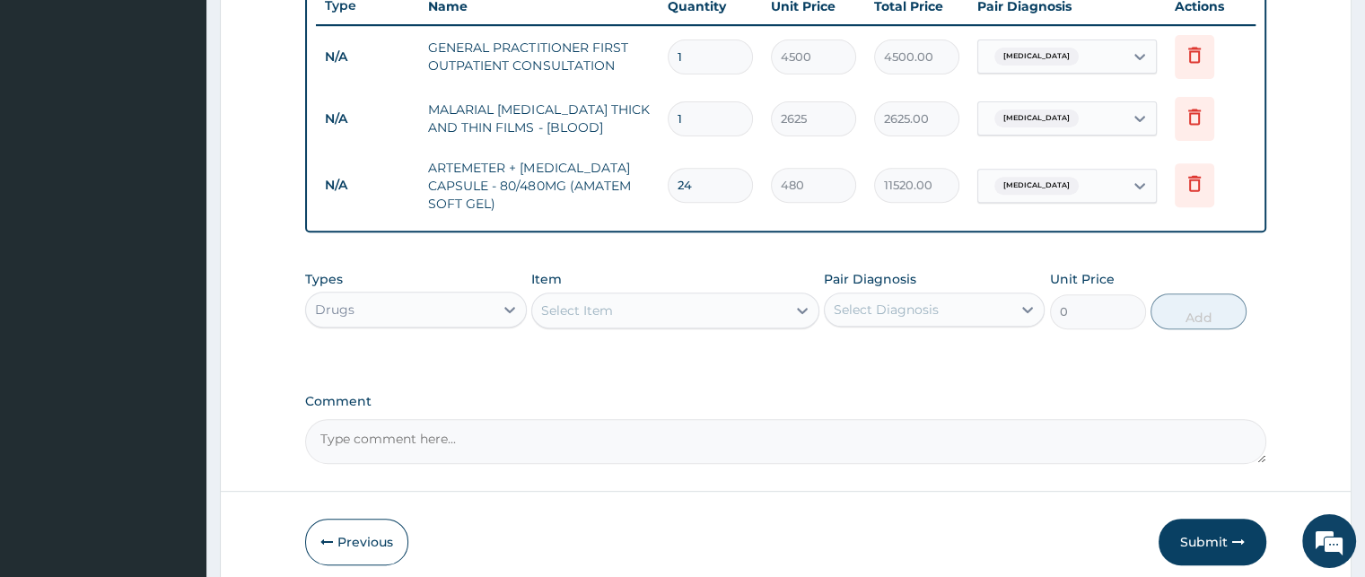
type input "960.00"
type input "0.00"
type input "1"
type input "480.00"
type input "12"
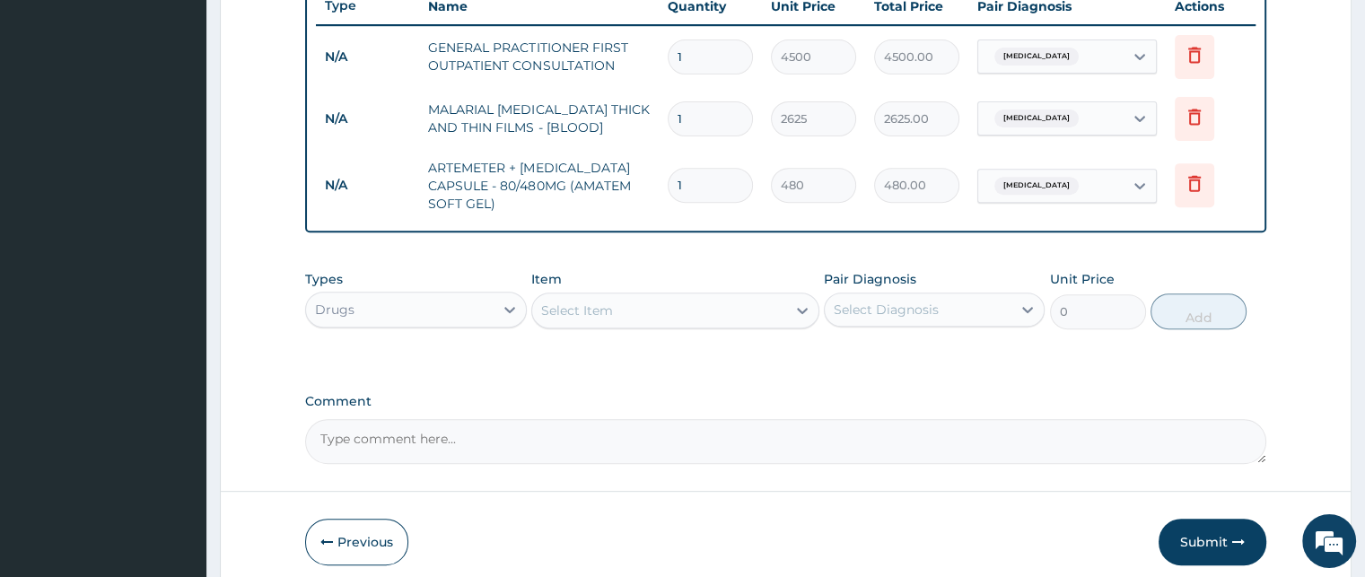
type input "5760.00"
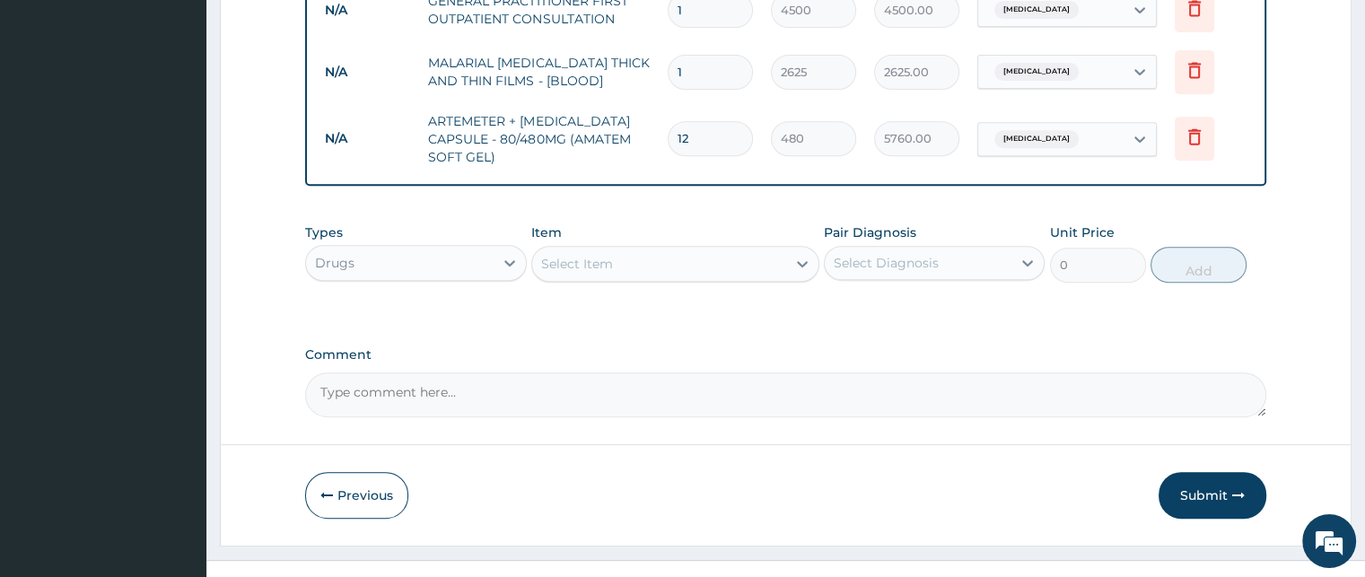
scroll to position [778, 0]
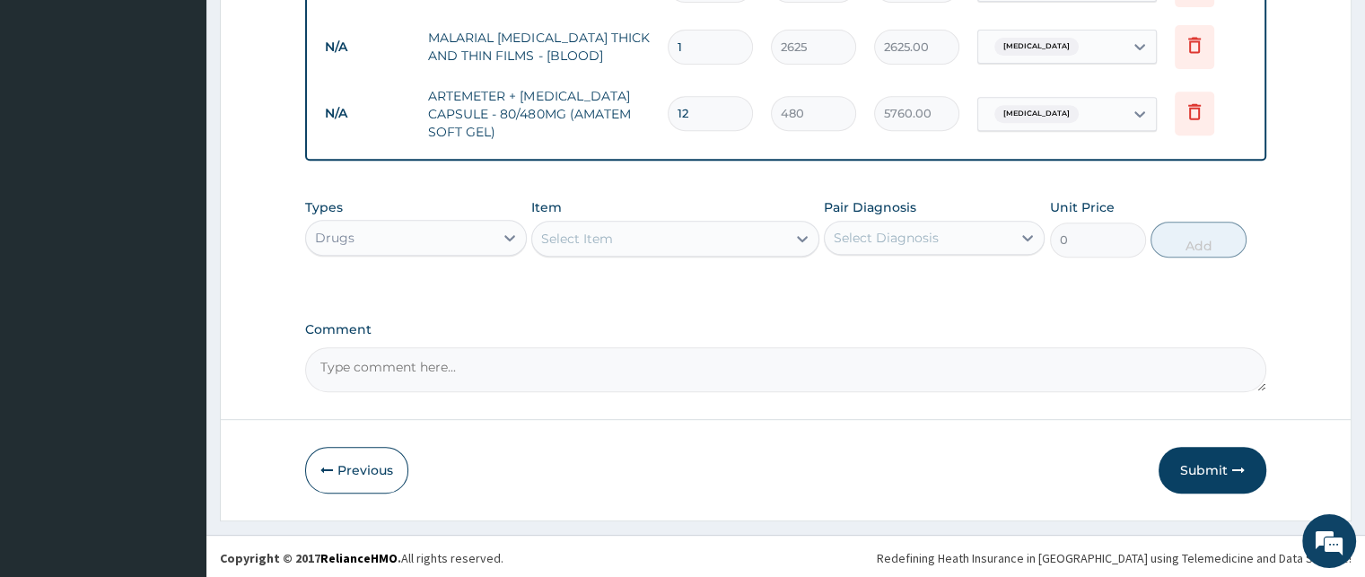
type input "12"
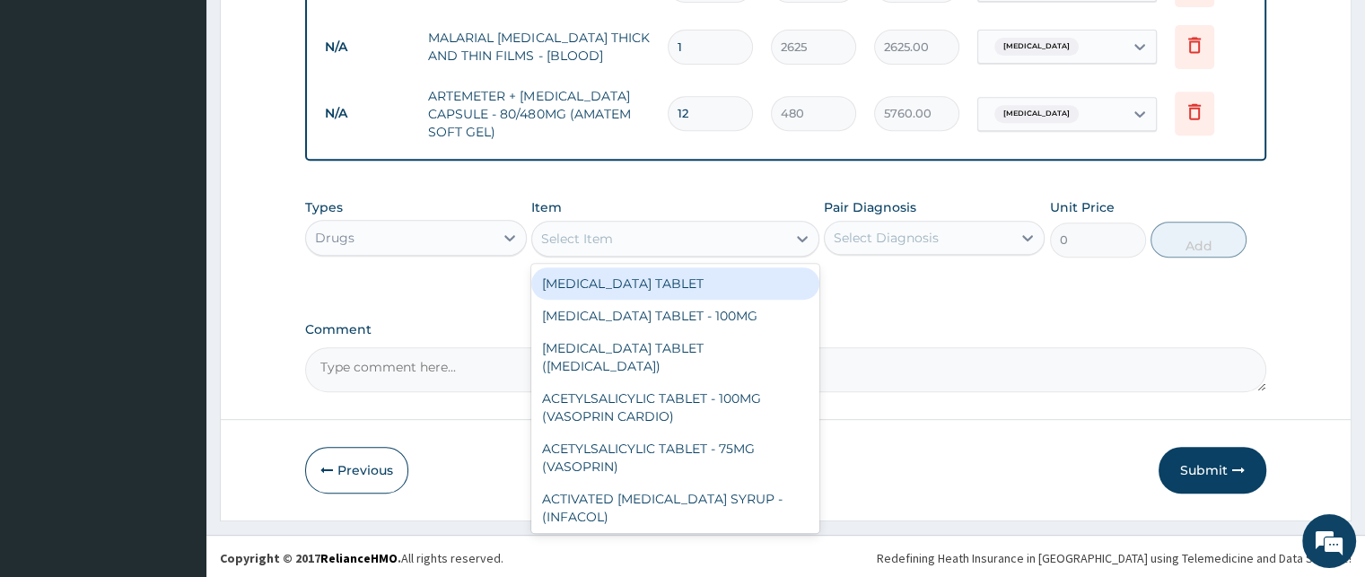
click at [619, 236] on div "Select Item" at bounding box center [659, 238] width 254 height 29
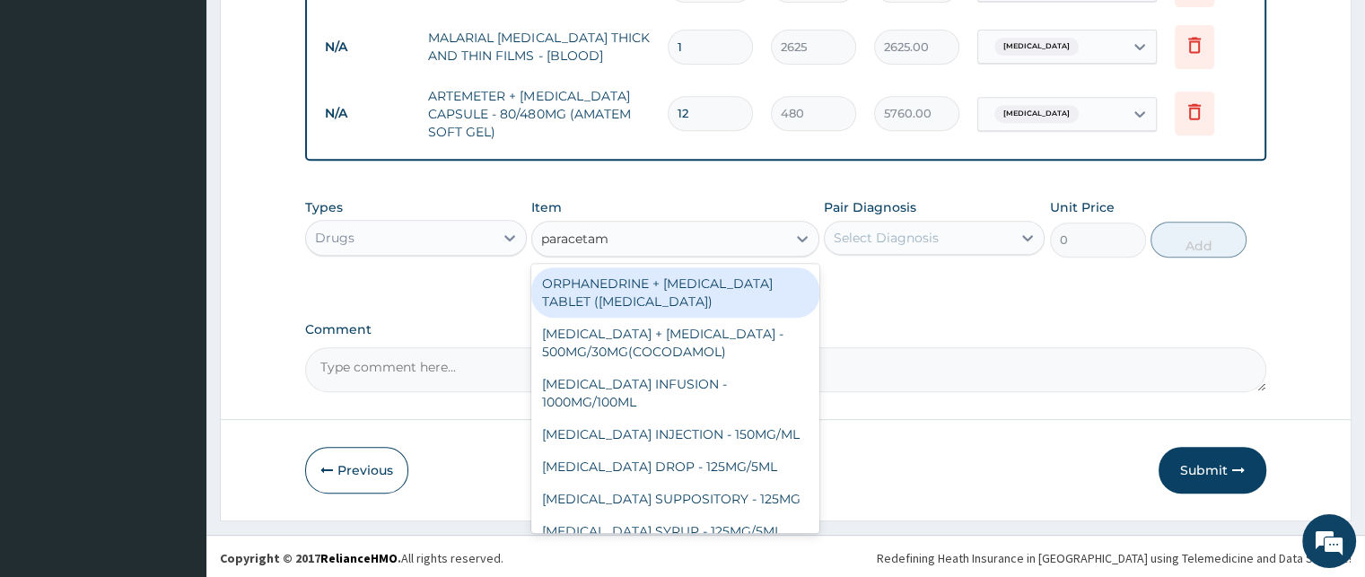
type input "paracetamo"
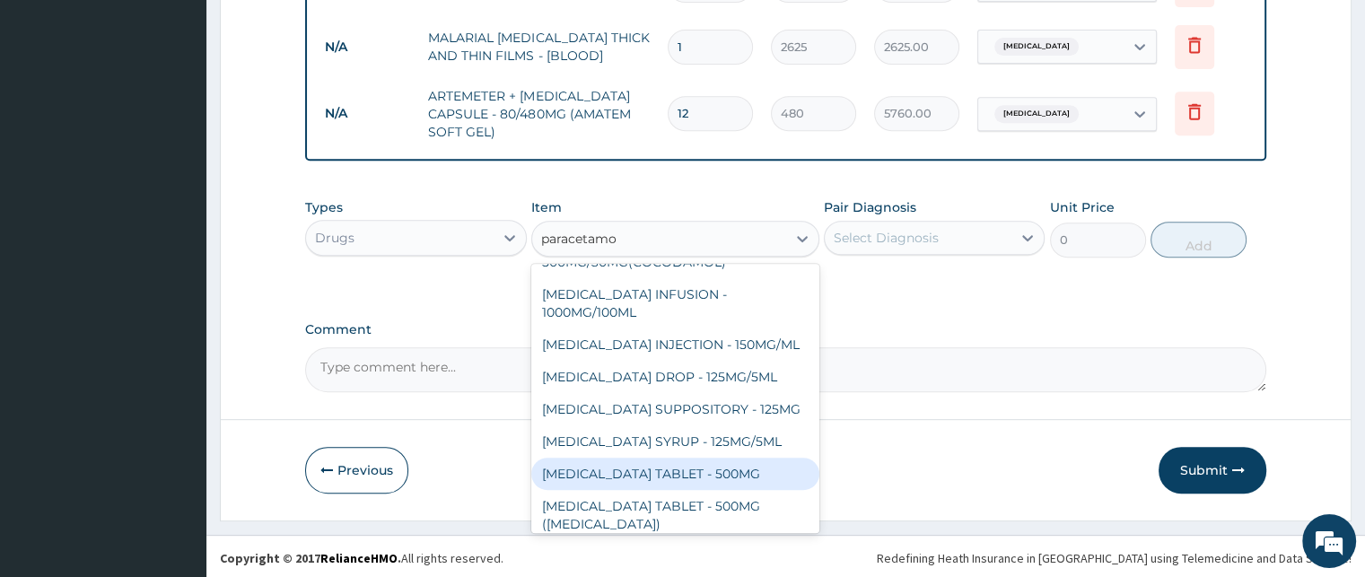
scroll to position [118, 0]
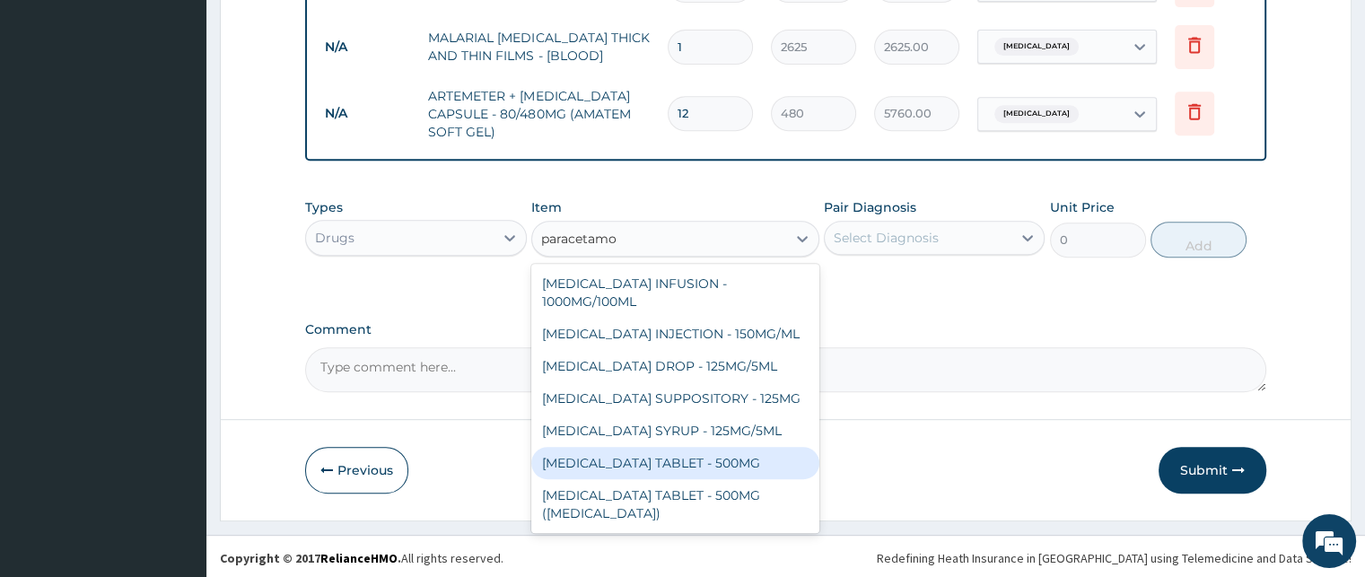
click at [605, 451] on div "PARACETAMOL TABLET - 500MG" at bounding box center [675, 463] width 288 height 32
type input "38.4"
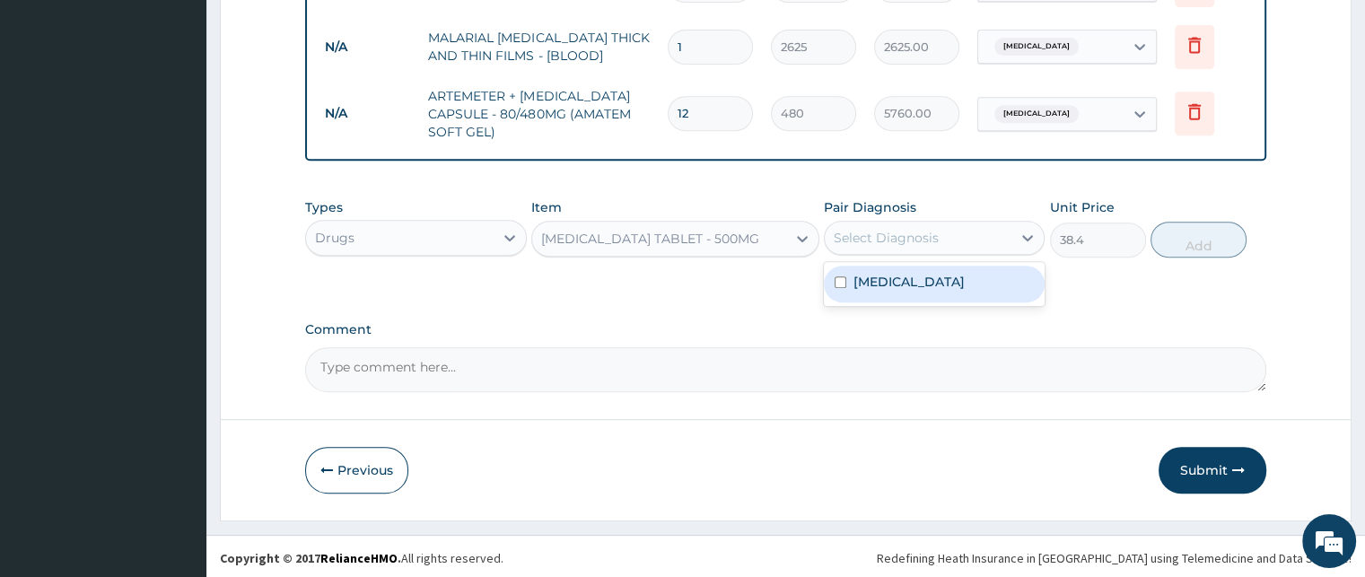
drag, startPoint x: 926, startPoint y: 225, endPoint x: 880, endPoint y: 247, distance: 50.6
click at [926, 225] on div "Select Diagnosis" at bounding box center [918, 237] width 187 height 29
click at [842, 276] on input "checkbox" at bounding box center [840, 282] width 12 height 12
checkbox input "true"
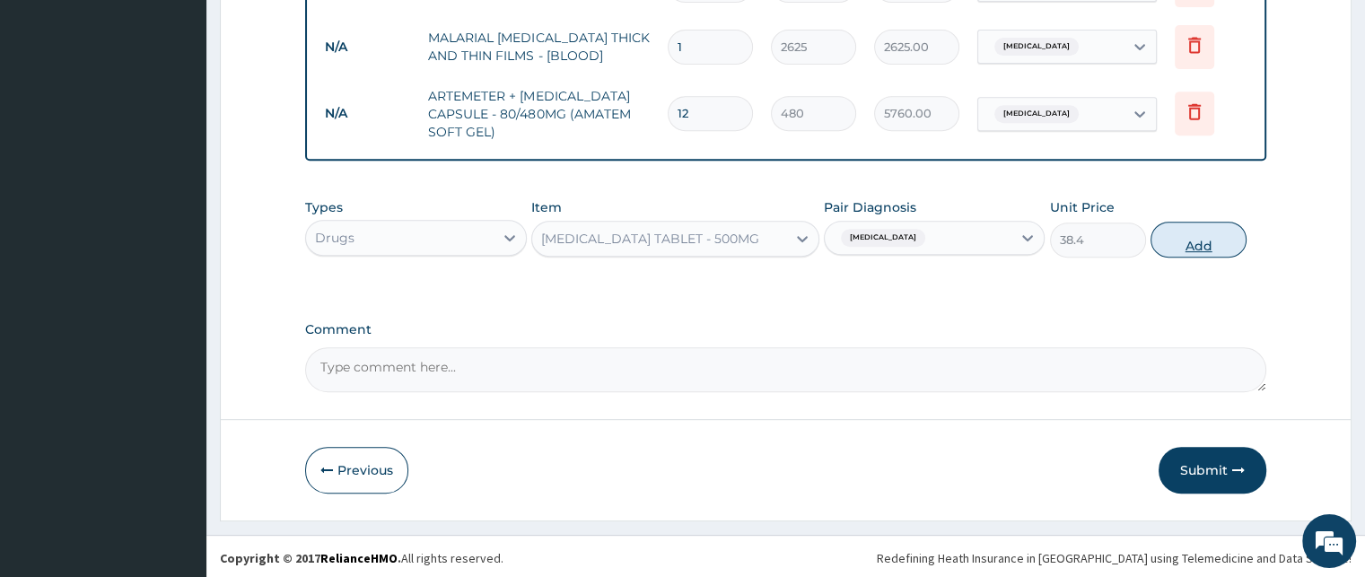
click at [1199, 244] on button "Add" at bounding box center [1198, 240] width 96 height 36
type input "0"
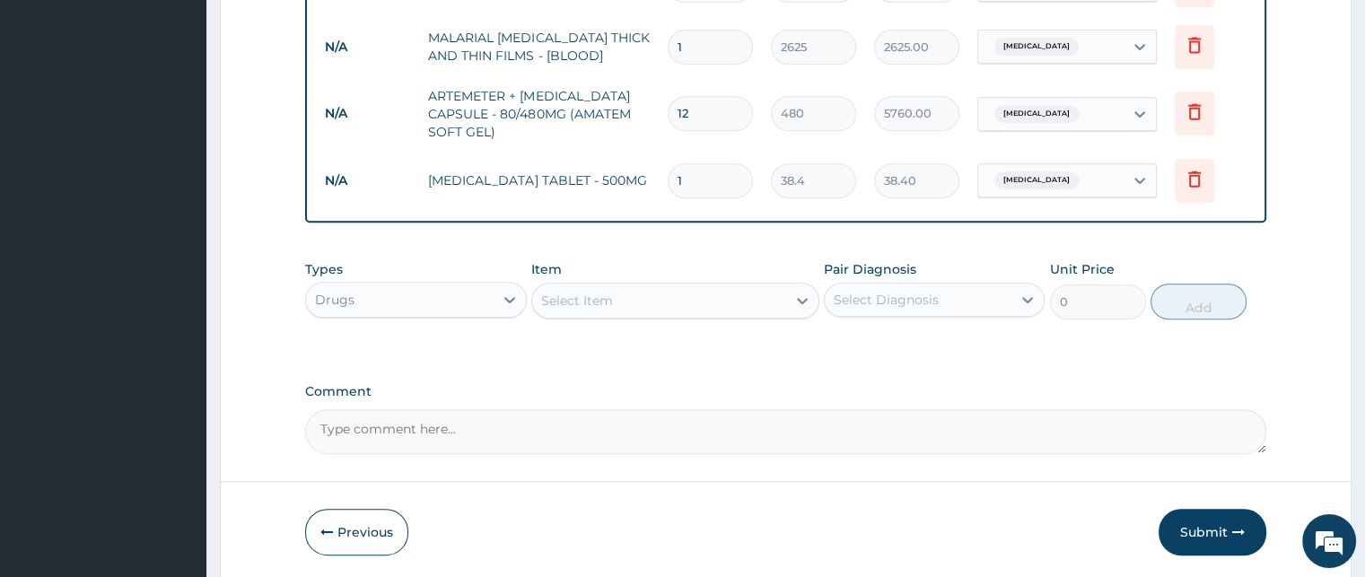
type input "0.00"
type input "1"
type input "38.40"
type input "18"
type input "691.20"
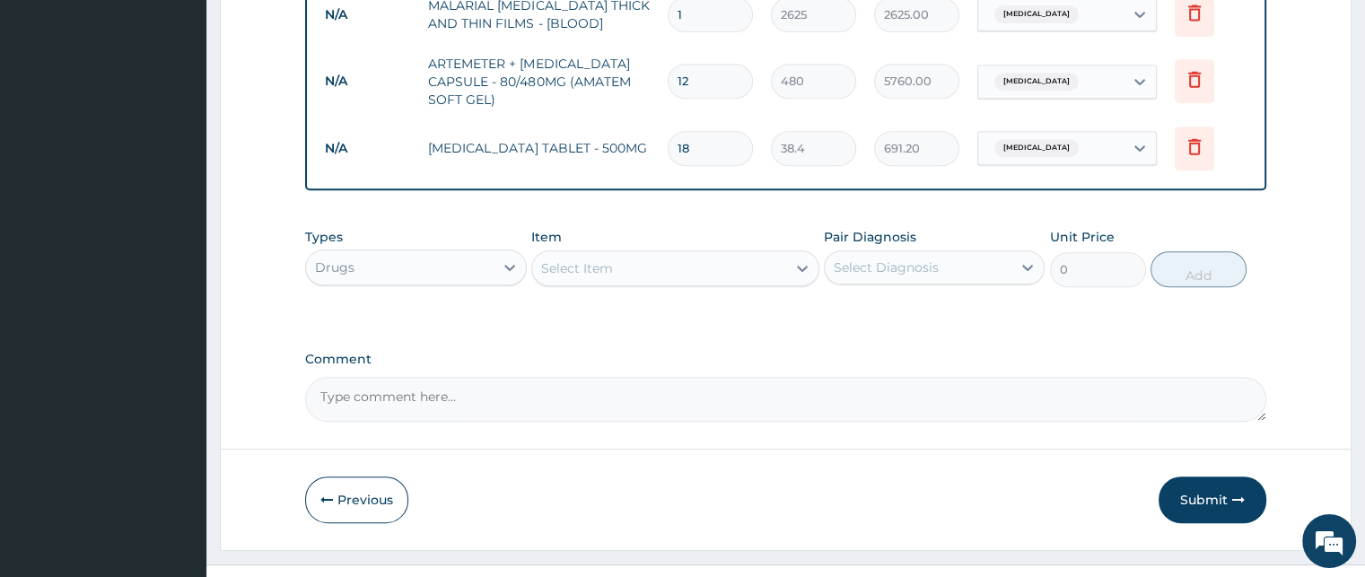
scroll to position [840, 0]
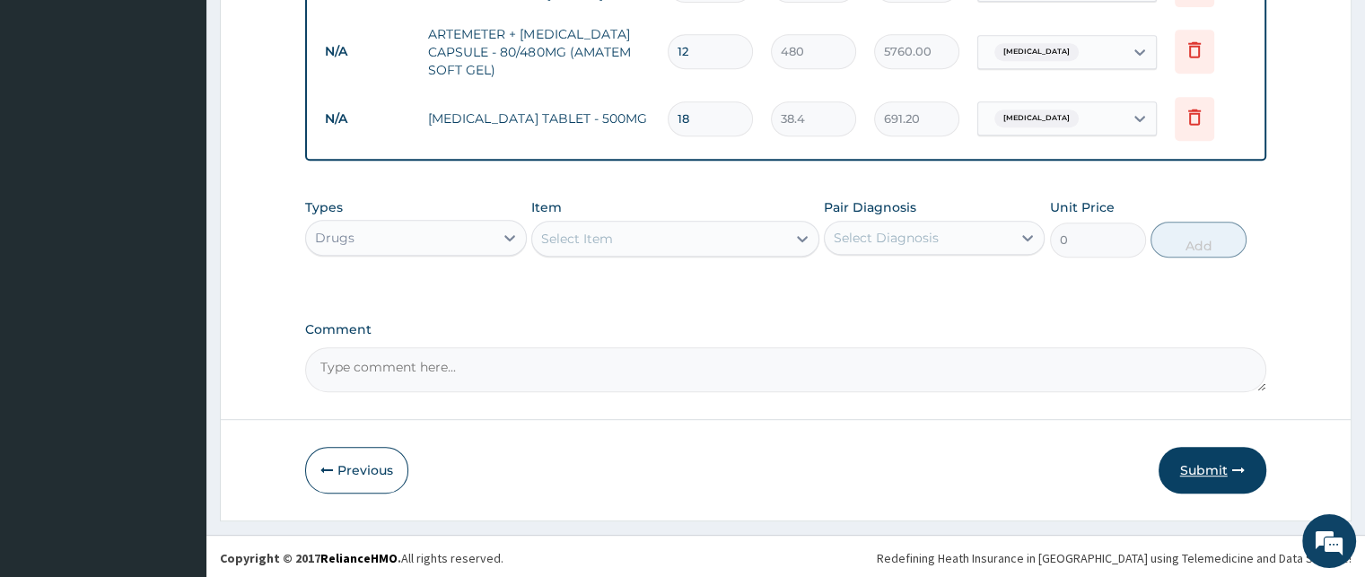
type input "18"
click at [1202, 466] on button "Submit" at bounding box center [1212, 470] width 108 height 47
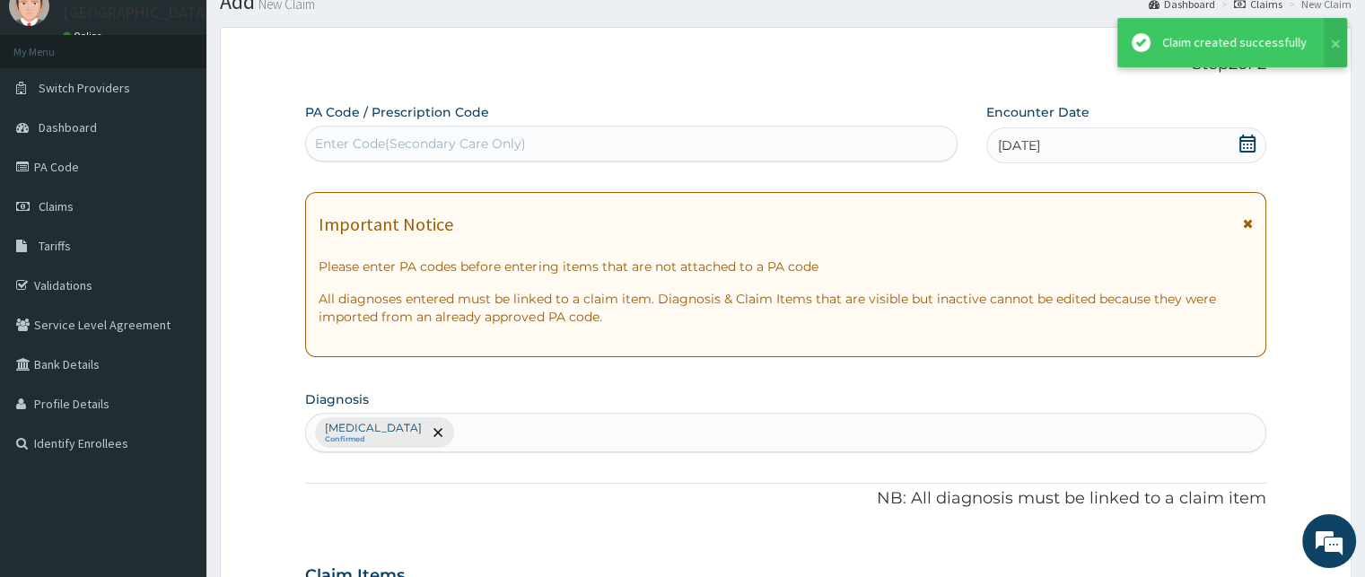
scroll to position [824, 0]
